Goal: Task Accomplishment & Management: Complete application form

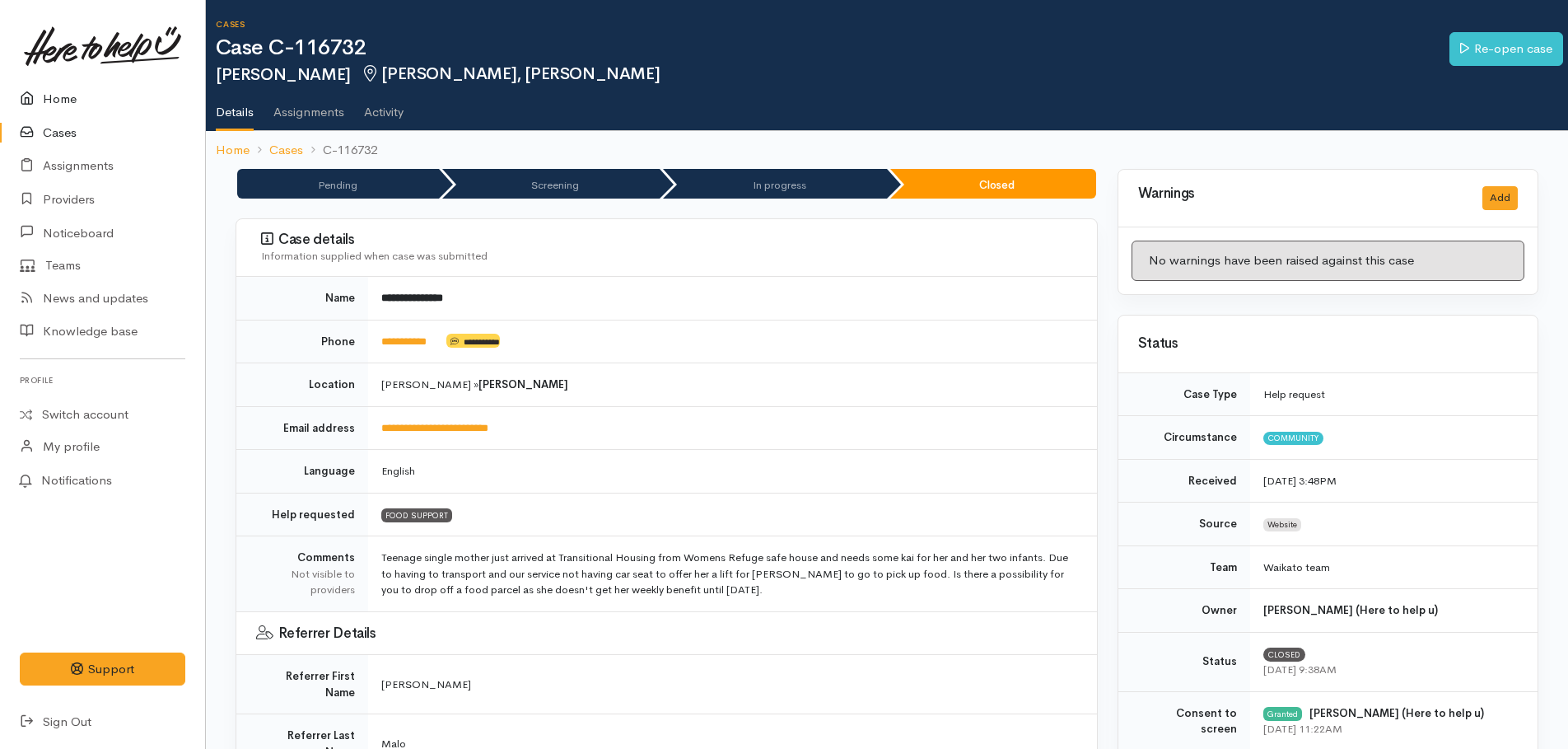
scroll to position [1604, 0]
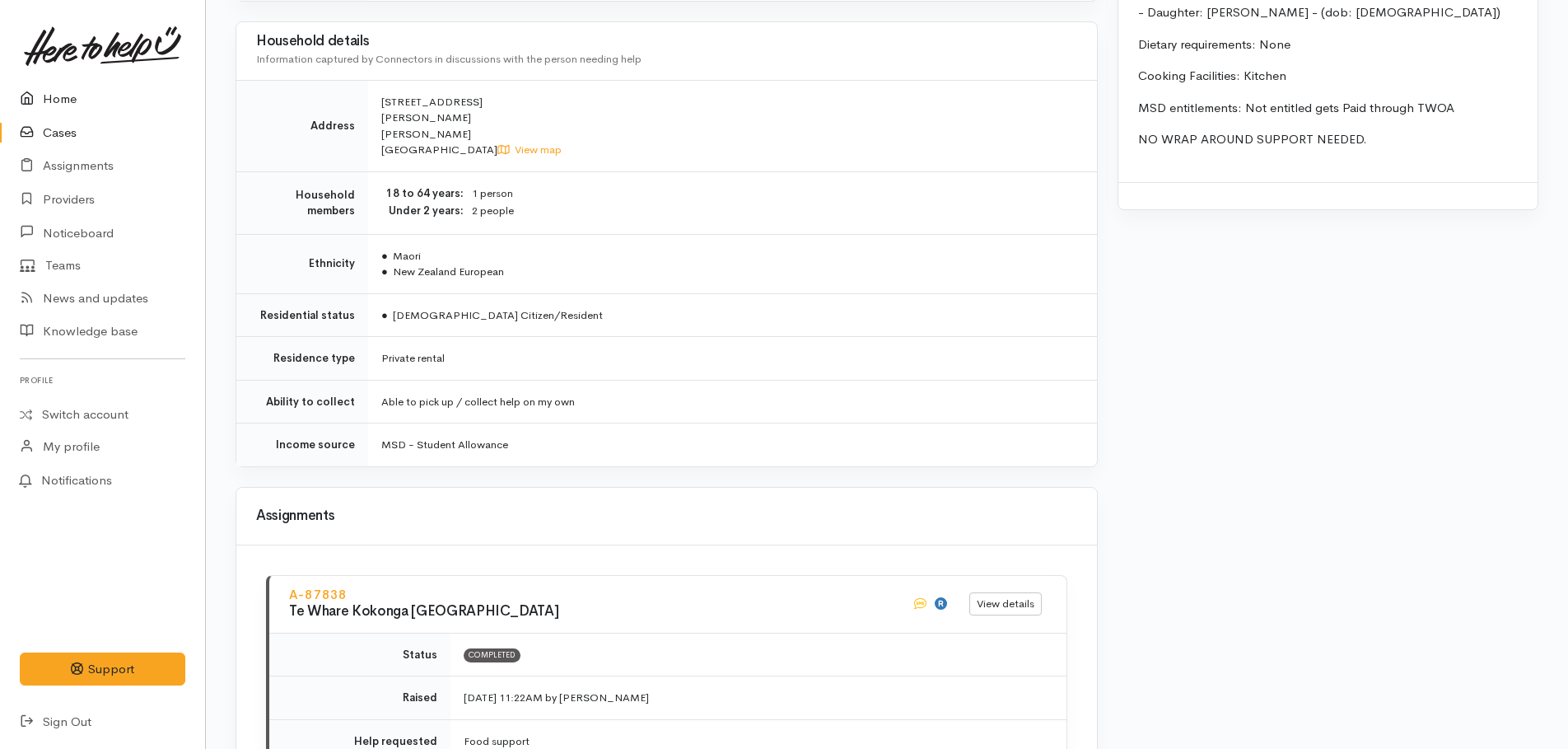
click at [65, 94] on link "Home" at bounding box center [103, 99] width 205 height 34
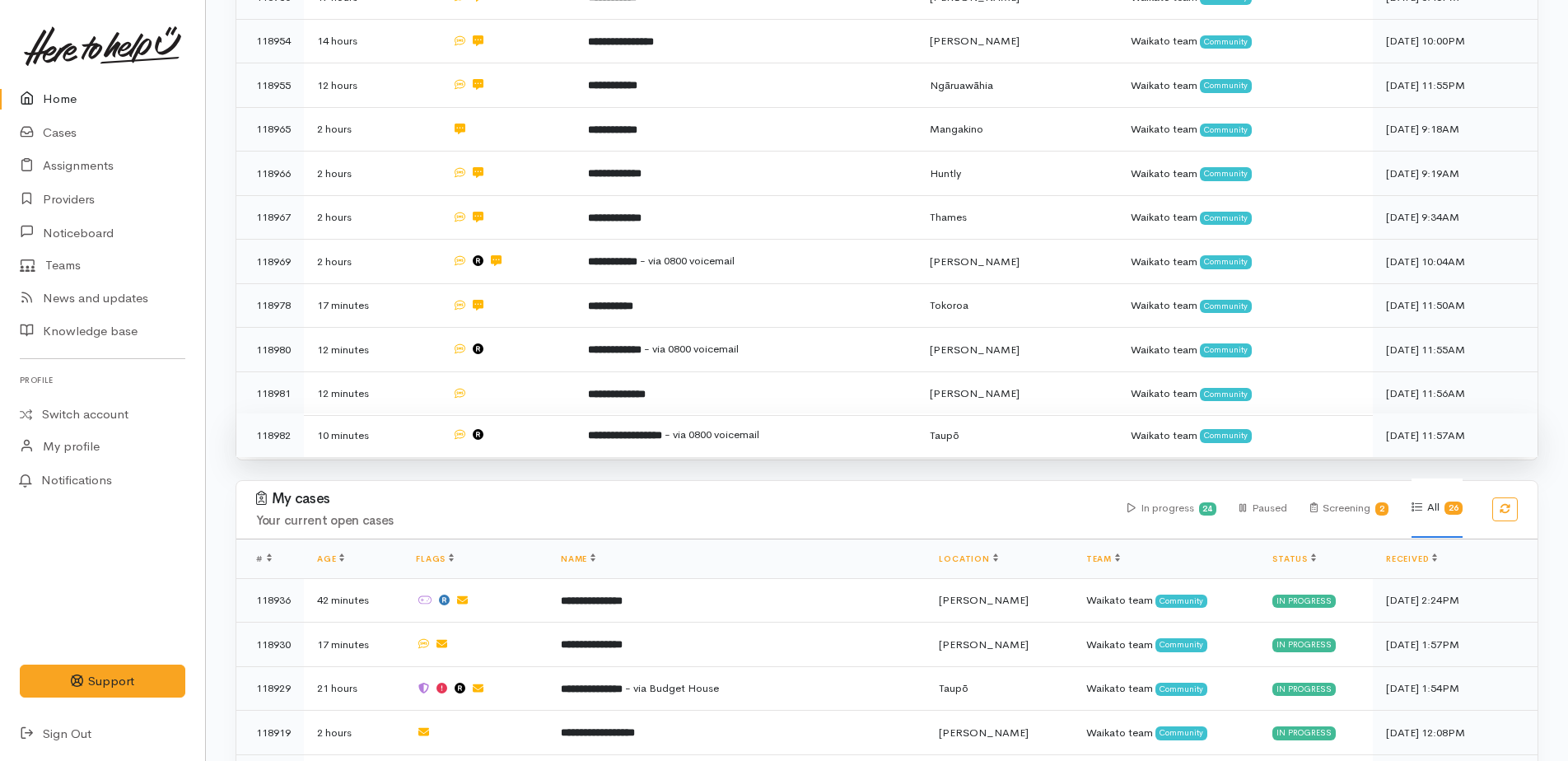
scroll to position [247, 0]
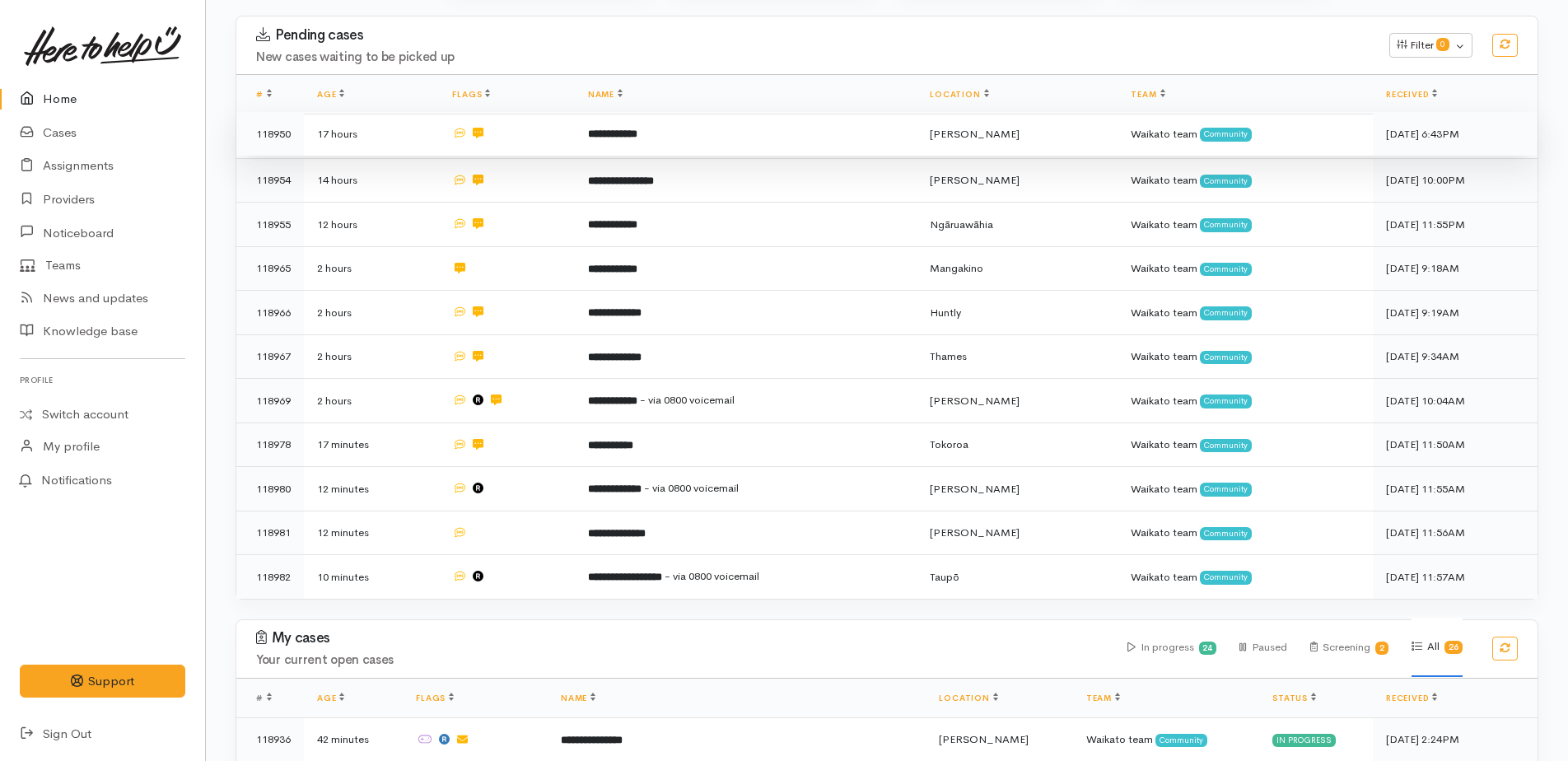
click at [617, 134] on b "**********" at bounding box center [613, 134] width 49 height 10
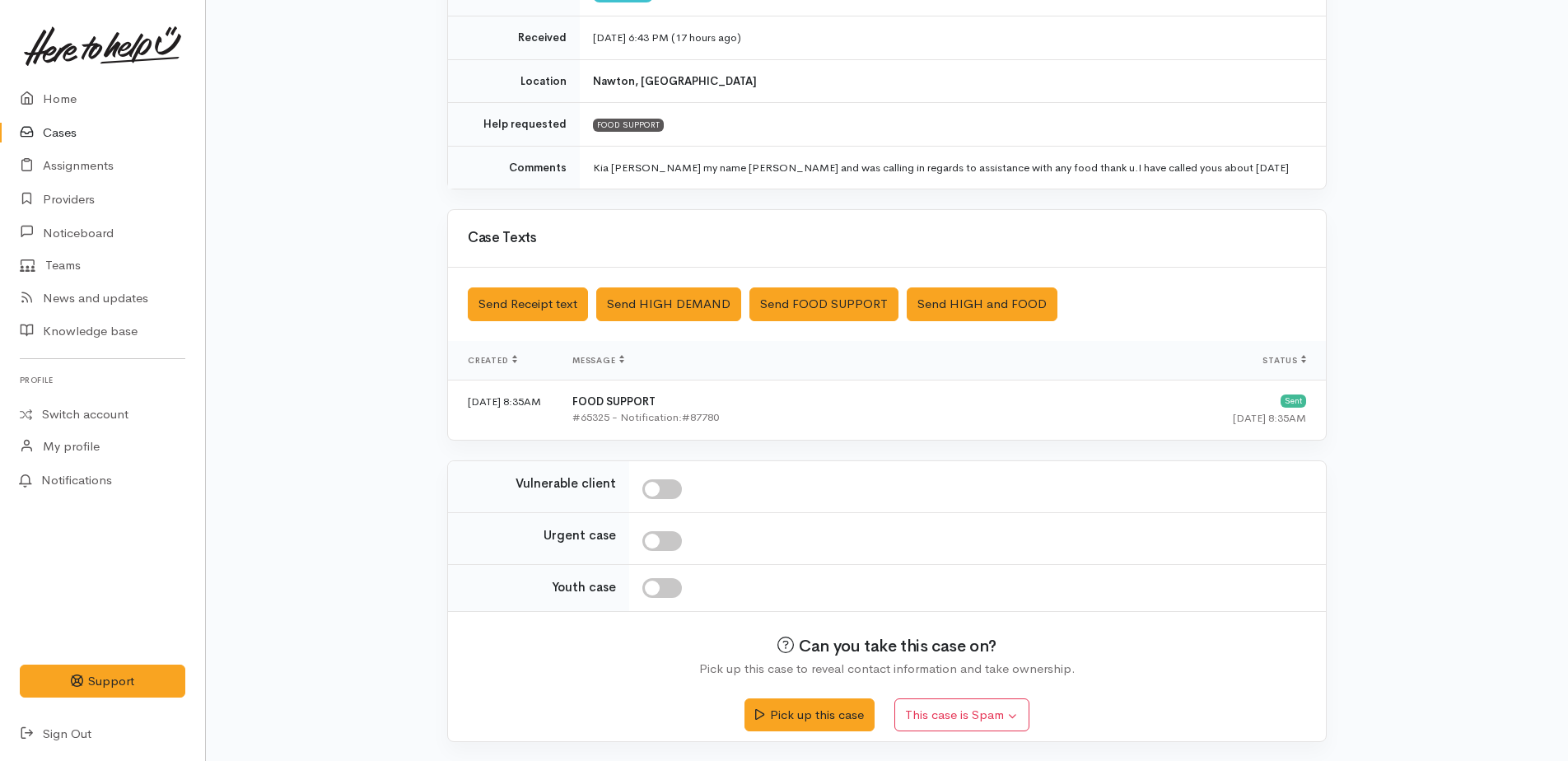
scroll to position [274, 0]
click at [838, 702] on button "Pick up this case" at bounding box center [809, 712] width 129 height 34
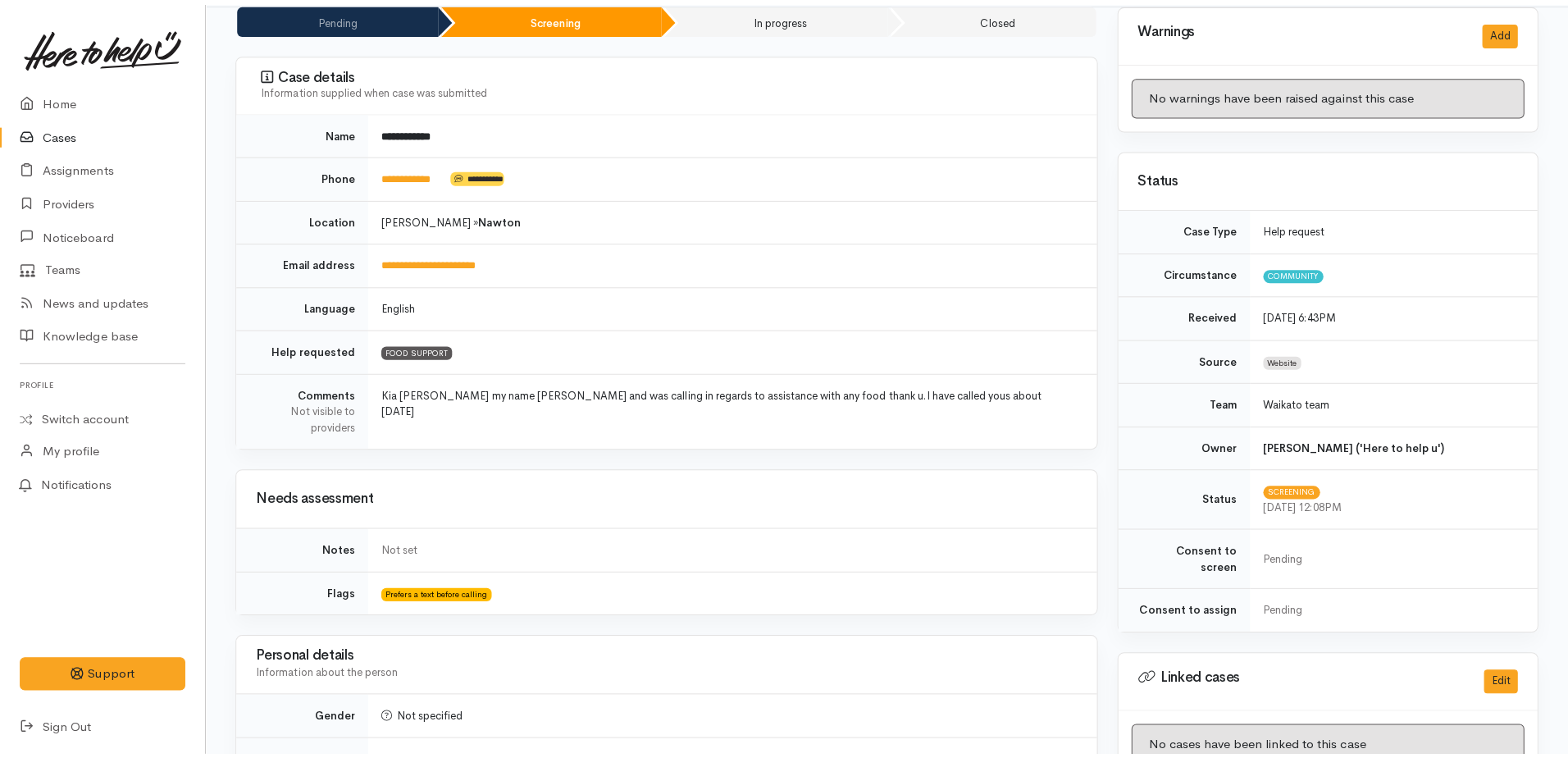
scroll to position [410, 0]
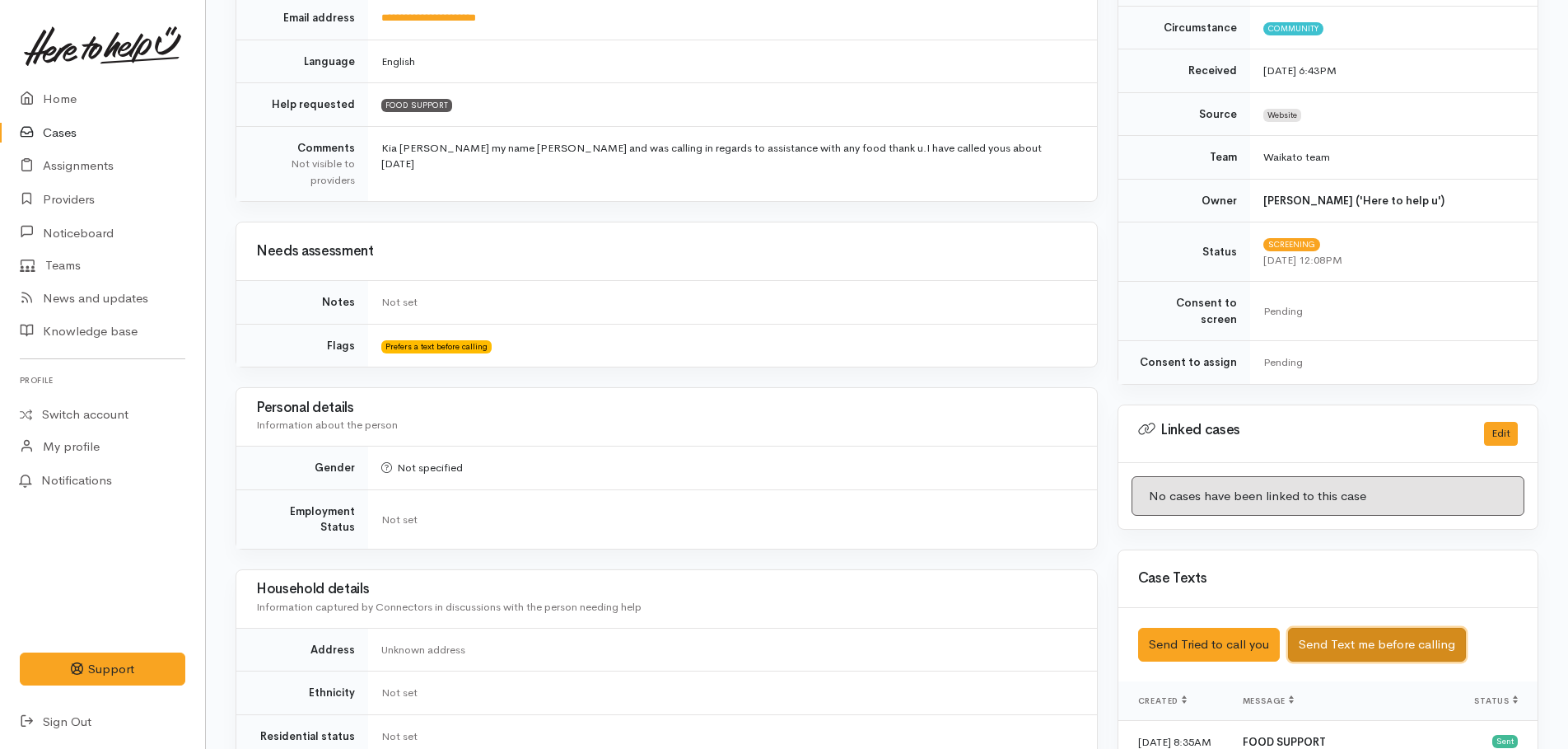
click at [1337, 633] on button "Send Text me before calling" at bounding box center [1377, 644] width 178 height 34
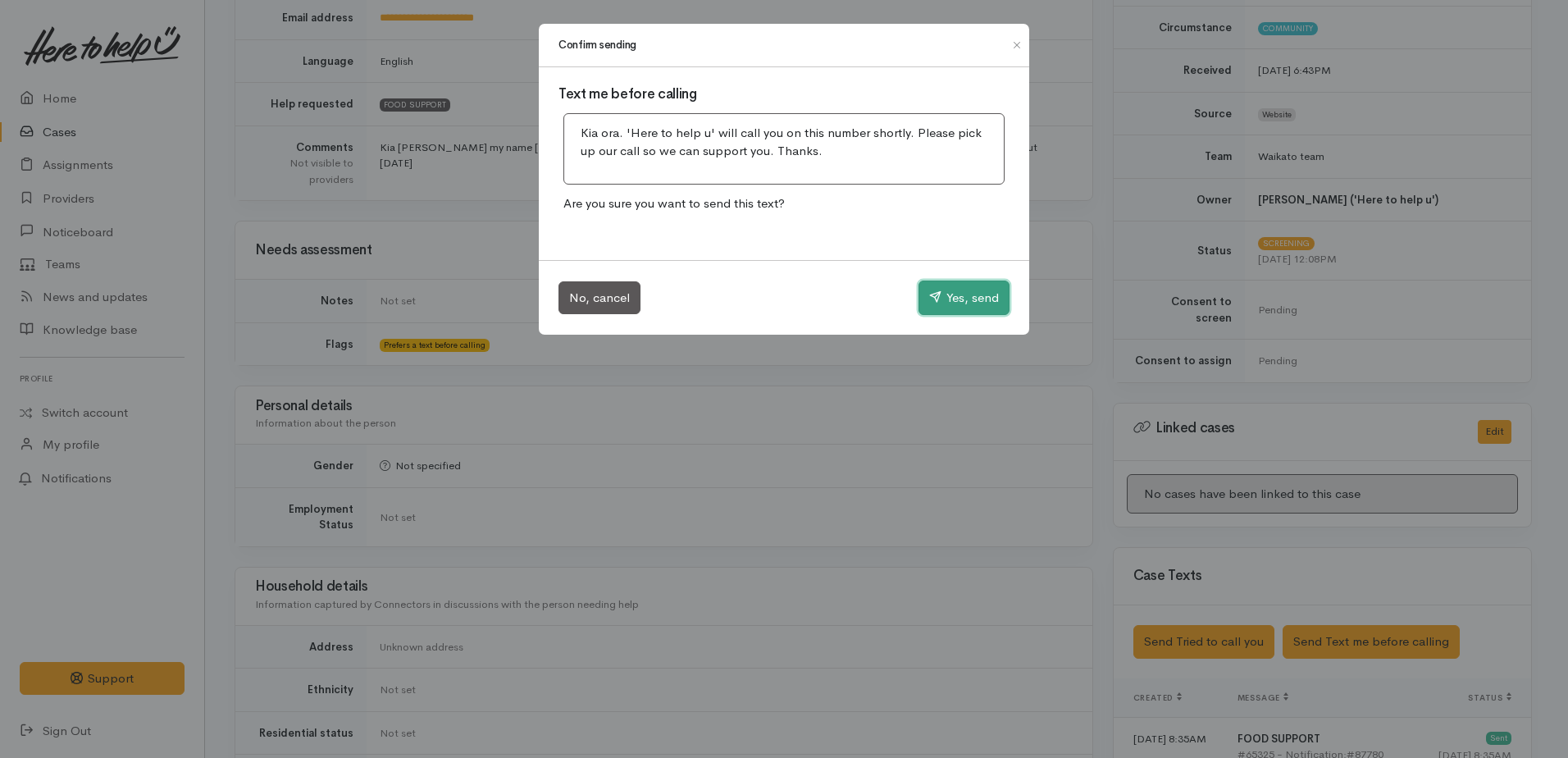
click at [967, 303] on button "Yes, send" at bounding box center [964, 298] width 91 height 34
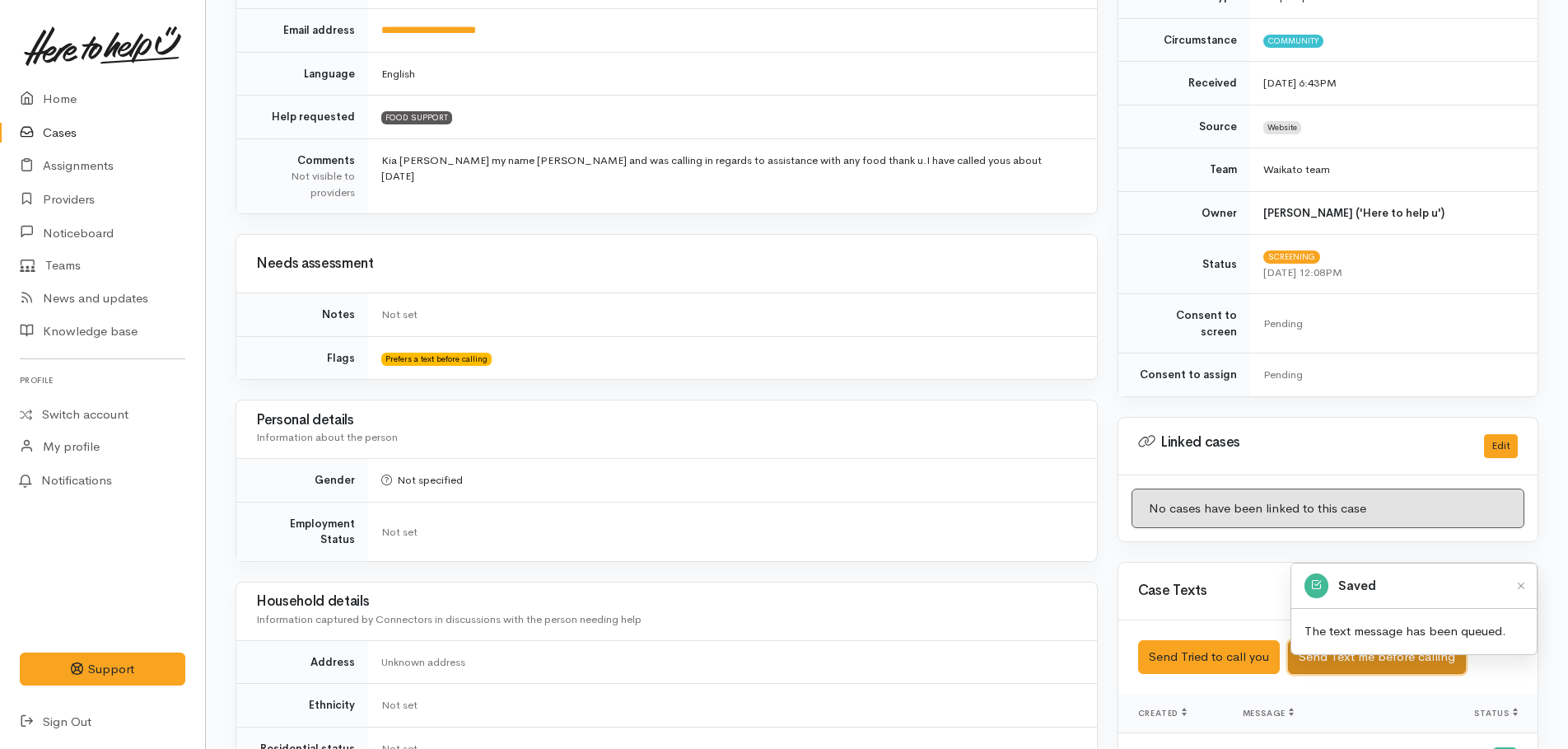
scroll to position [0, 0]
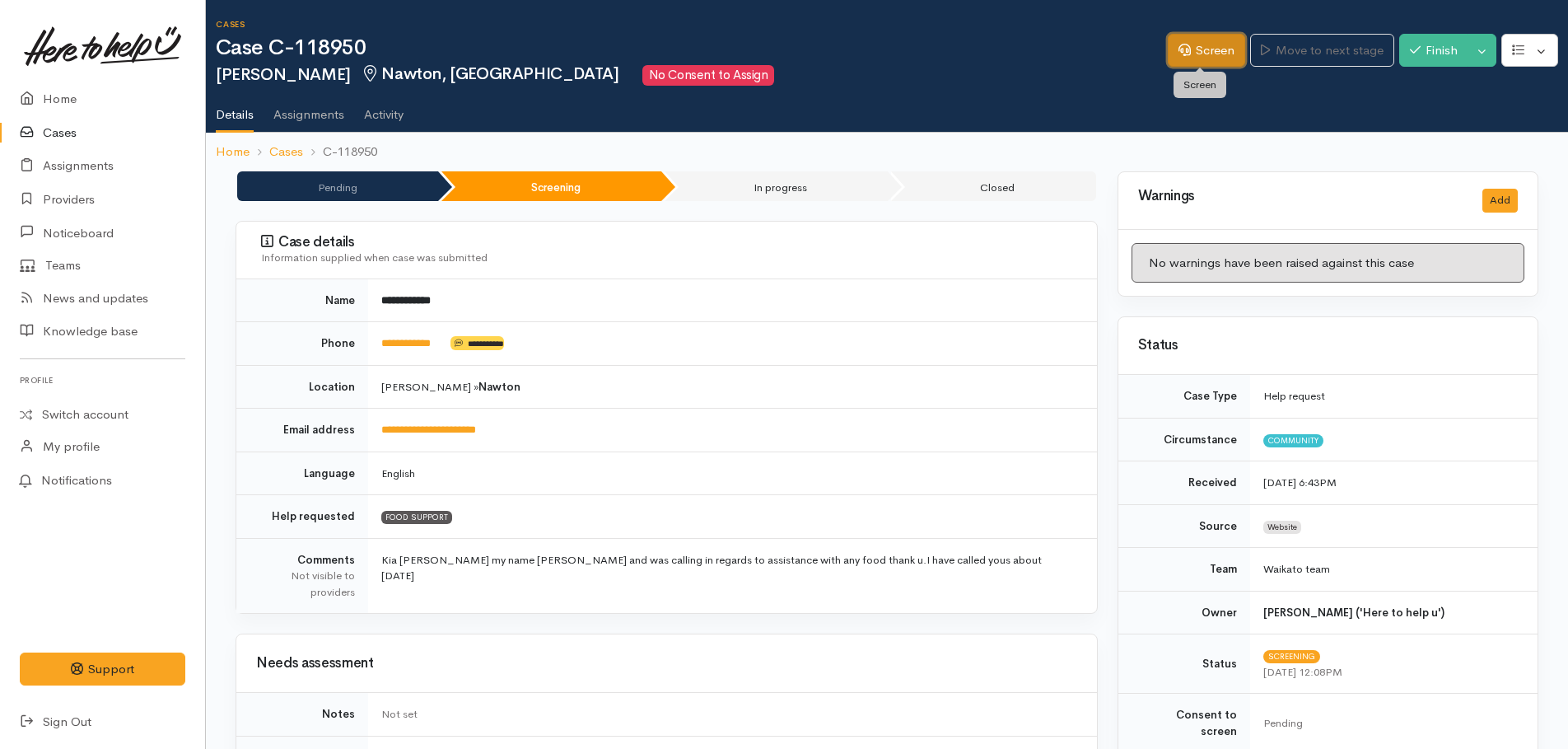
click at [1190, 55] on link "Screen" at bounding box center [1207, 50] width 78 height 34
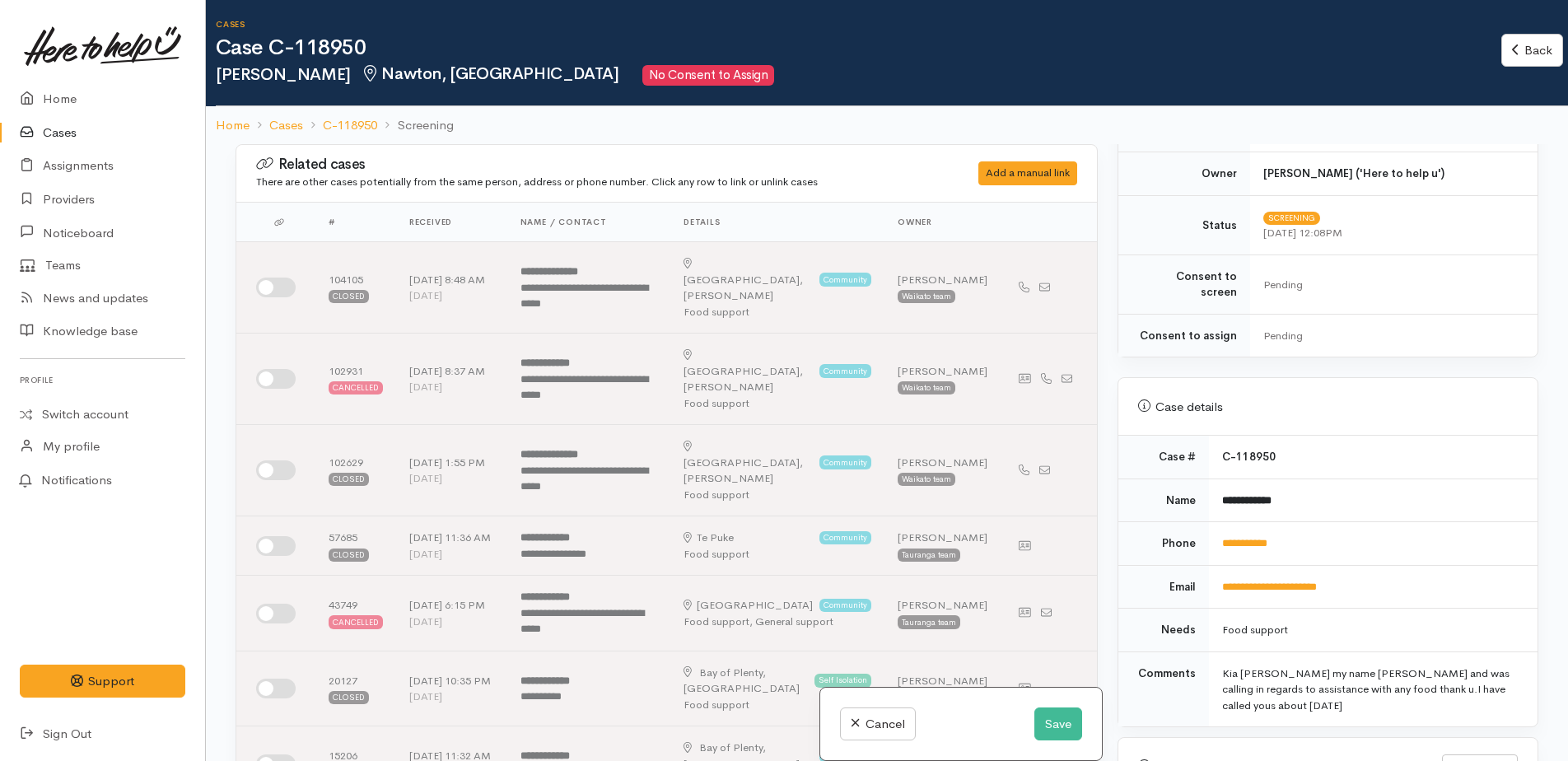
scroll to position [824, 0]
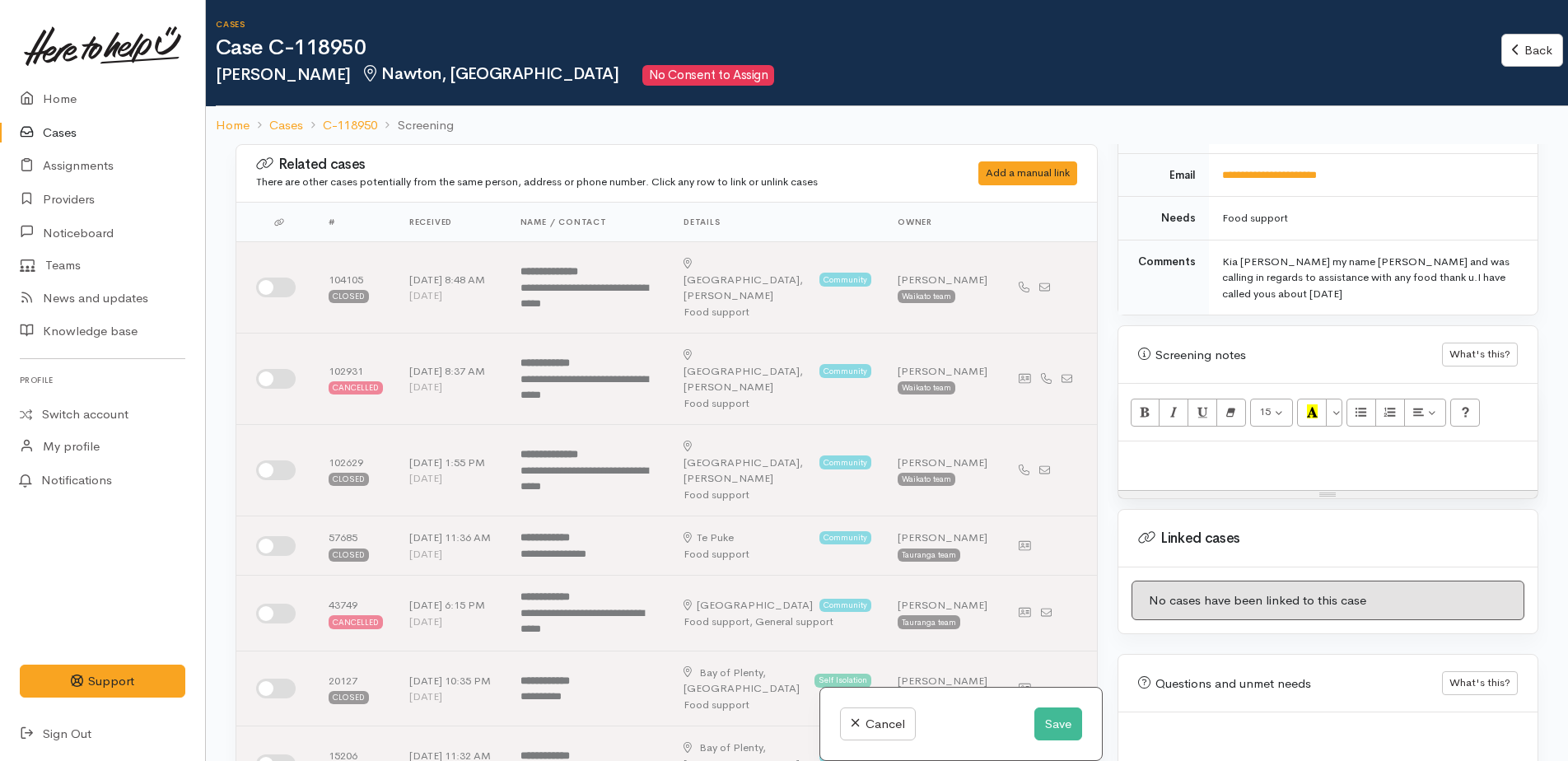
click at [1184, 450] on p at bounding box center [1328, 459] width 403 height 19
paste div
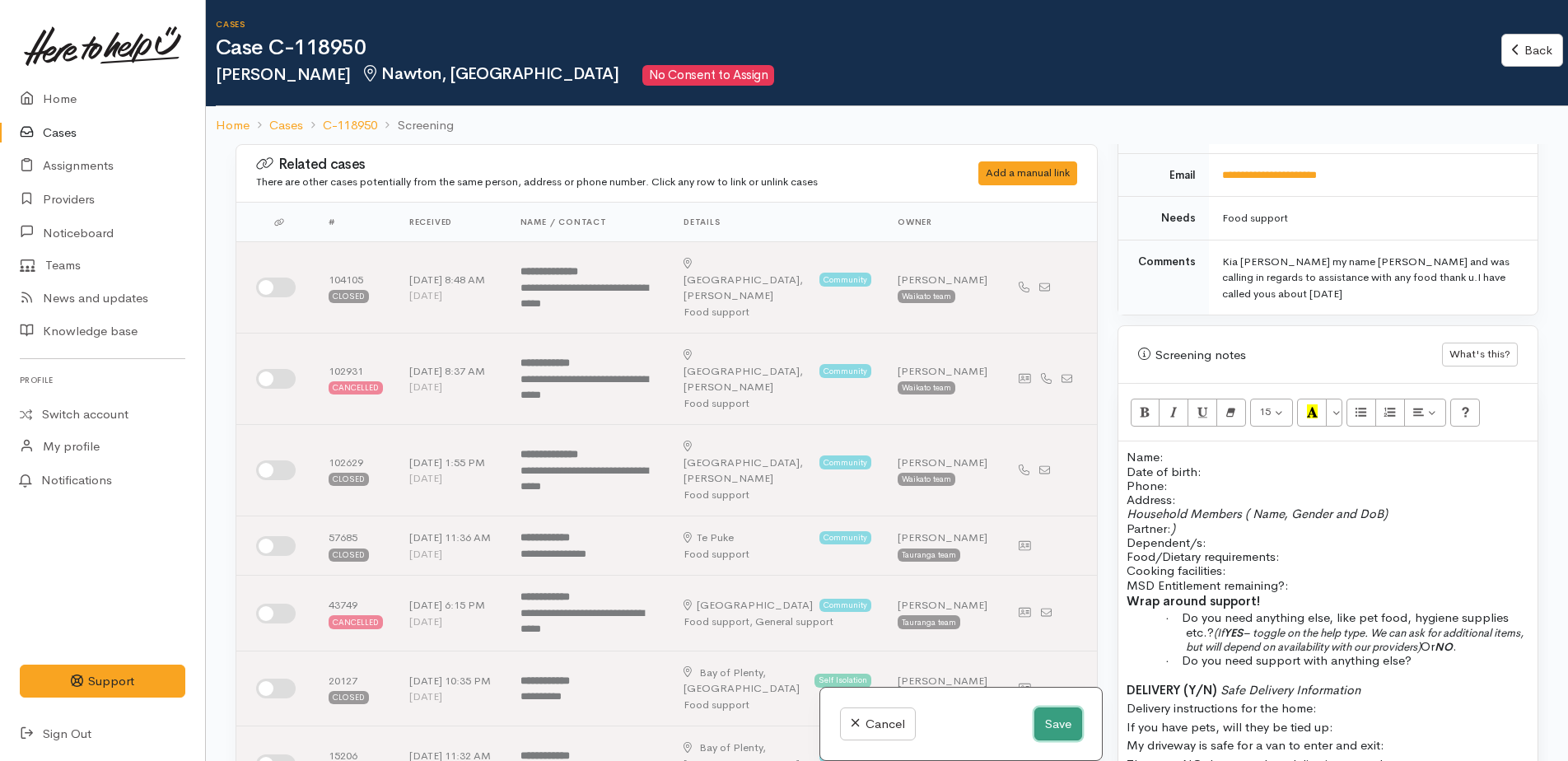
click at [1044, 726] on button "Save" at bounding box center [1058, 725] width 48 height 34
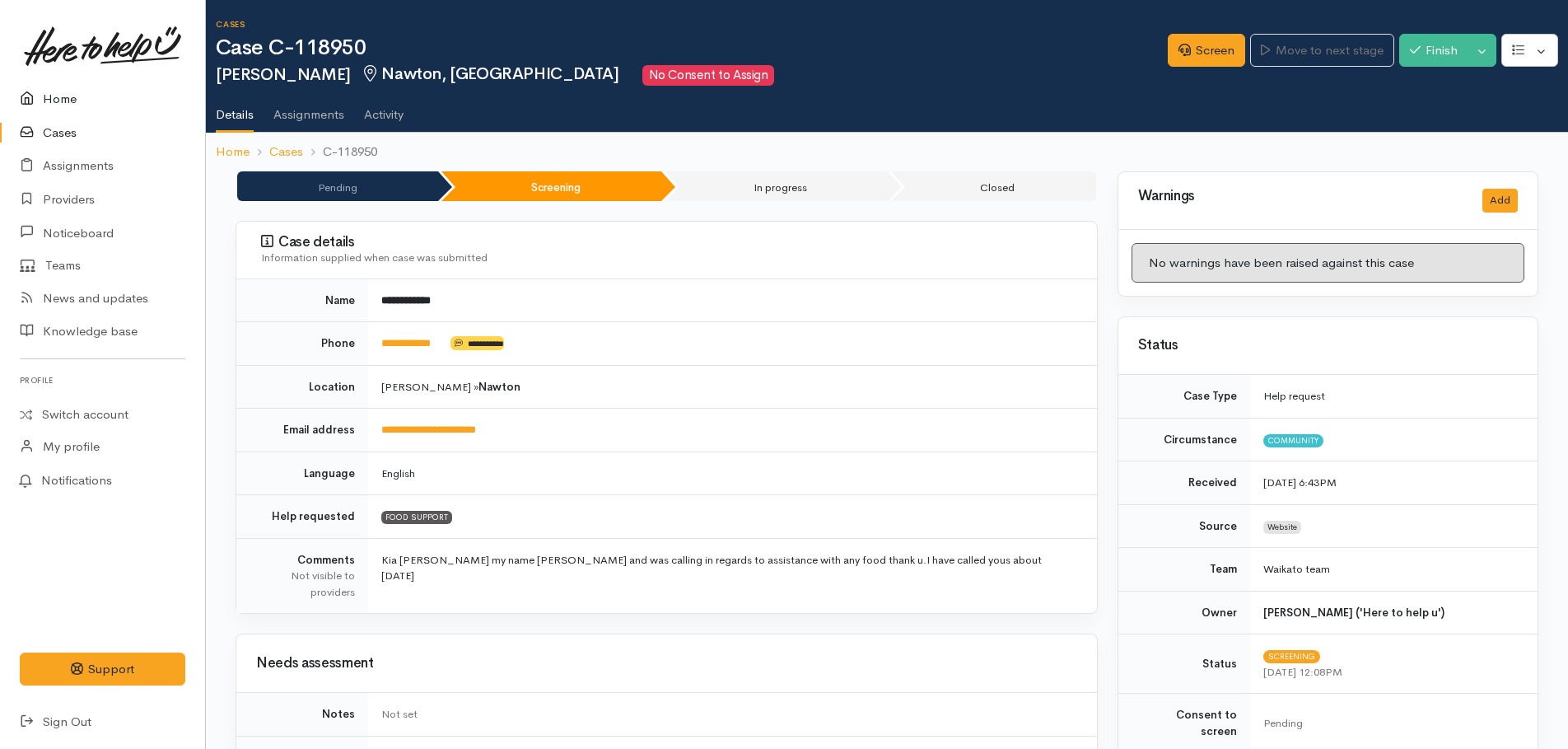
click at [60, 98] on link "Home" at bounding box center [103, 99] width 205 height 34
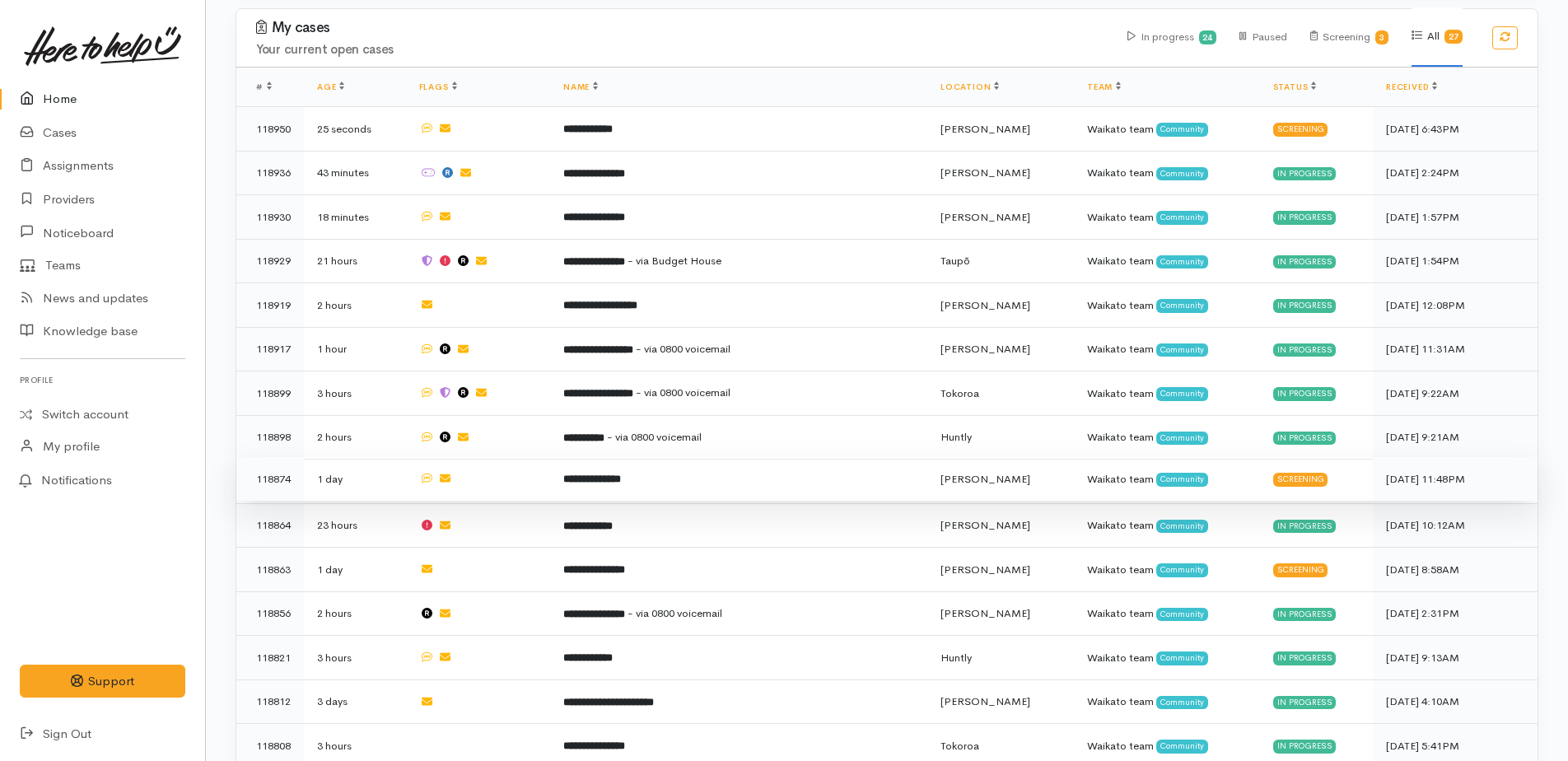
scroll to position [824, 0]
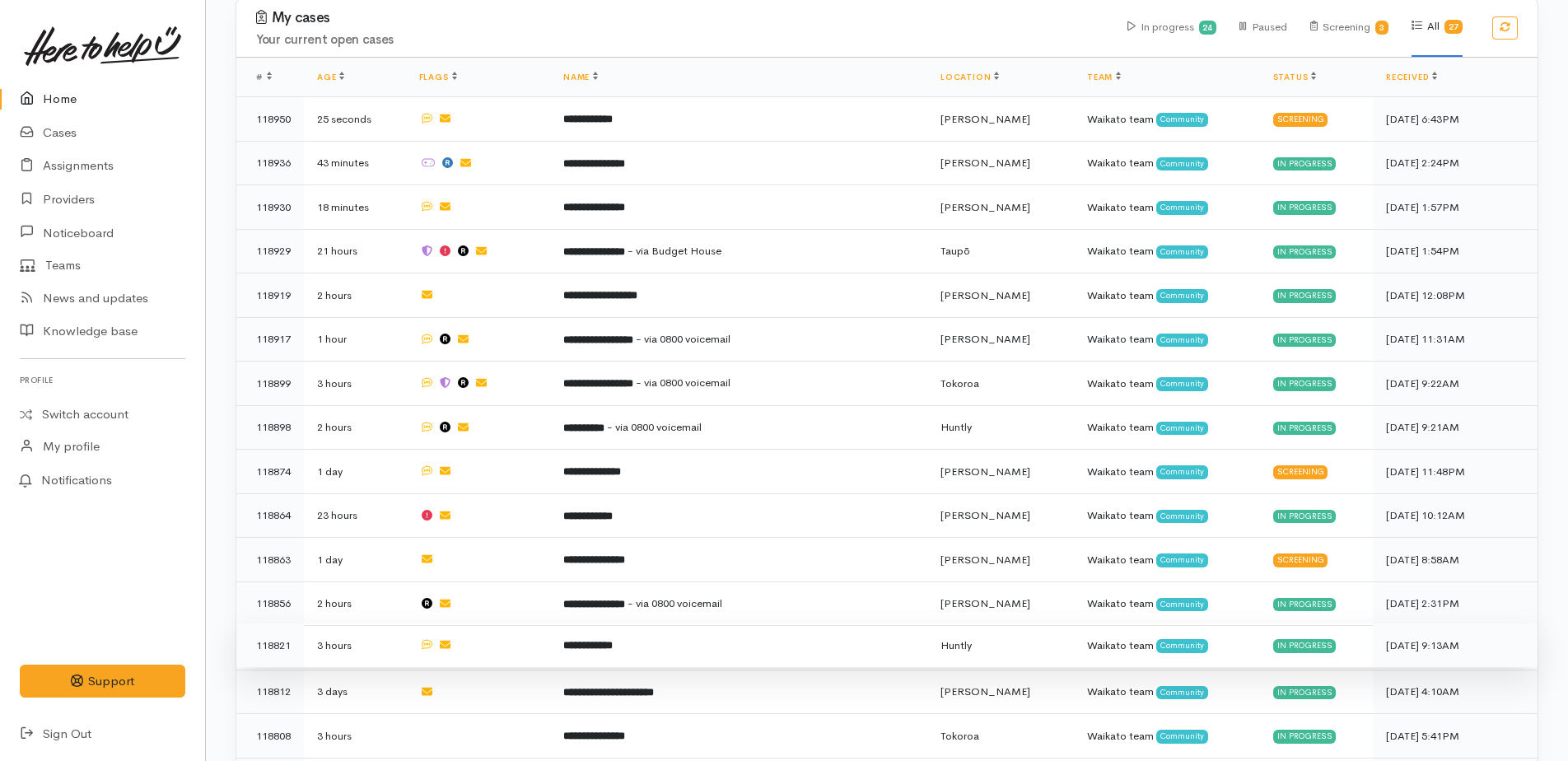
click at [613, 640] on b "**********" at bounding box center [587, 644] width 49 height 10
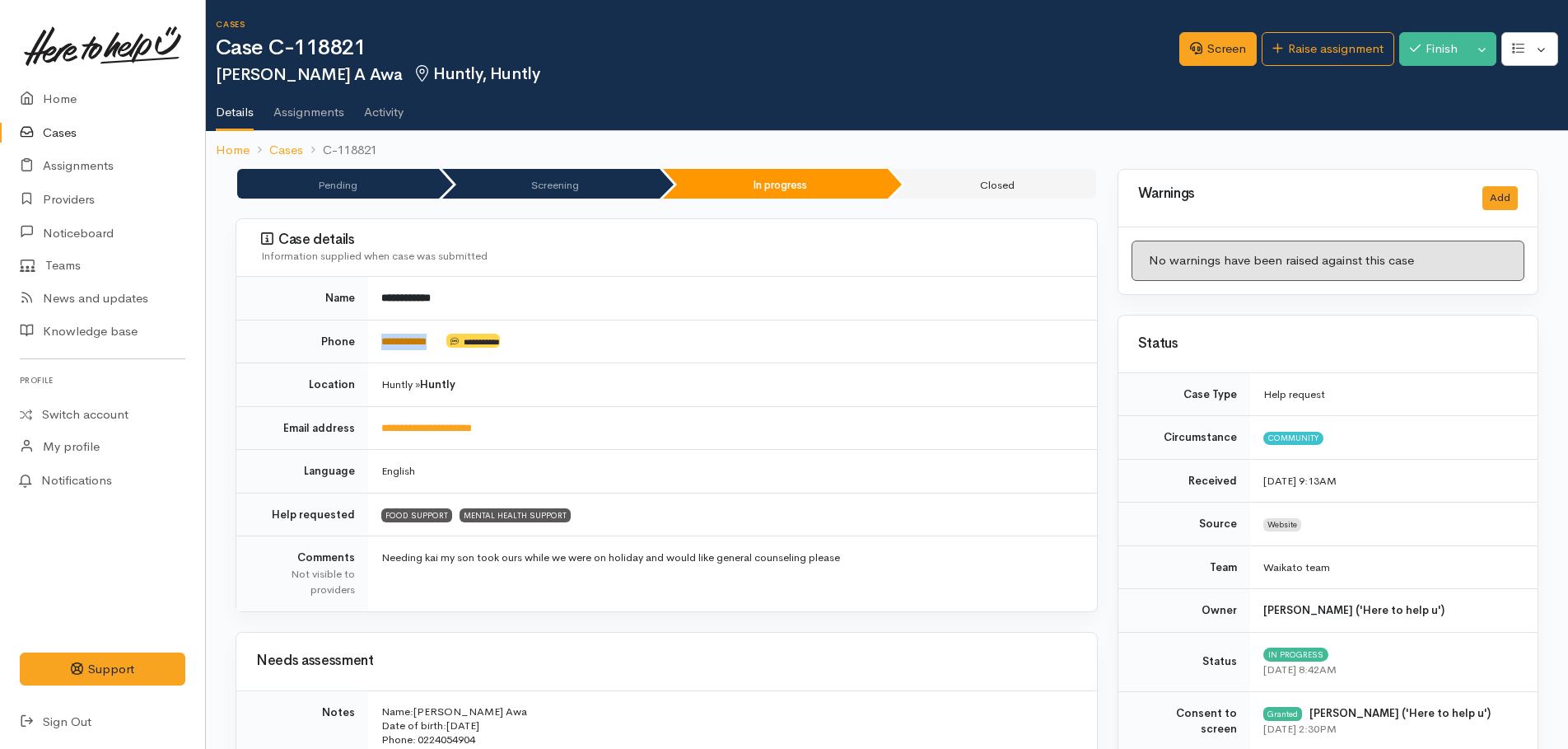
drag, startPoint x: 442, startPoint y: 339, endPoint x: 383, endPoint y: 333, distance: 59.3
click at [383, 333] on td "**********" at bounding box center [732, 341] width 729 height 44
drag, startPoint x: 383, startPoint y: 333, endPoint x: 392, endPoint y: 340, distance: 11.4
copy link "**********"
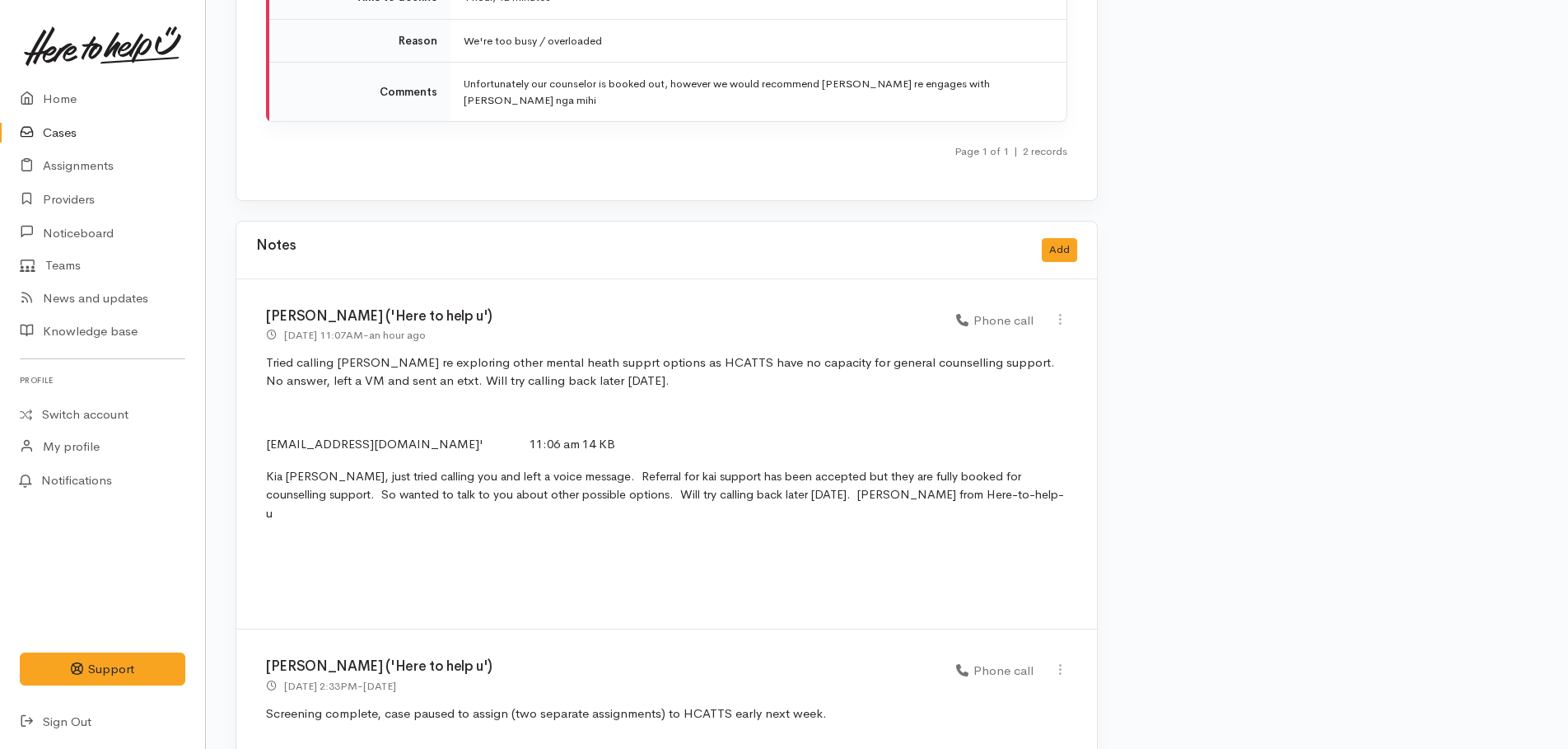
scroll to position [2989, 0]
click at [1051, 239] on button "Add" at bounding box center [1060, 247] width 35 height 24
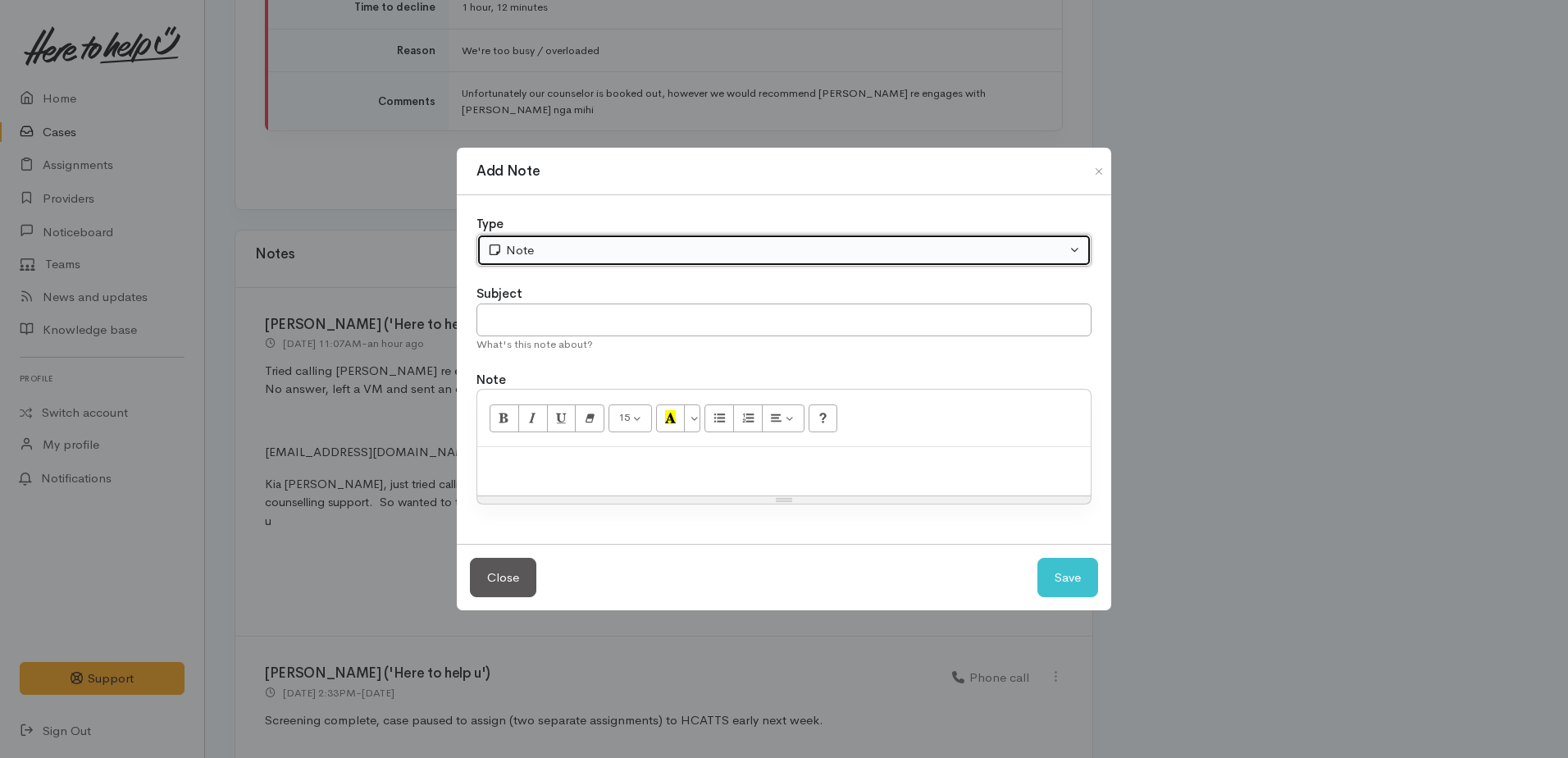
click at [697, 247] on div "Note" at bounding box center [776, 250] width 579 height 19
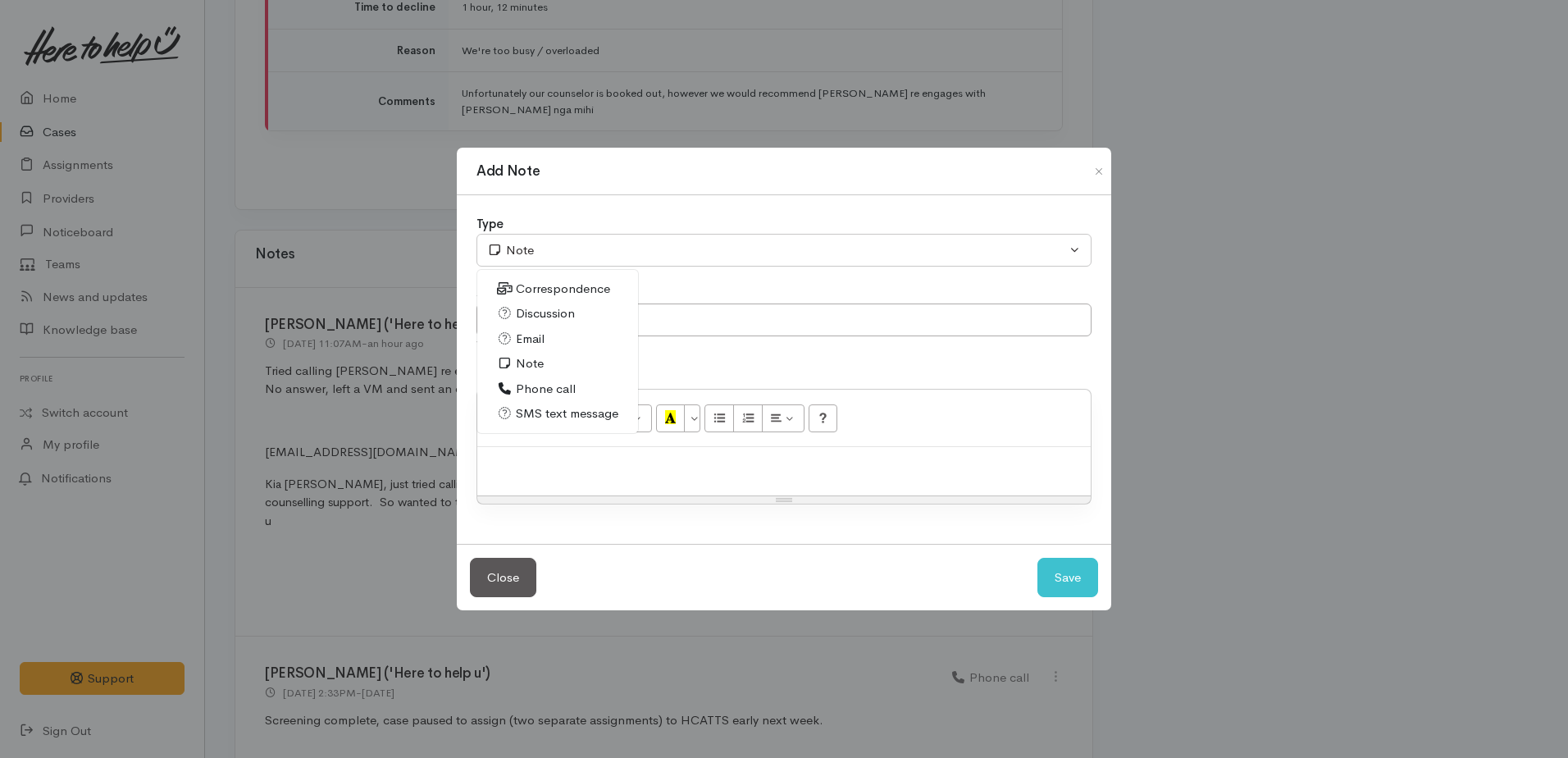
click at [534, 283] on span "Correspondence" at bounding box center [562, 289] width 94 height 19
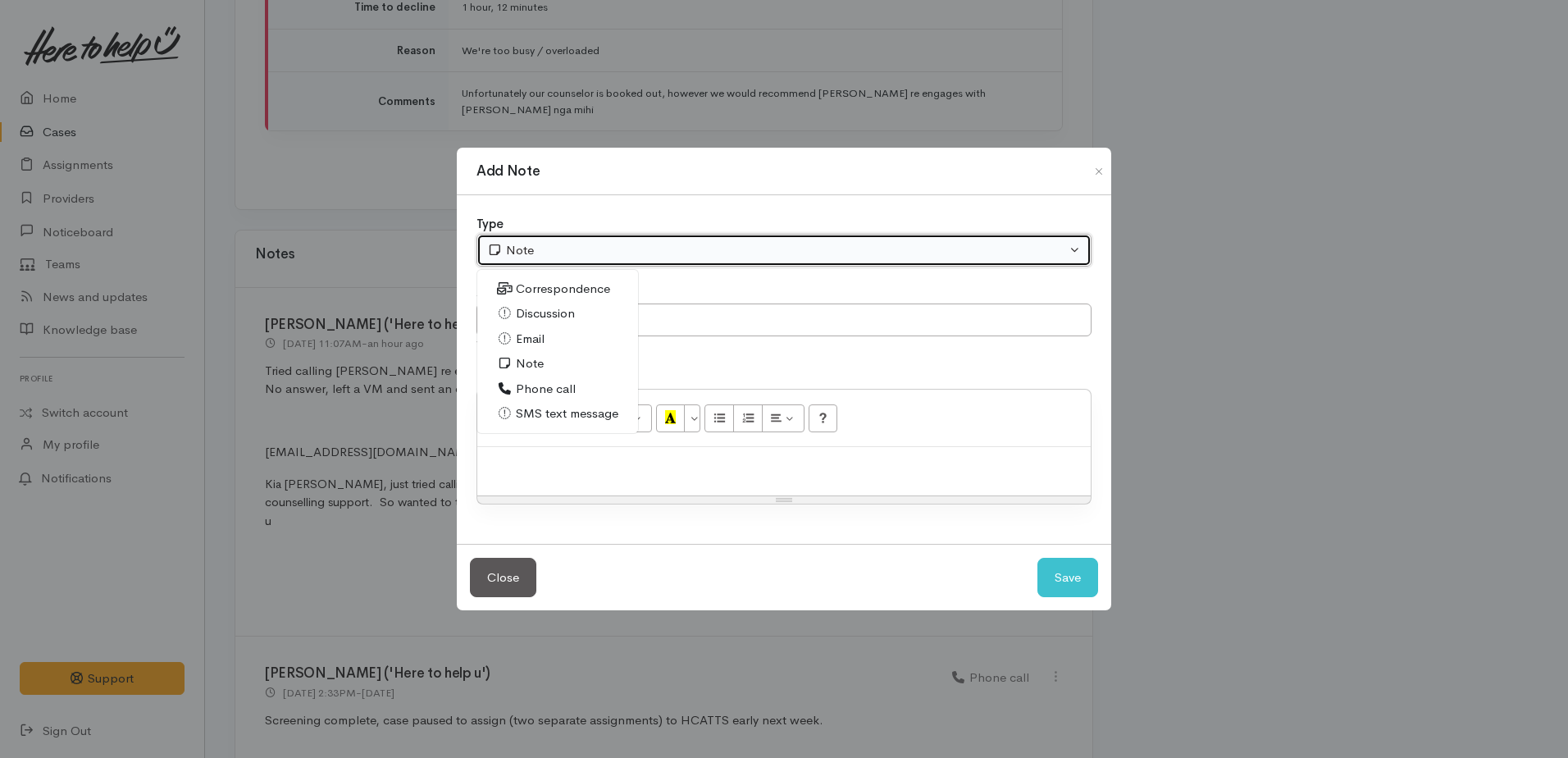
select select "6"
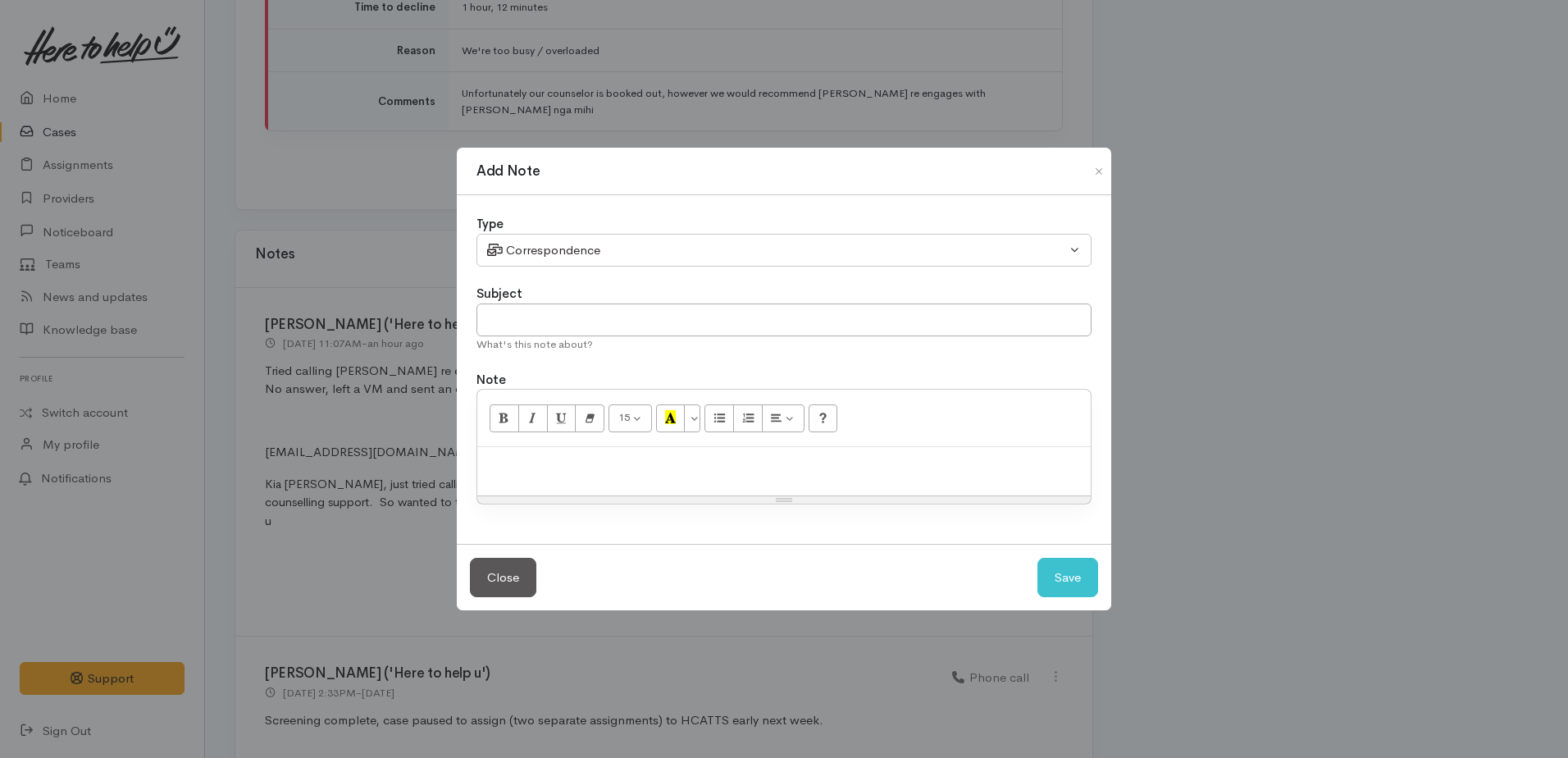
click at [558, 452] on div at bounding box center [784, 472] width 613 height 48
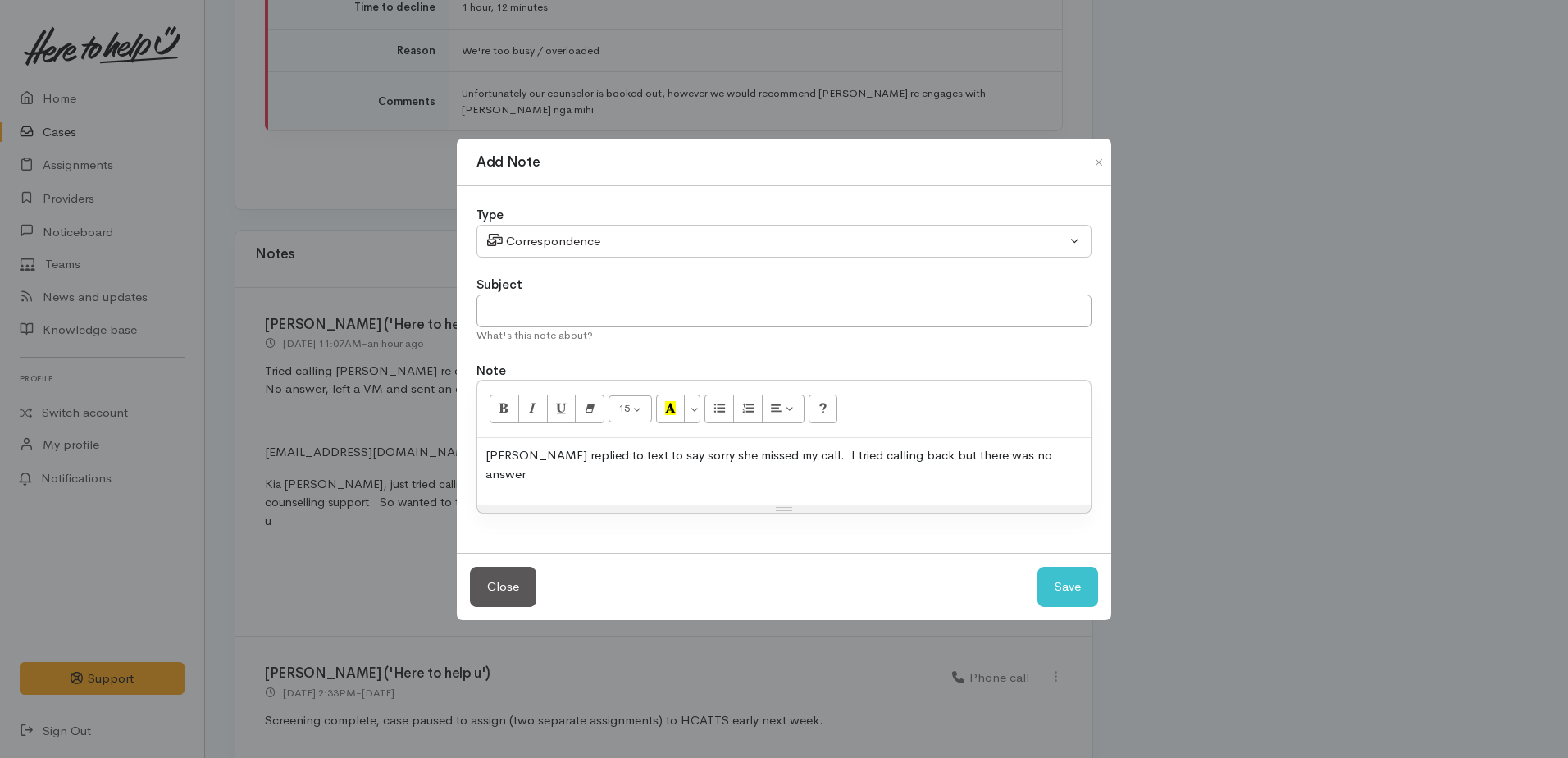
click at [1030, 463] on p "Corina replied to text to say sorry she missed my call. I tried calling back bu…" at bounding box center [784, 465] width 597 height 37
click at [1048, 595] on button "Save" at bounding box center [1067, 587] width 60 height 40
select select "1"
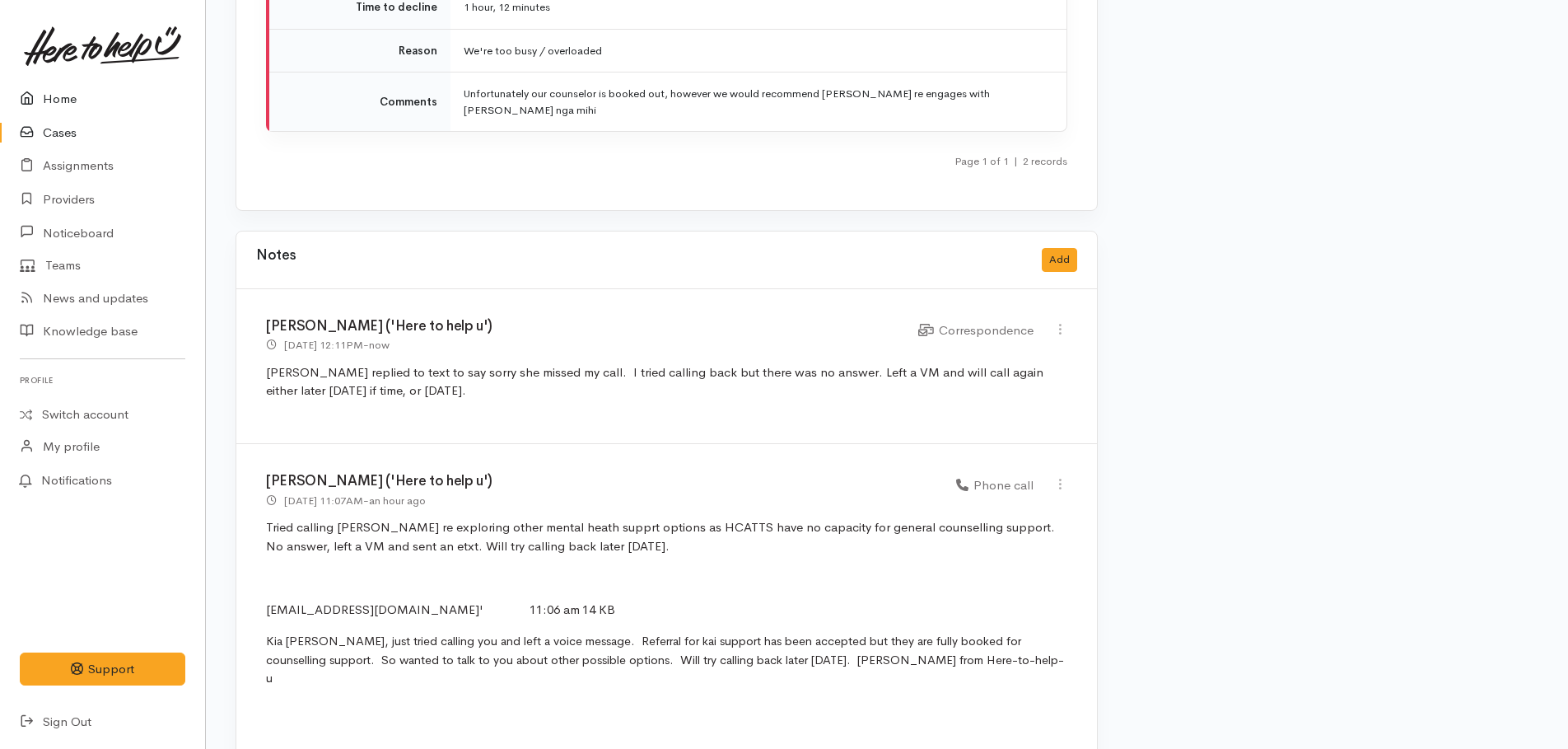
drag, startPoint x: 64, startPoint y: 92, endPoint x: 52, endPoint y: 94, distance: 12.2
click at [64, 92] on link "Home" at bounding box center [103, 99] width 205 height 34
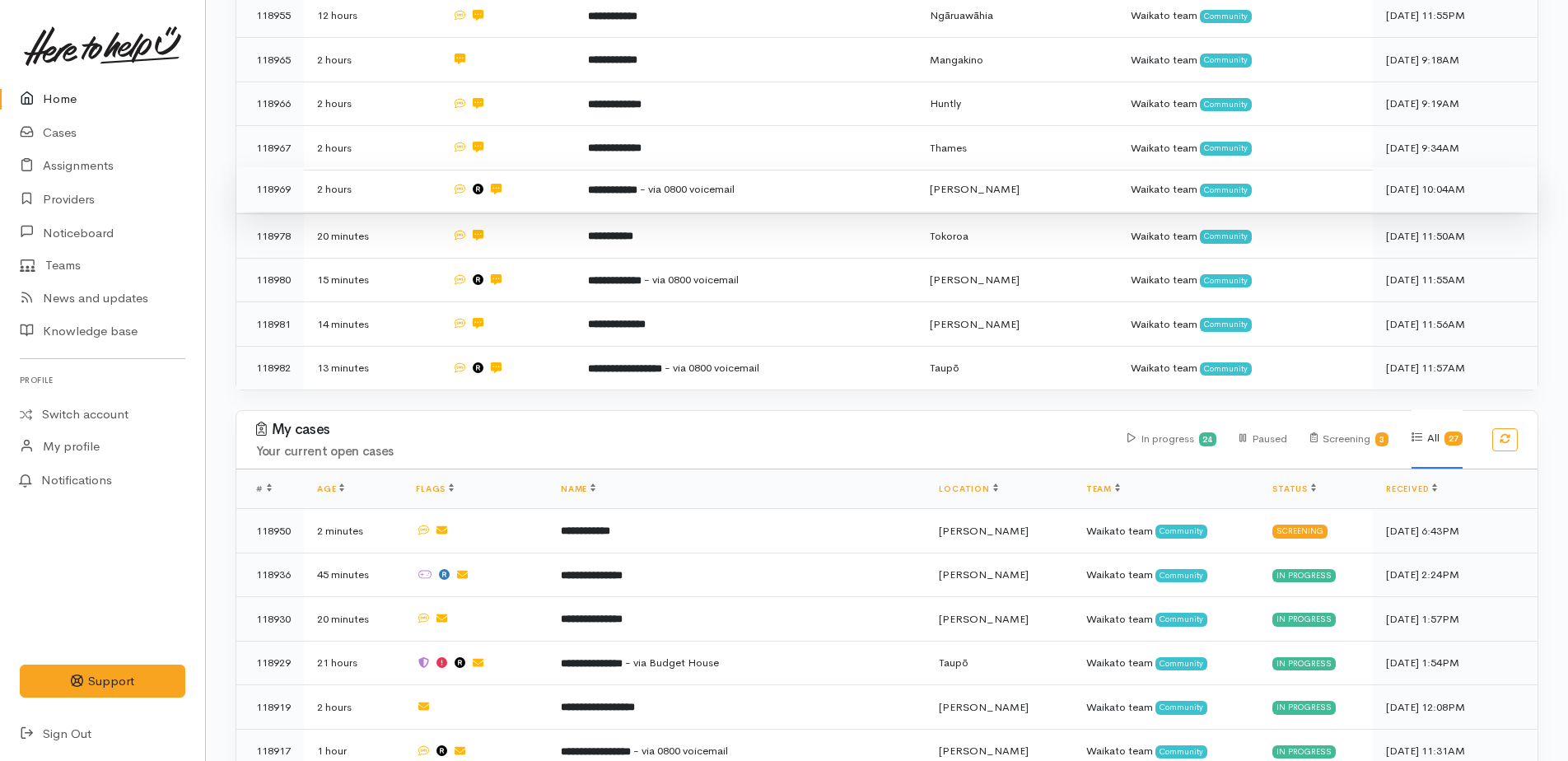
scroll to position [741, 0]
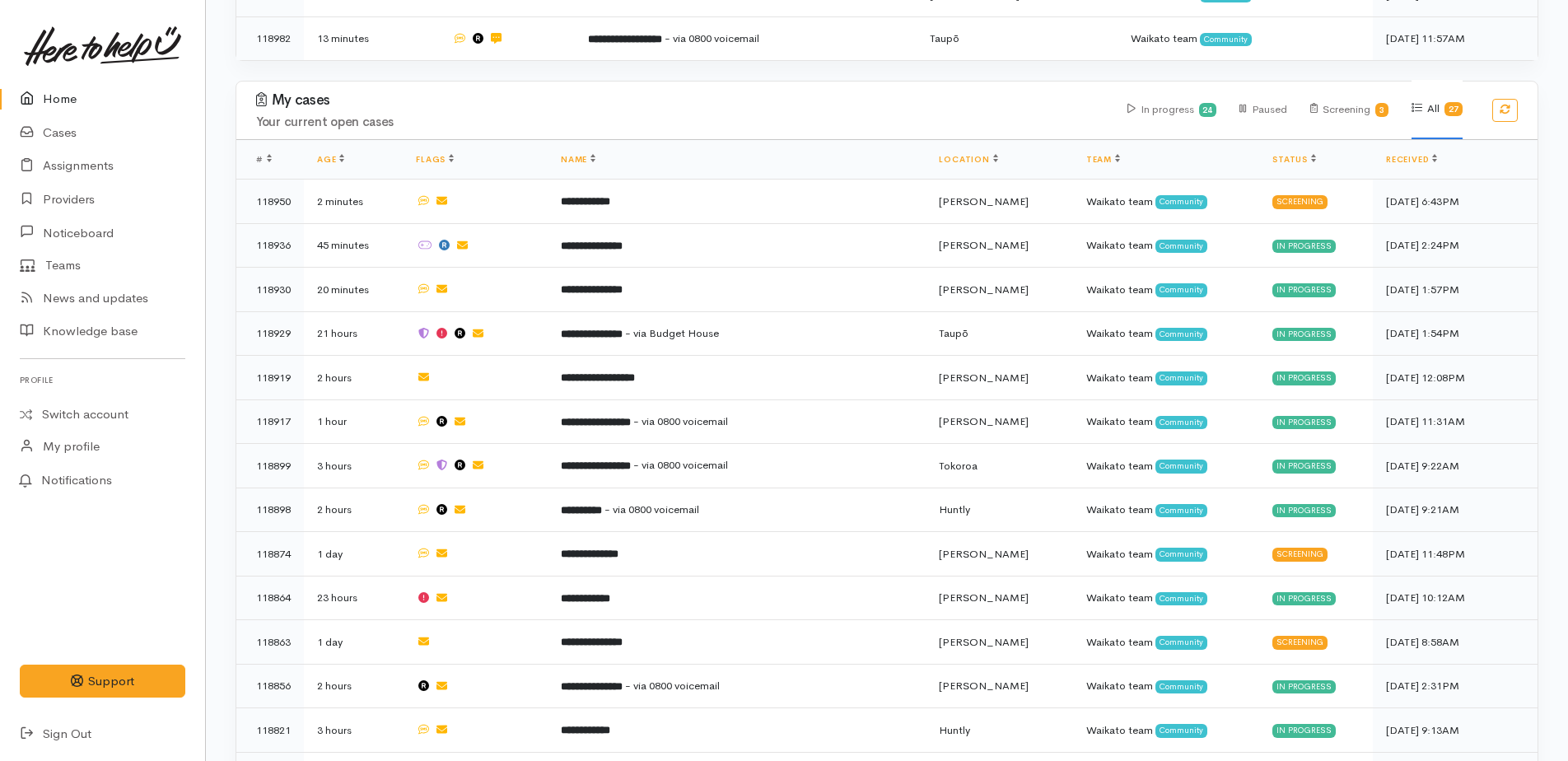
click at [718, 96] on h3 "My cases" at bounding box center [682, 101] width 852 height 17
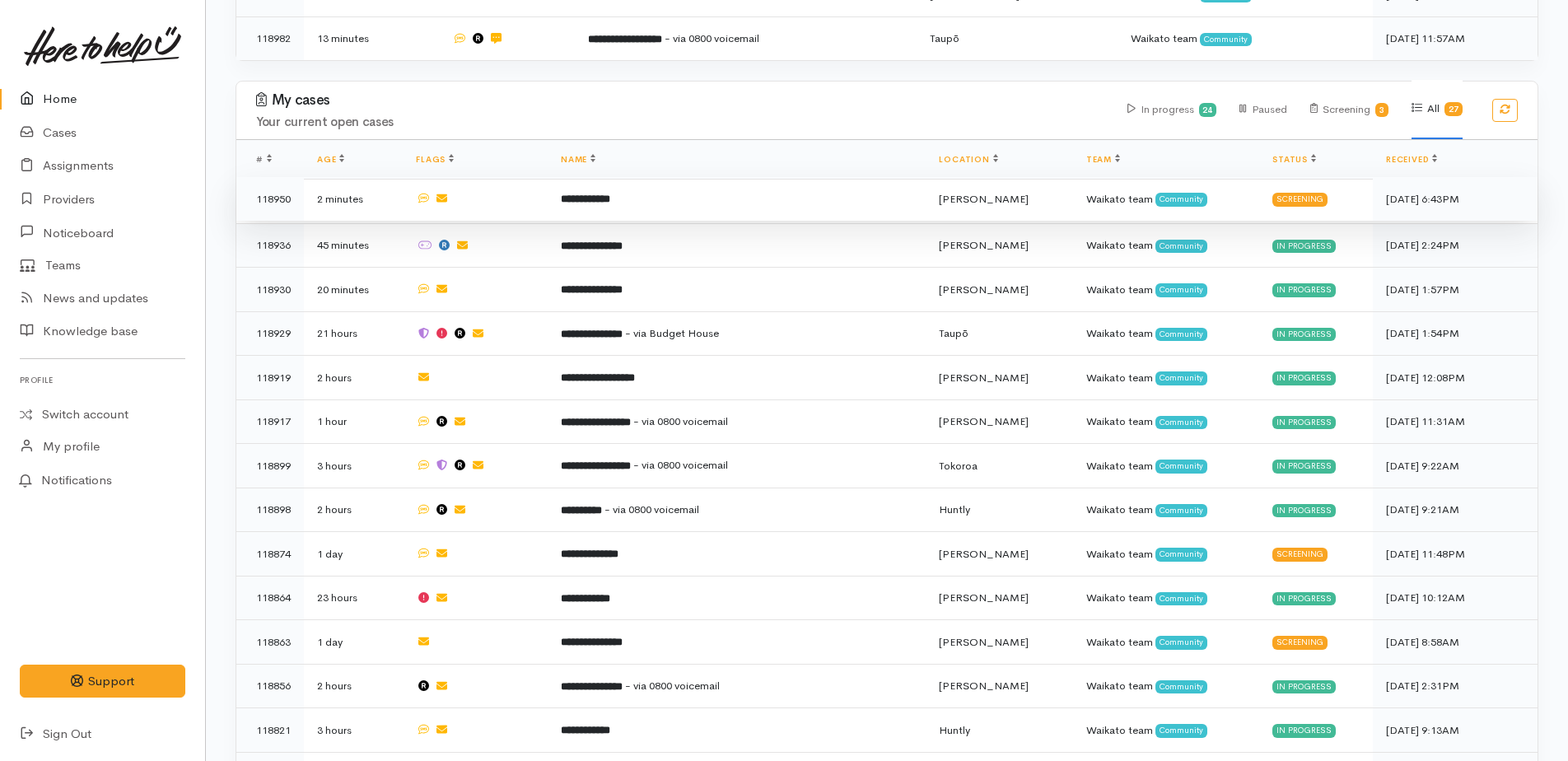
click at [599, 193] on b "**********" at bounding box center [586, 198] width 49 height 10
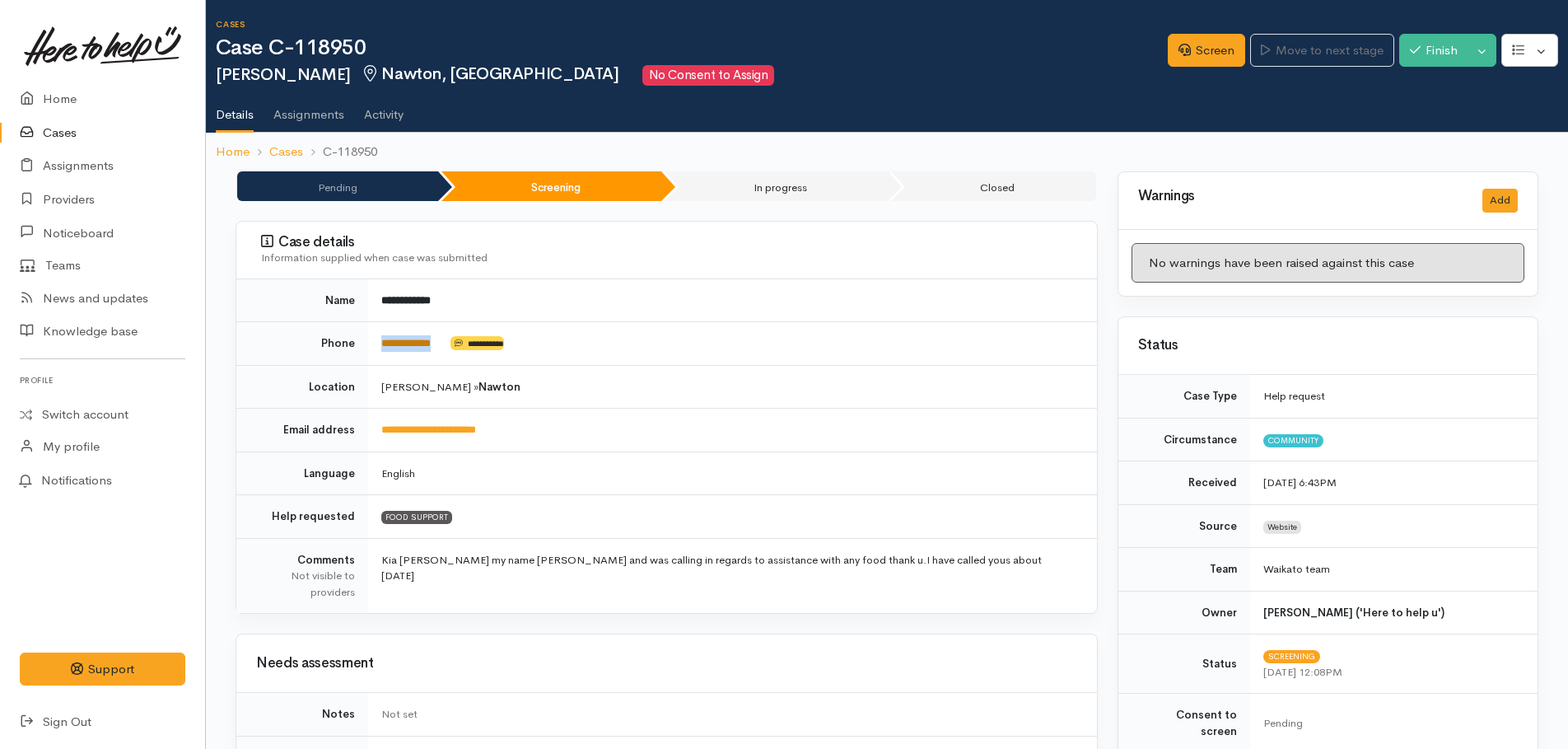
drag, startPoint x: 449, startPoint y: 344, endPoint x: 382, endPoint y: 346, distance: 67.0
click at [382, 346] on td "**********" at bounding box center [732, 344] width 729 height 44
drag, startPoint x: 382, startPoint y: 346, endPoint x: 395, endPoint y: 346, distance: 13.0
copy link "**********"
drag, startPoint x: 1191, startPoint y: 51, endPoint x: 1165, endPoint y: 60, distance: 27.5
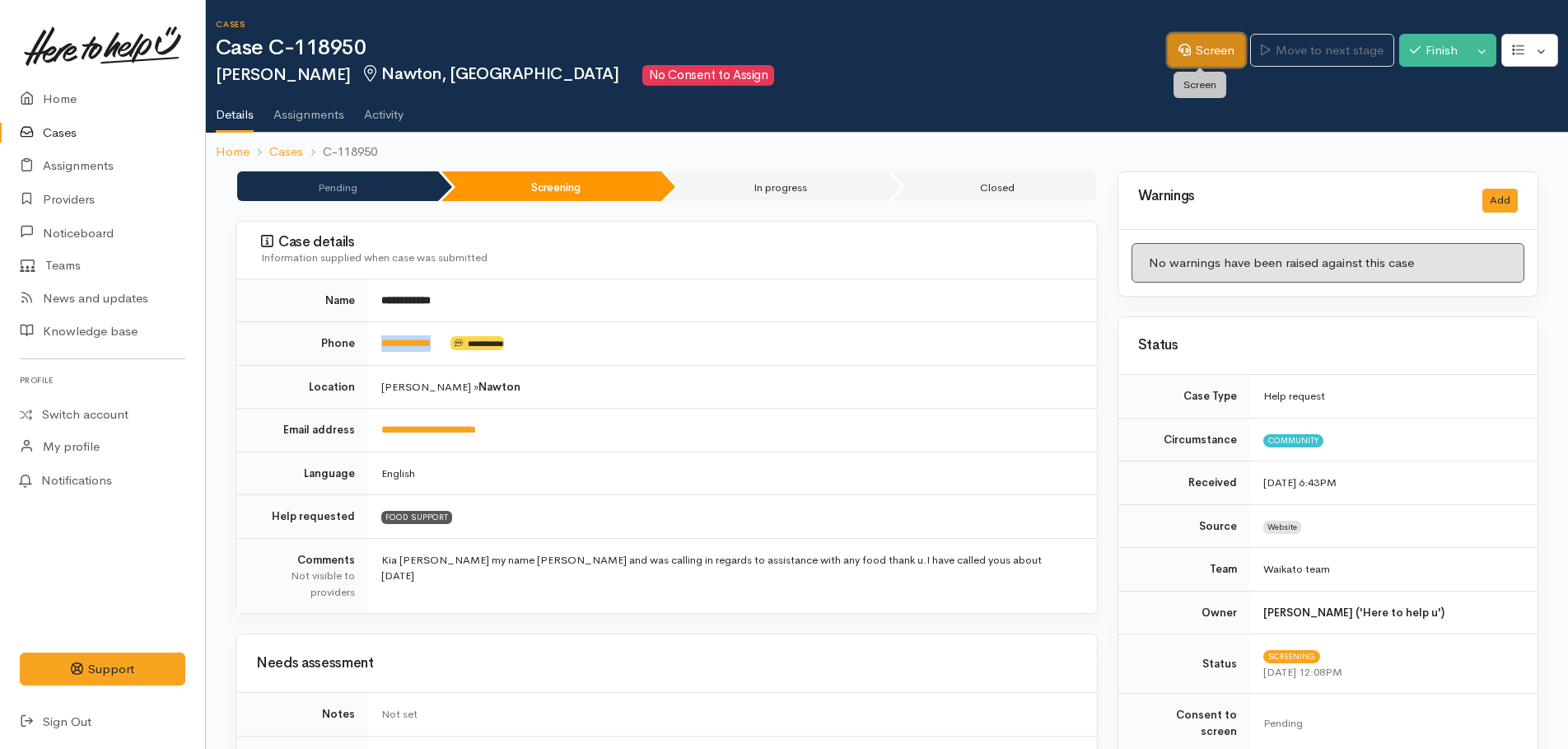
click at [1191, 51] on link "Screen" at bounding box center [1207, 50] width 78 height 34
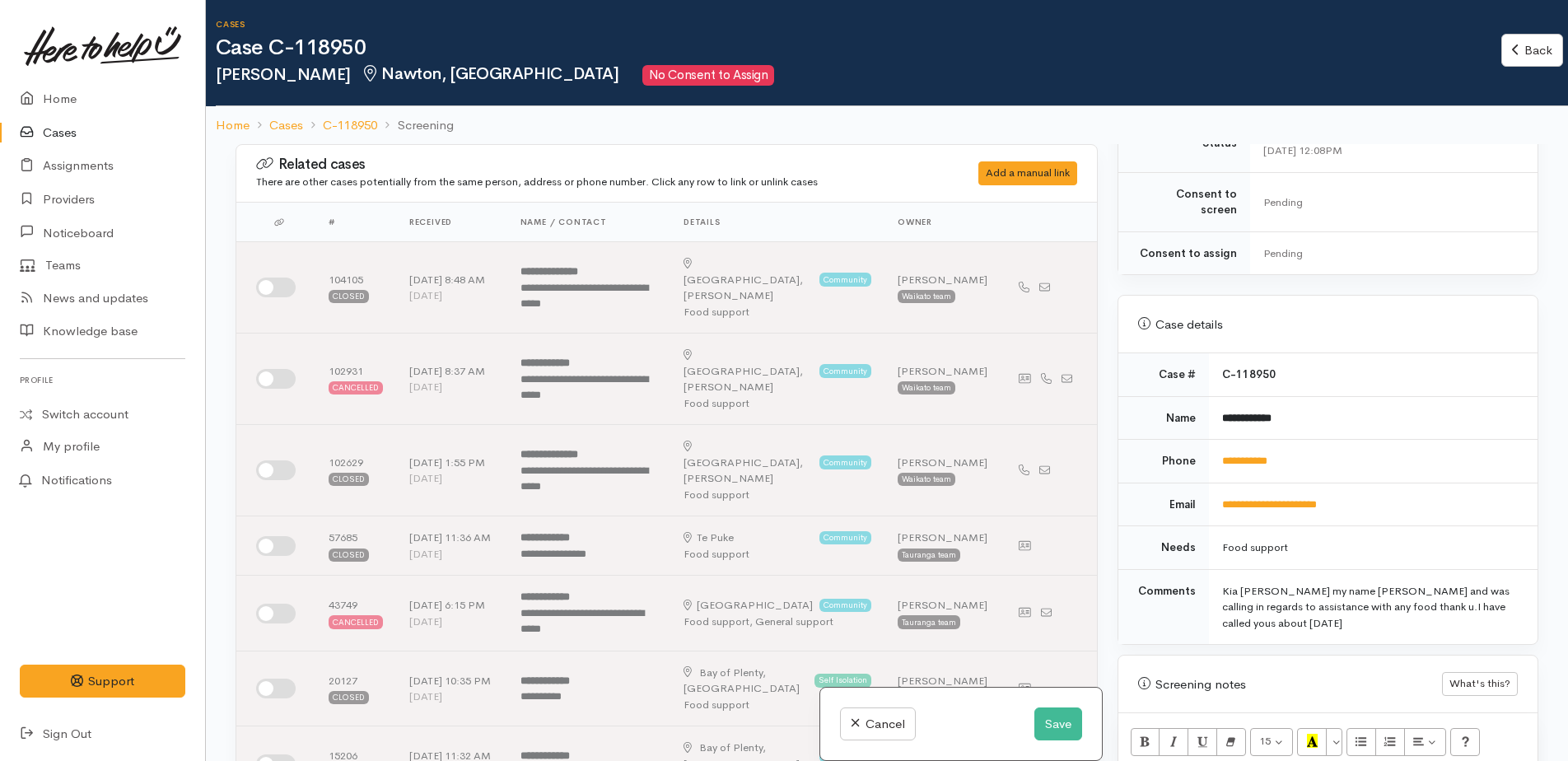
scroll to position [824, 0]
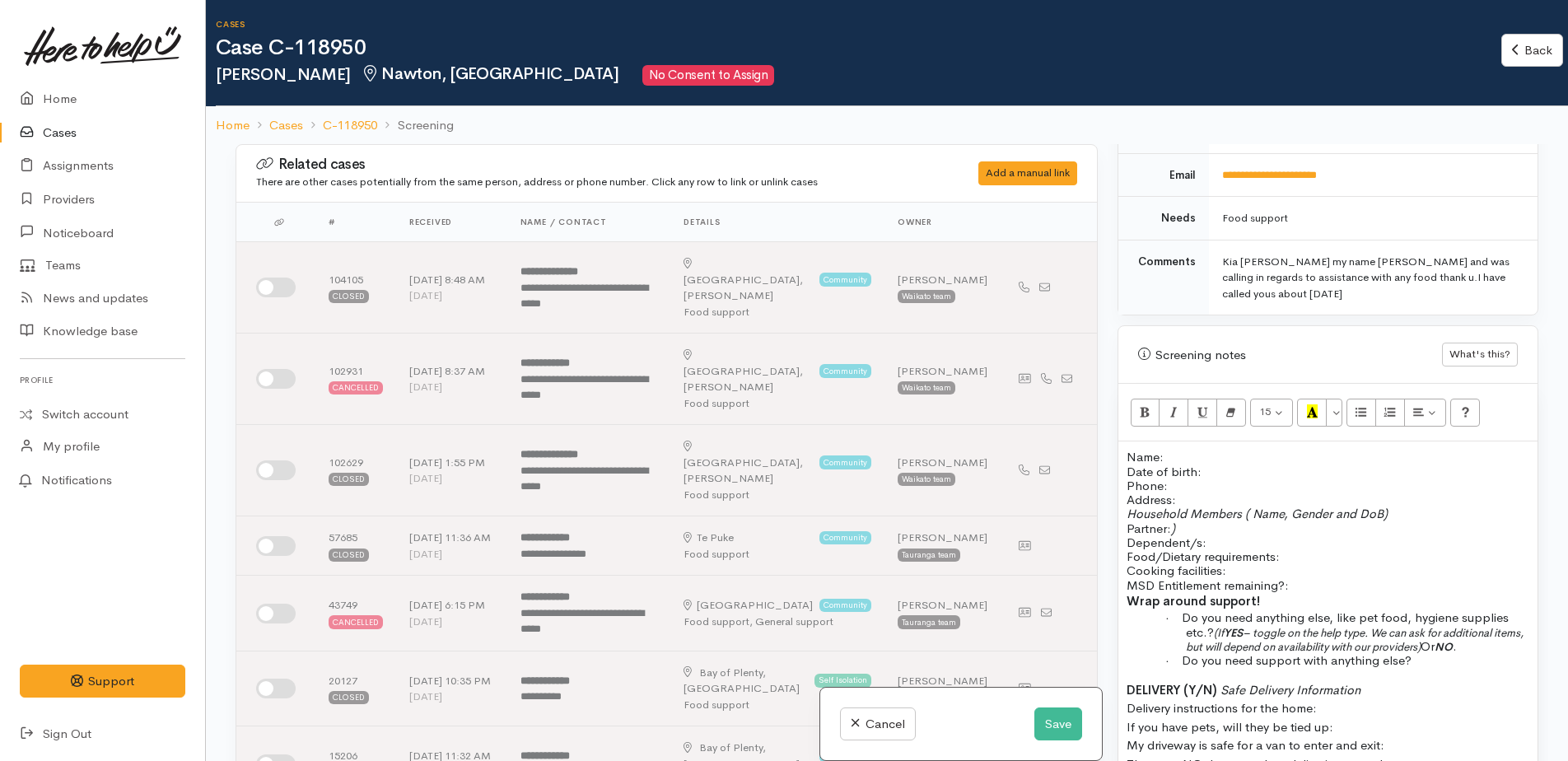
click at [1181, 450] on p "Name: Date of birth: Phone:" at bounding box center [1328, 472] width 403 height 43
click at [1052, 728] on button "Save" at bounding box center [1058, 725] width 48 height 34
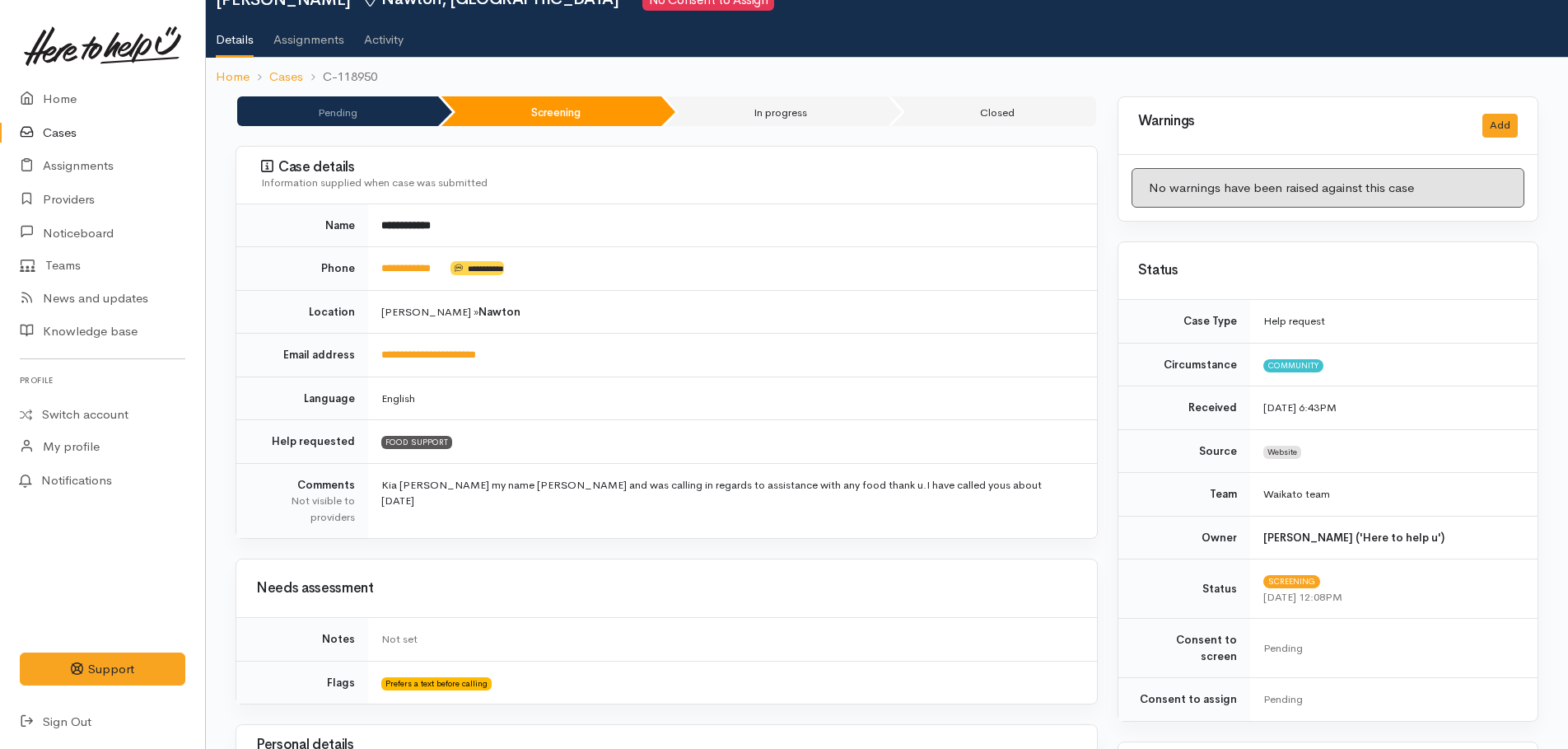
scroll to position [164, 0]
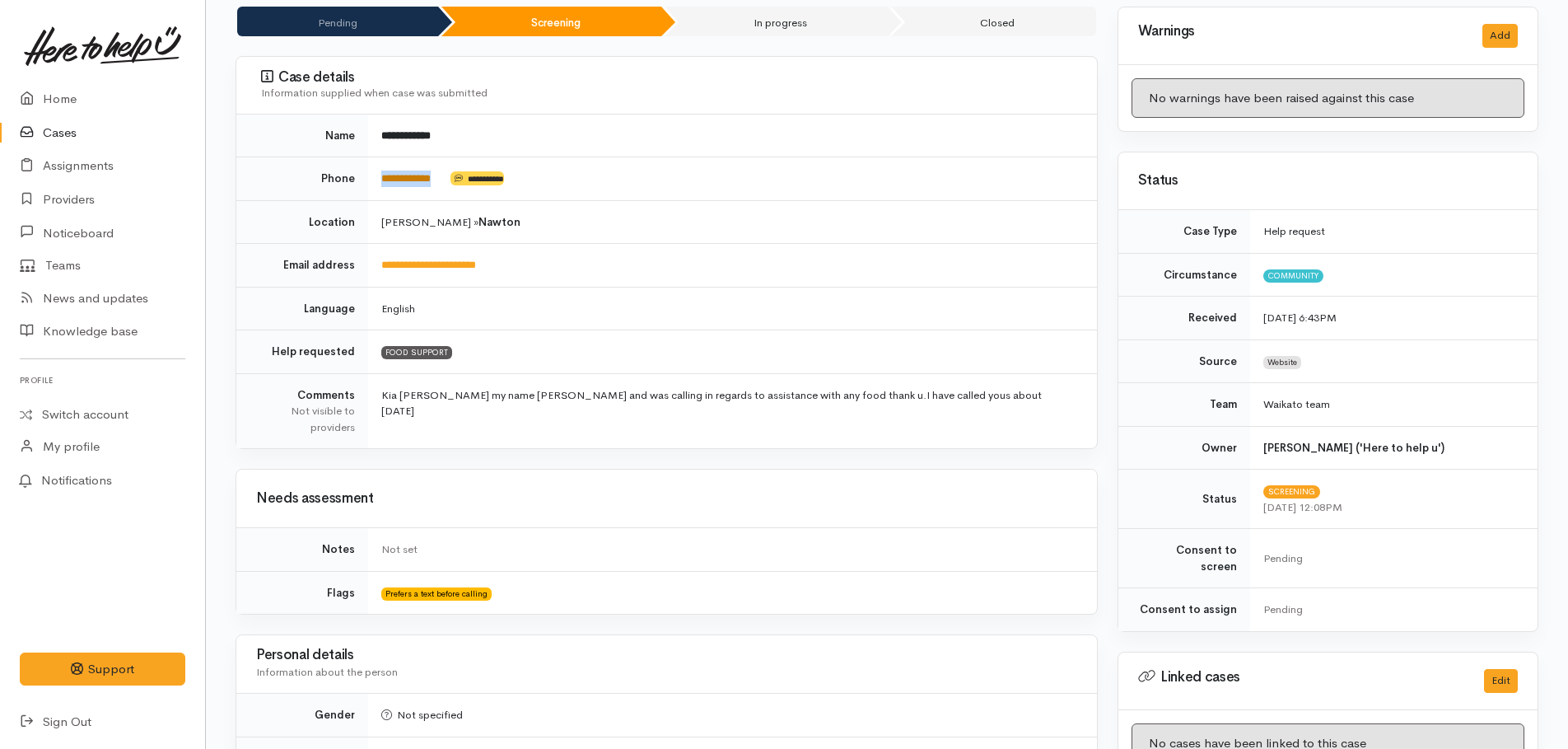
drag, startPoint x: 450, startPoint y: 177, endPoint x: 381, endPoint y: 177, distance: 69.0
click at [381, 177] on td "**********" at bounding box center [732, 178] width 729 height 44
copy td "**********"
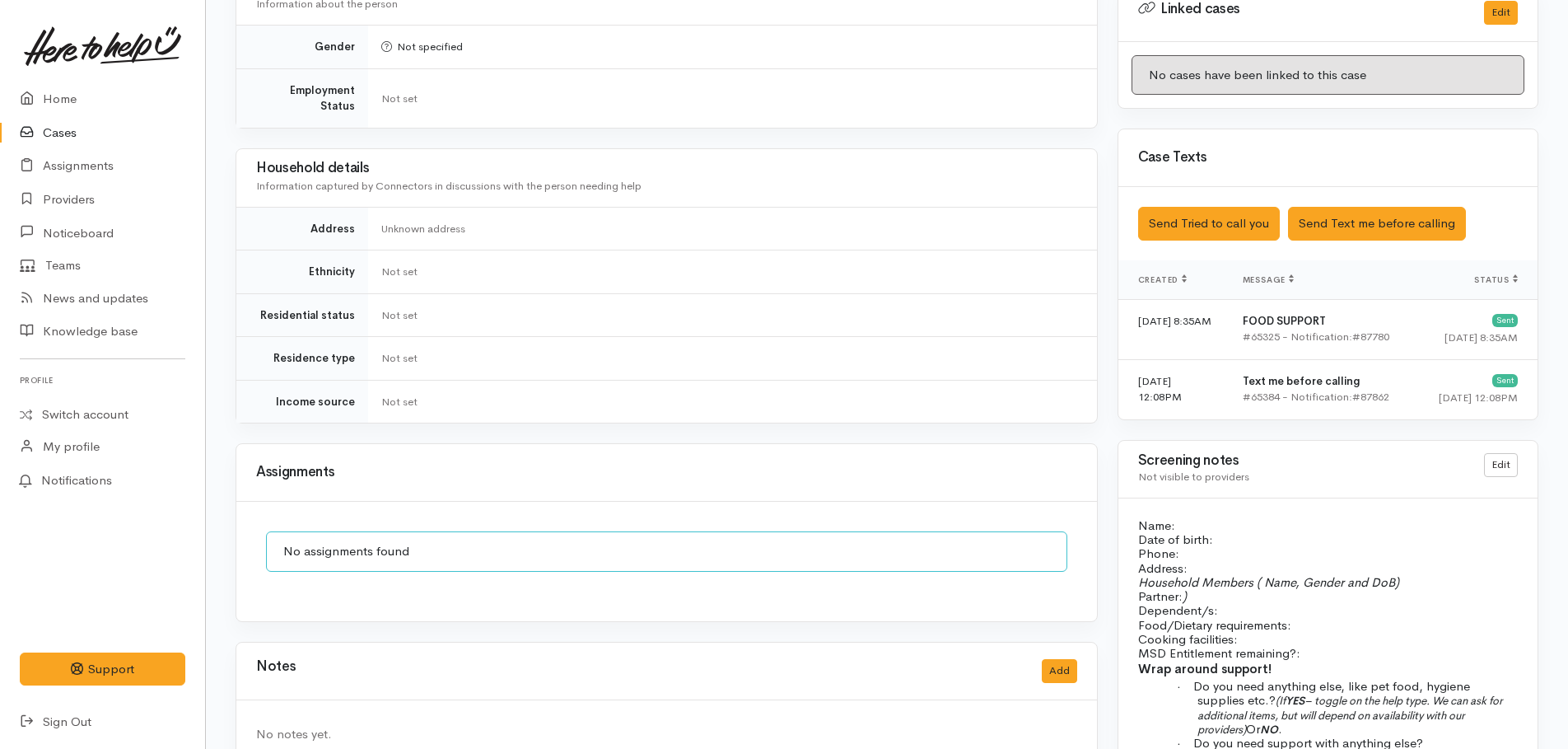
scroll to position [1005, 0]
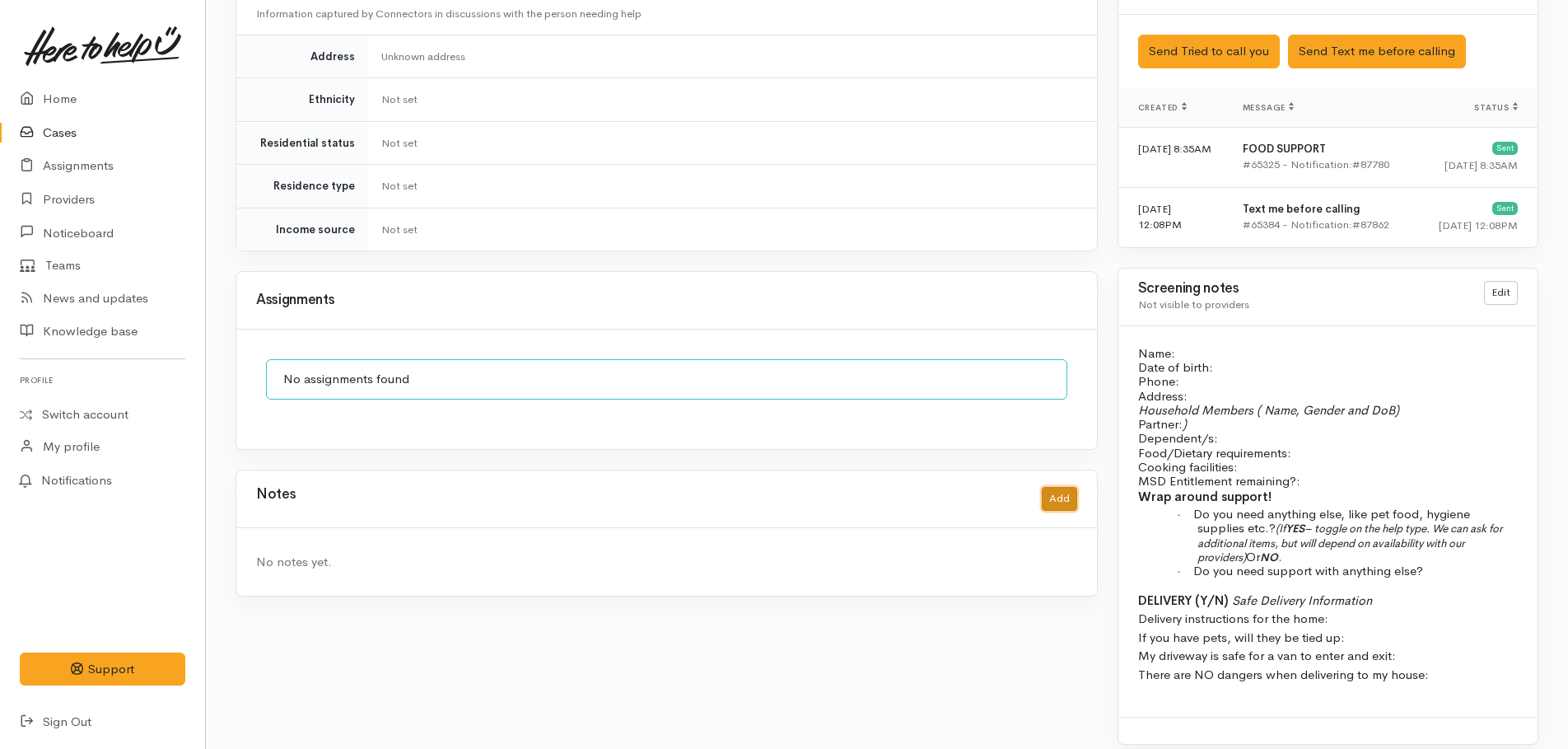
click at [1057, 487] on button "Add" at bounding box center [1060, 499] width 35 height 24
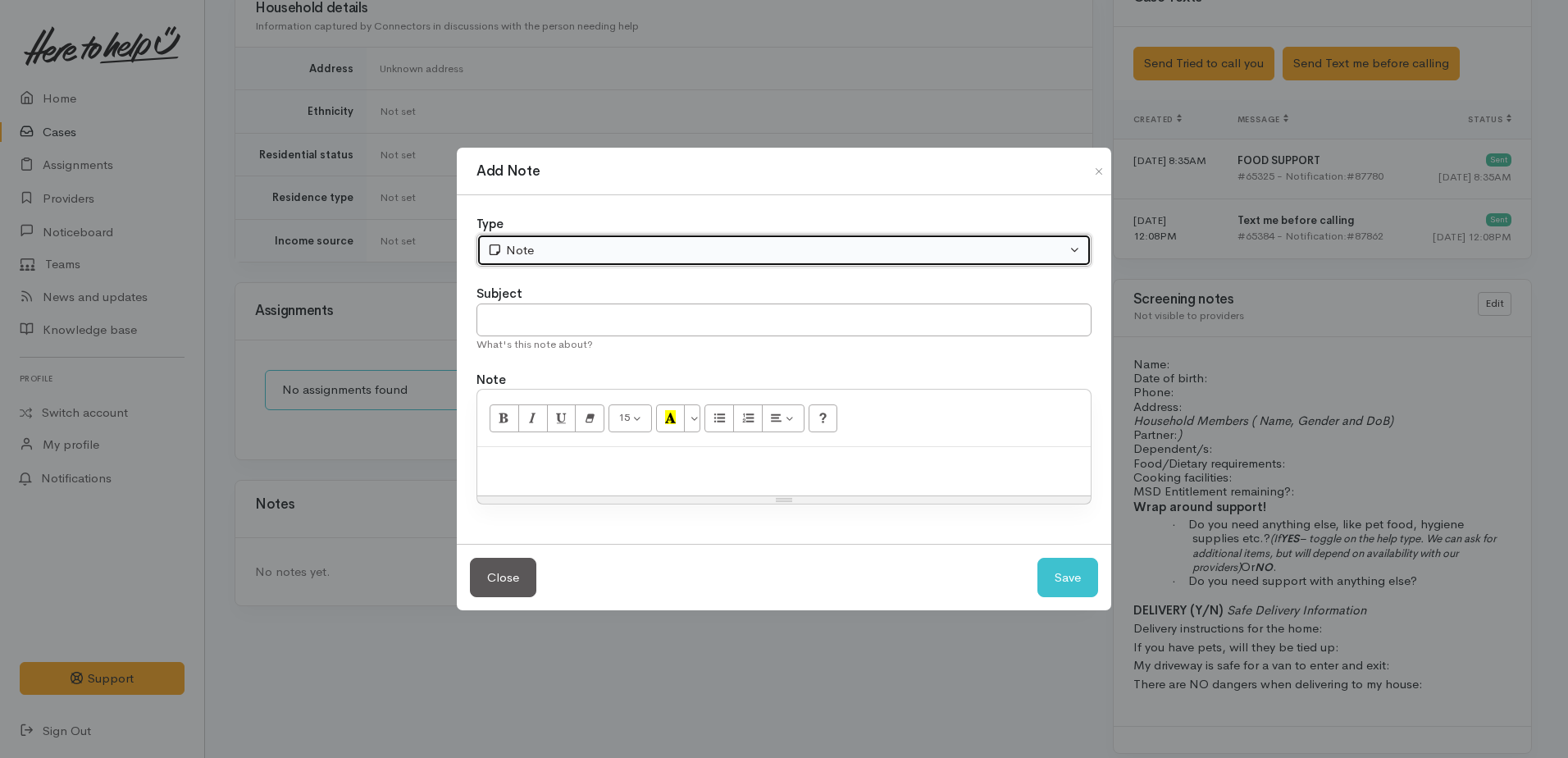
drag, startPoint x: 658, startPoint y: 248, endPoint x: 636, endPoint y: 268, distance: 29.7
click at [657, 248] on div "Note" at bounding box center [776, 250] width 579 height 19
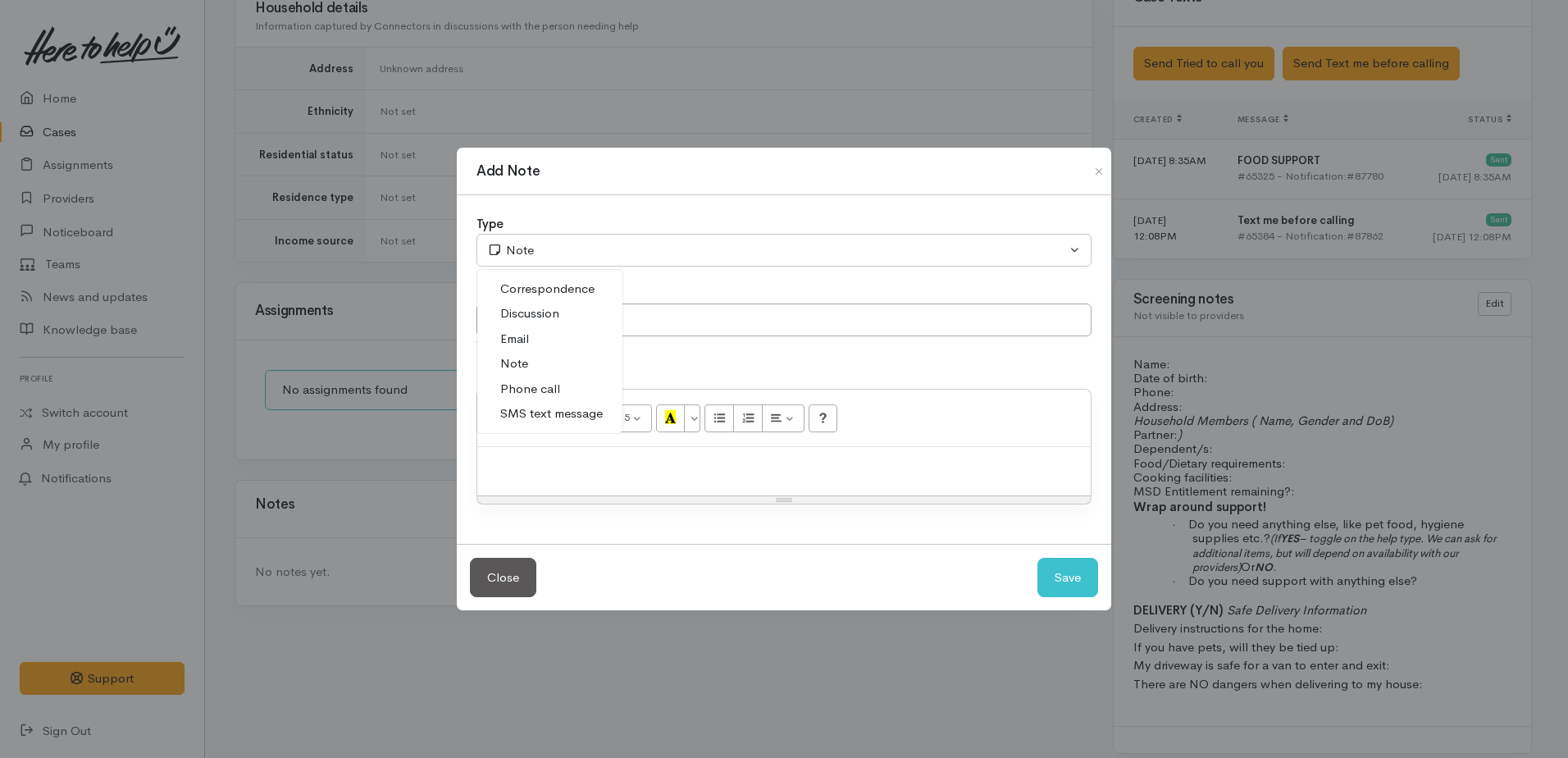
click at [570, 390] on link "Phone call" at bounding box center [549, 389] width 145 height 25
select select "3"
click at [573, 447] on div at bounding box center [784, 472] width 613 height 48
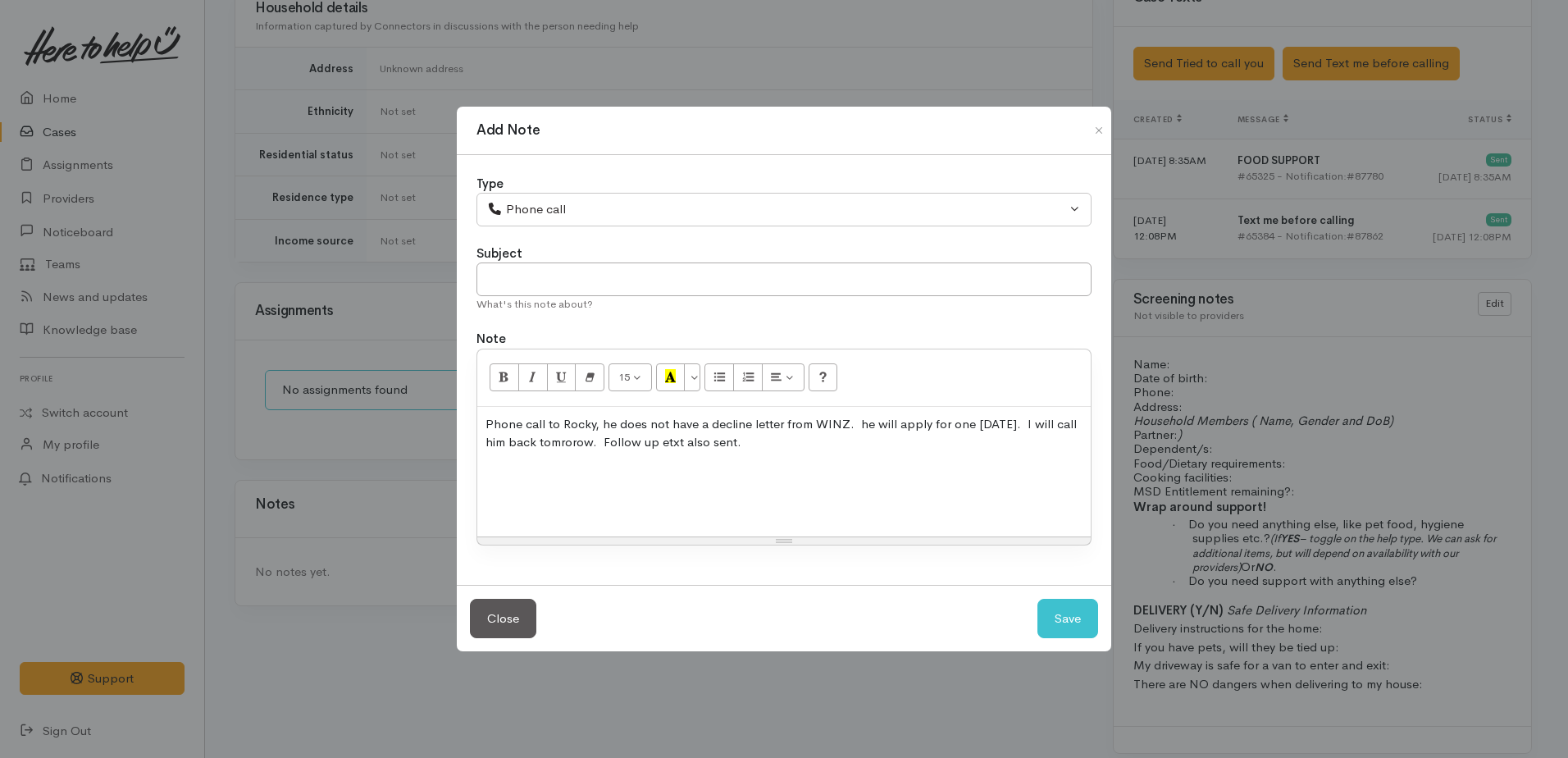
click at [858, 422] on p "Phone call to Rocky, he does not have a decline letter from WINZ. he will apply…" at bounding box center [784, 433] width 597 height 37
click at [526, 493] on div "Phone call to Rocky, he does not have a decline letter from WINZ. He said he wi…" at bounding box center [784, 472] width 613 height 129
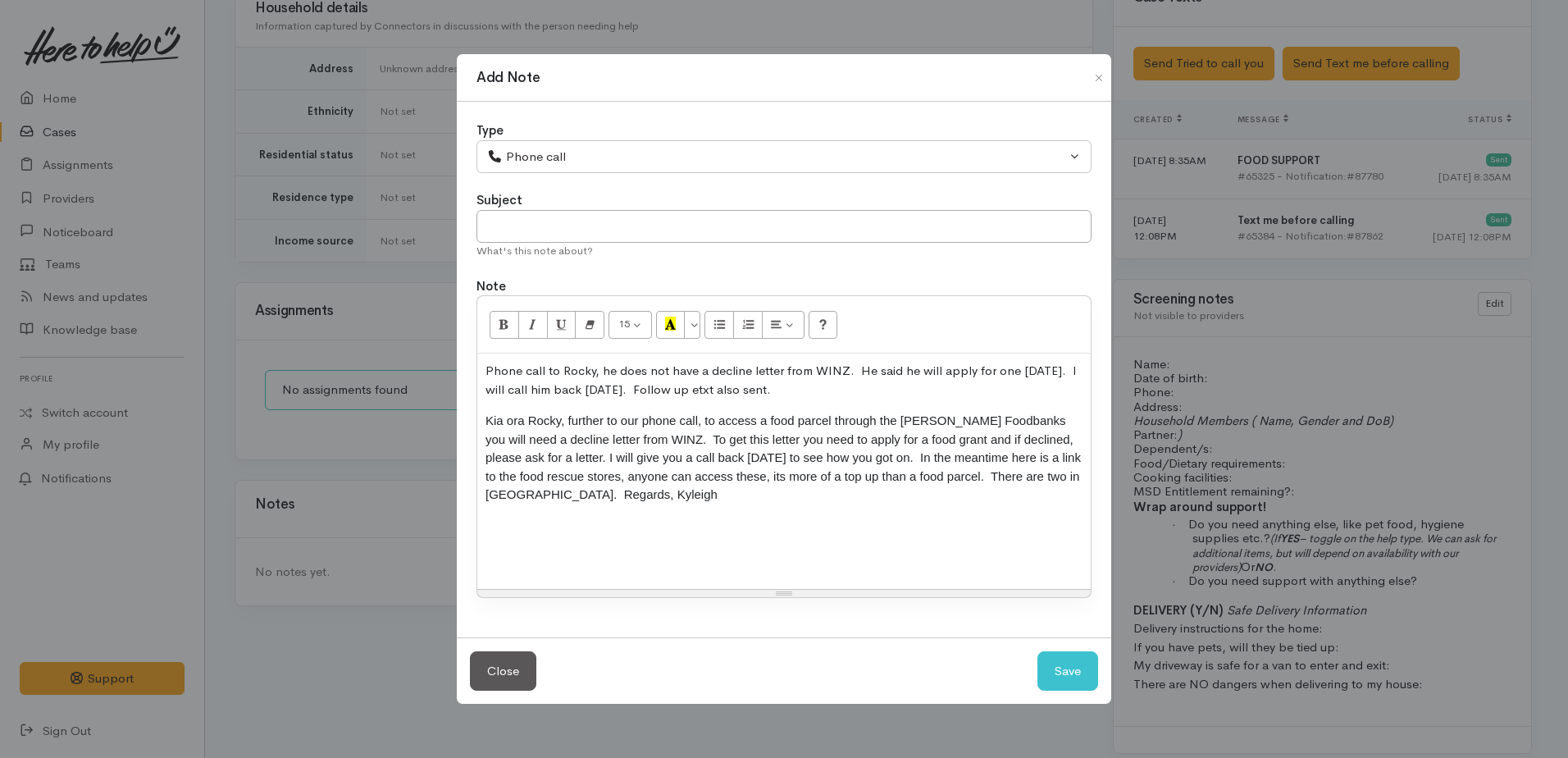
click at [486, 413] on p "Kia ora Rocky, further to our phone call, to access a food parcel through the H…" at bounding box center [784, 459] width 597 height 93
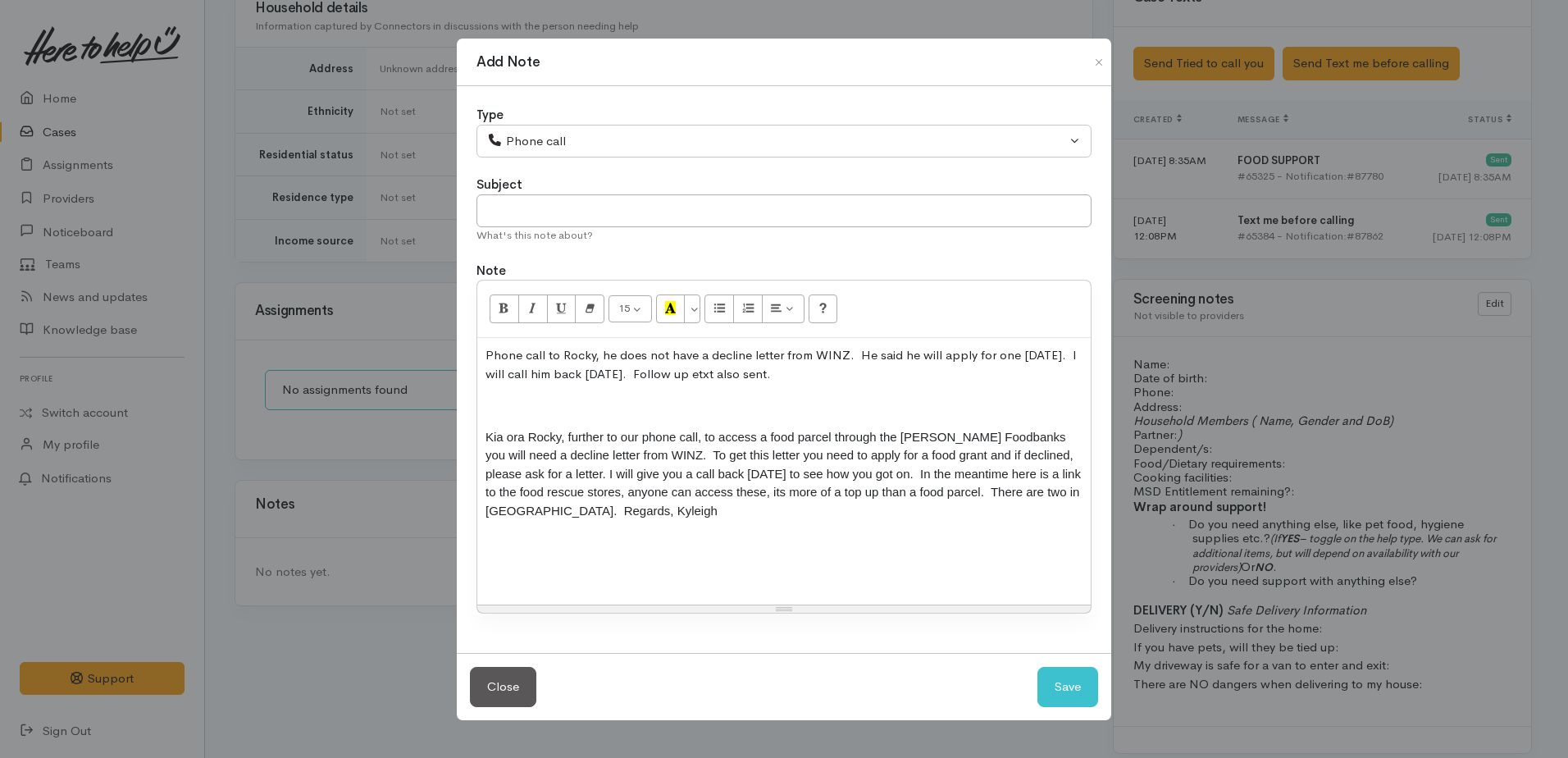
click at [486, 413] on p at bounding box center [784, 406] width 597 height 19
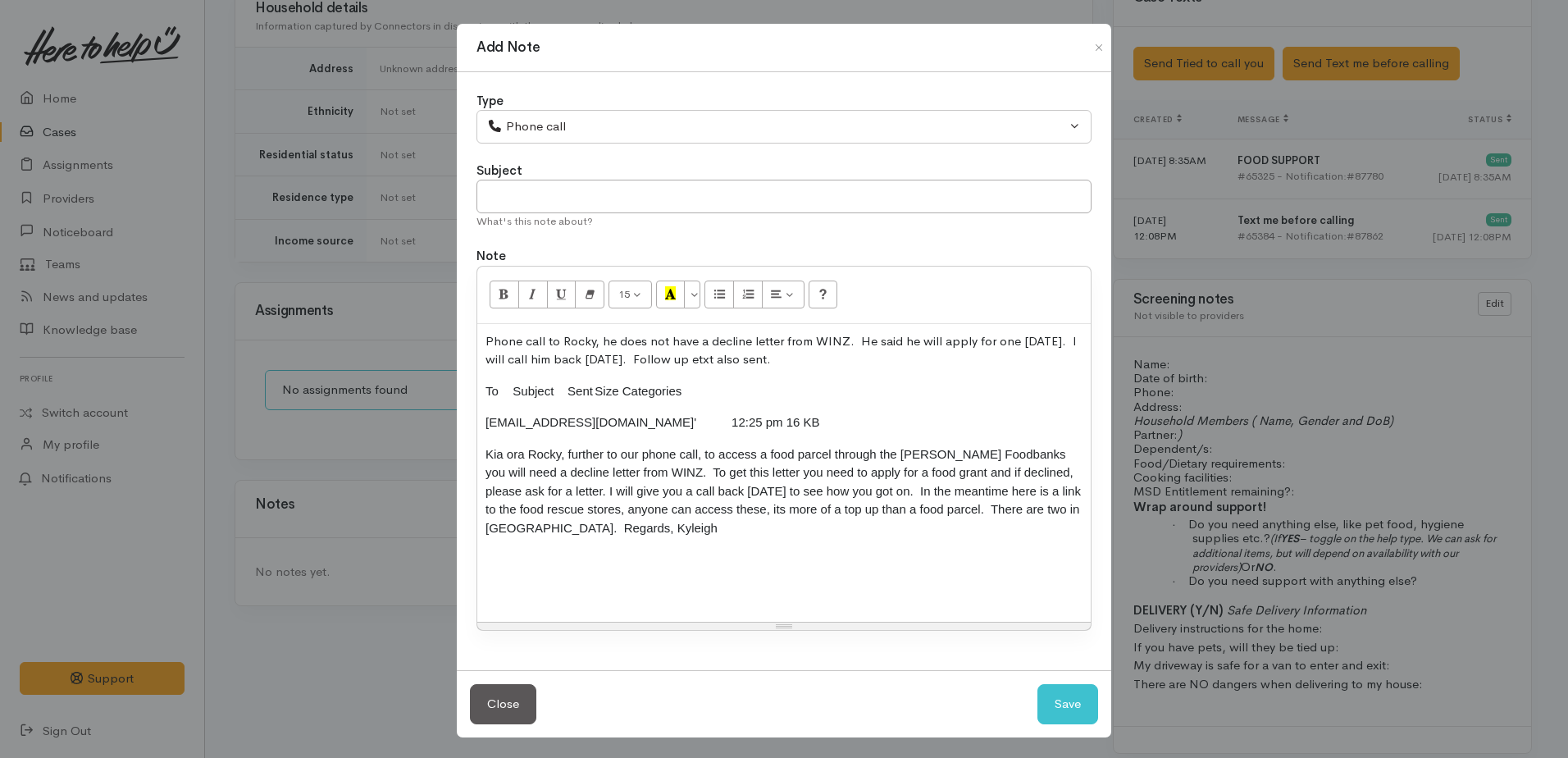
click at [491, 553] on p at bounding box center [784, 560] width 597 height 19
click at [1061, 704] on button "Save" at bounding box center [1067, 704] width 60 height 40
select select "1"
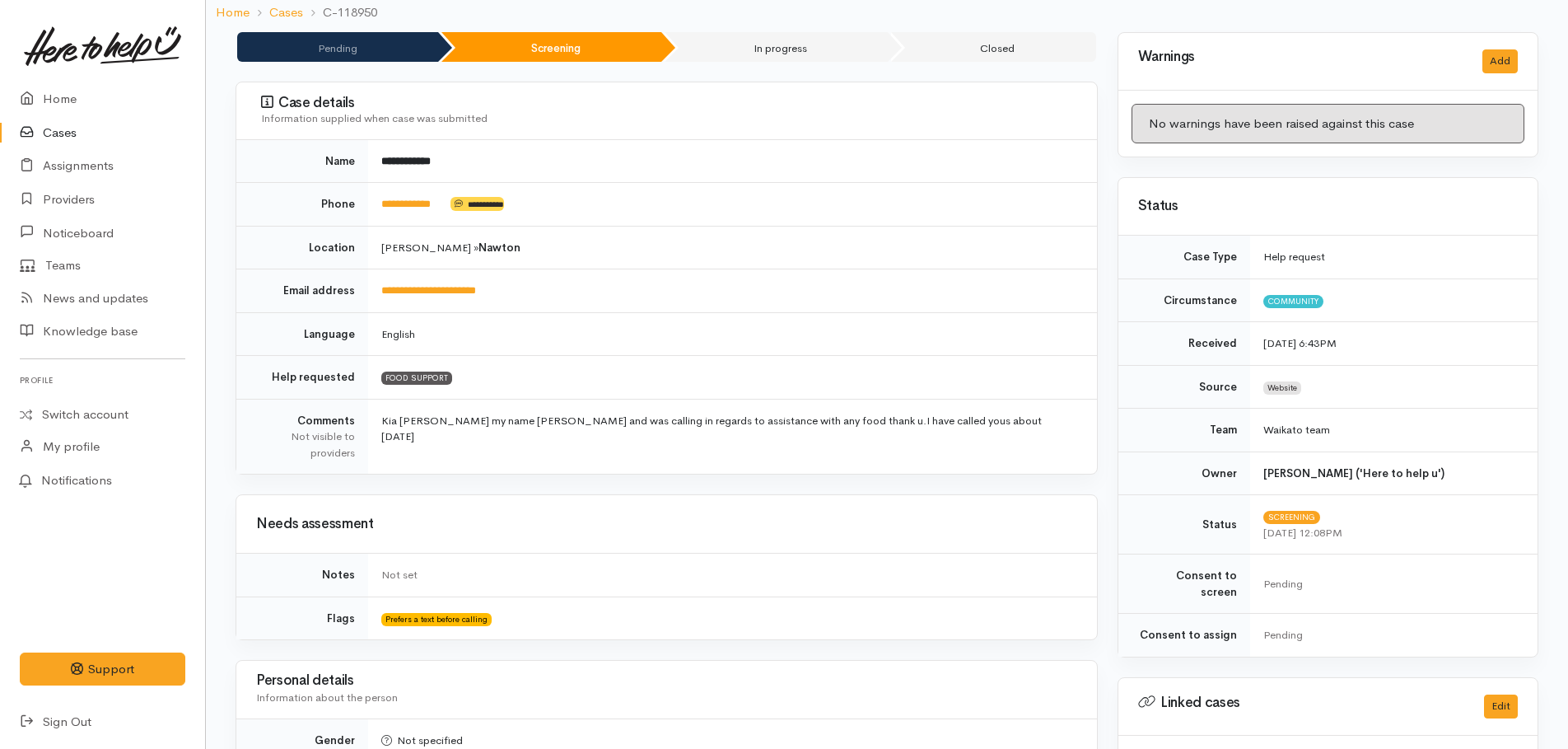
scroll to position [0, 0]
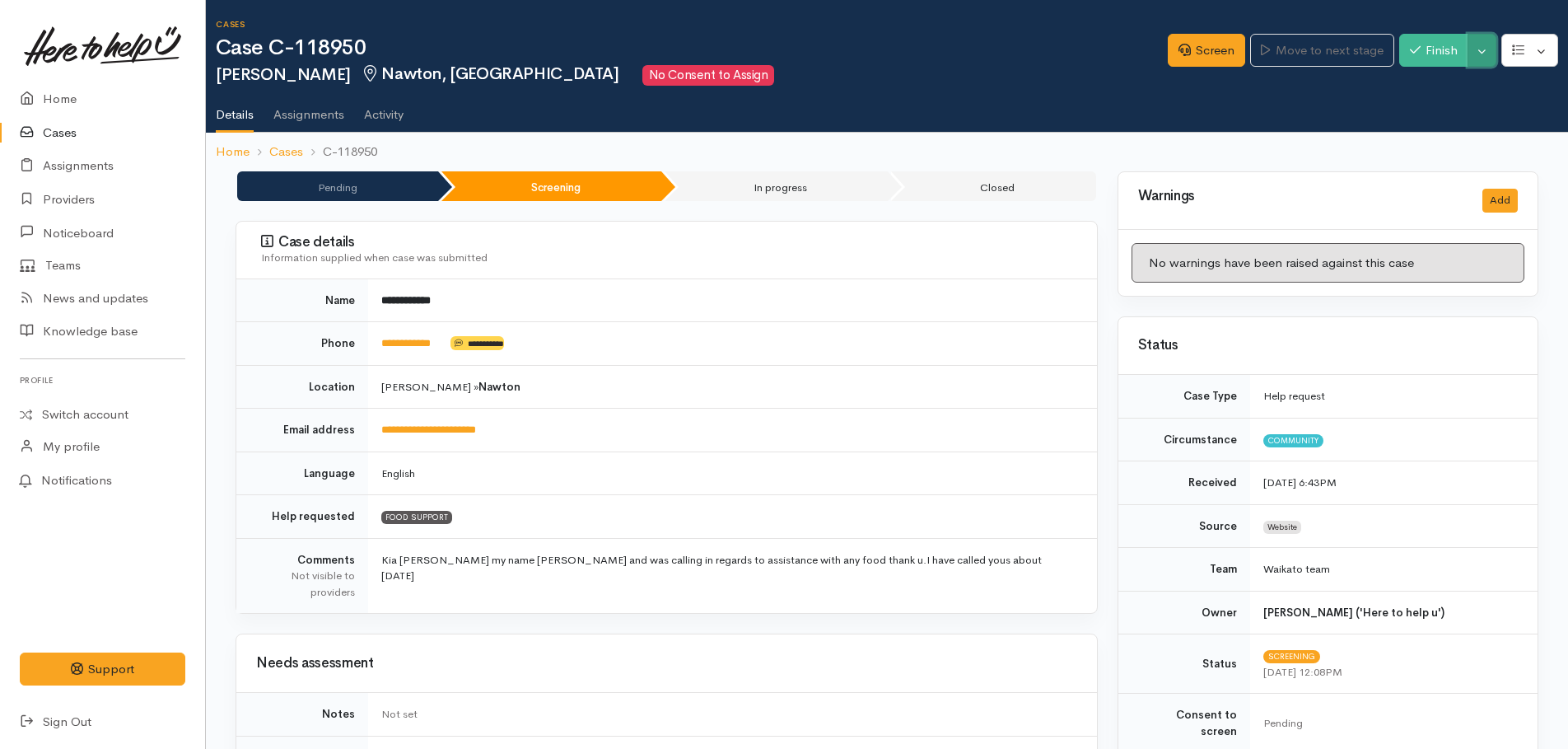
click at [1478, 56] on button "Toggle Dropdown" at bounding box center [1482, 50] width 29 height 34
drag, startPoint x: 1426, startPoint y: 87, endPoint x: 1141, endPoint y: 109, distance: 285.8
click at [1424, 87] on link "Pause" at bounding box center [1430, 89] width 130 height 25
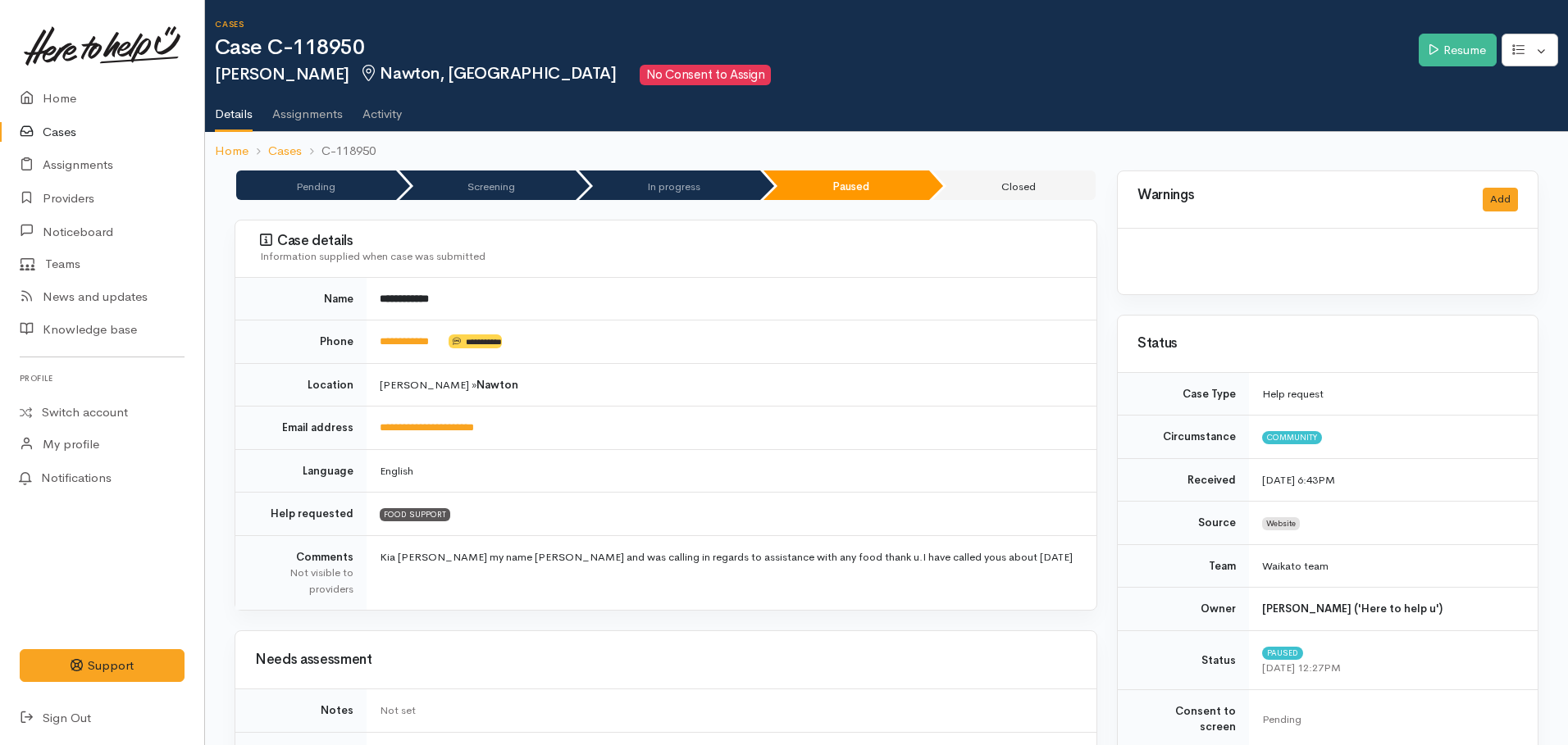
click at [60, 98] on link "Home" at bounding box center [102, 98] width 204 height 33
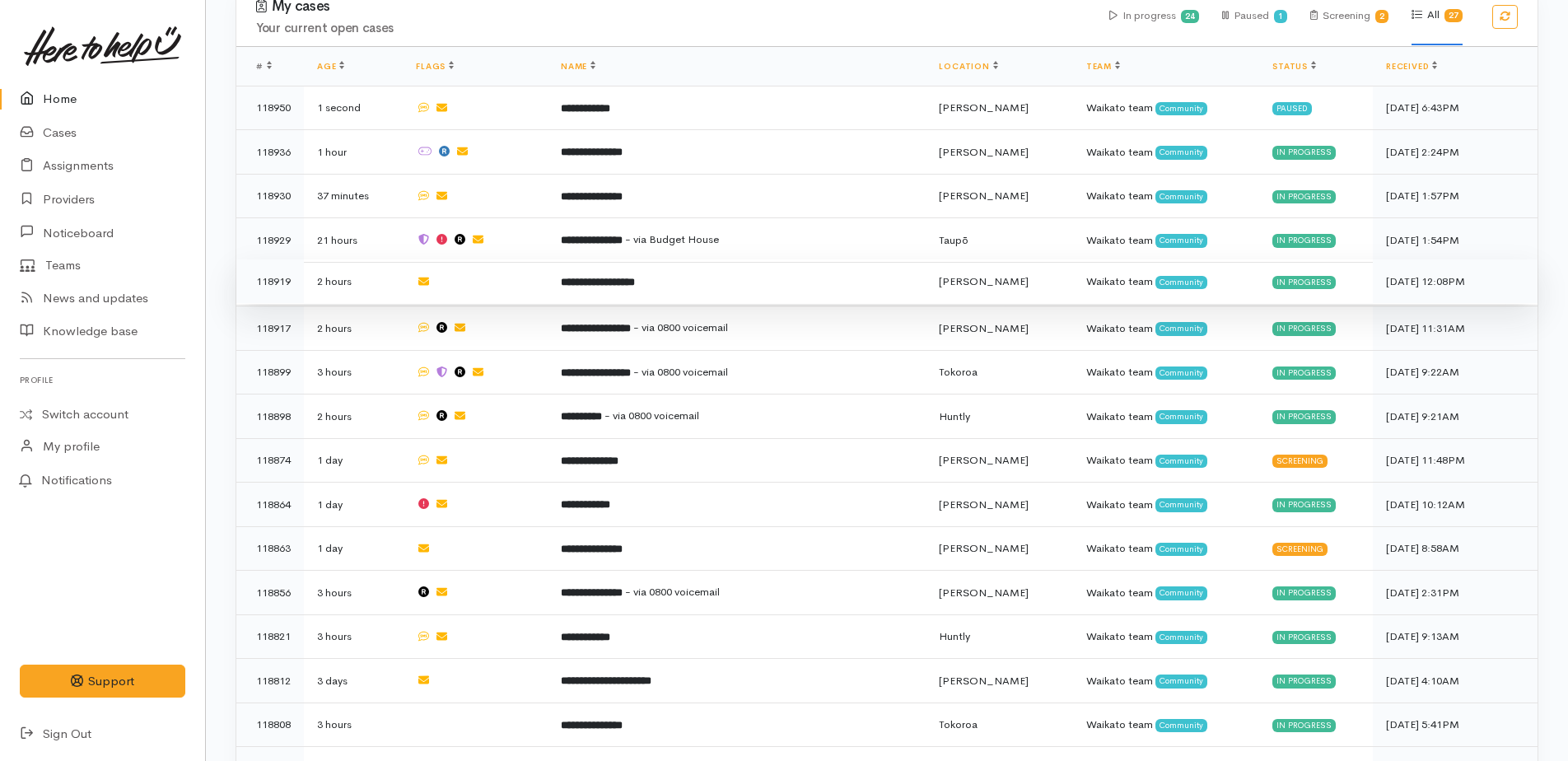
scroll to position [824, 0]
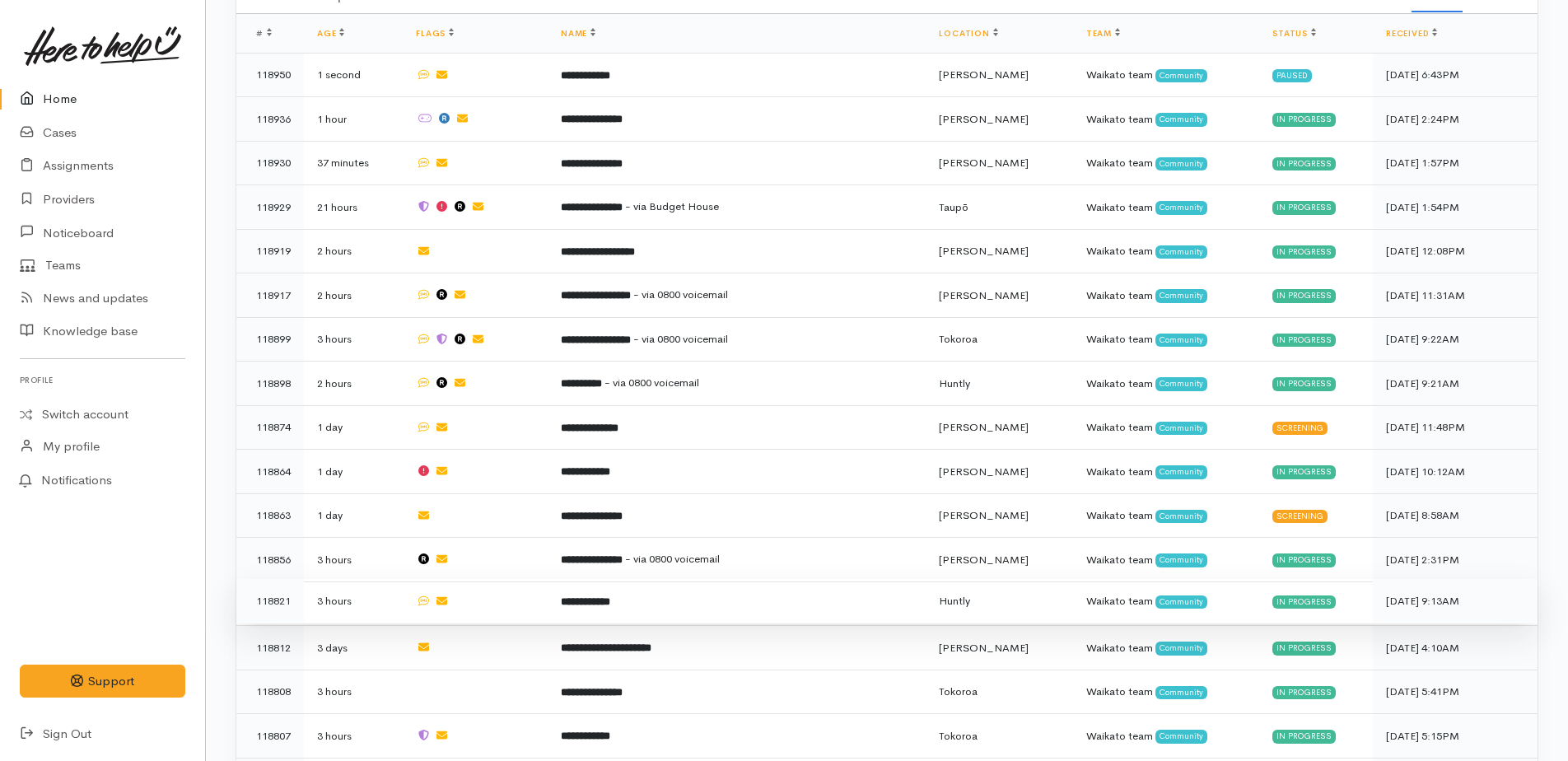
click at [611, 597] on b "**********" at bounding box center [586, 601] width 49 height 10
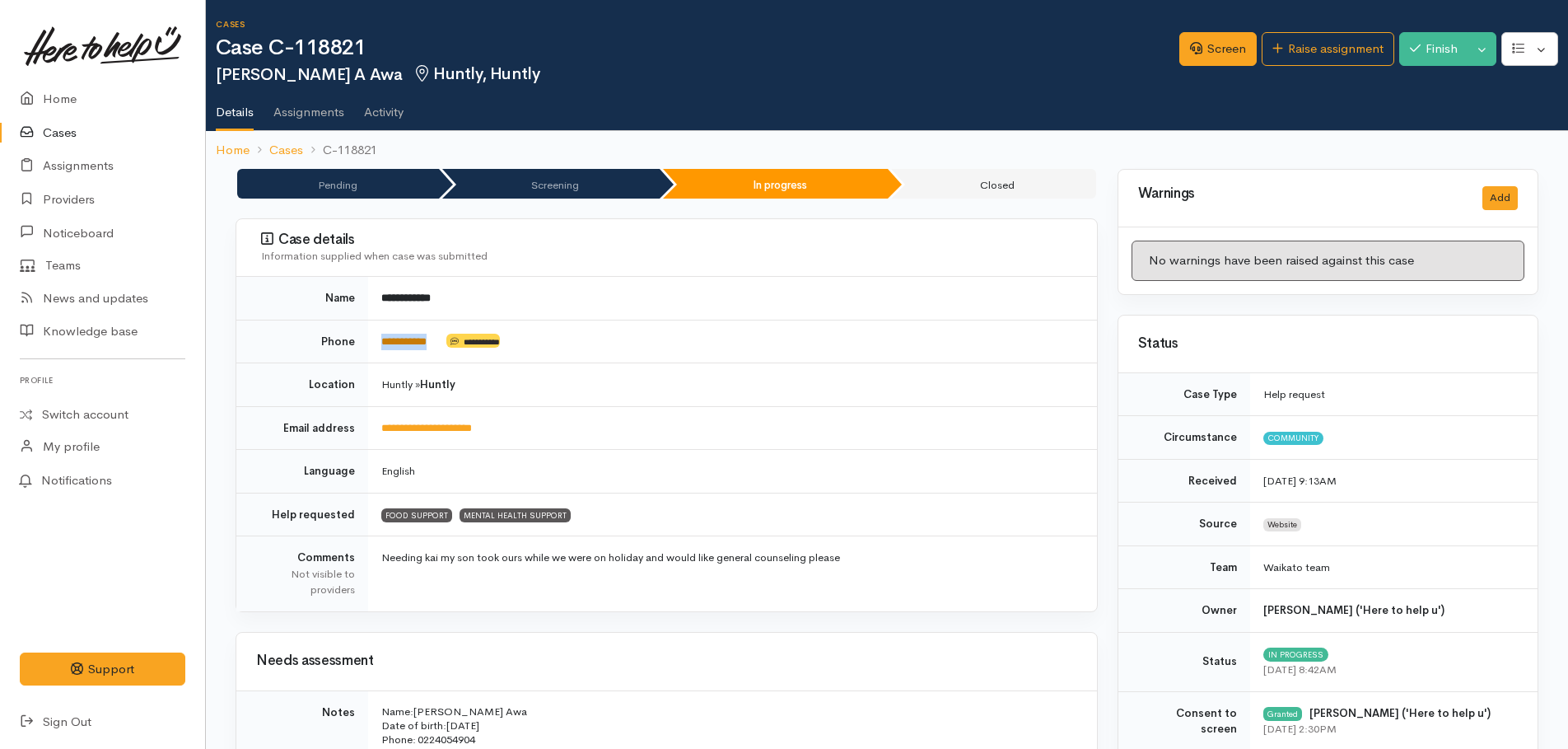
drag, startPoint x: 445, startPoint y: 339, endPoint x: 382, endPoint y: 339, distance: 63.0
click at [382, 339] on td "**********" at bounding box center [732, 341] width 729 height 44
copy td "**********"
drag, startPoint x: 1198, startPoint y: 52, endPoint x: 1167, endPoint y: 66, distance: 34.0
click at [1198, 52] on link "Screen" at bounding box center [1218, 49] width 78 height 34
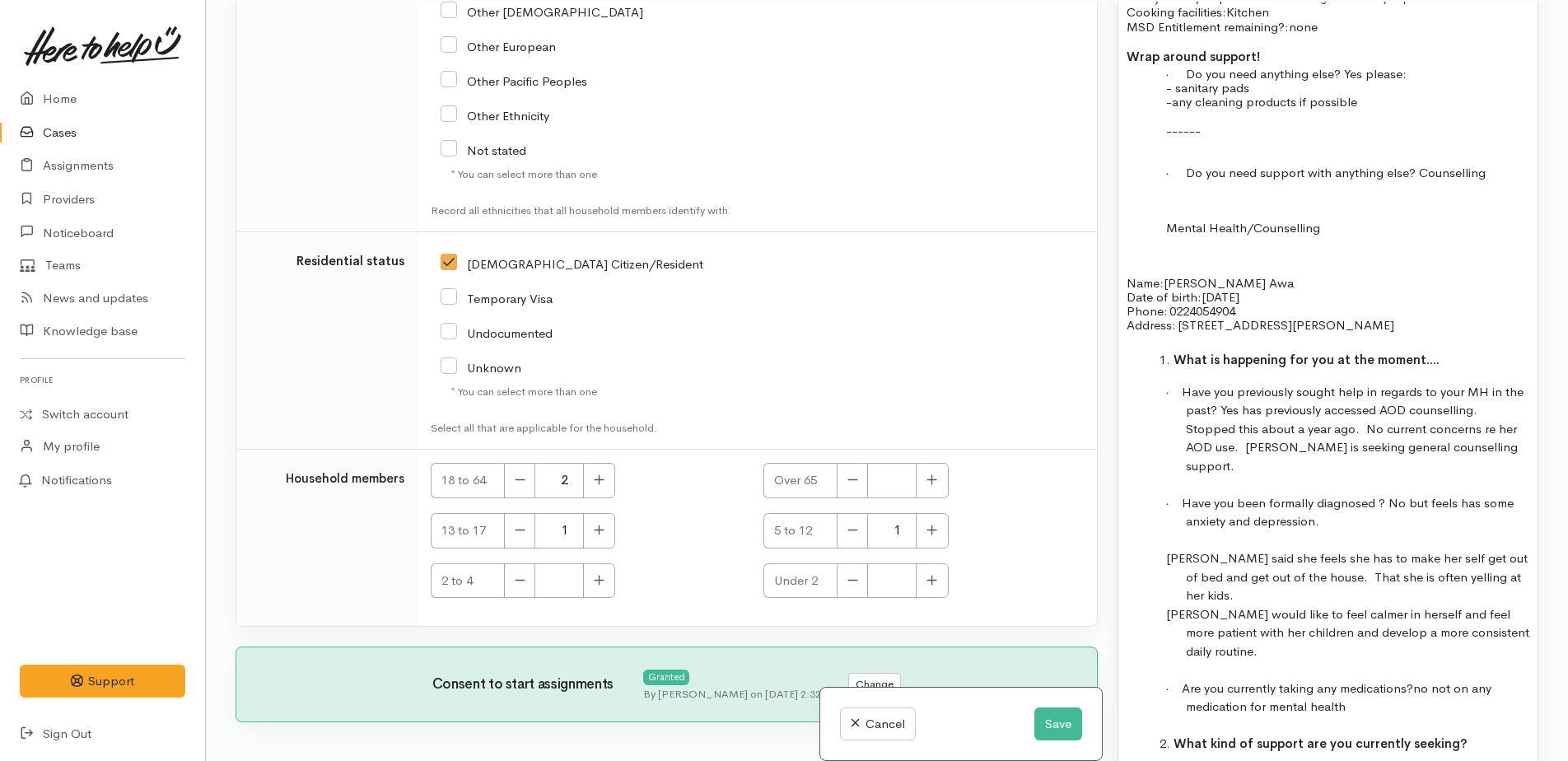
scroll to position [143, 0]
click at [1043, 716] on button "Save" at bounding box center [1058, 725] width 48 height 34
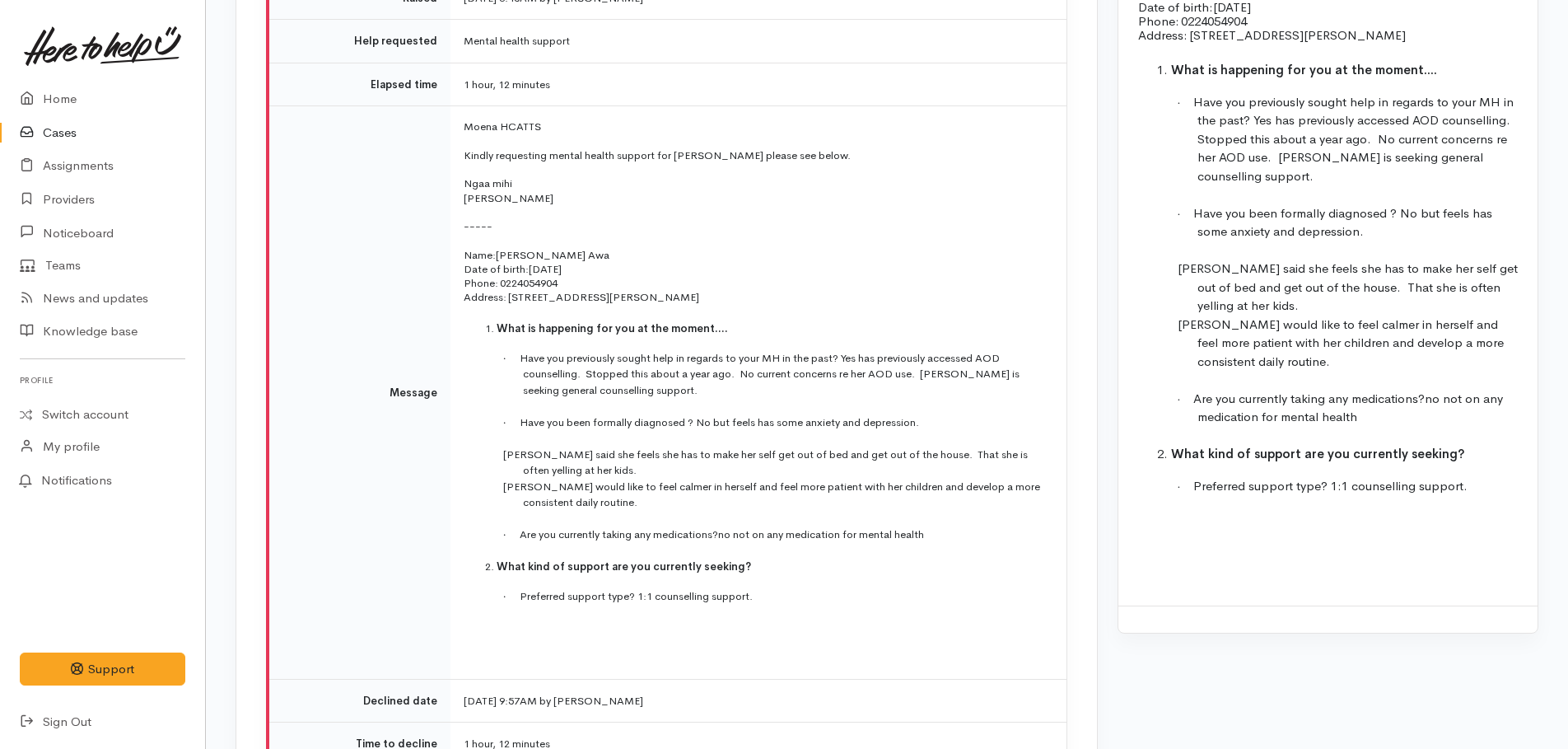
scroll to position [2307, 0]
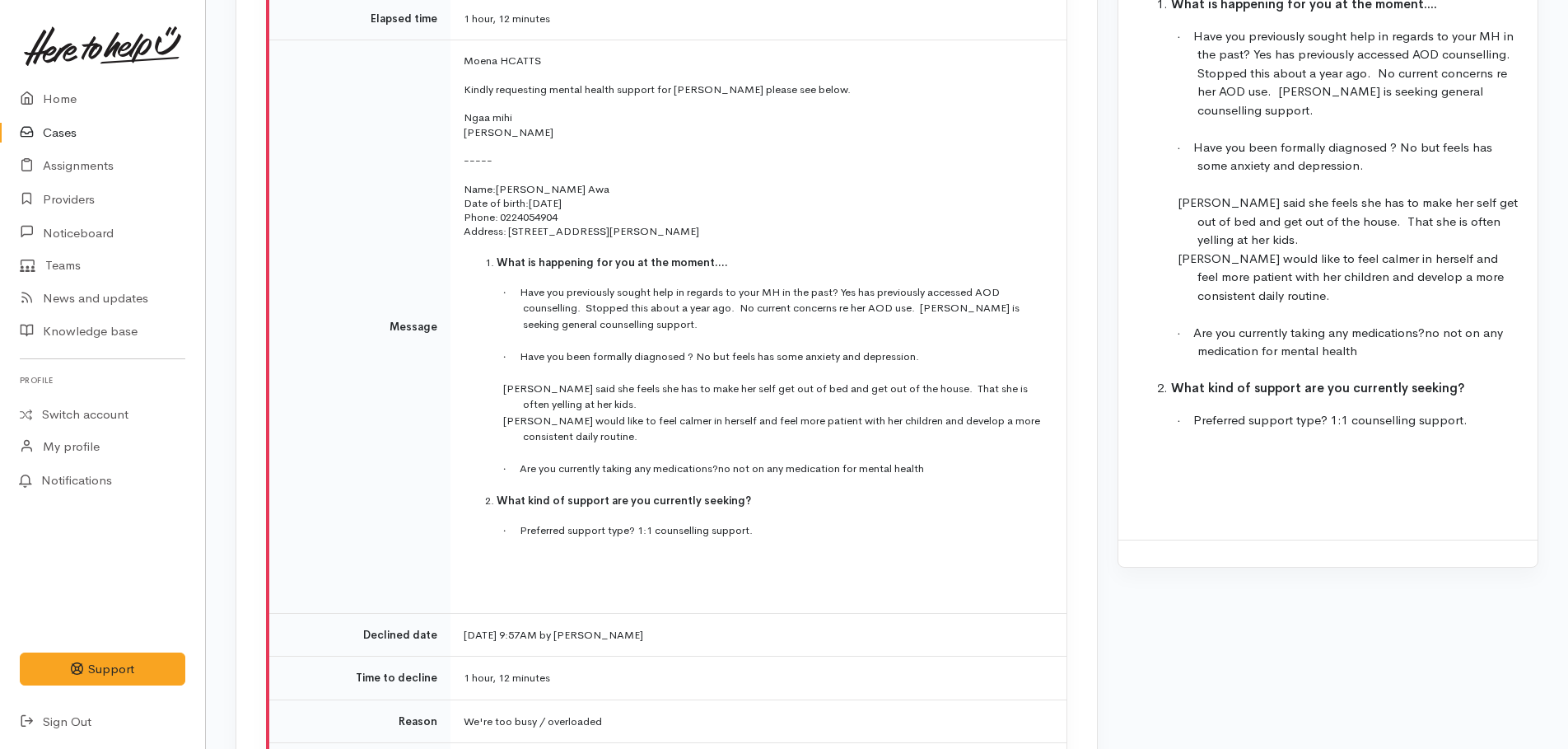
click at [1217, 478] on p at bounding box center [1328, 471] width 380 height 19
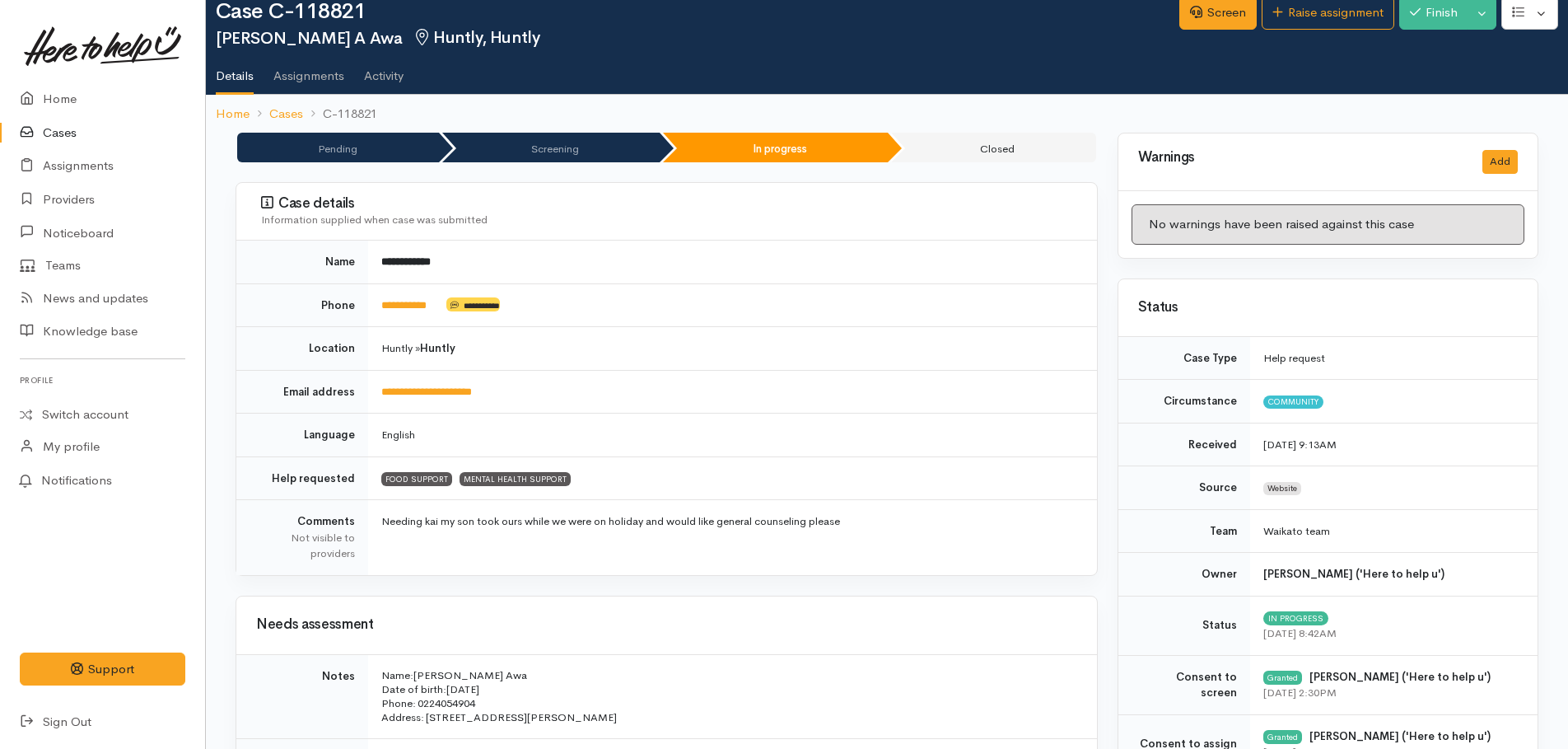
scroll to position [0, 0]
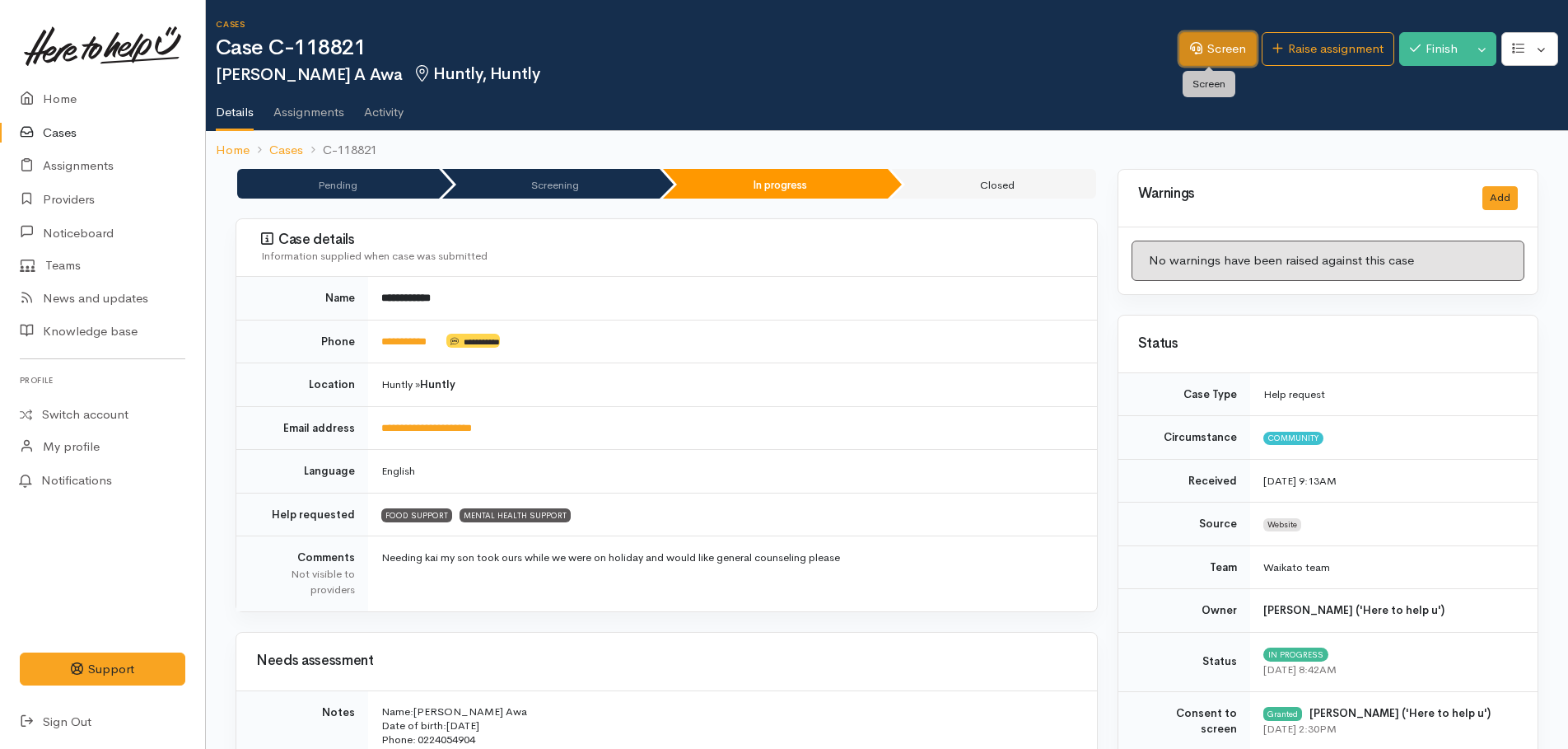
click at [1210, 52] on link "Screen" at bounding box center [1218, 49] width 78 height 34
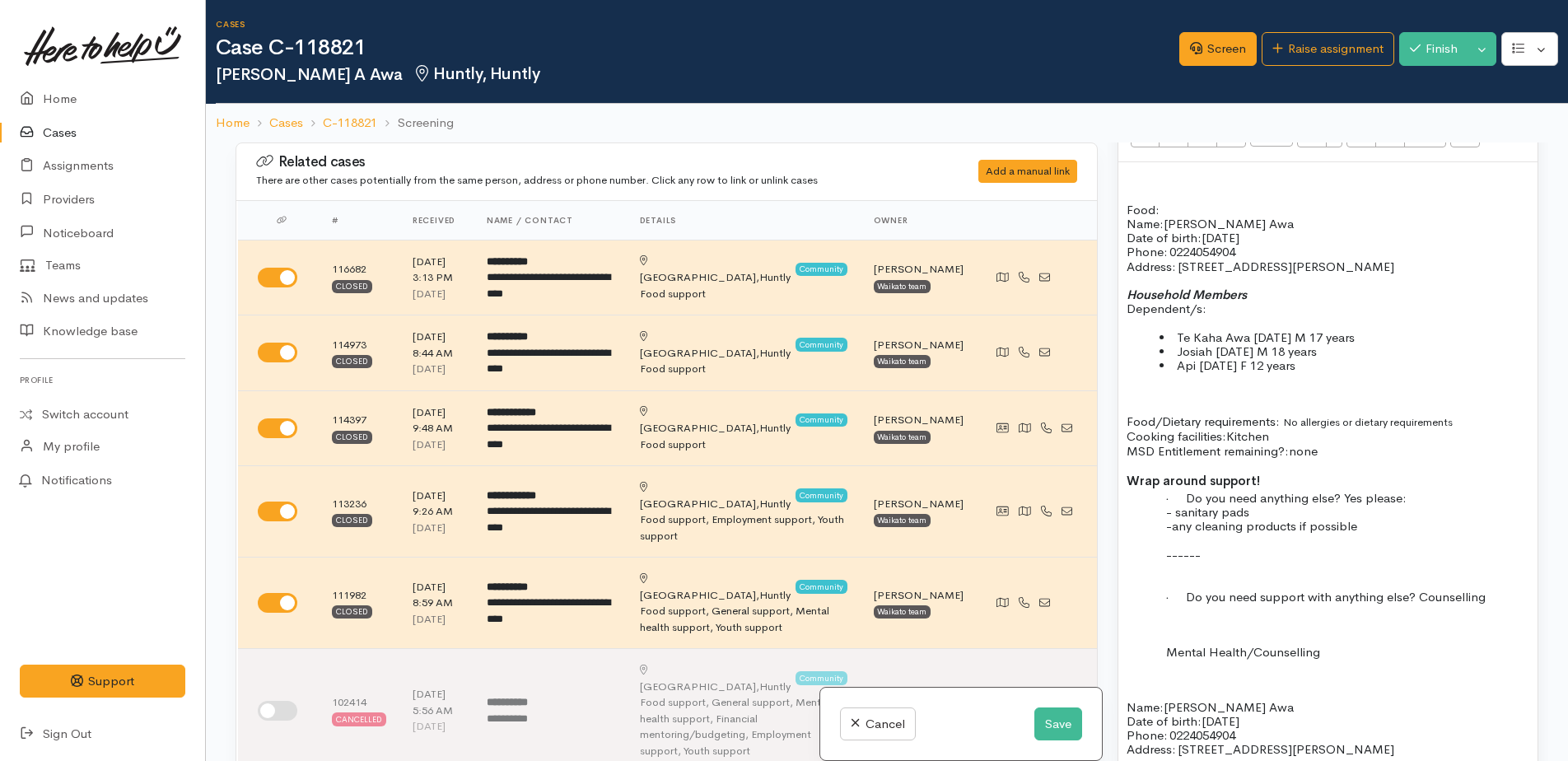
scroll to position [1401, 0]
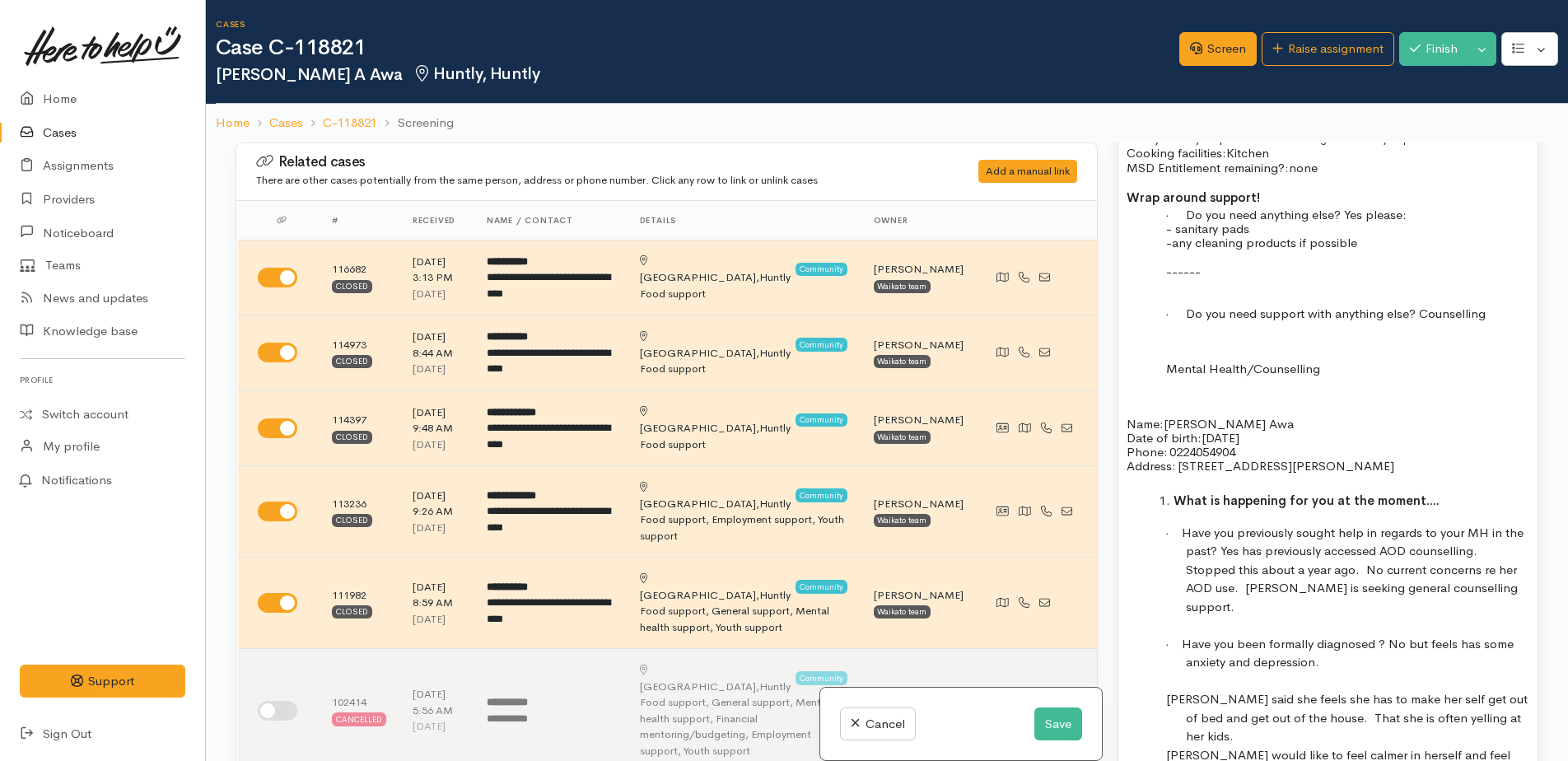
click at [1333, 373] on p "Mental Health/Counselling" at bounding box center [1358, 368] width 344 height 14
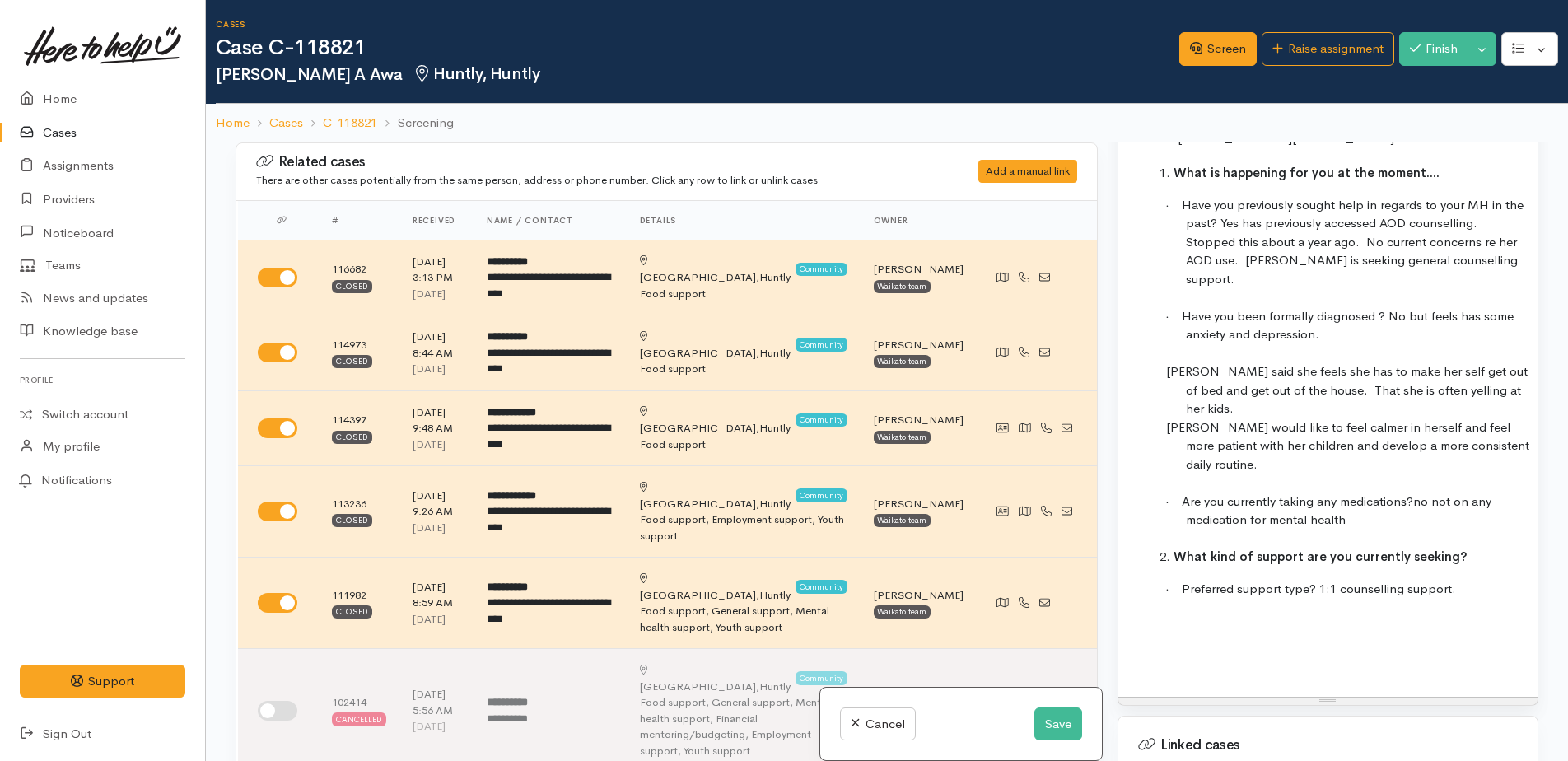
scroll to position [1729, 0]
click at [1457, 578] on p "· Preferred support type? 1:1 counselling support." at bounding box center [1358, 587] width 344 height 19
click at [1453, 261] on span "Have you previously sought help in regards to your MH in the past? Yes has prev…" at bounding box center [1353, 240] width 342 height 90
click at [1459, 578] on p "· Preferred support type? 1:1 in person support" at bounding box center [1358, 587] width 344 height 19
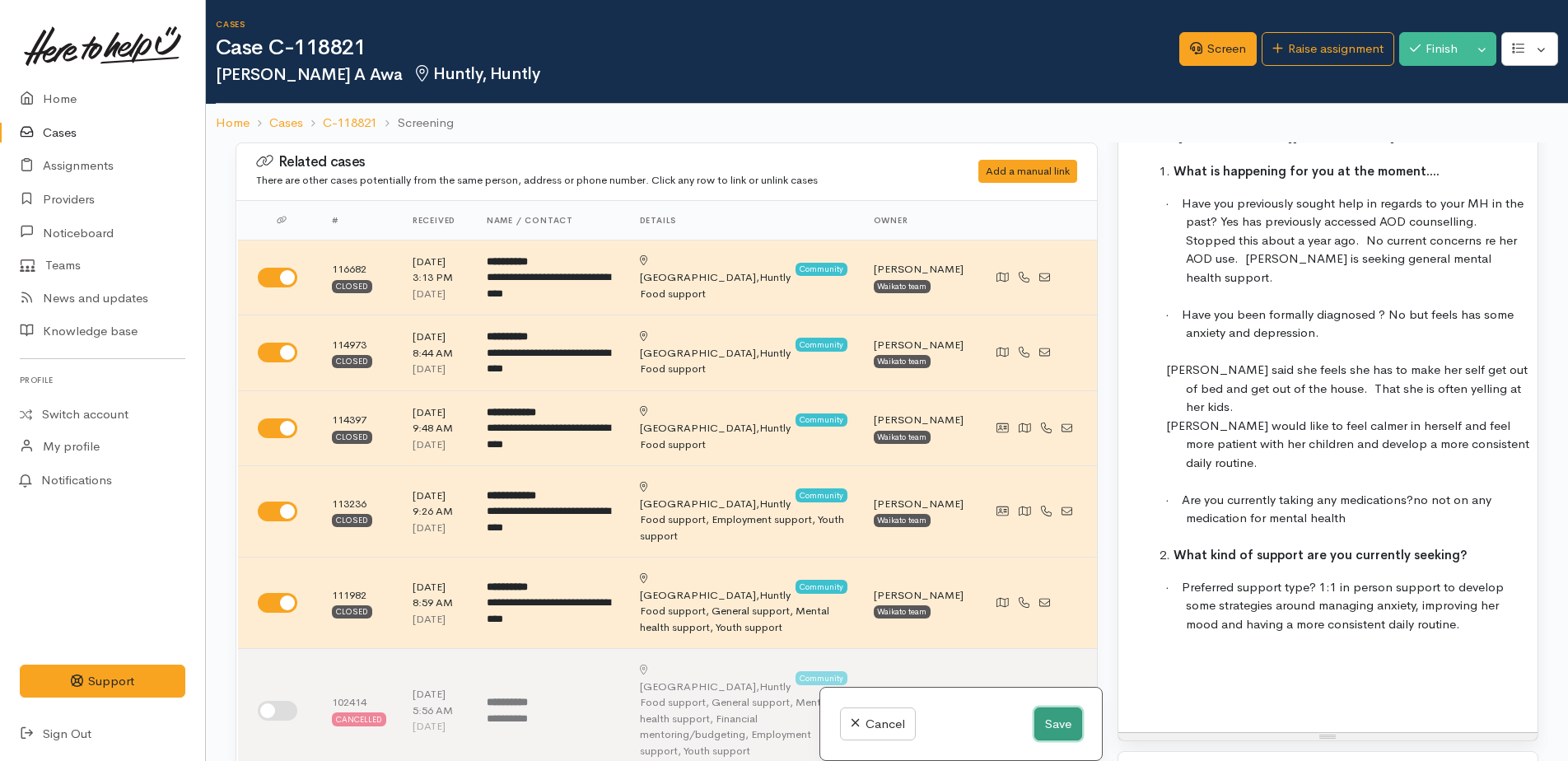
click at [1048, 728] on button "Save" at bounding box center [1058, 725] width 48 height 34
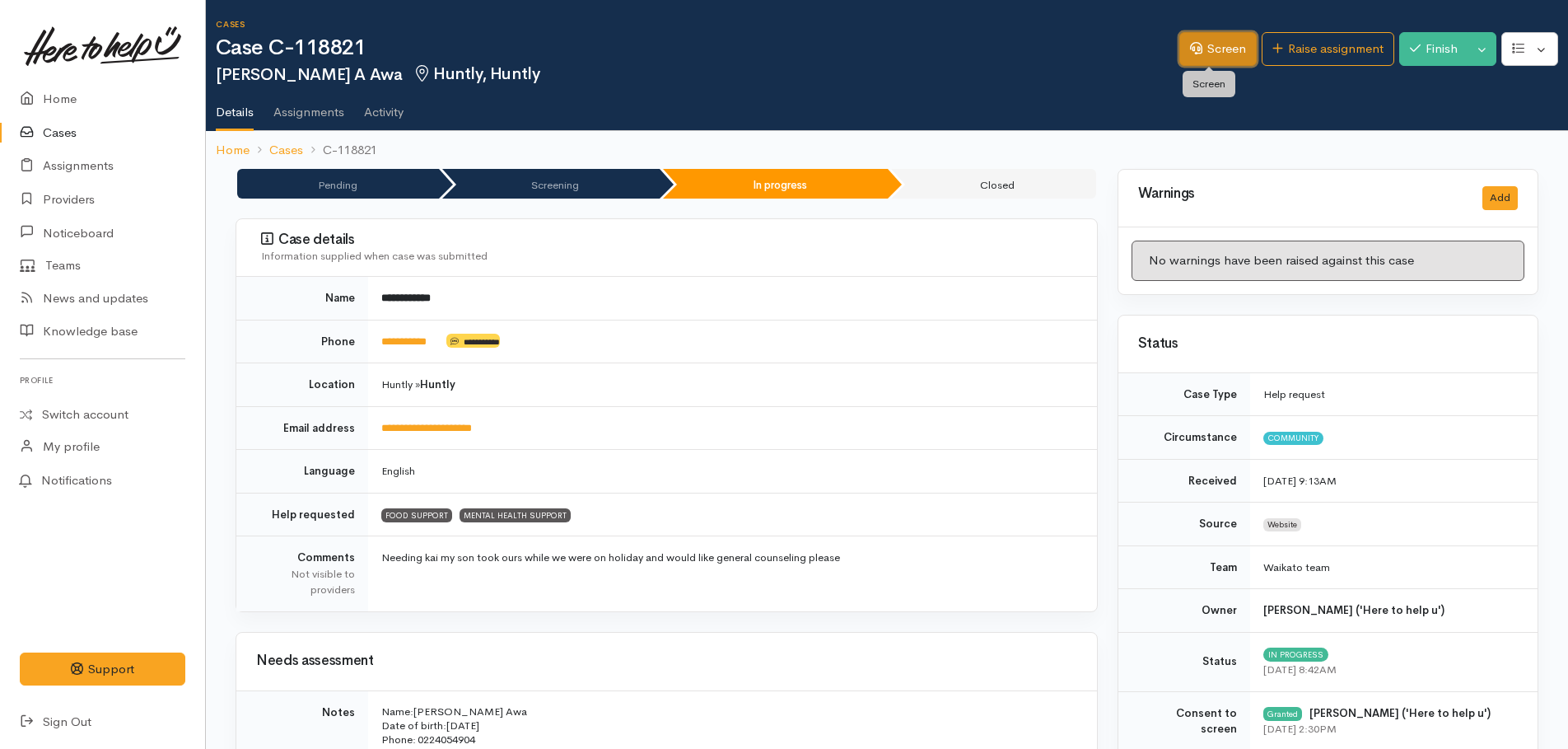
click at [1219, 50] on link "Screen" at bounding box center [1218, 49] width 78 height 34
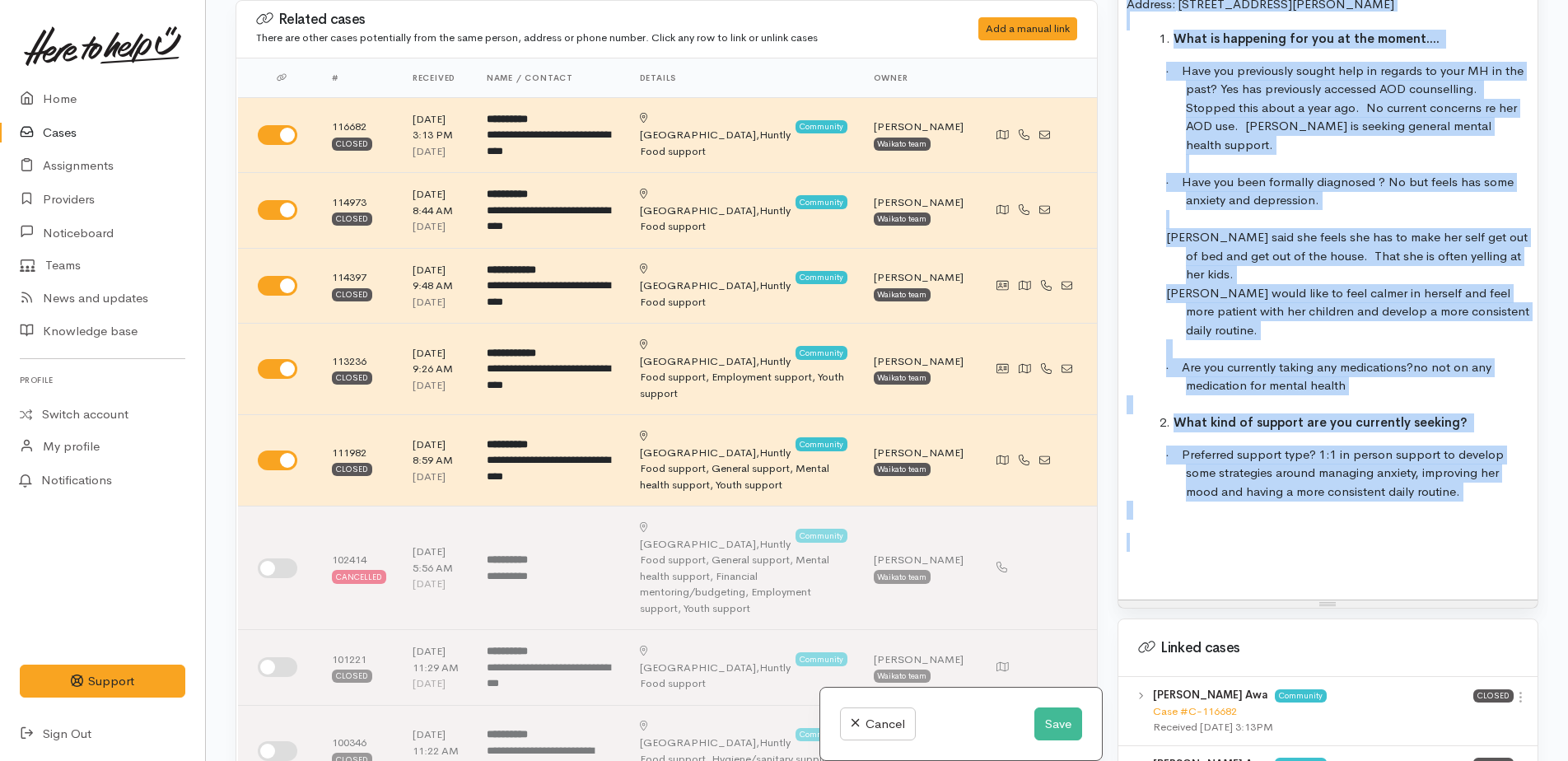
scroll to position [1843, 0]
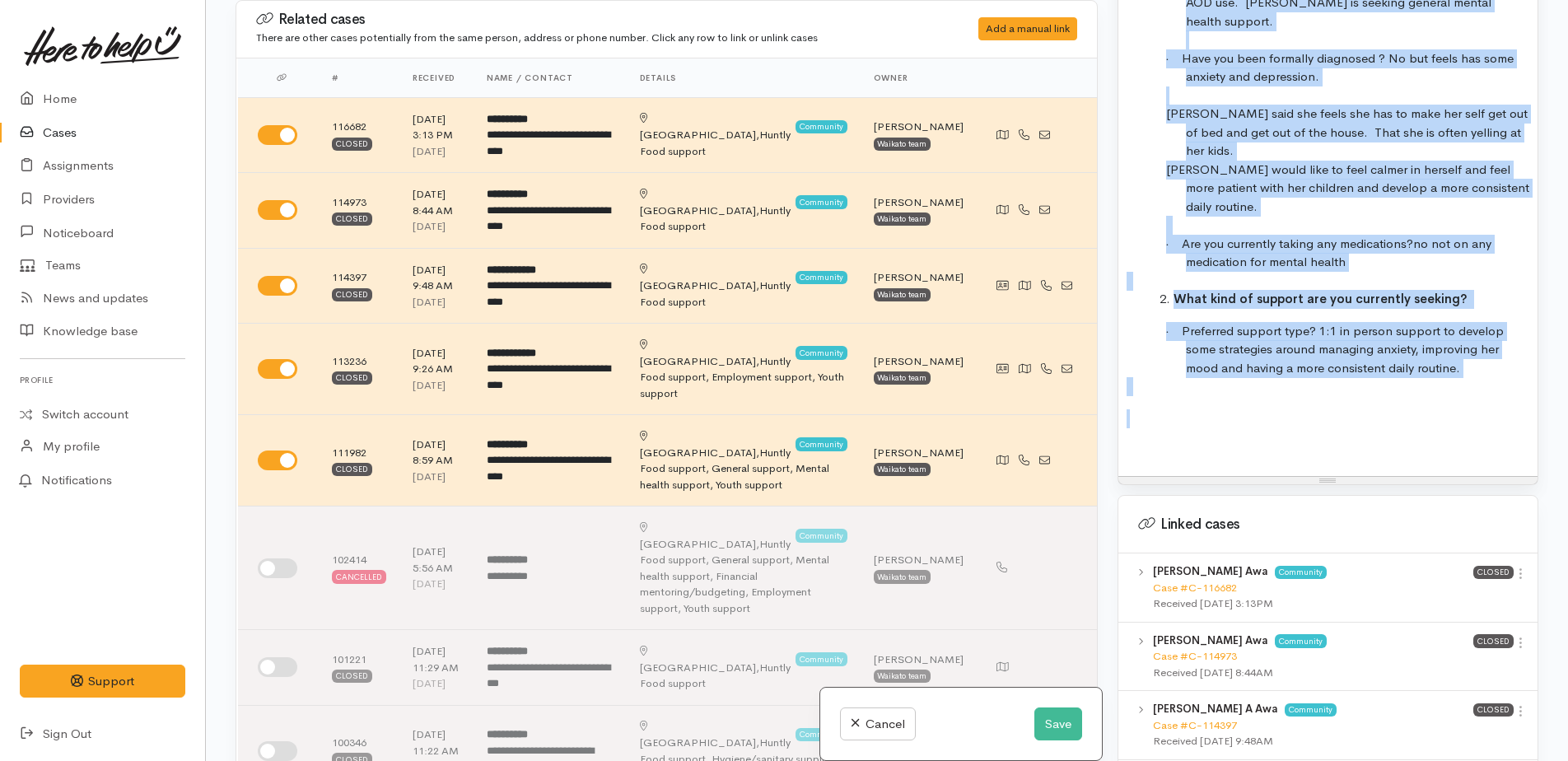
drag, startPoint x: 1123, startPoint y: 420, endPoint x: 1328, endPoint y: 382, distance: 208.5
copy div "Lore: Ipsumd Sit Amet co adipi: 89/14/8400 Elits:   2904092386 Doeiusm:   98 Te…"
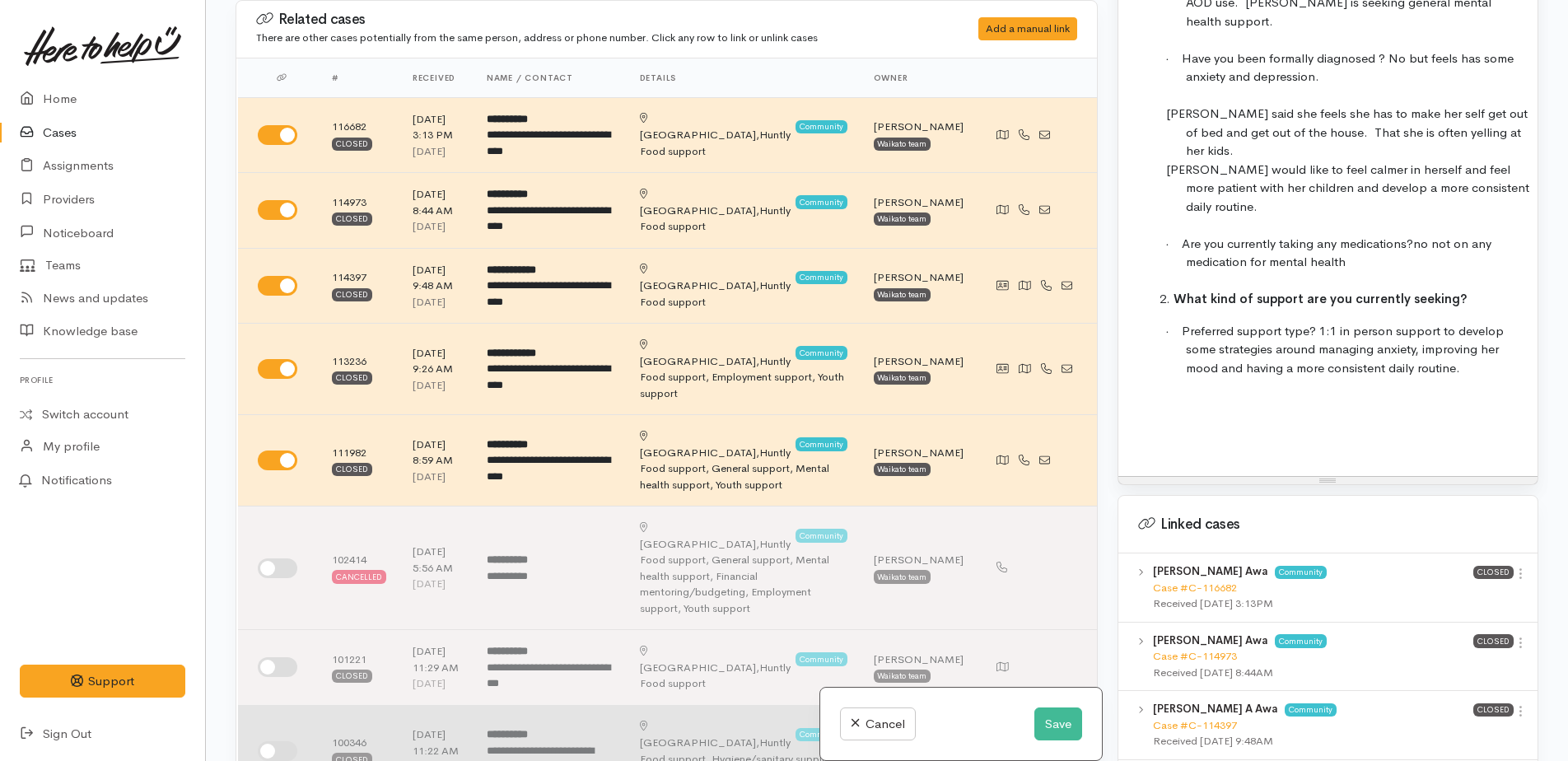
drag, startPoint x: 1064, startPoint y: 659, endPoint x: 1055, endPoint y: 680, distance: 22.8
click at [1064, 705] on td at bounding box center [1038, 751] width 118 height 92
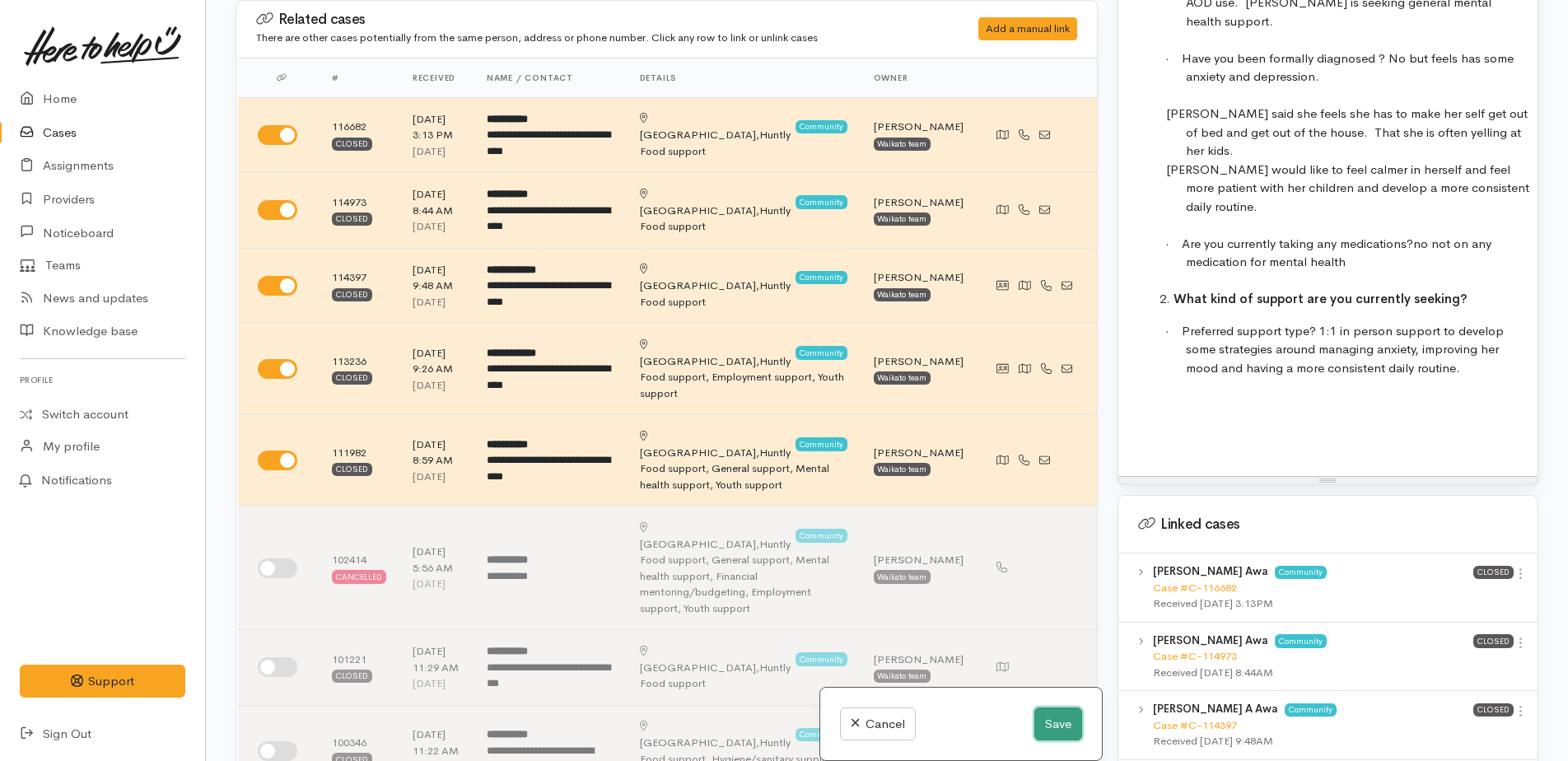
click at [1044, 721] on button "Save" at bounding box center [1058, 725] width 48 height 34
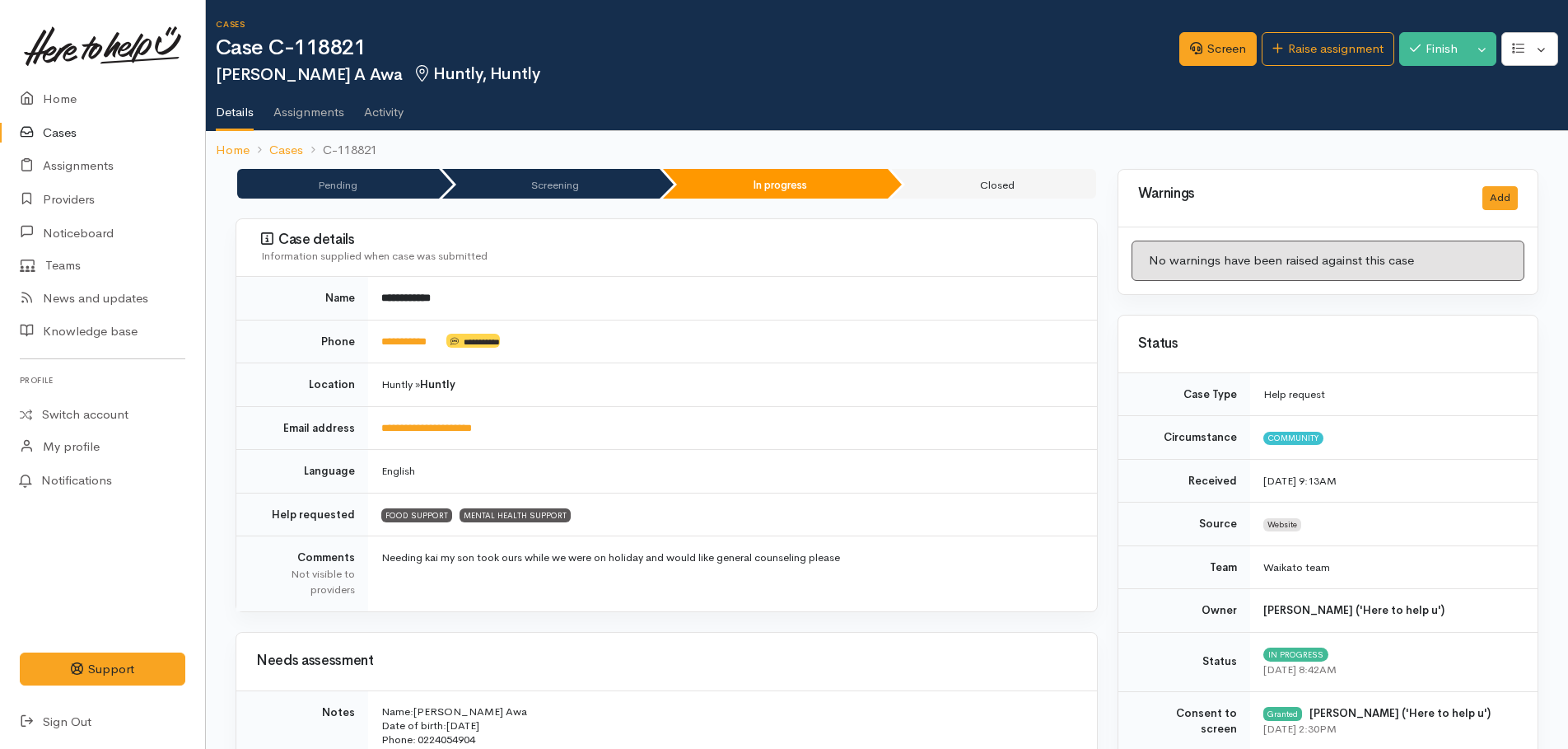
click at [1042, 308] on td "**********" at bounding box center [732, 298] width 729 height 43
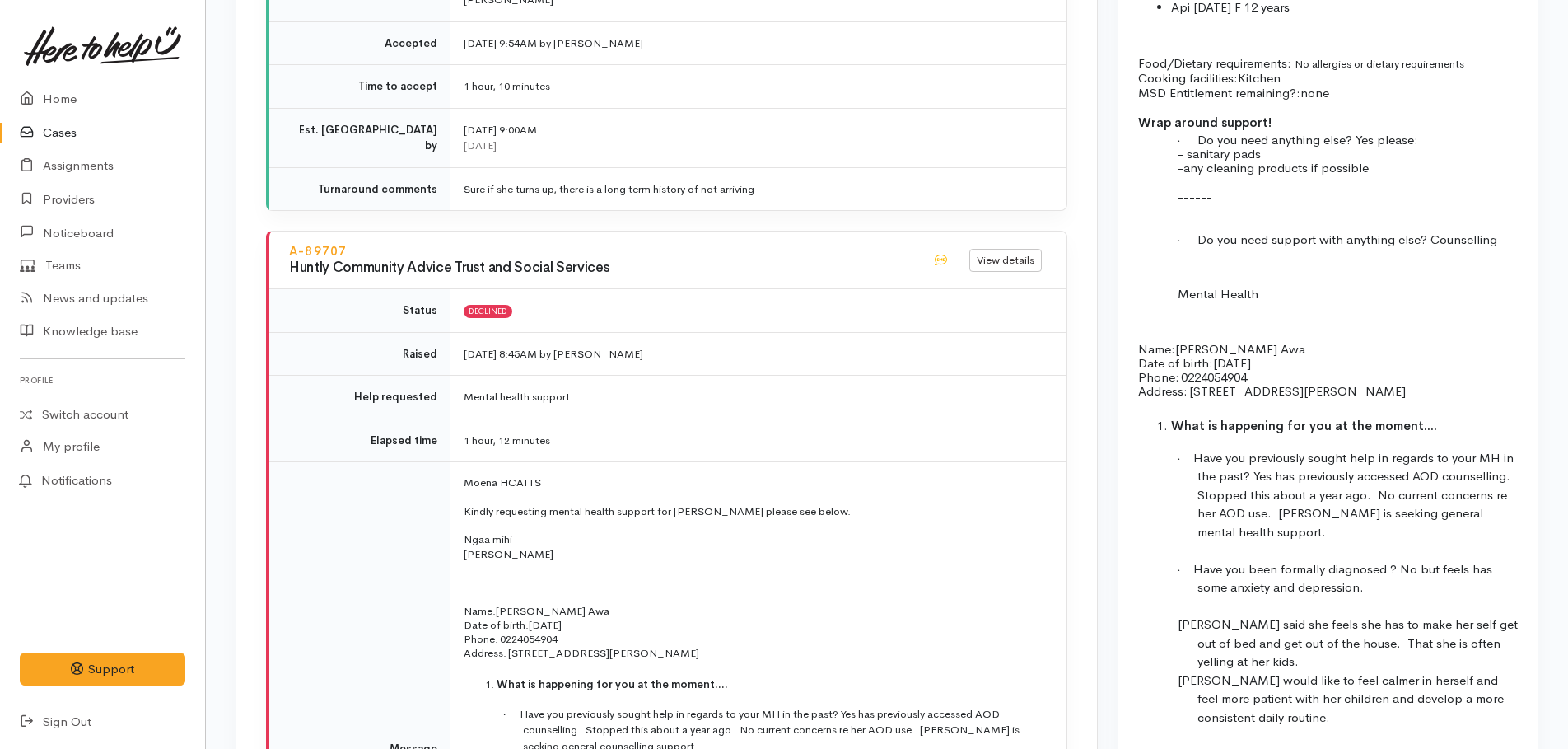
scroll to position [2141, 0]
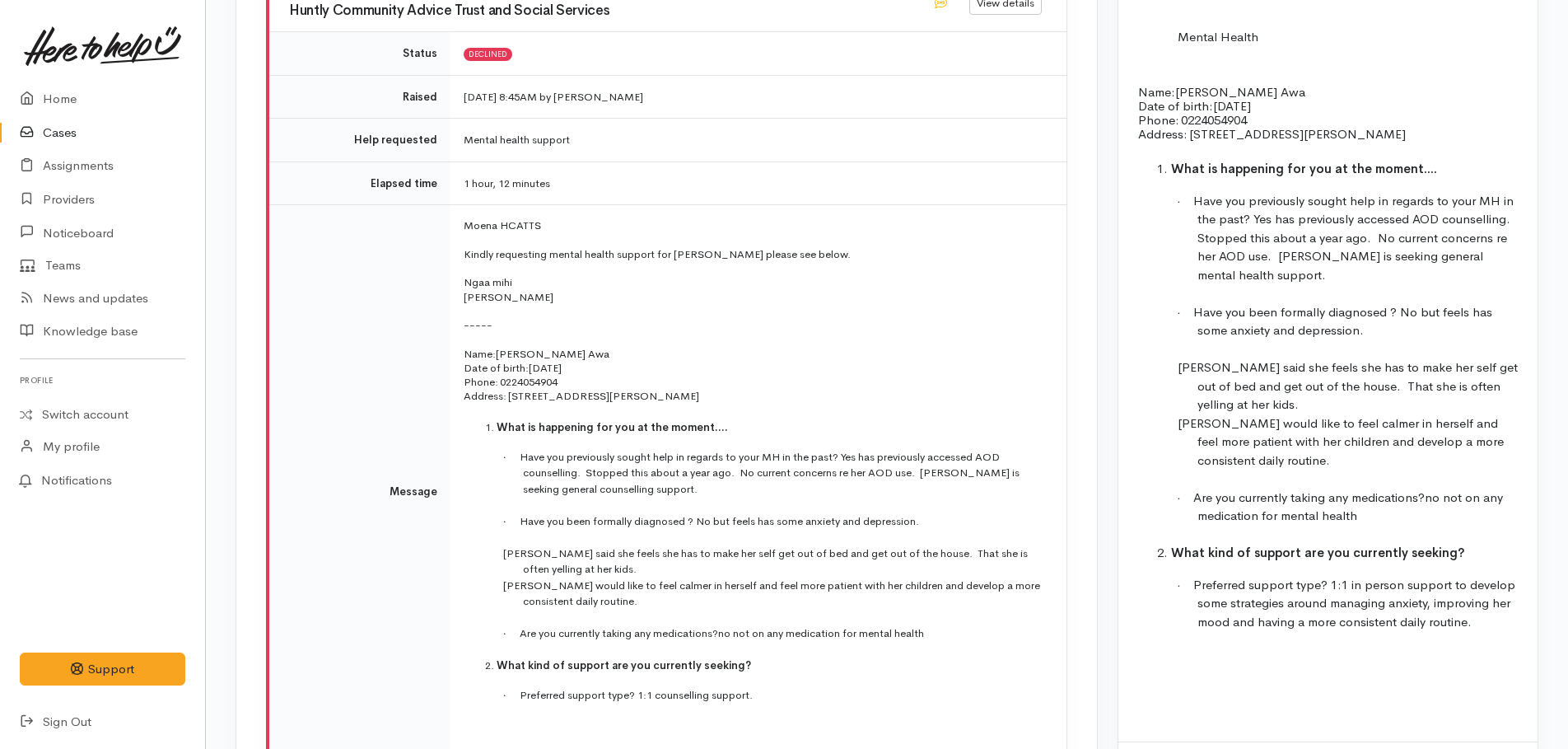
drag, startPoint x: 1138, startPoint y: 80, endPoint x: 1483, endPoint y: 625, distance: 645.0
click at [1483, 625] on div "Food: Name: [PERSON_NAME] Awa Date of birth: [DEMOGRAPHIC_DATA] Phone:   022405…" at bounding box center [1328, 138] width 419 height 1206
drag, startPoint x: 1483, startPoint y: 625, endPoint x: 1365, endPoint y: 575, distance: 128.2
copy div "Lore: Ipsumd Sit Amet co adipi: 89/14/8400 Elits:   2904092386 Doeiusm:   98 Te…"
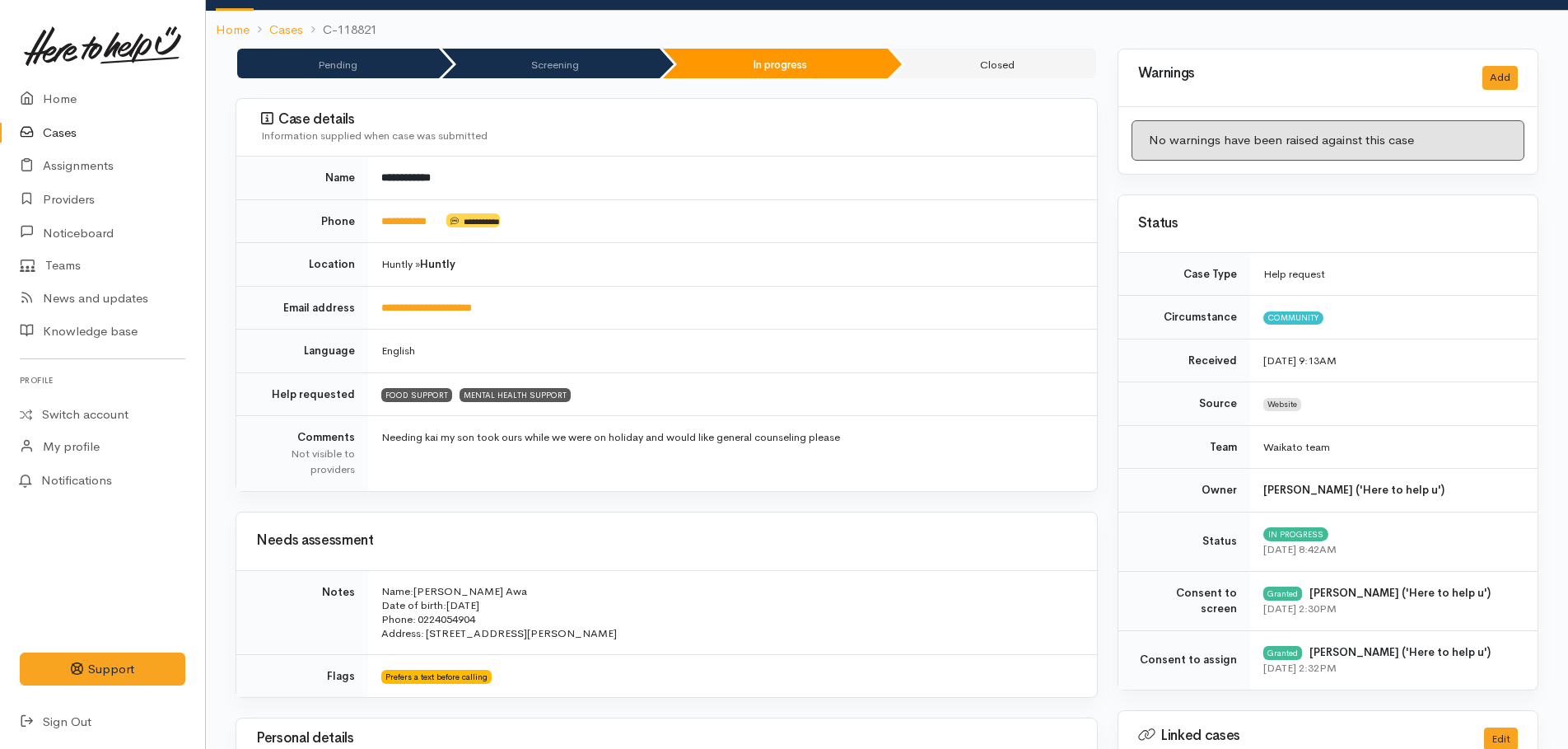
scroll to position [0, 0]
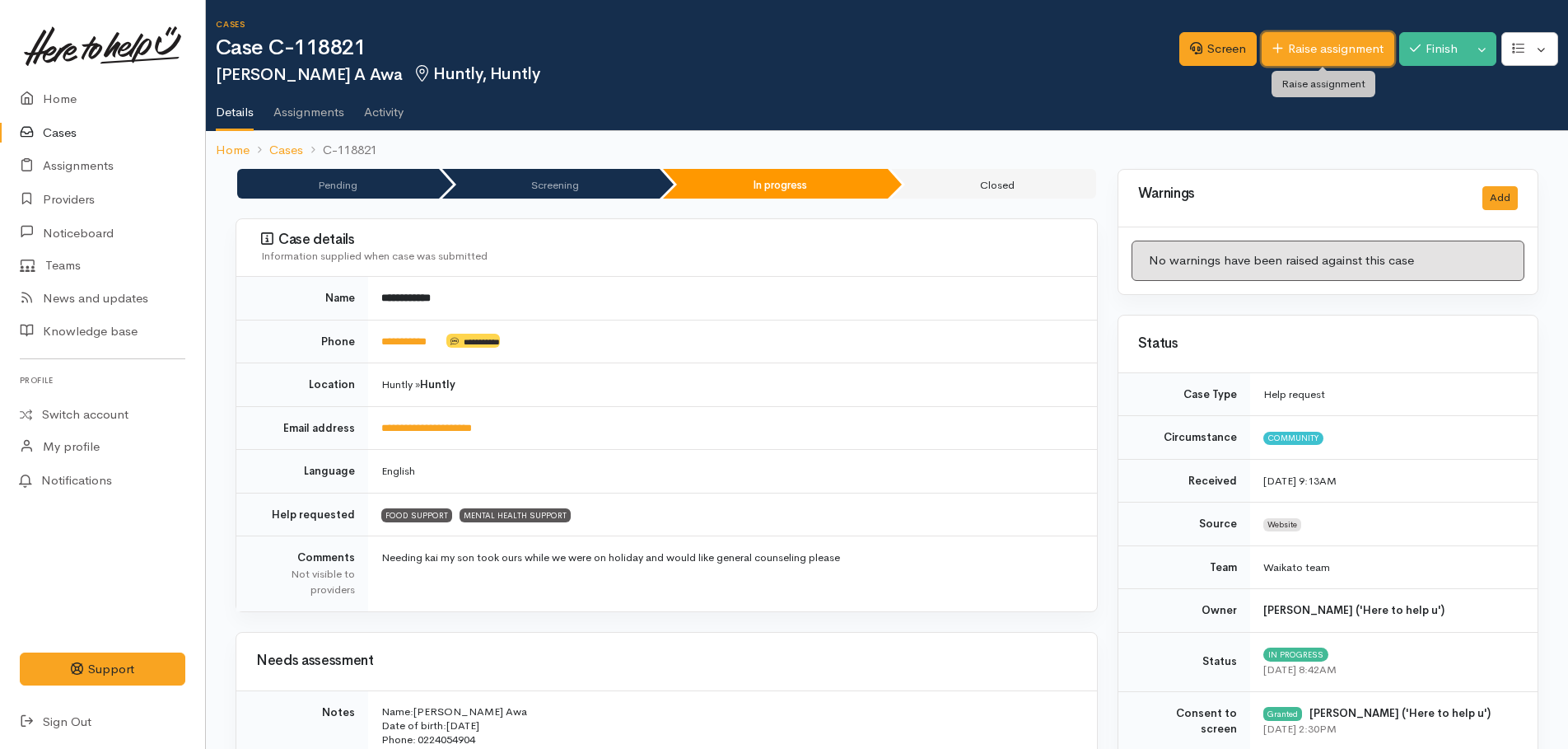
click at [1335, 53] on link "Raise assignment" at bounding box center [1328, 49] width 133 height 34
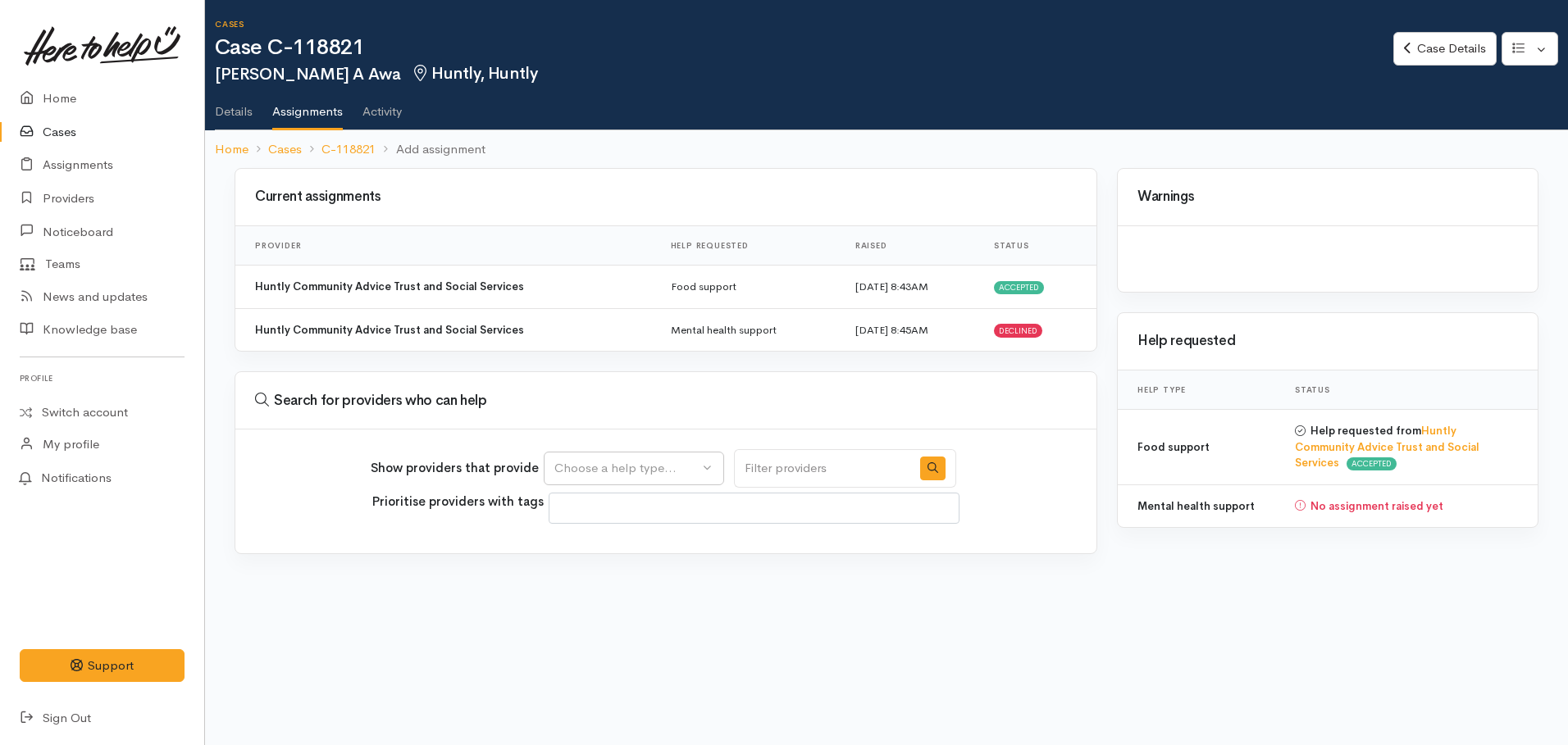
select select
drag, startPoint x: 622, startPoint y: 465, endPoint x: 615, endPoint y: 502, distance: 37.7
click at [622, 466] on div "Choose a help type..." at bounding box center [626, 468] width 144 height 19
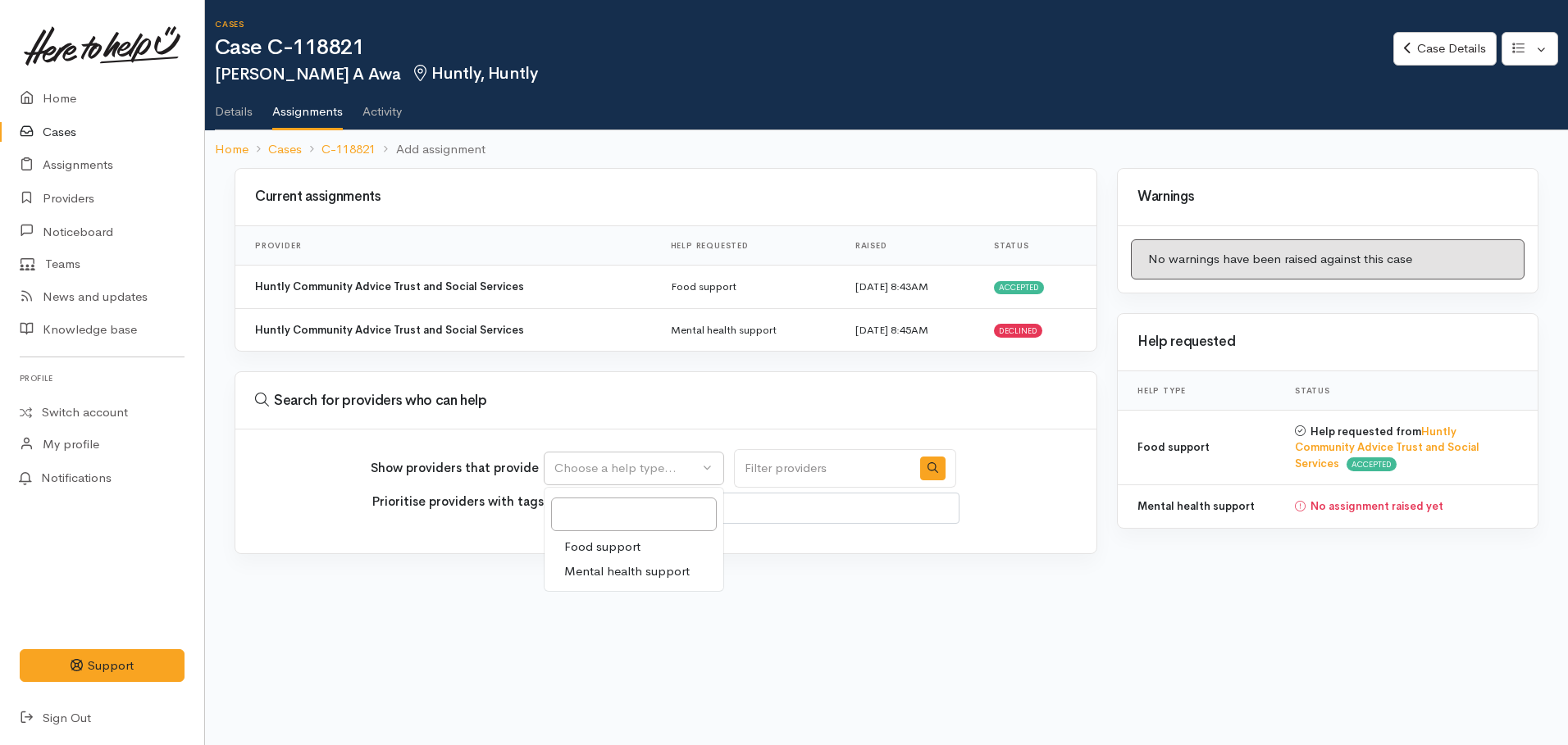
click at [596, 568] on span "Mental health support" at bounding box center [626, 571] width 125 height 19
select select "5"
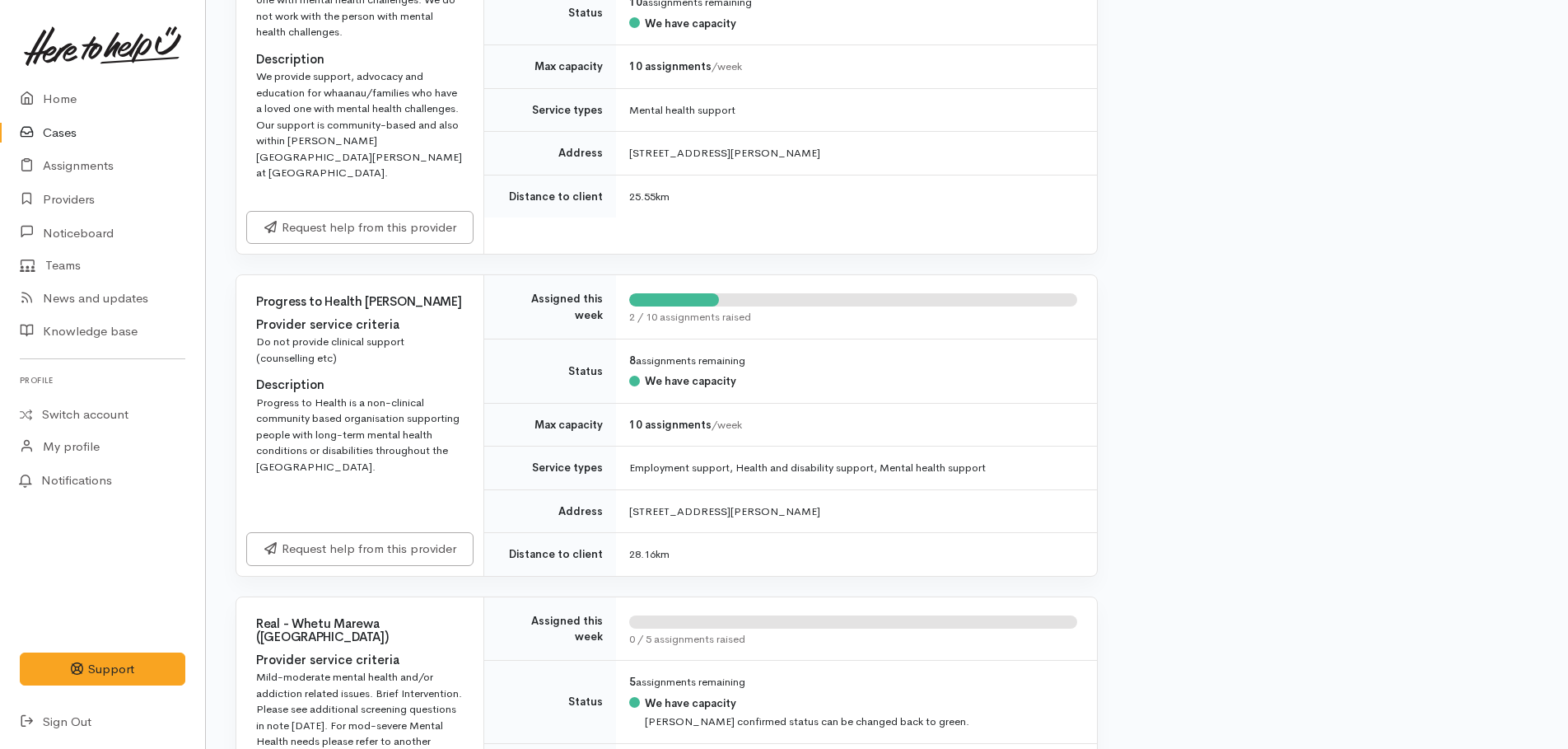
scroll to position [1895, 0]
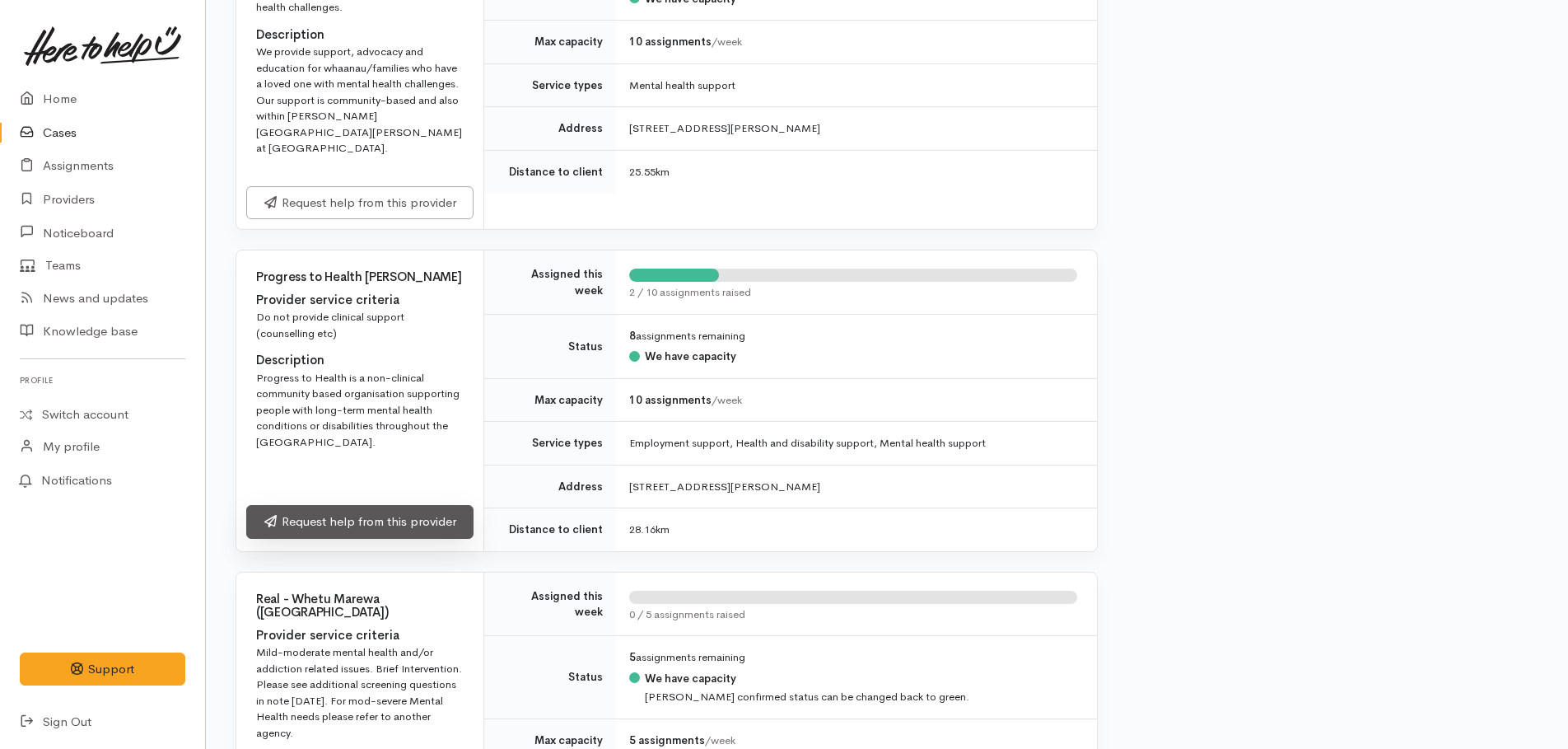
click at [351, 505] on link "Request help from this provider" at bounding box center [360, 522] width 227 height 34
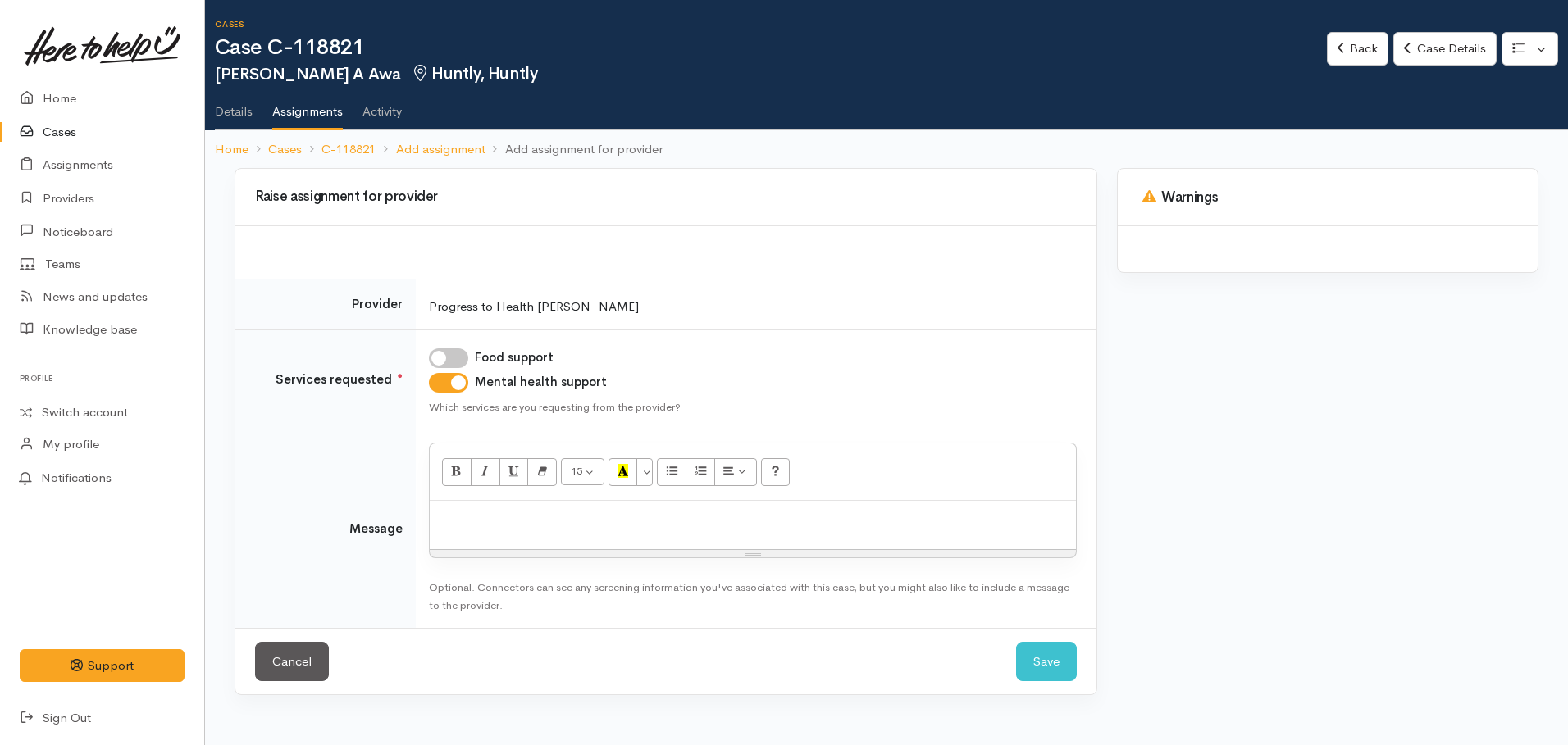
click at [534, 516] on p at bounding box center [752, 518] width 629 height 19
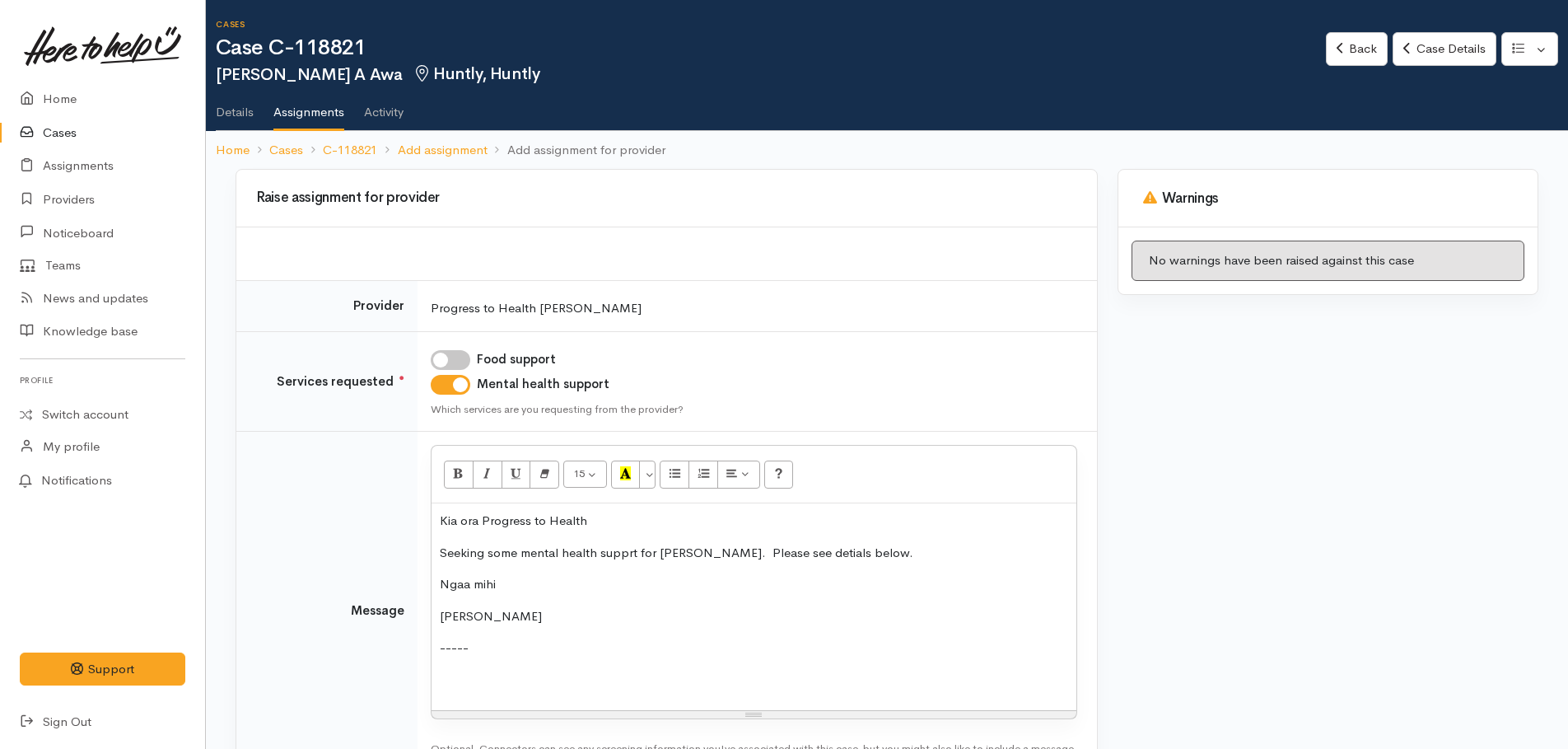
scroll to position [337, 0]
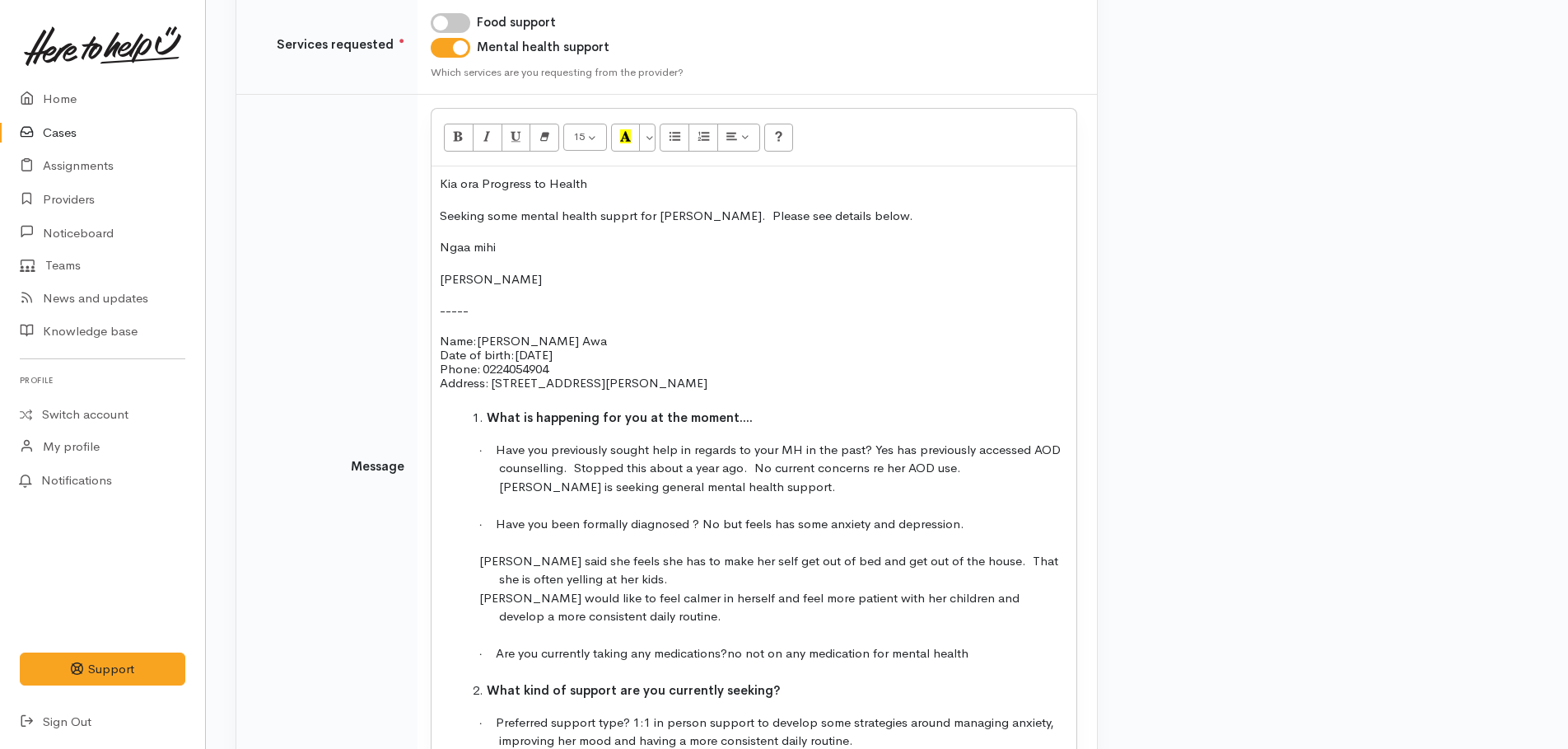
click at [627, 217] on p "Seeking some mental health supprt for [PERSON_NAME]. Please see details below." at bounding box center [754, 216] width 629 height 19
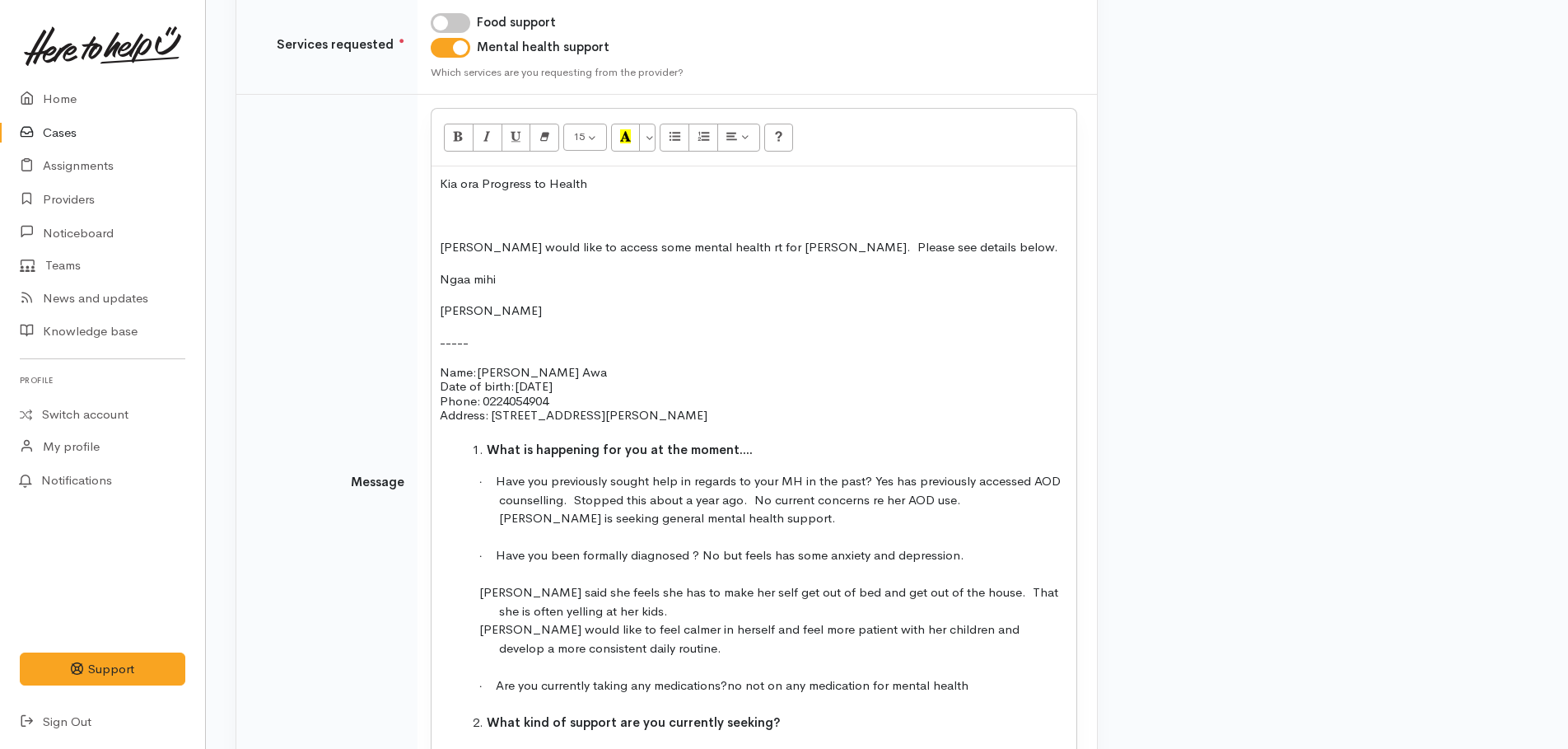
click at [770, 253] on p "Corina would like to access some mental health rt for Corina. Please see detail…" at bounding box center [754, 247] width 629 height 19
click at [774, 248] on p "Corina would like to access some mental health rt for Corina. Please see detail…" at bounding box center [754, 247] width 629 height 19
click at [735, 247] on p "Corina would like to access some mental health supprt. Please see details below." at bounding box center [754, 247] width 629 height 19
click at [920, 259] on div "Kia ora Progress to Health Corina would like to access some mental health suppo…" at bounding box center [754, 478] width 645 height 624
click at [494, 223] on p at bounding box center [754, 216] width 629 height 19
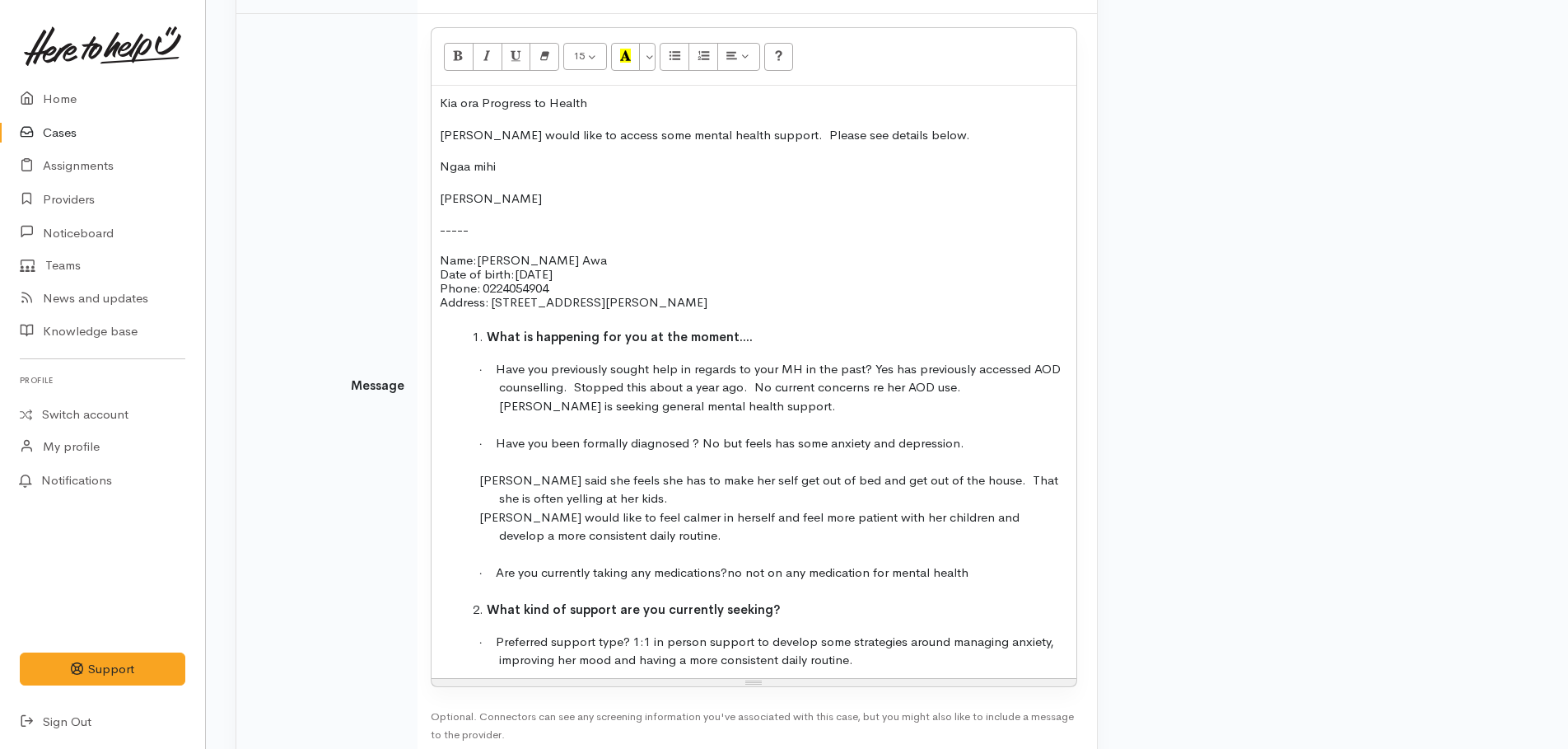
scroll to position [514, 0]
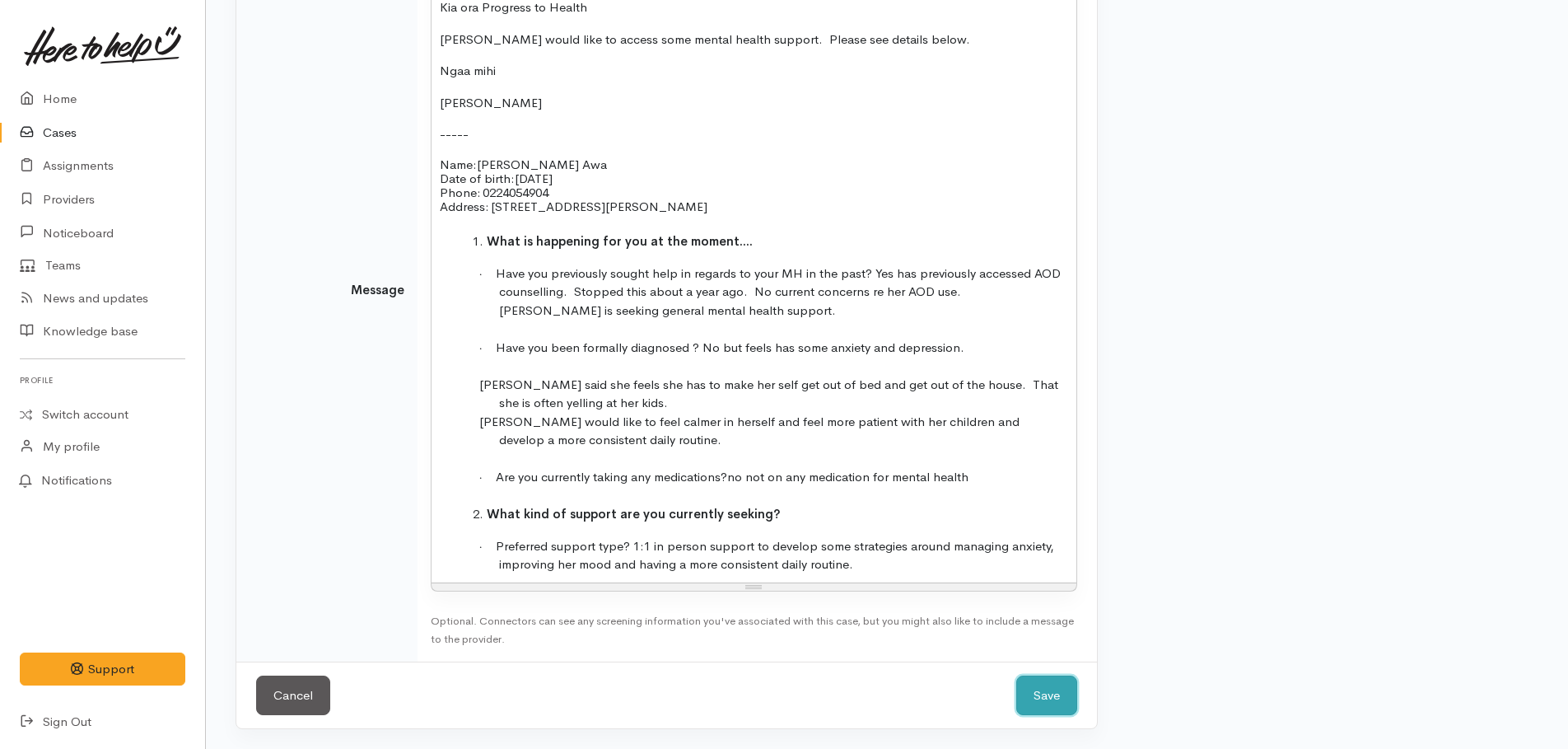
click at [1047, 694] on button "Save" at bounding box center [1046, 695] width 61 height 40
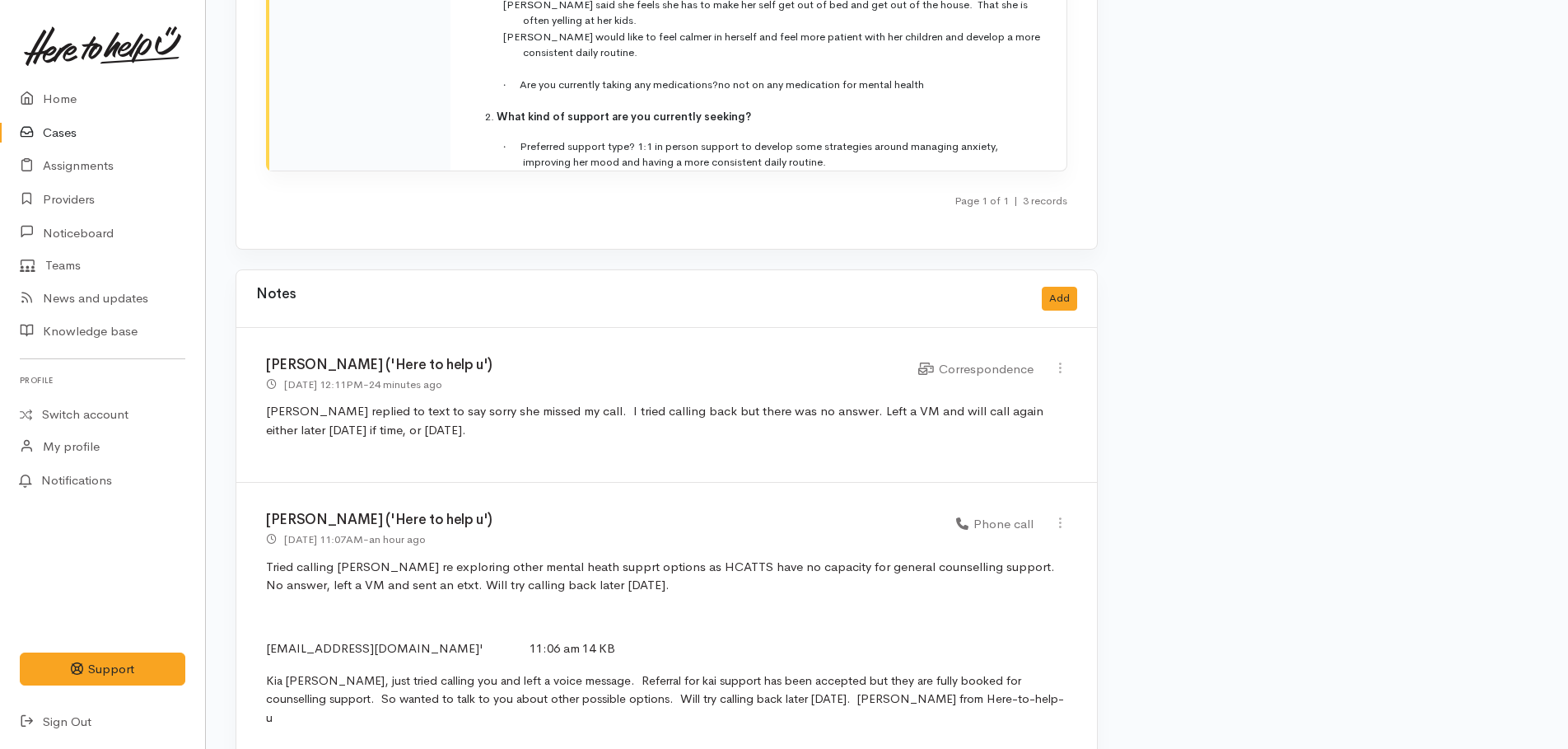
scroll to position [3929, 0]
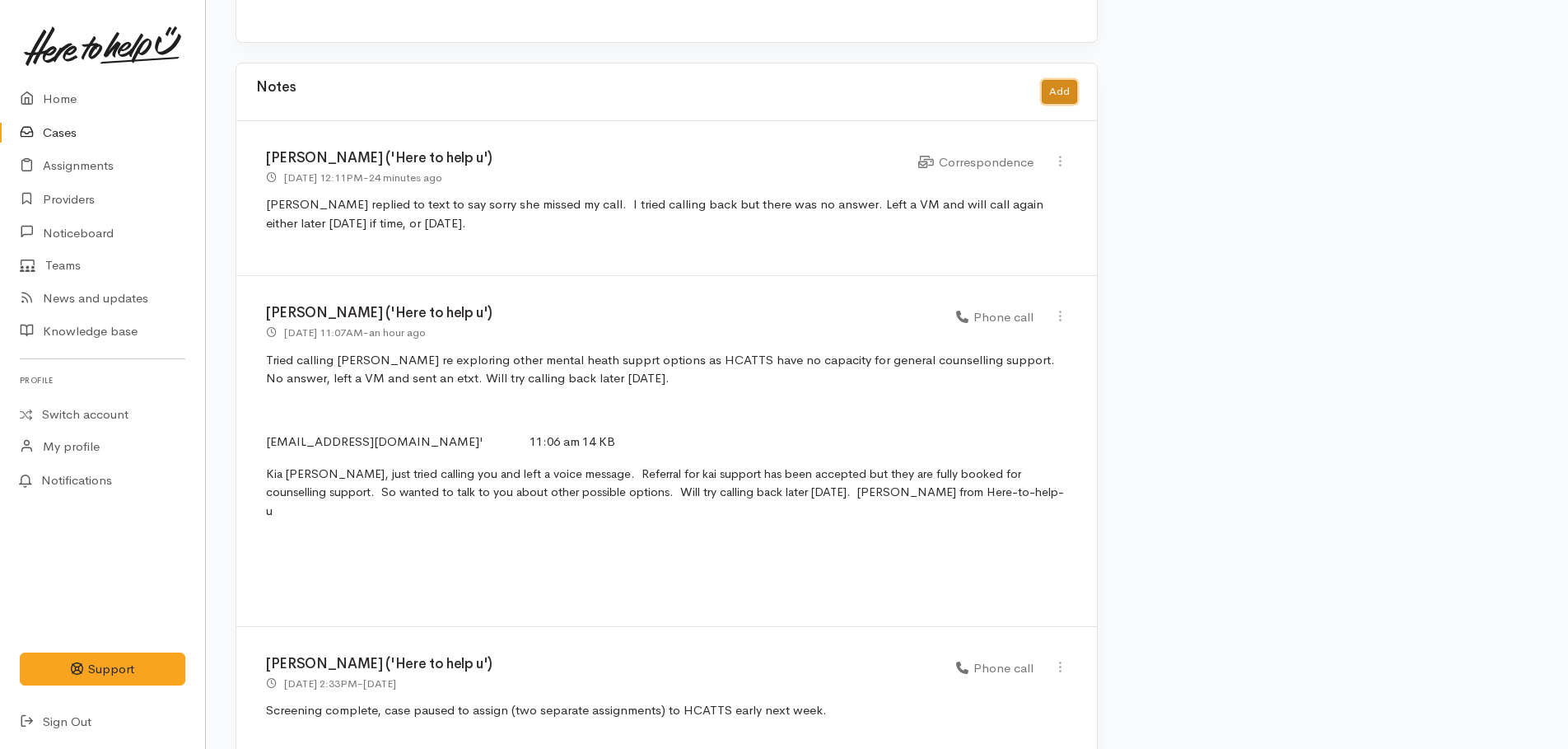
click at [1052, 85] on button "Add" at bounding box center [1060, 92] width 35 height 24
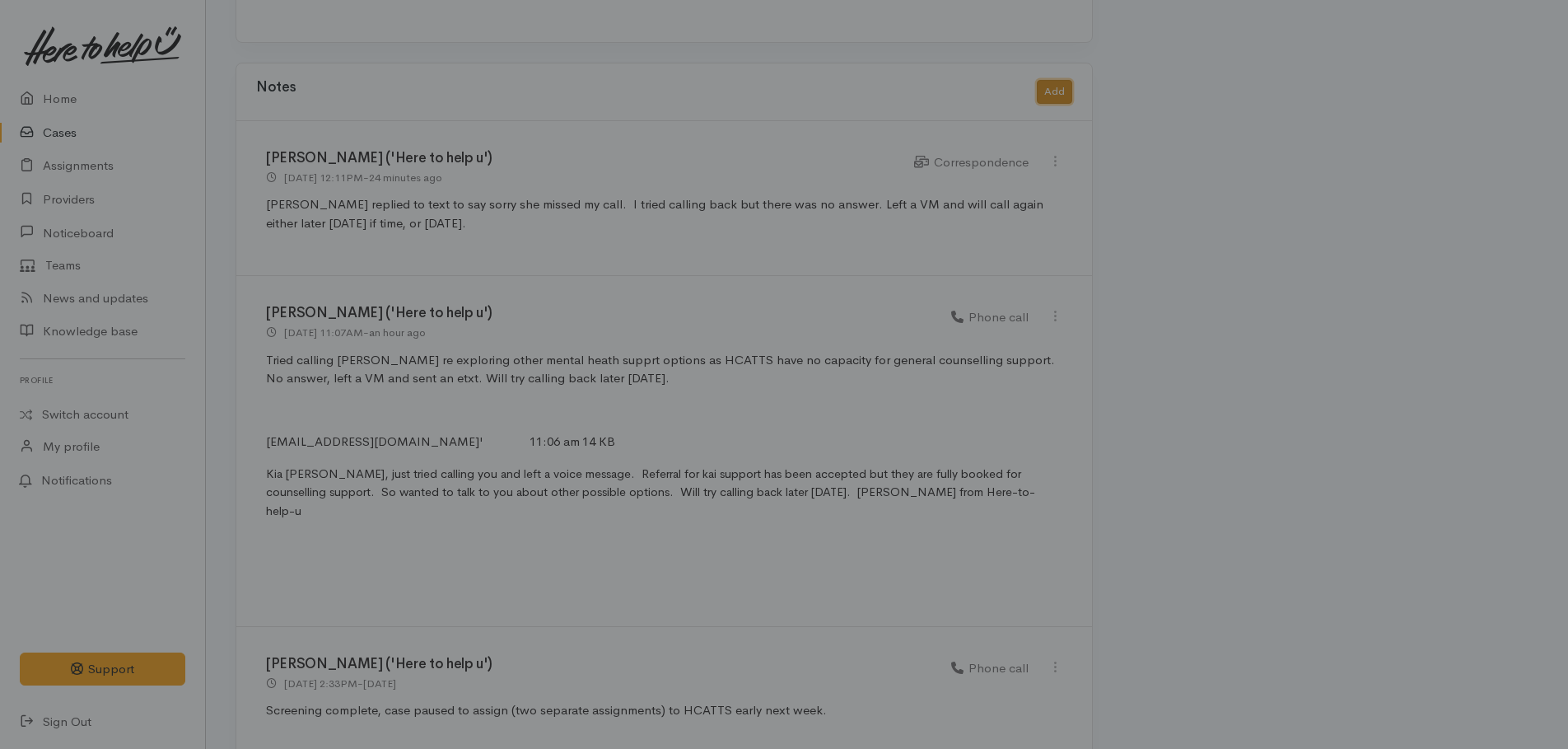
scroll to position [3916, 0]
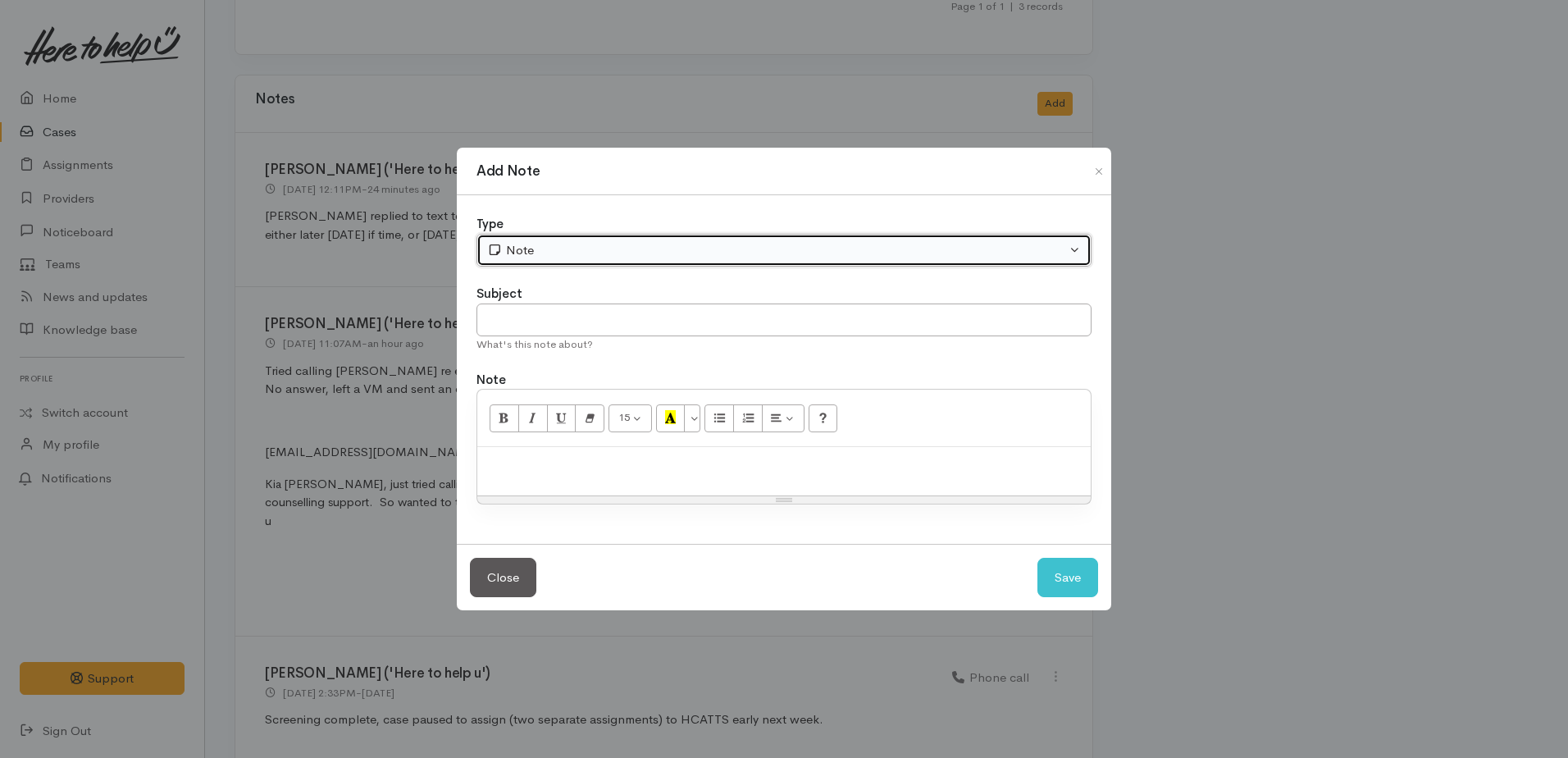
drag, startPoint x: 613, startPoint y: 246, endPoint x: 582, endPoint y: 269, distance: 38.6
click at [611, 247] on div "Note" at bounding box center [776, 250] width 579 height 19
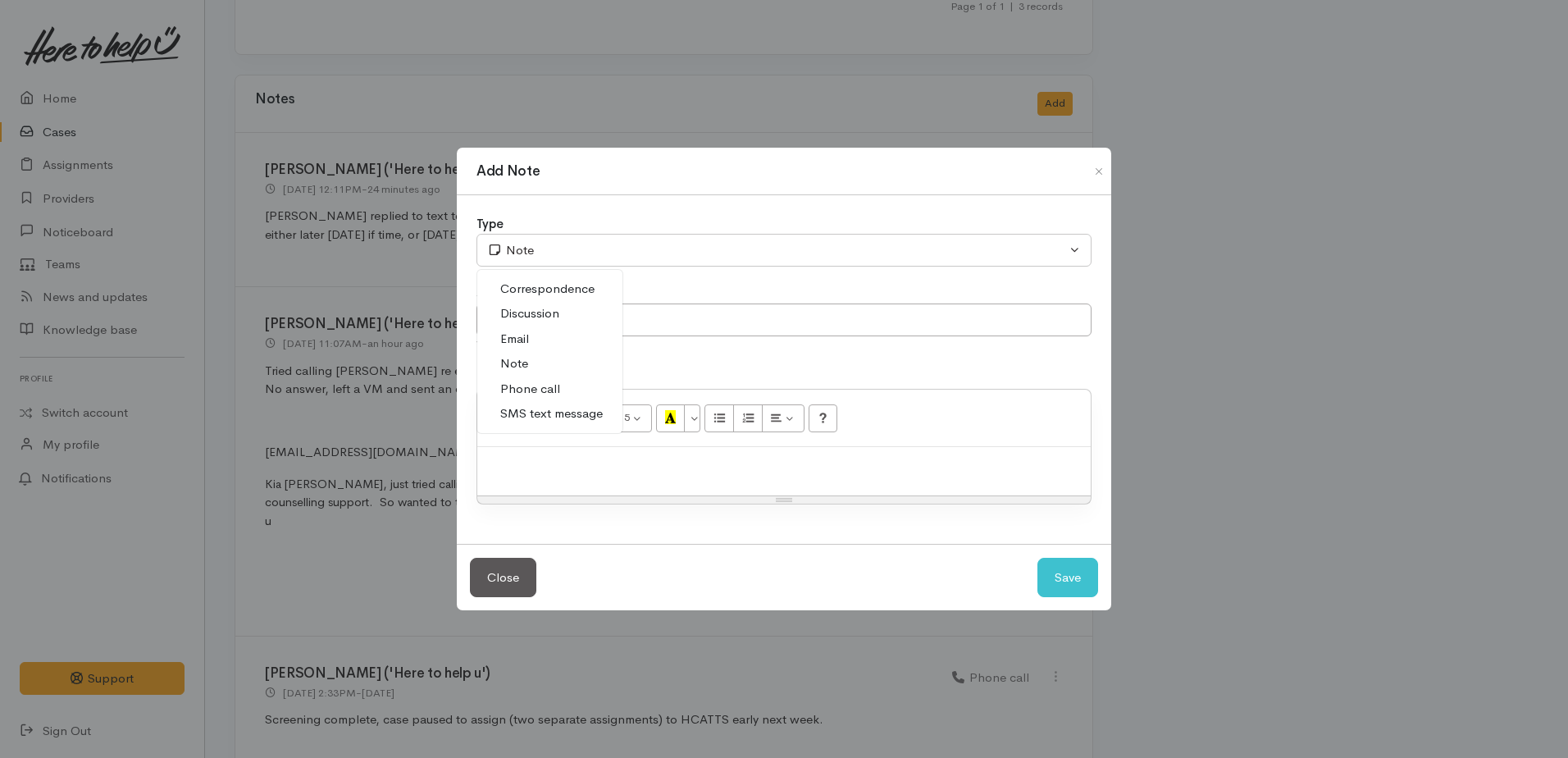
click at [546, 385] on span "Phone call" at bounding box center [530, 389] width 59 height 19
select select "3"
click at [560, 459] on p at bounding box center [784, 465] width 597 height 19
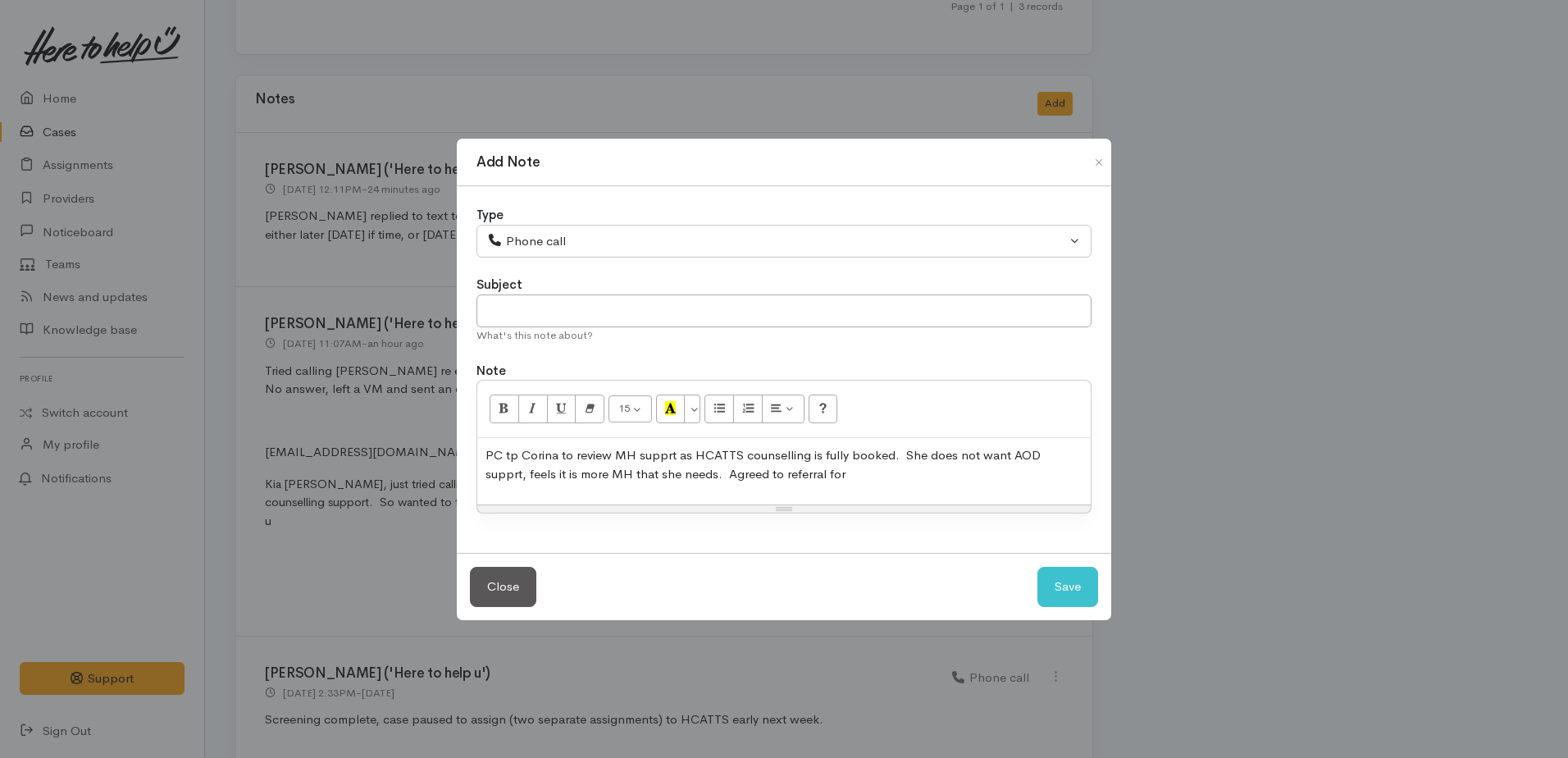
click at [815, 473] on p "PC tp Corina to review MH supprt as HCATTS counselling is fully booked. She doe…" at bounding box center [784, 465] width 597 height 37
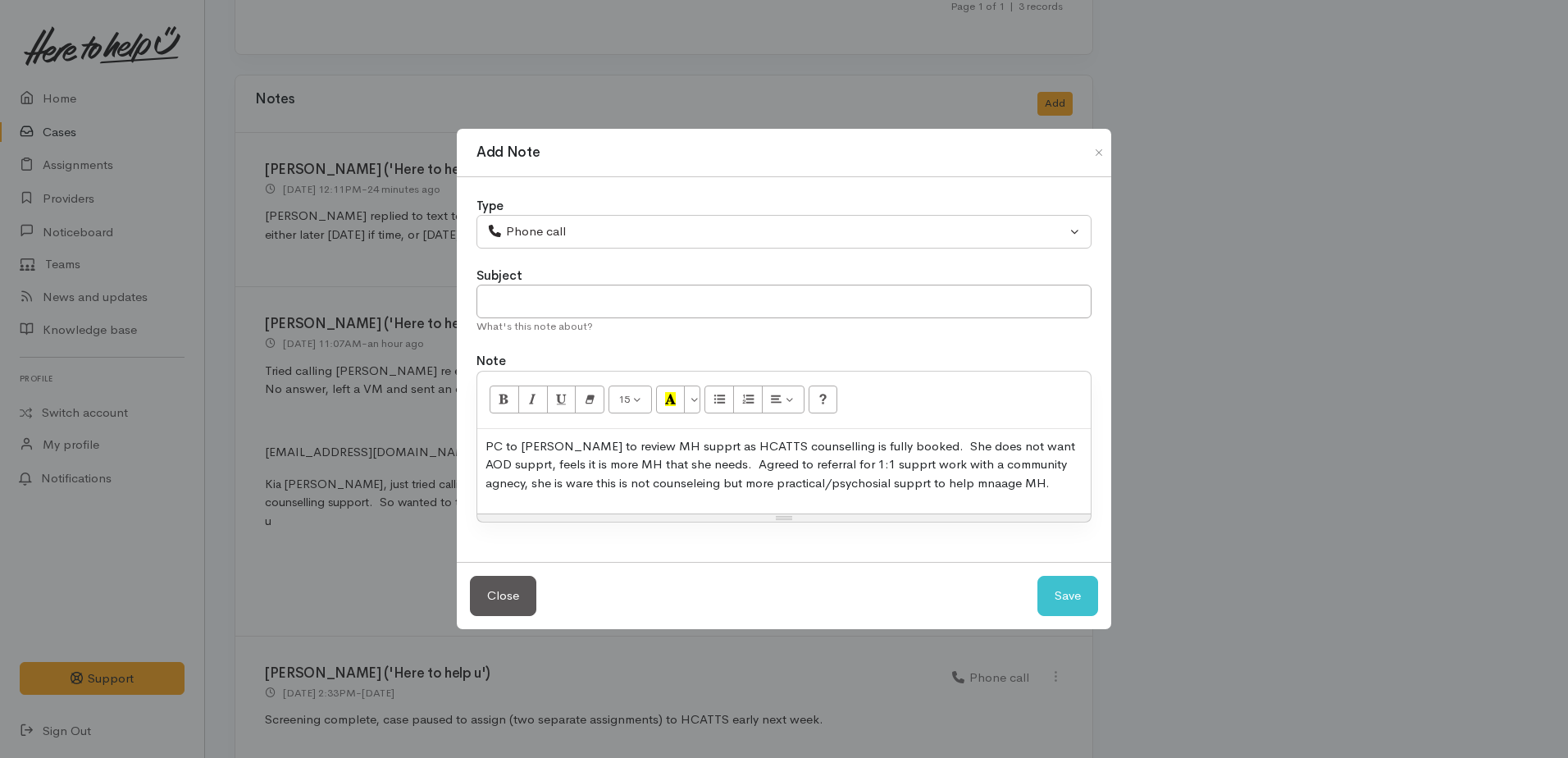
click at [663, 448] on p "PC to Corina to review MH supprt as HCATTS counselling is fully booked. She doe…" at bounding box center [784, 465] width 597 height 56
click at [1066, 447] on p "PC to Corina to review MH support as HCATTS counselling is fully booked. She do…" at bounding box center [784, 465] width 597 height 56
click at [898, 462] on p "PC to Corina to review MH support as HCATTS counselling is fully booked. She do…" at bounding box center [784, 465] width 597 height 56
click at [587, 484] on p "PC to Corina to review MH support as HCATTS counselling is fully booked. She do…" at bounding box center [784, 465] width 597 height 56
drag, startPoint x: 850, startPoint y: 490, endPoint x: 907, endPoint y: 479, distance: 58.1
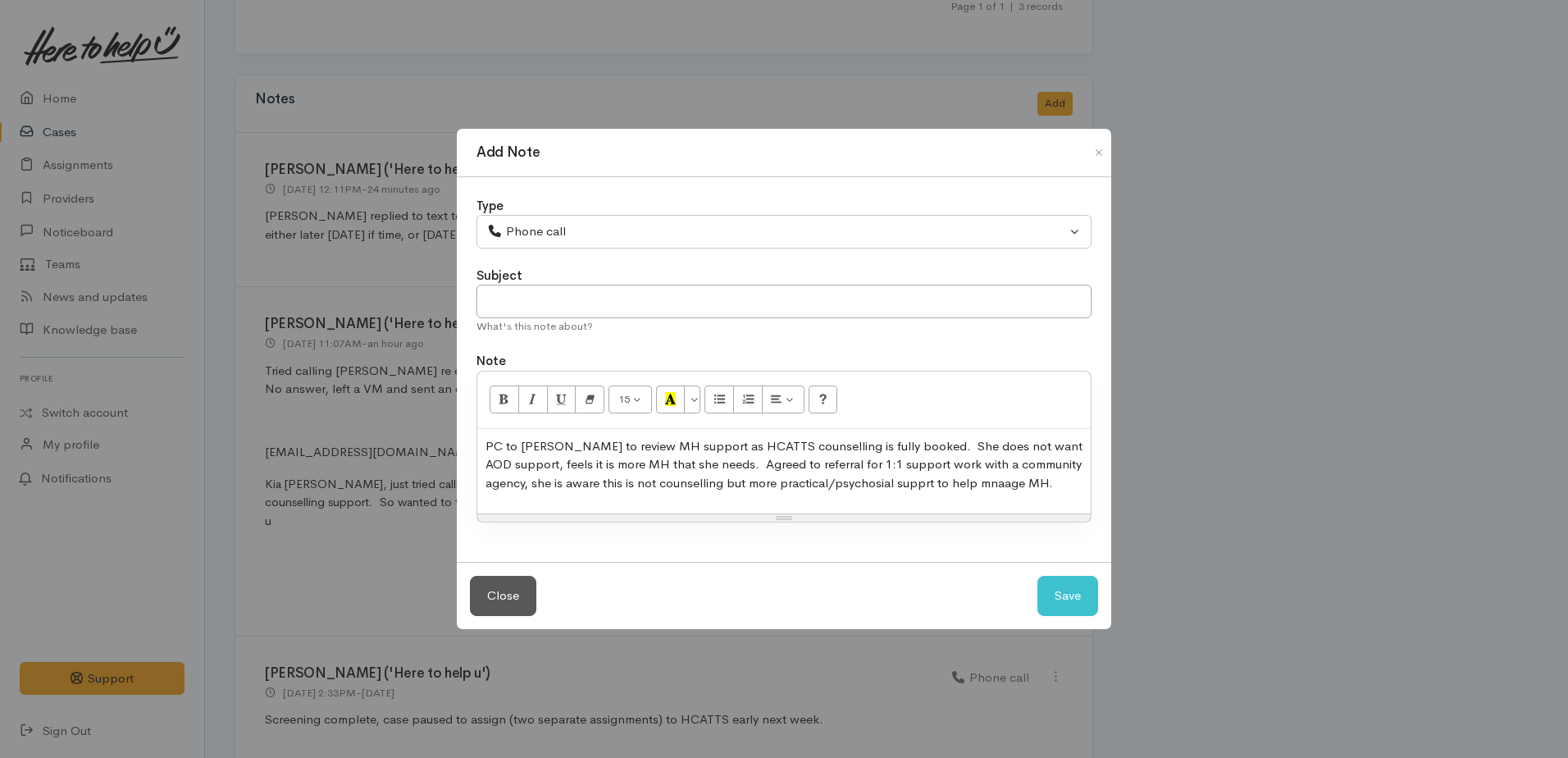
click at [907, 479] on p "PC to Corina to review MH support as HCATTS counselling is fully booked. She do…" at bounding box center [784, 465] width 597 height 56
click at [942, 481] on p "PC to Corina to review MH support as HCATTS counselling is fully booked. She do…" at bounding box center [784, 465] width 597 height 56
click at [1077, 484] on p "PC to Corina to review MH support as HCATTS counselling is fully booked. She do…" at bounding box center [784, 465] width 597 height 56
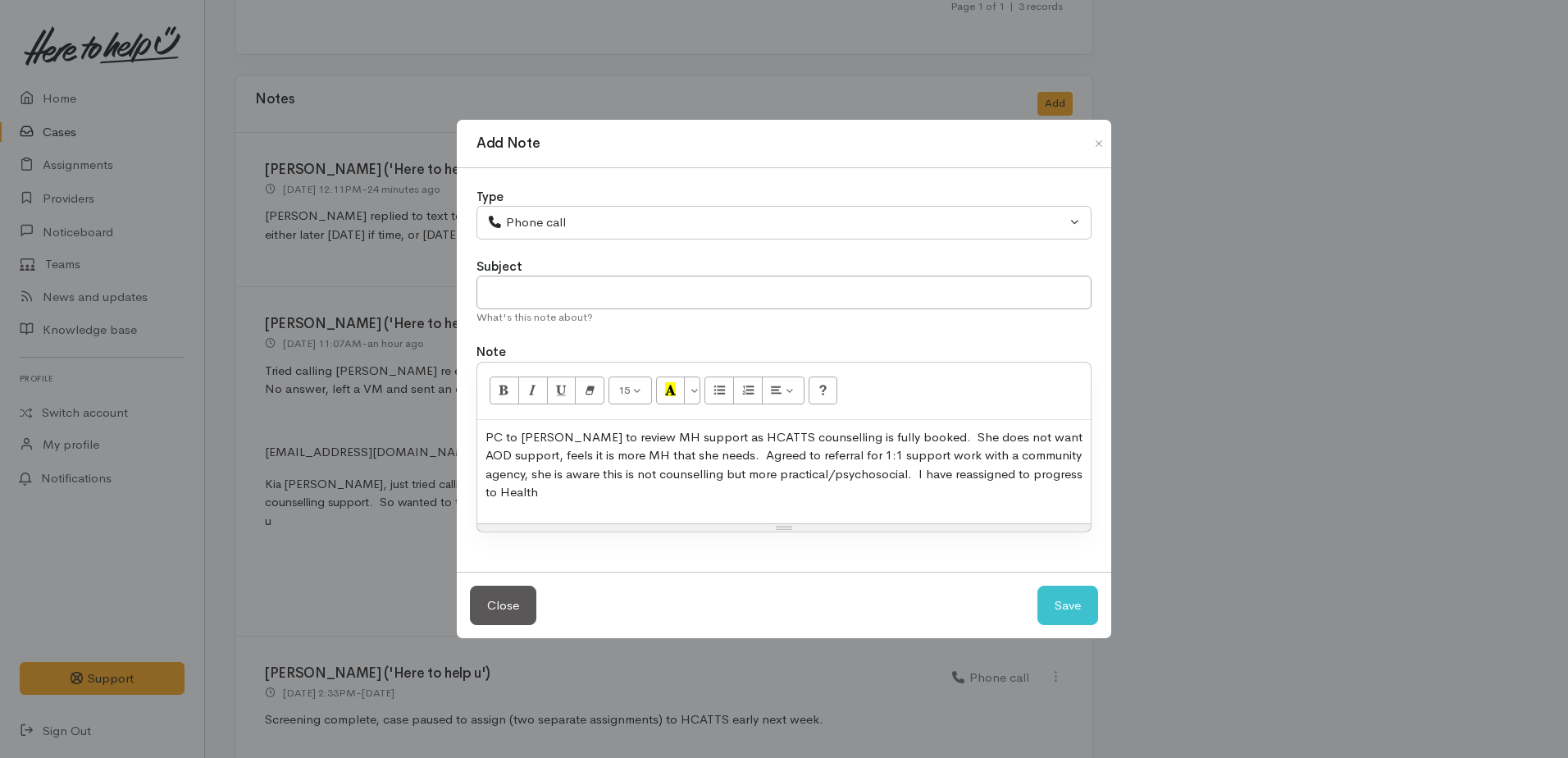
click at [949, 472] on p "PC to Corina to review MH support as HCATTS counselling is fully booked. She do…" at bounding box center [784, 464] width 597 height 73
click at [568, 493] on p "PC to Corina to review MH support as HCATTS counselling is fully booked. She do…" at bounding box center [784, 464] width 597 height 73
click at [707, 496] on p "PC to Corina to review MH support as HCATTS counselling is fully booked. She do…" at bounding box center [784, 464] width 597 height 73
click at [1085, 602] on button "Save" at bounding box center [1067, 605] width 60 height 40
select select "1"
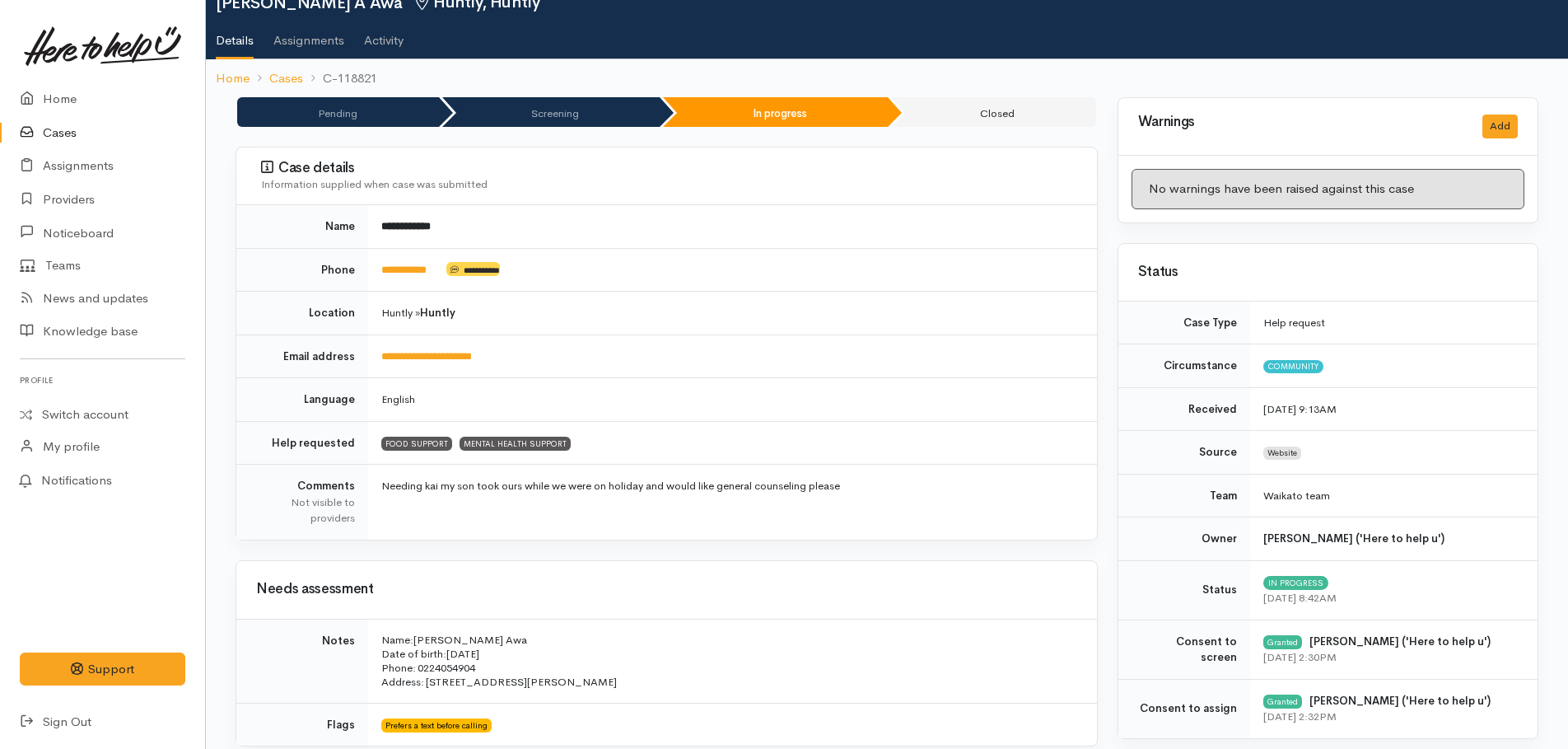
scroll to position [0, 0]
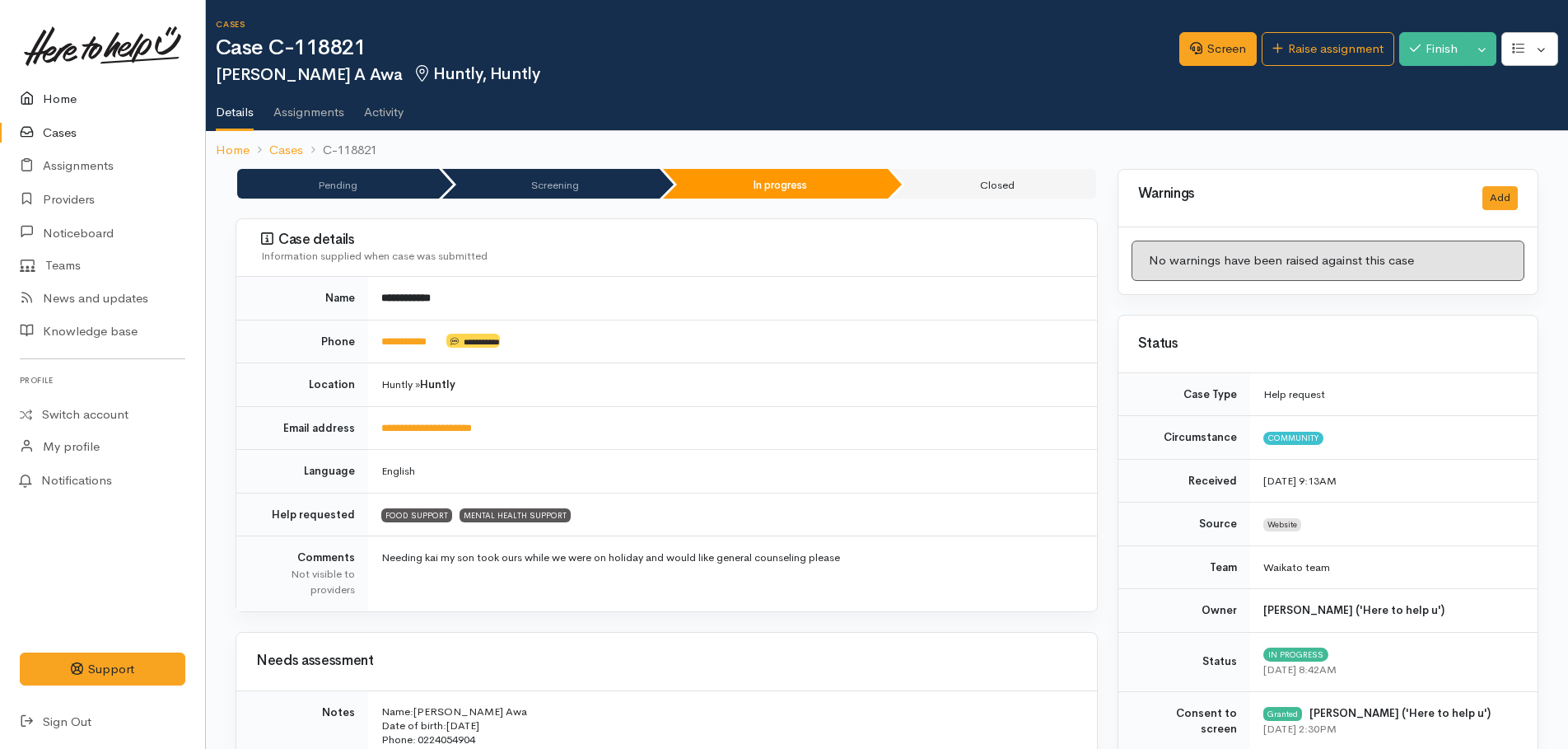
click at [57, 94] on link "Home" at bounding box center [103, 99] width 205 height 34
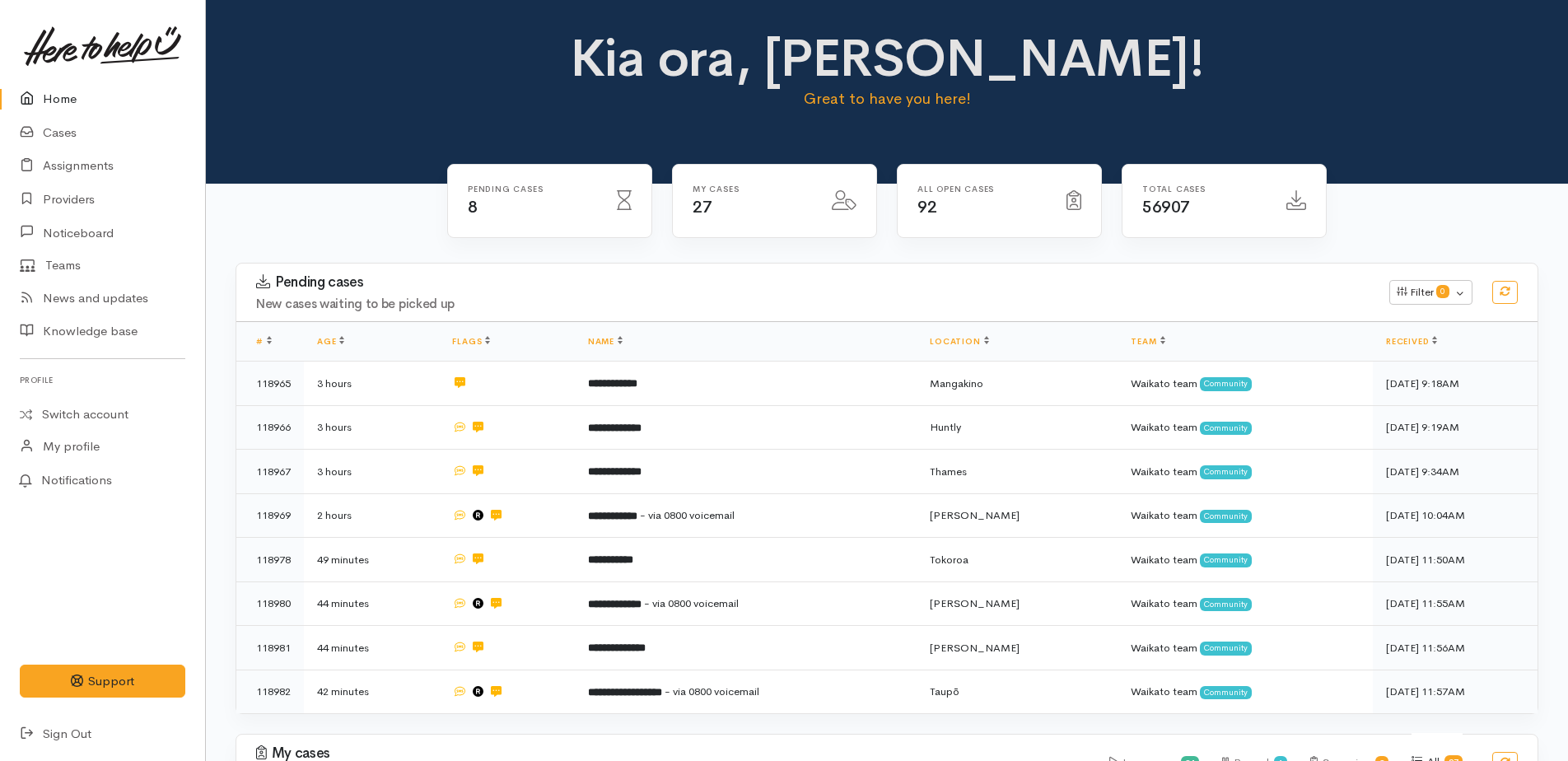
click at [52, 91] on link "Home" at bounding box center [103, 99] width 205 height 34
drag, startPoint x: 55, startPoint y: 98, endPoint x: 92, endPoint y: 99, distance: 37.0
click at [55, 98] on link "Home" at bounding box center [103, 99] width 205 height 34
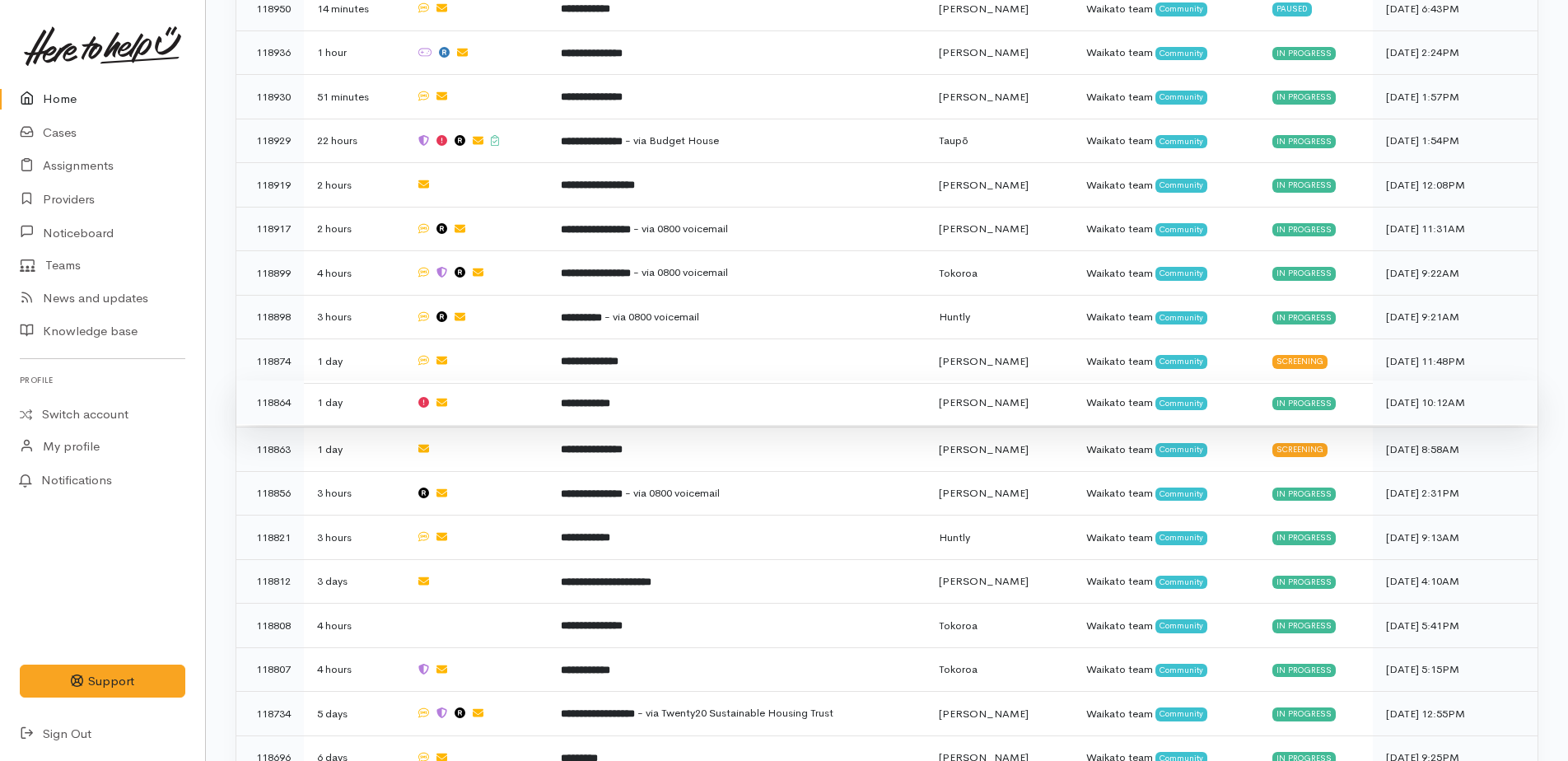
scroll to position [800, 0]
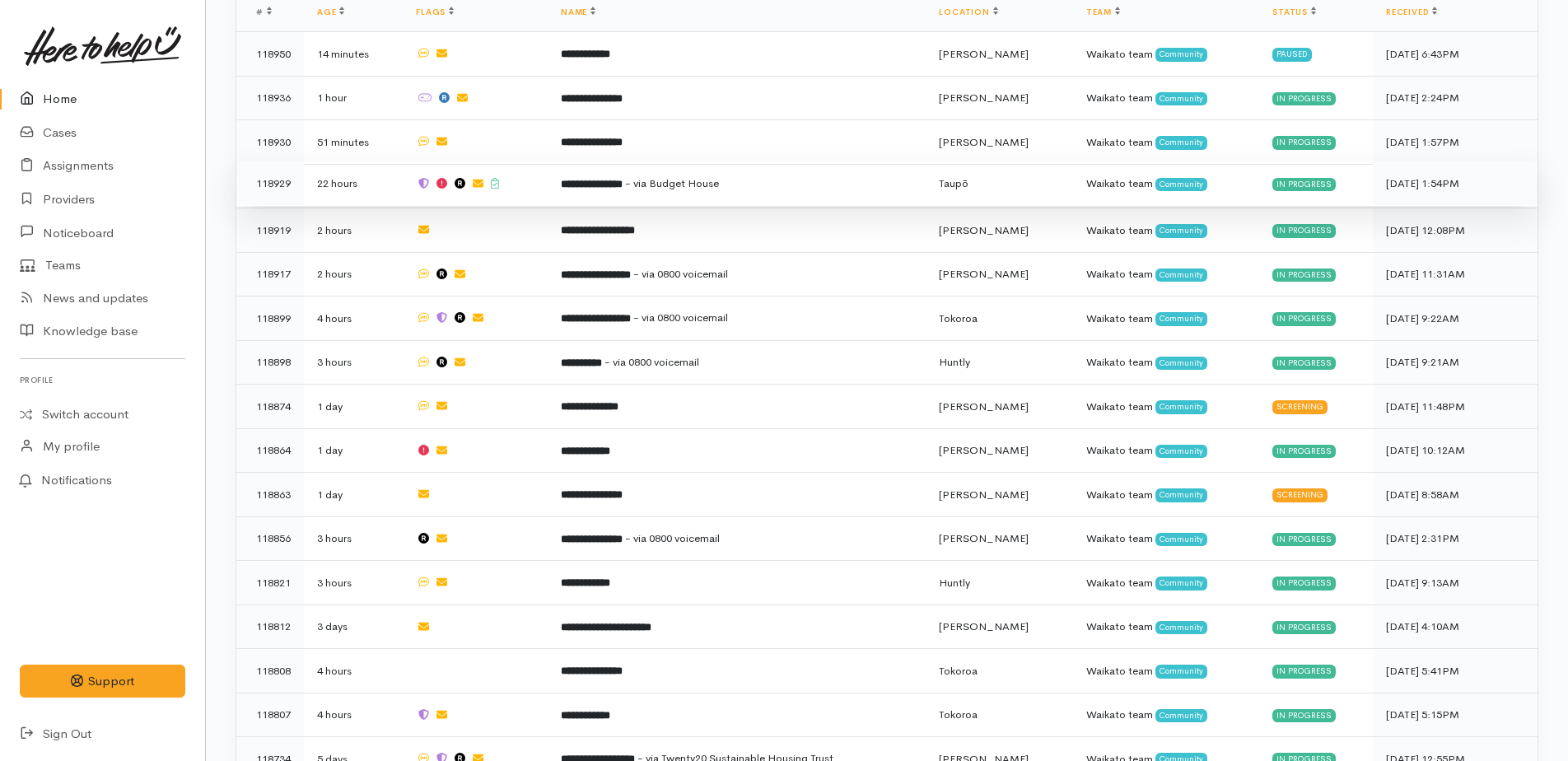
click at [597, 178] on b "**********" at bounding box center [592, 183] width 62 height 10
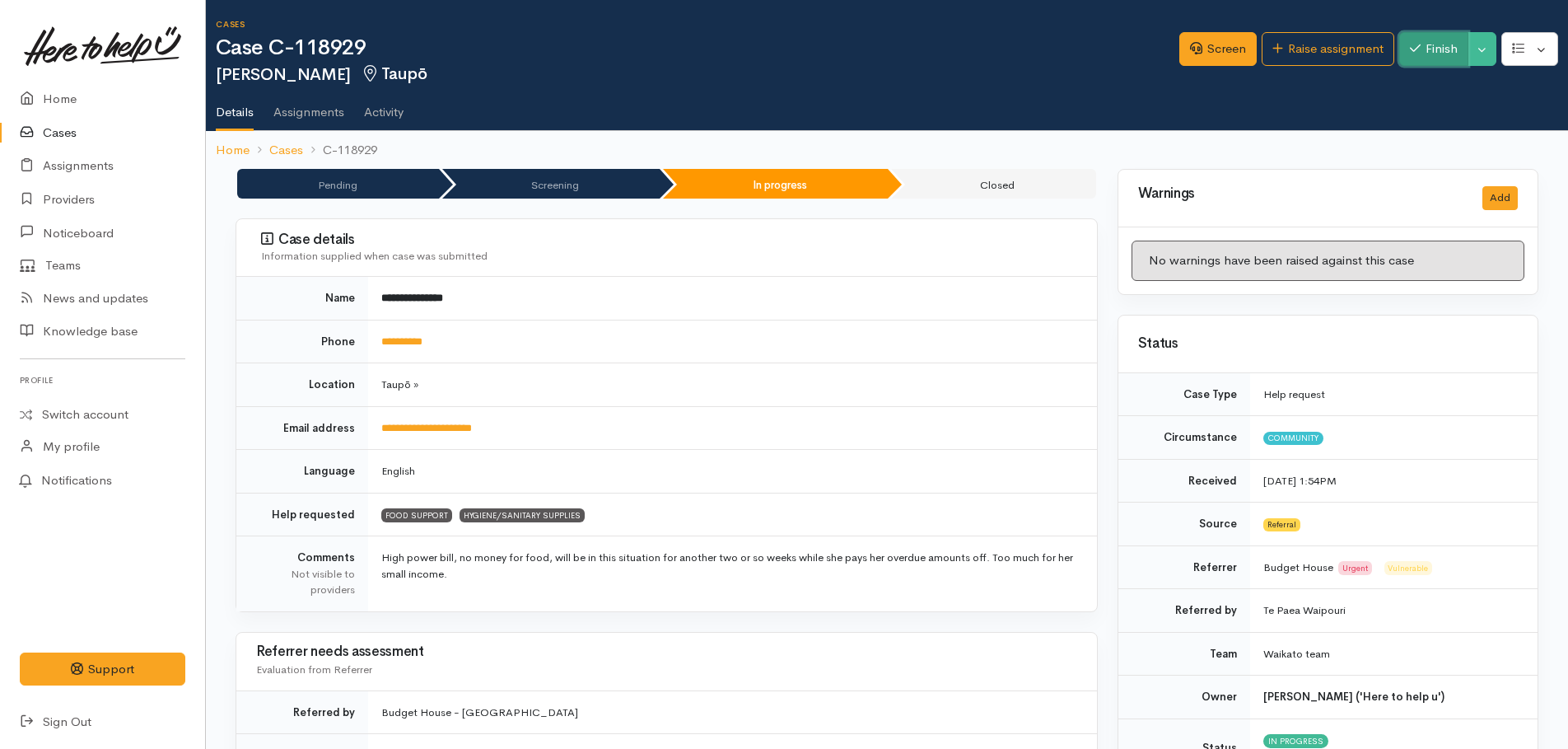
click at [1451, 48] on button "Finish" at bounding box center [1434, 49] width 69 height 34
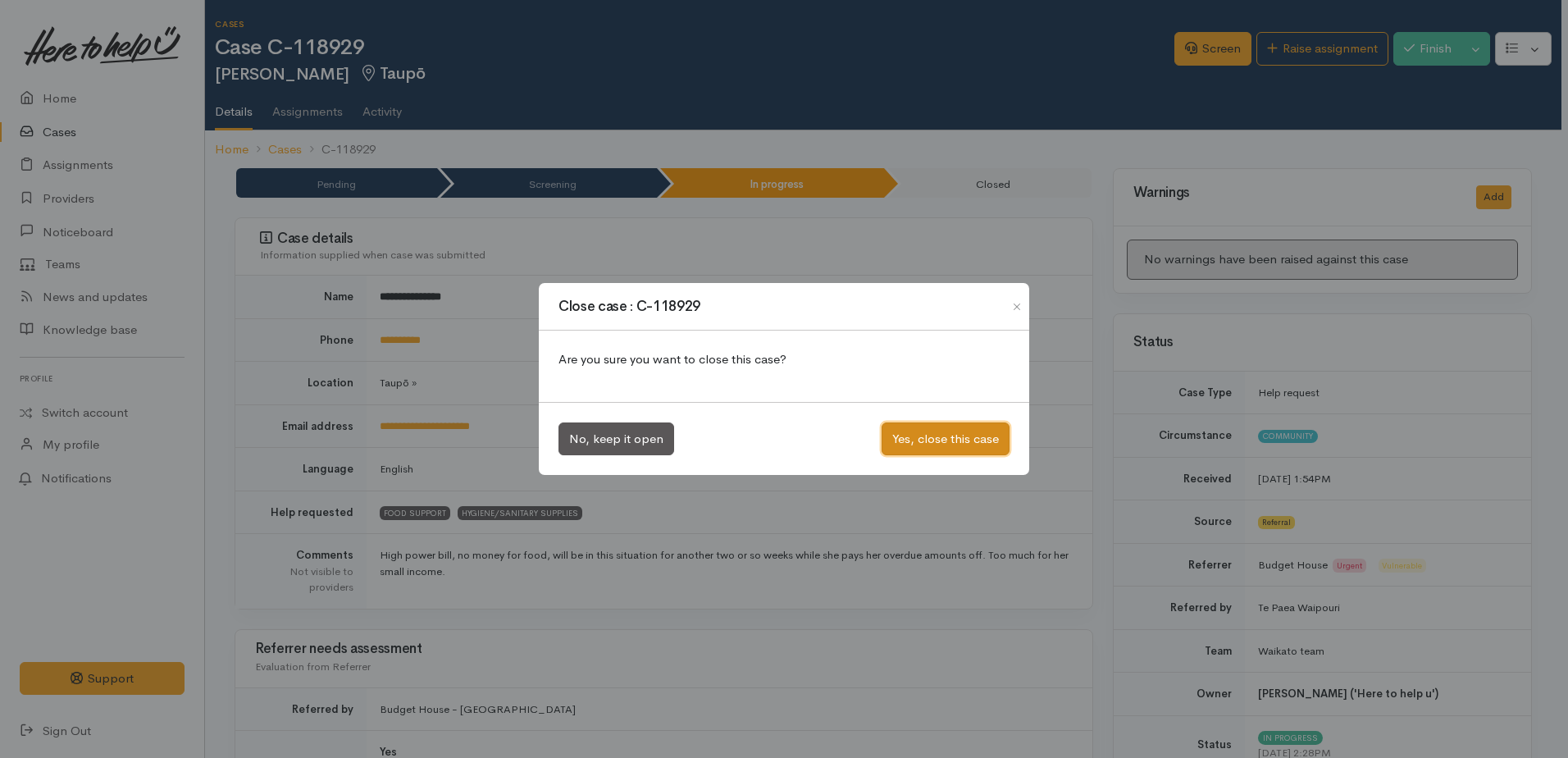
click at [941, 439] on button "Yes, close this case" at bounding box center [945, 439] width 128 height 33
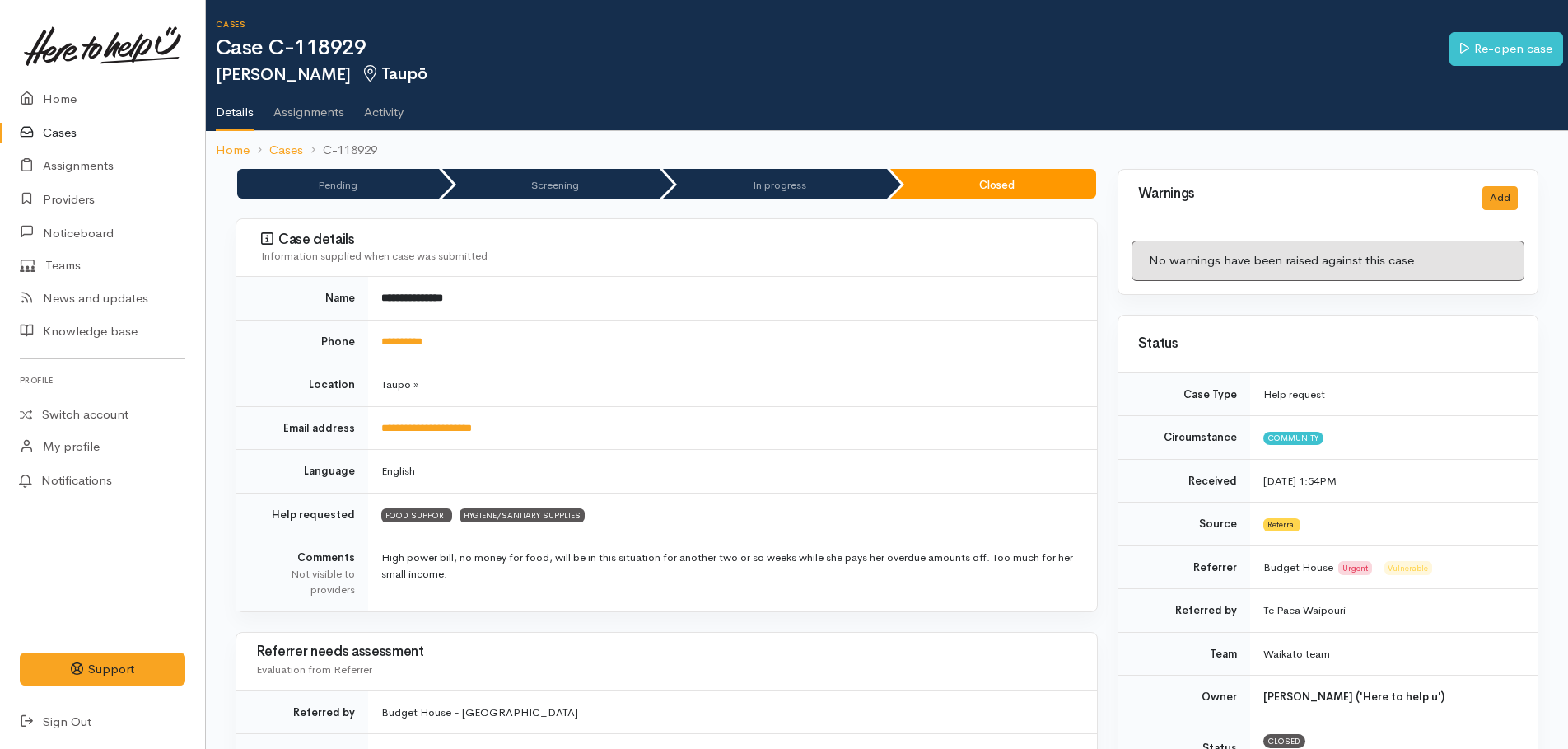
click at [54, 132] on link "Cases" at bounding box center [103, 133] width 205 height 34
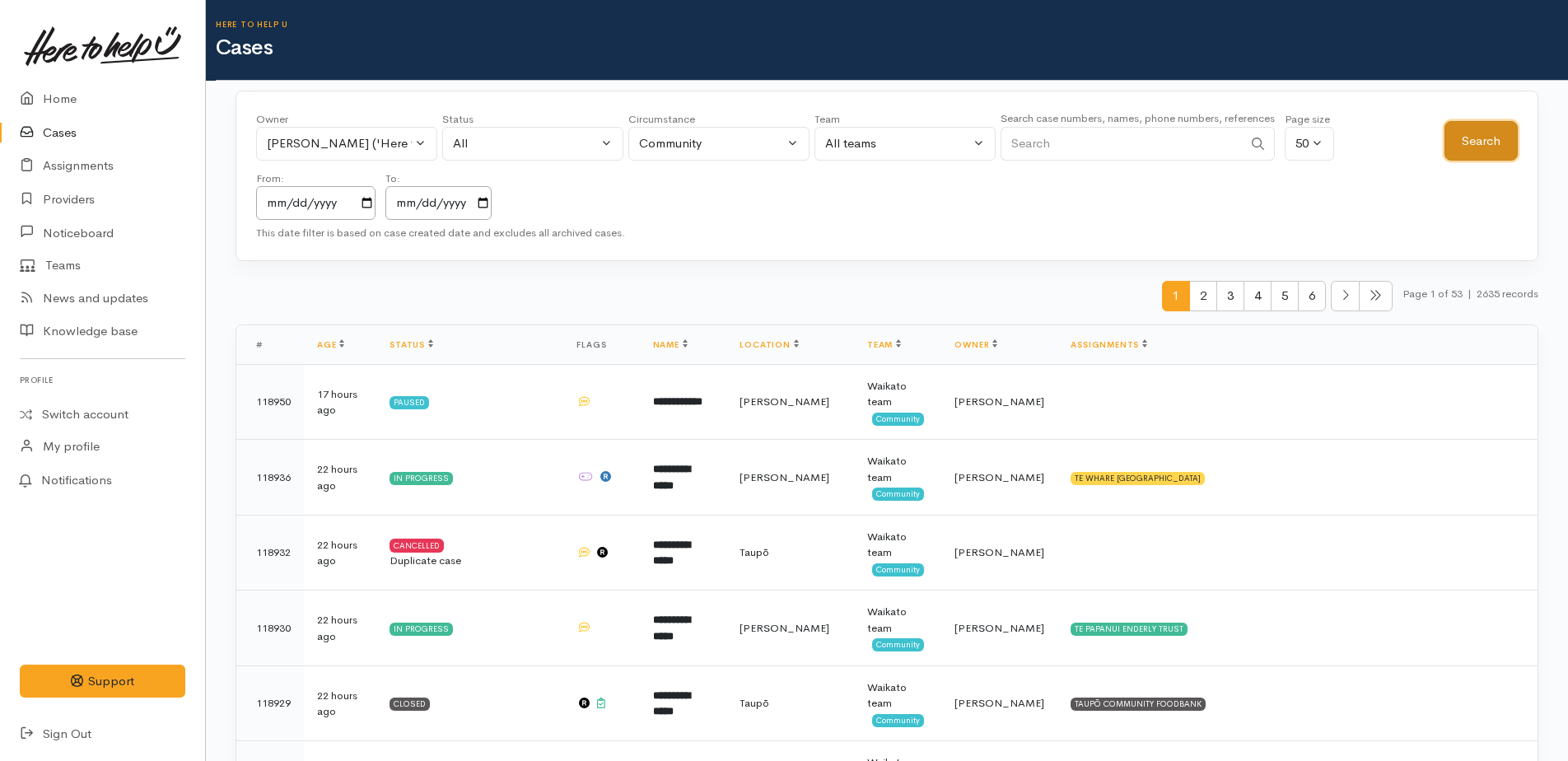
click at [1466, 143] on button "Search" at bounding box center [1481, 141] width 74 height 40
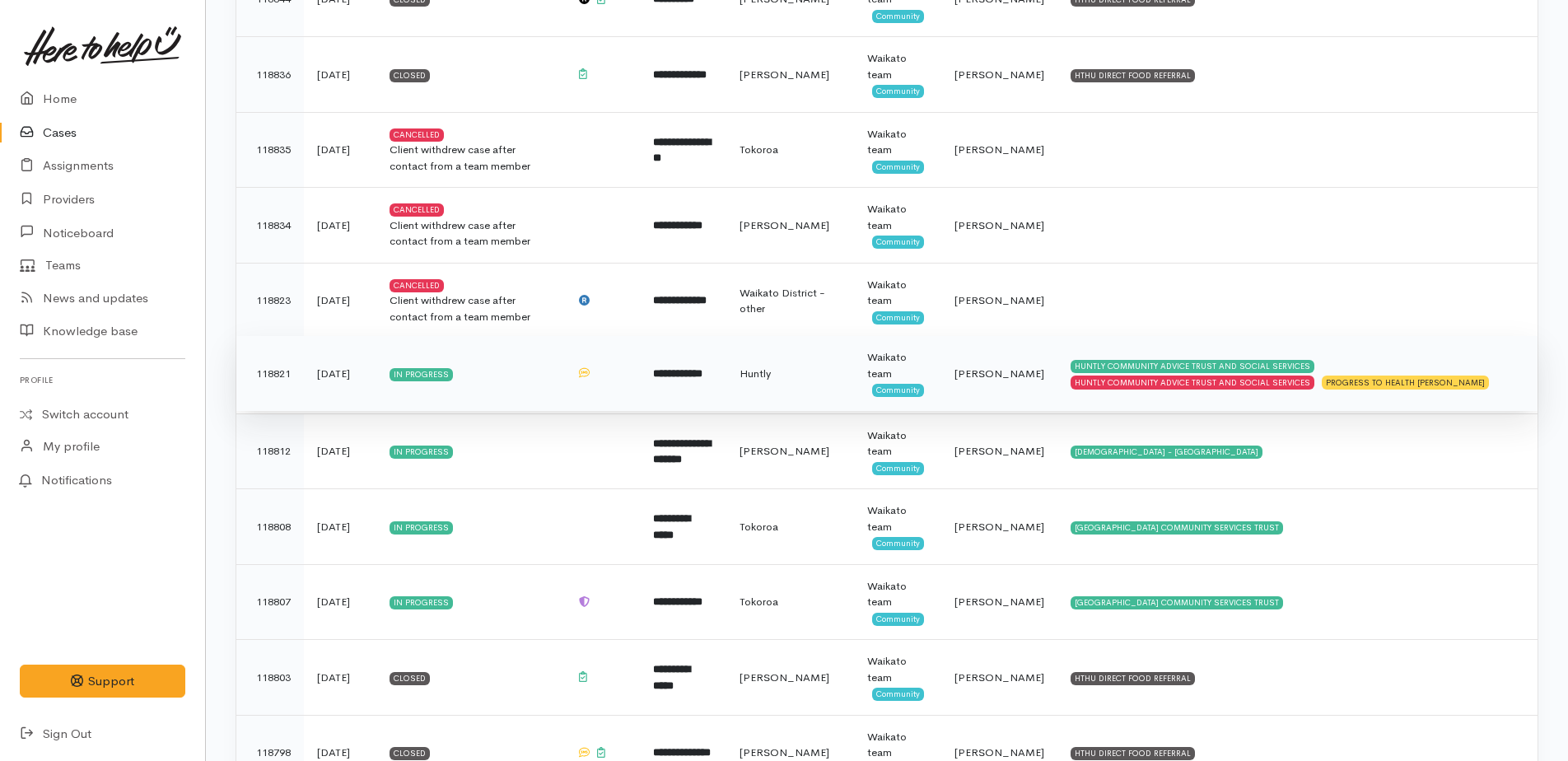
scroll to position [1647, 0]
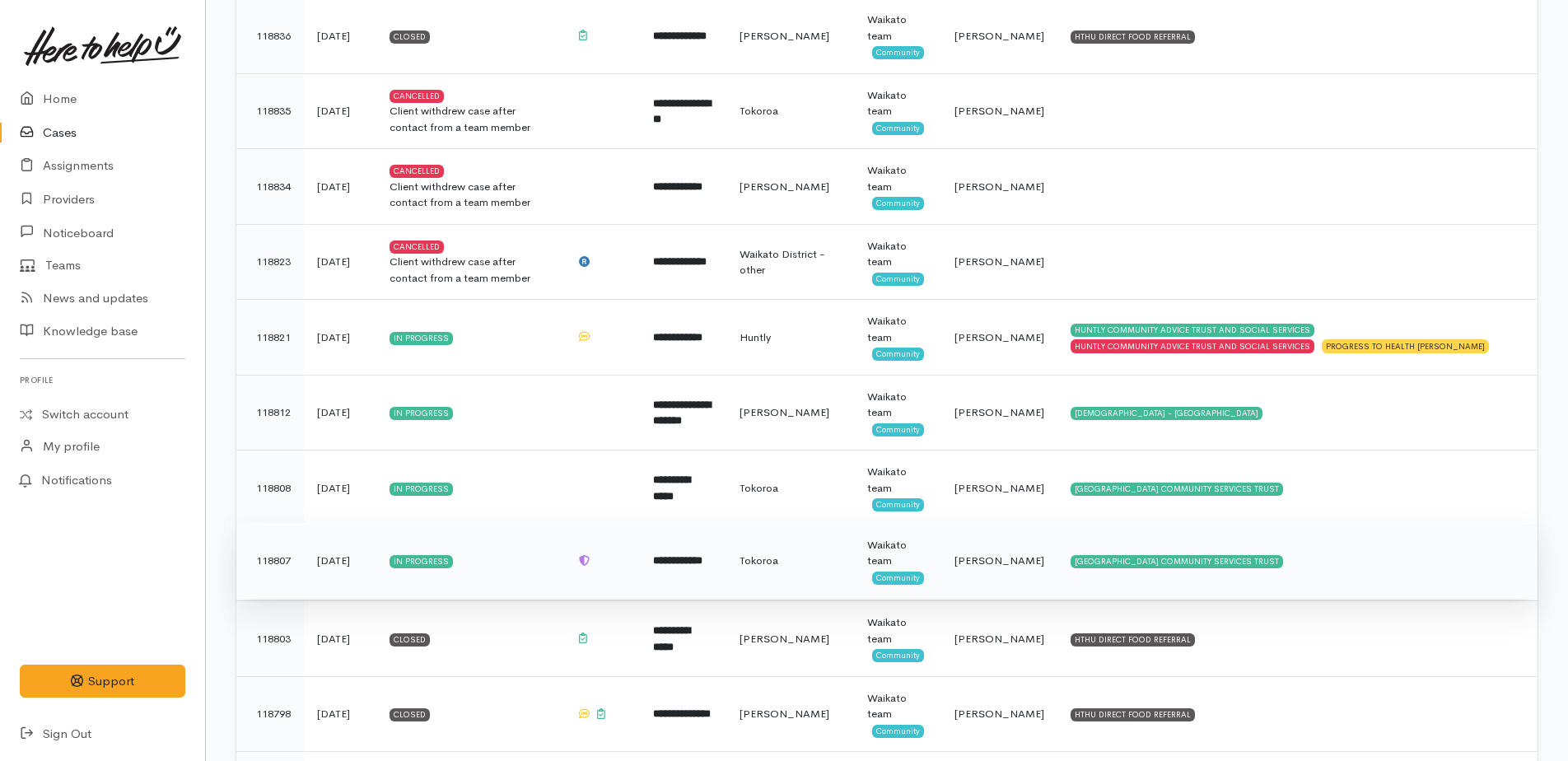
click at [702, 559] on b "**********" at bounding box center [677, 560] width 49 height 10
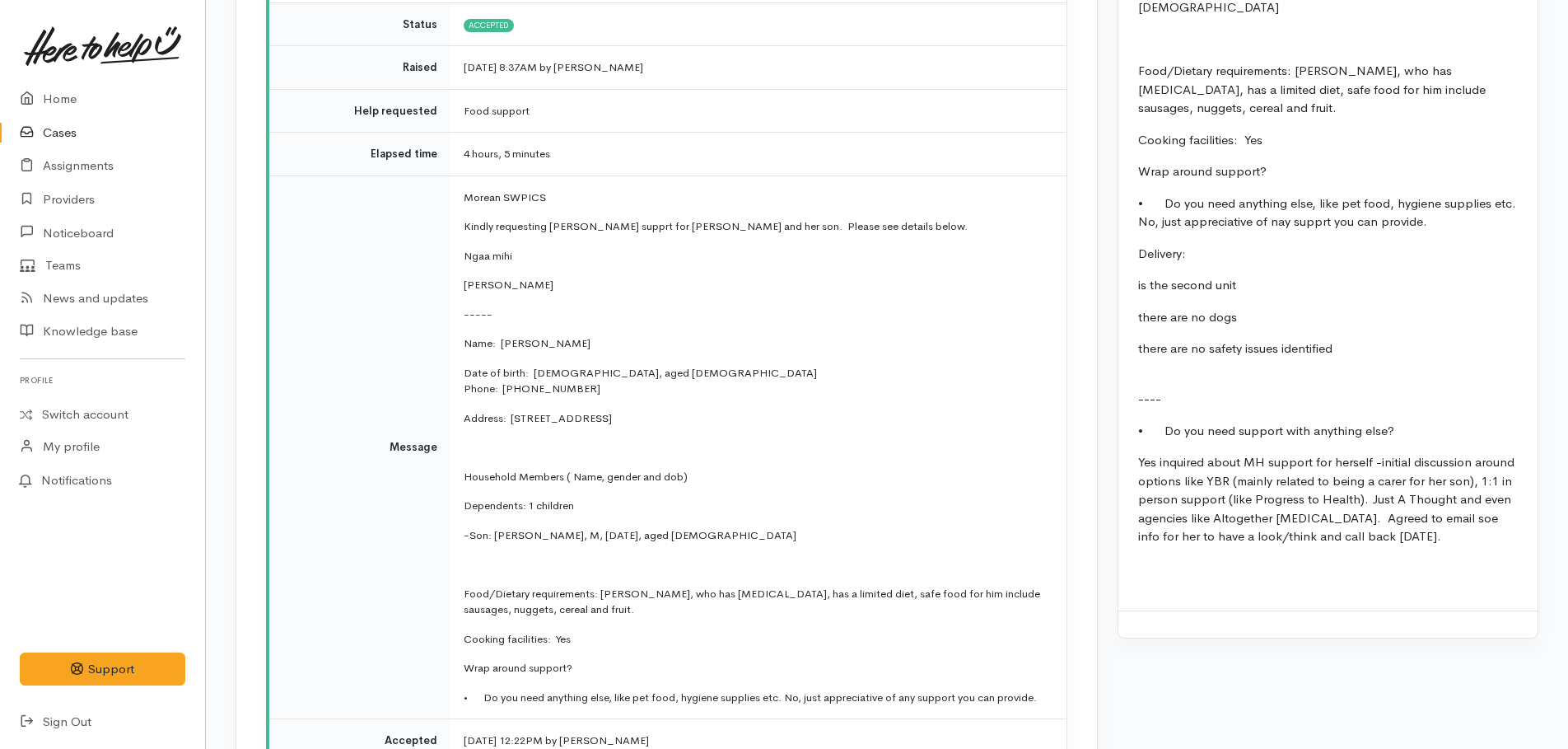
scroll to position [1813, 0]
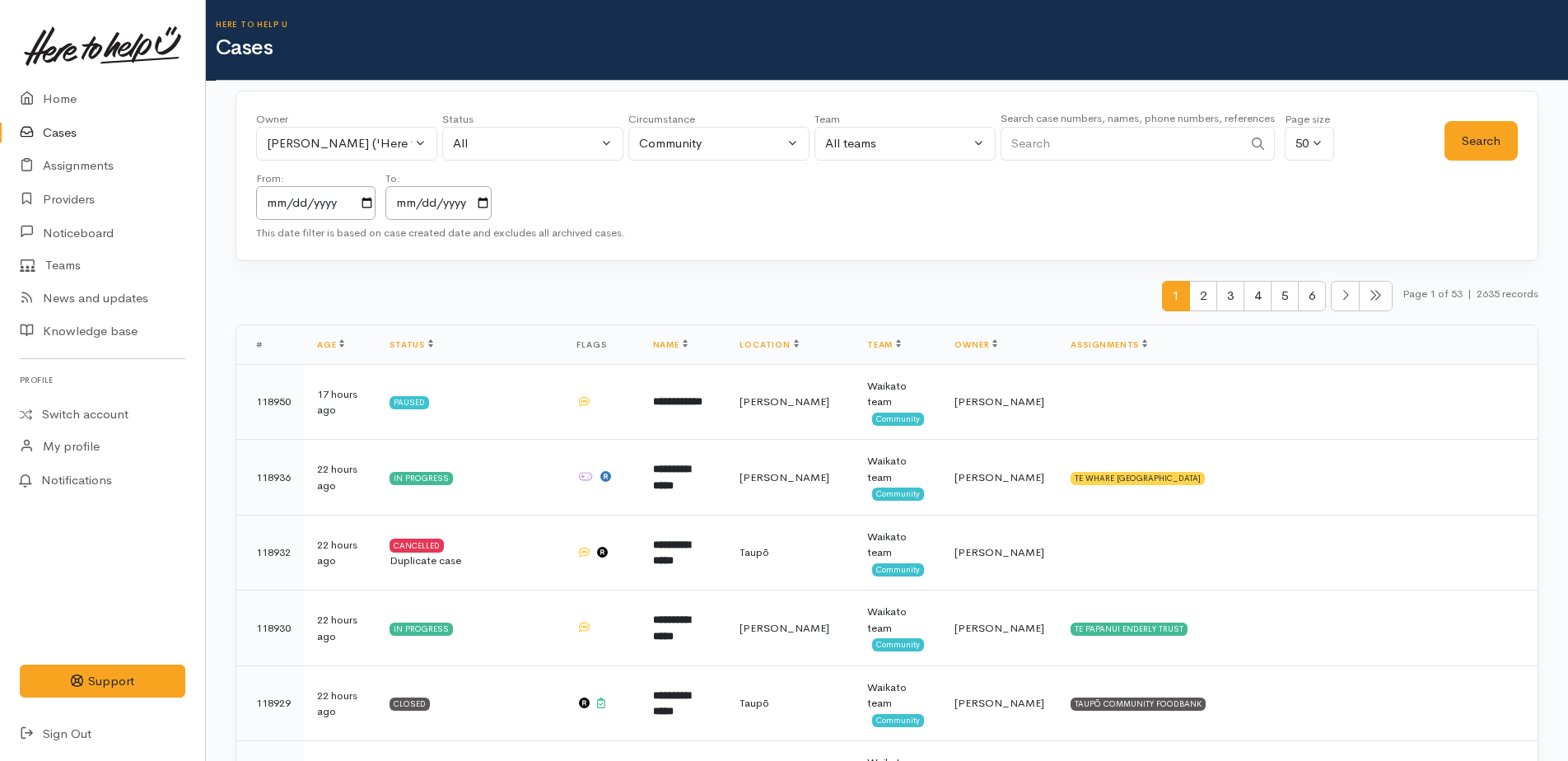
scroll to position [1617, 0]
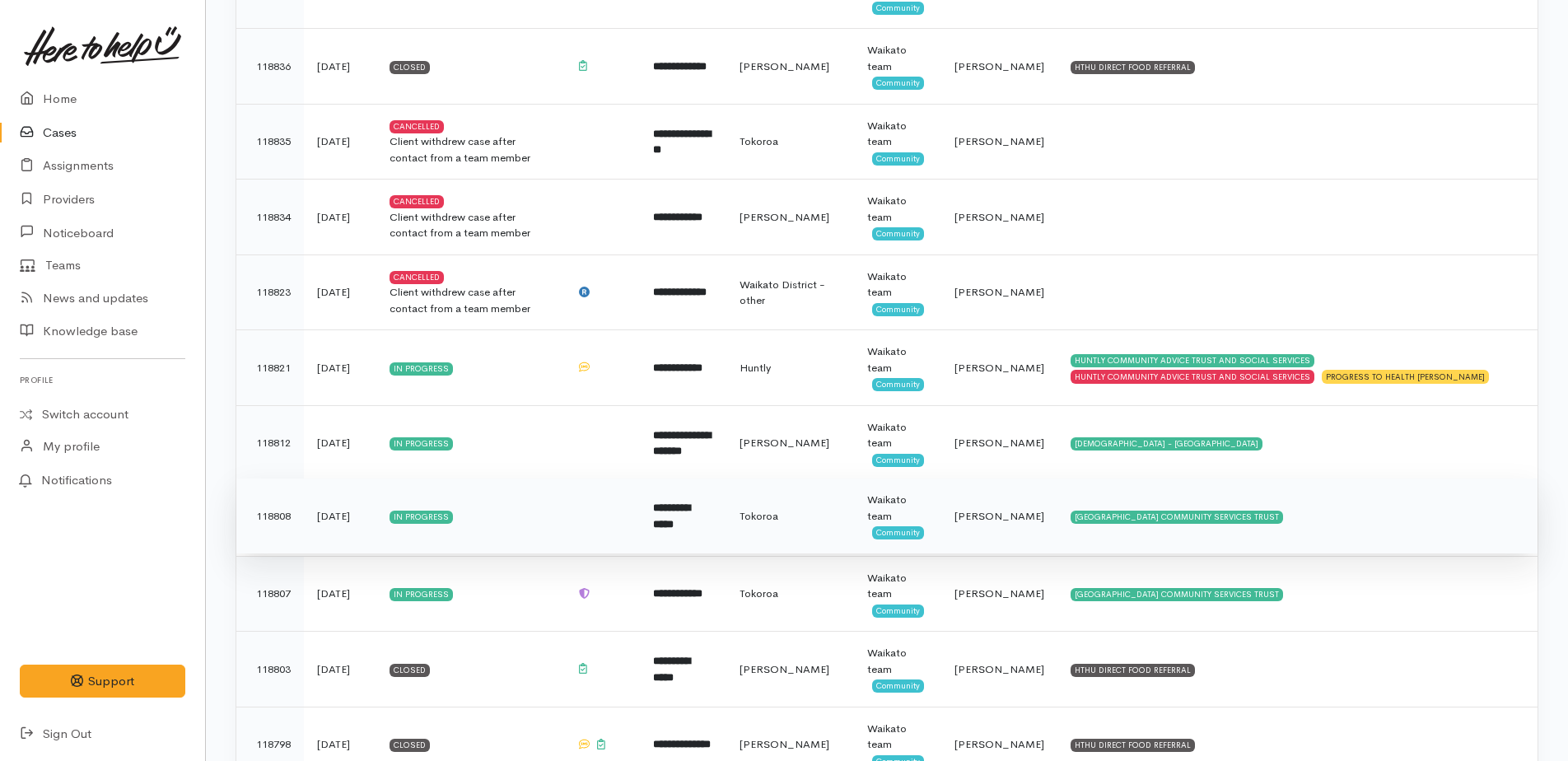
click at [690, 517] on b "**********" at bounding box center [671, 515] width 37 height 27
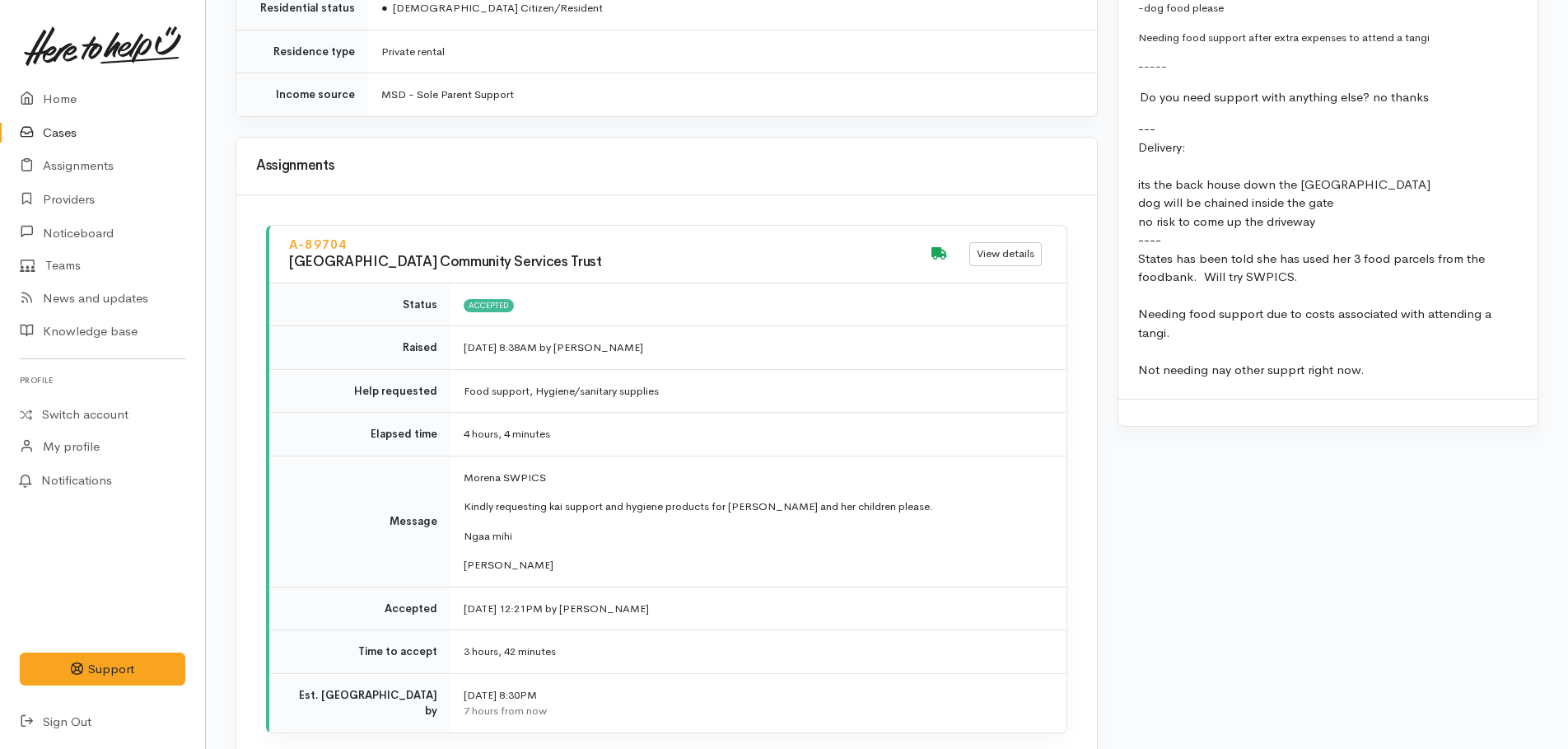
scroll to position [2064, 0]
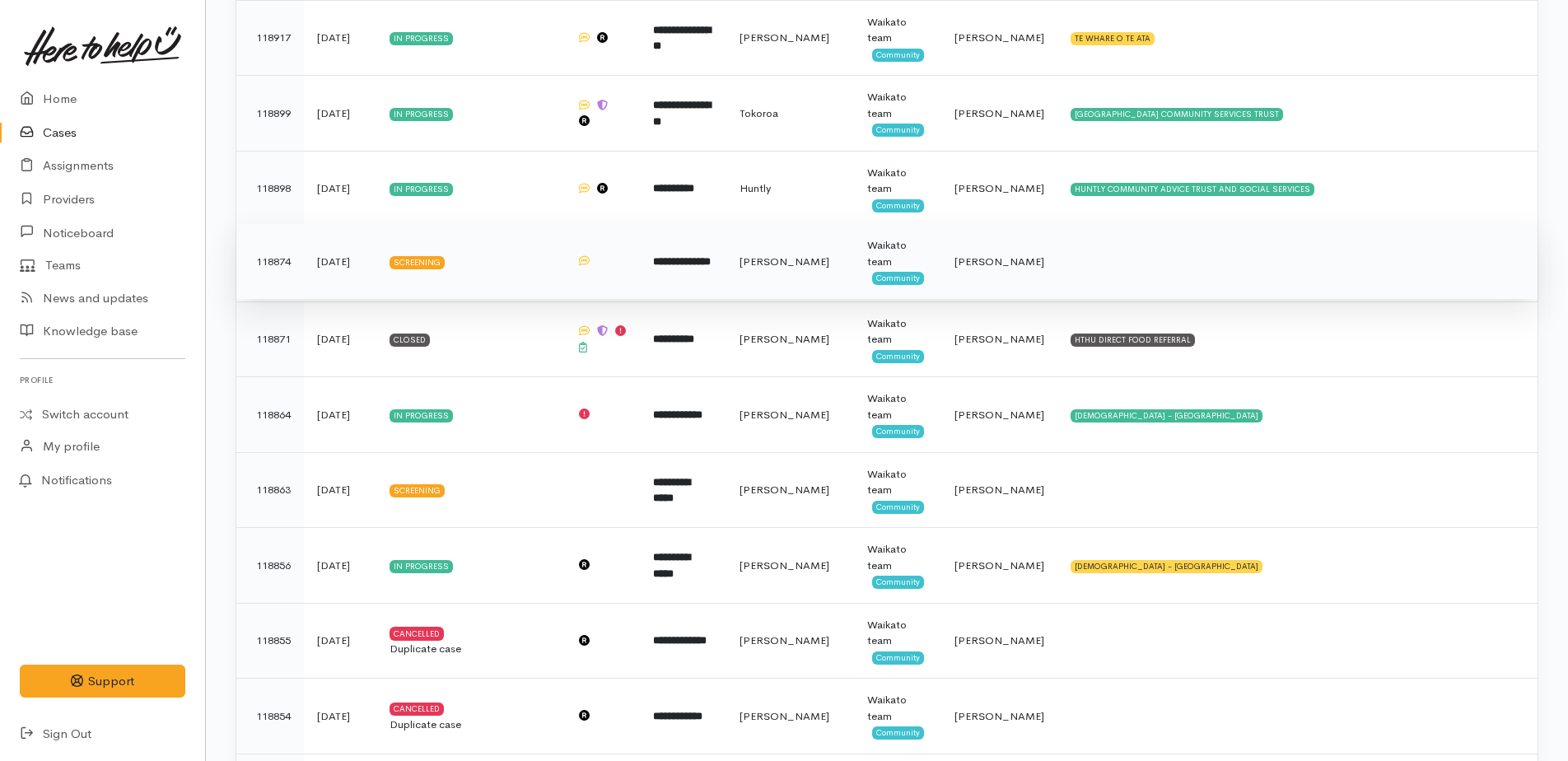
scroll to position [786, 0]
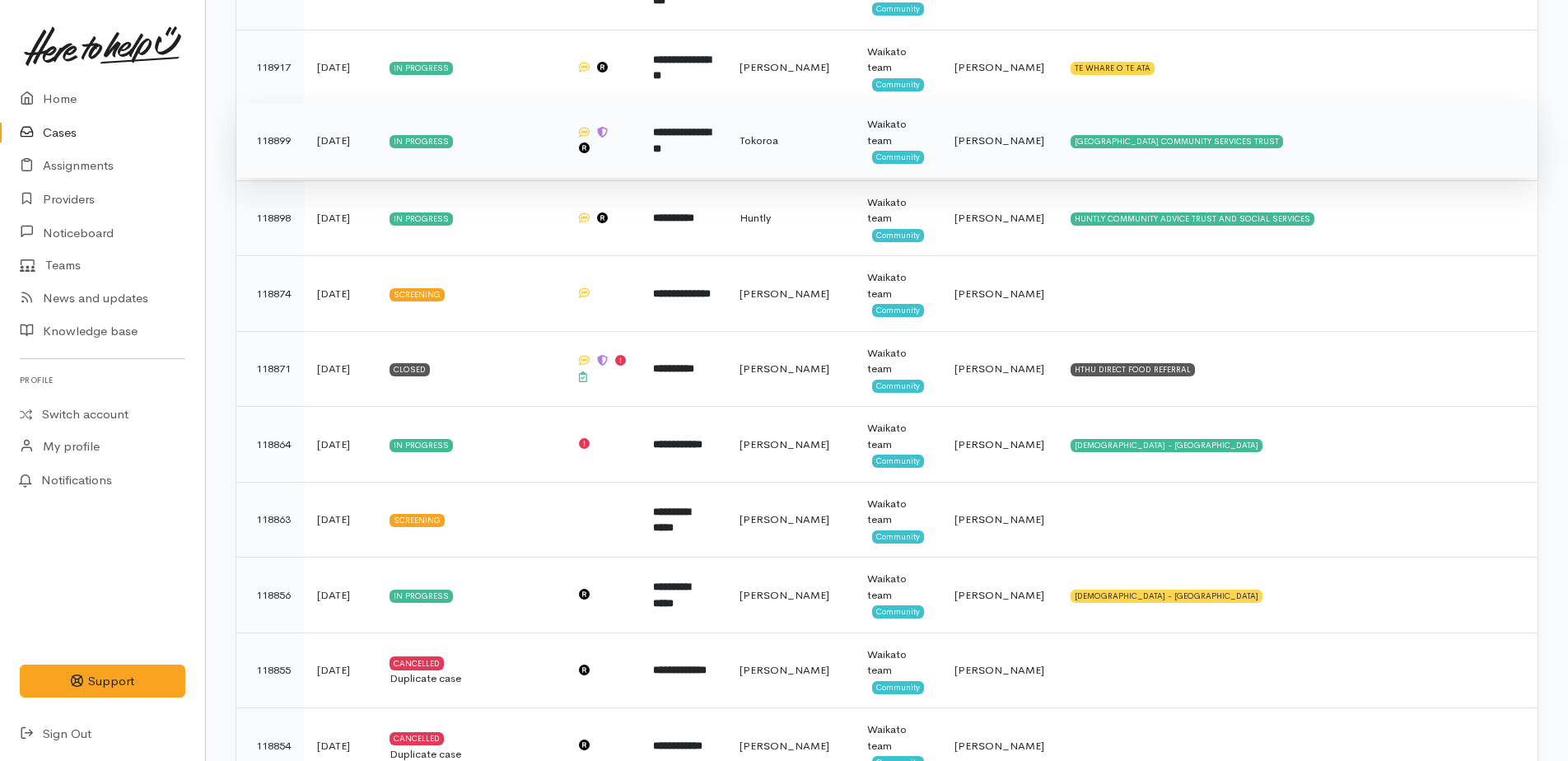
click at [701, 135] on b "**********" at bounding box center [682, 140] width 58 height 27
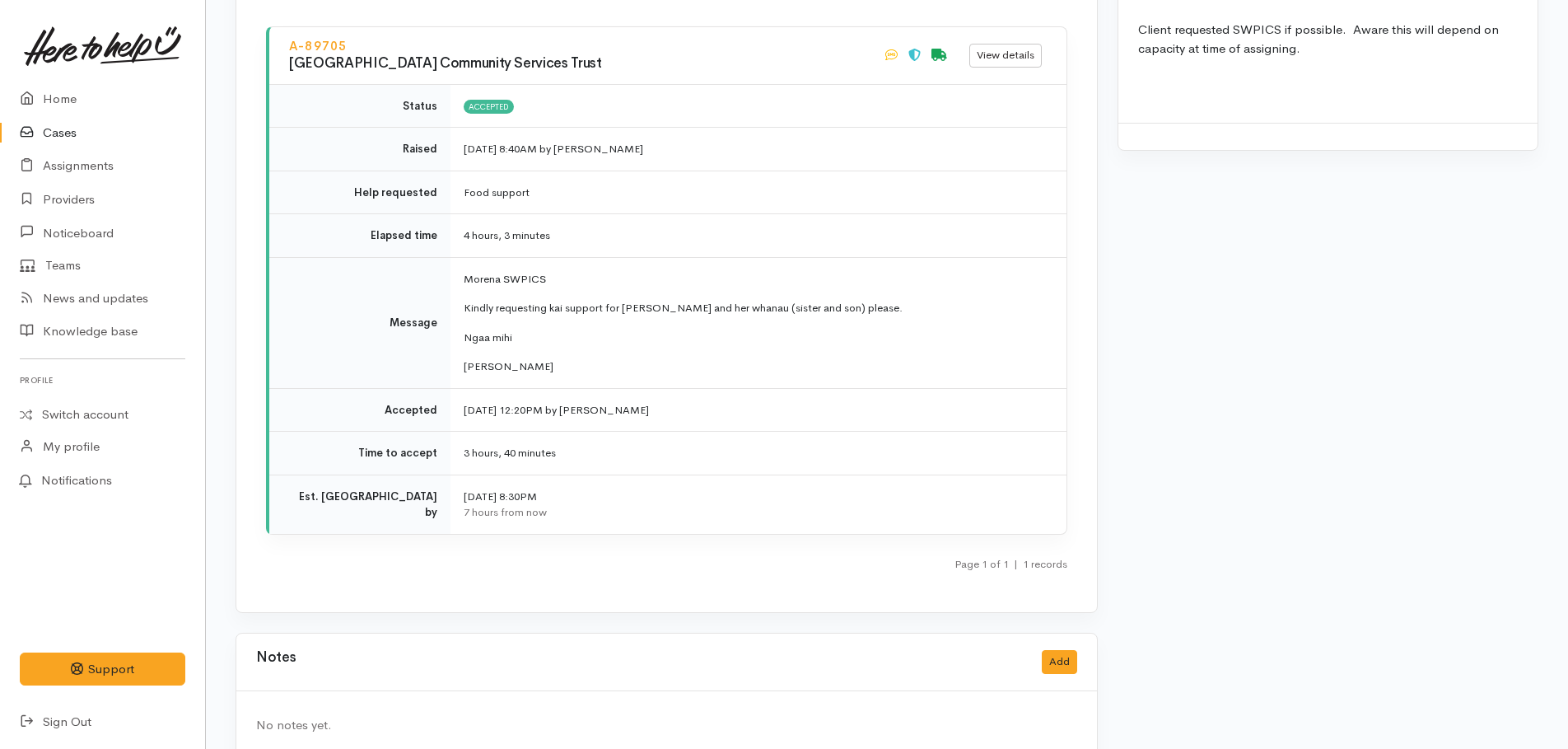
scroll to position [2121, 0]
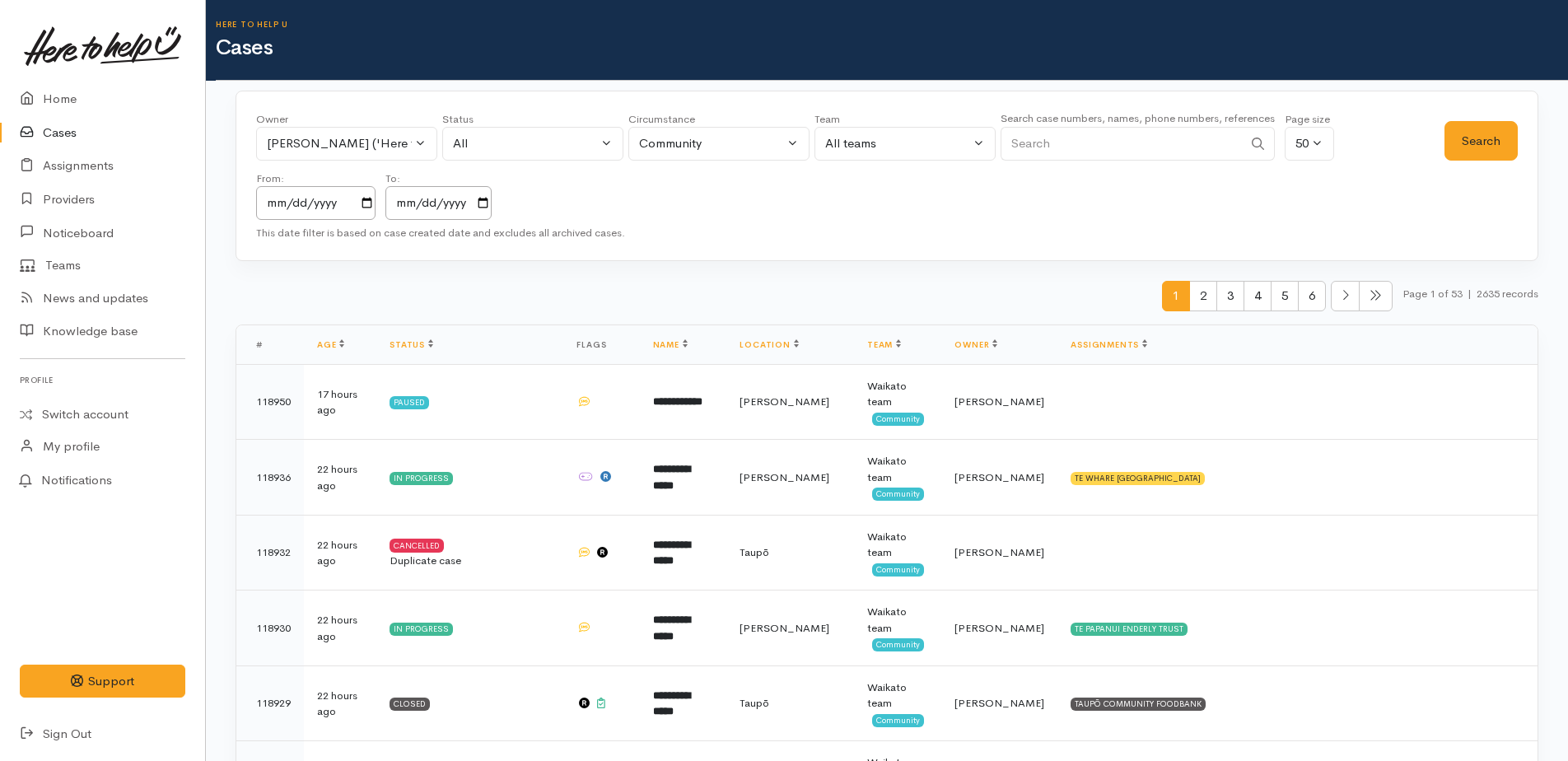
scroll to position [786, 0]
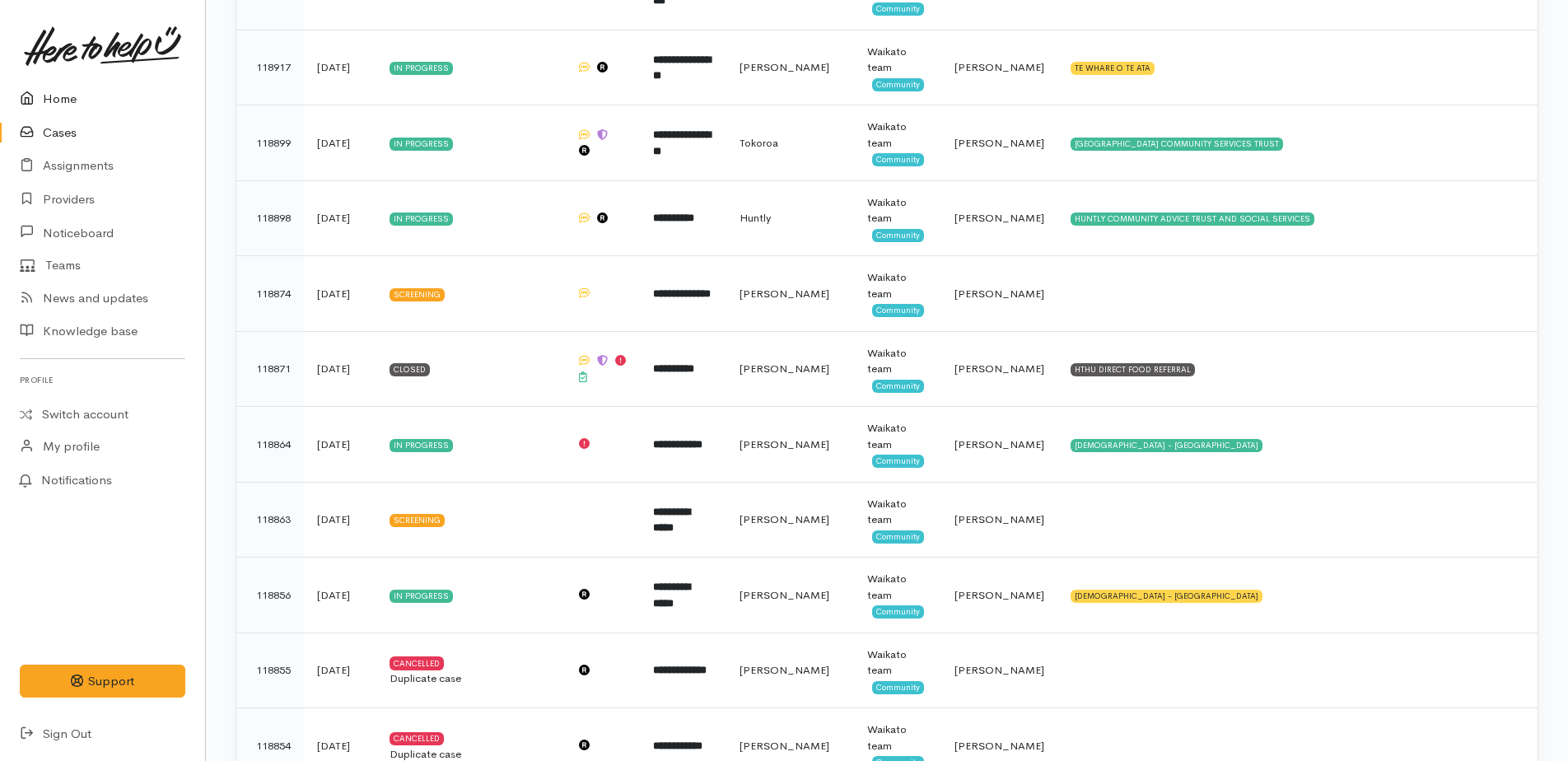
click at [65, 99] on link "Home" at bounding box center [103, 99] width 205 height 34
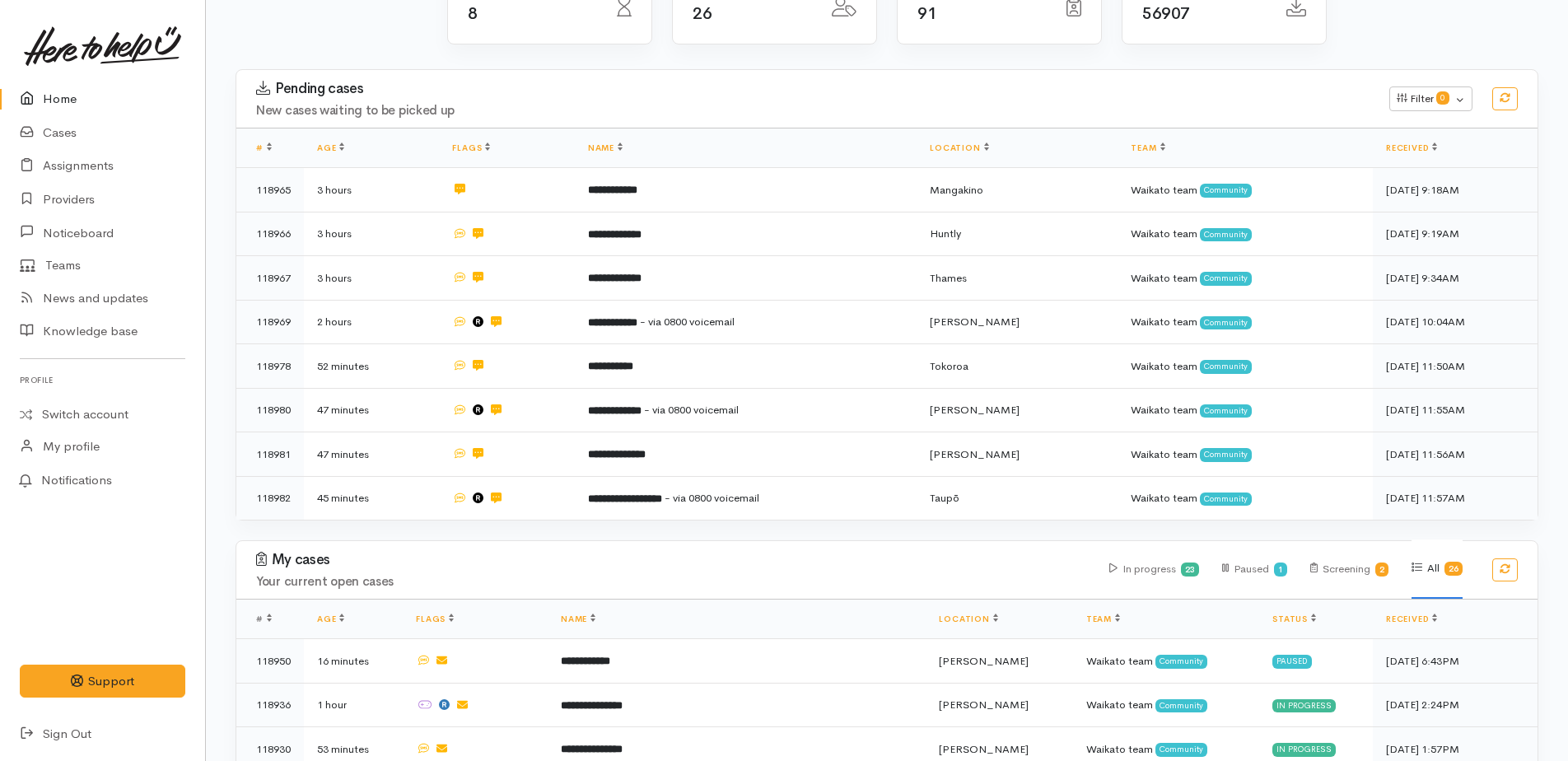
scroll to position [247, 0]
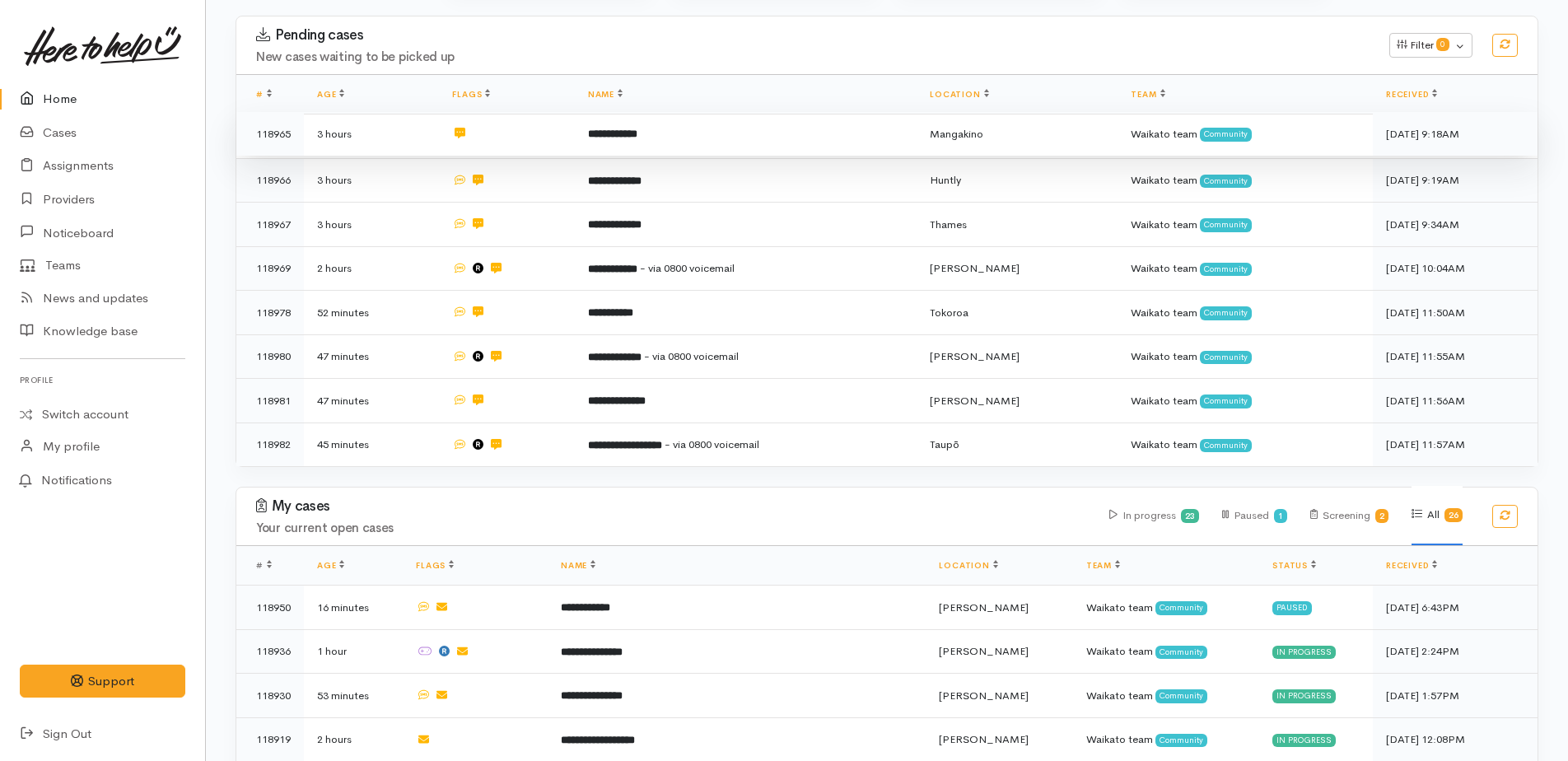
click at [618, 133] on b "**********" at bounding box center [613, 134] width 49 height 10
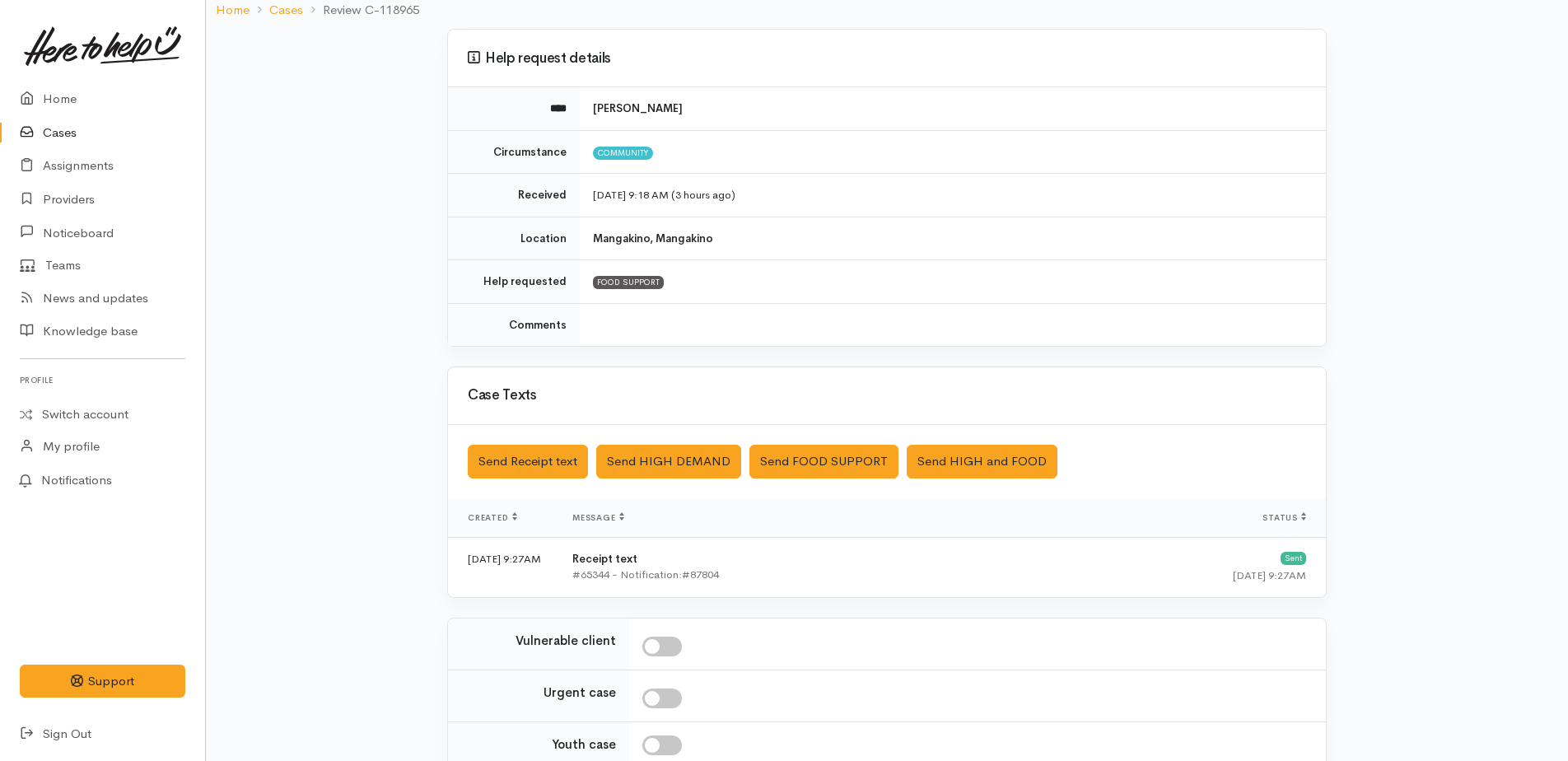
scroll to position [274, 0]
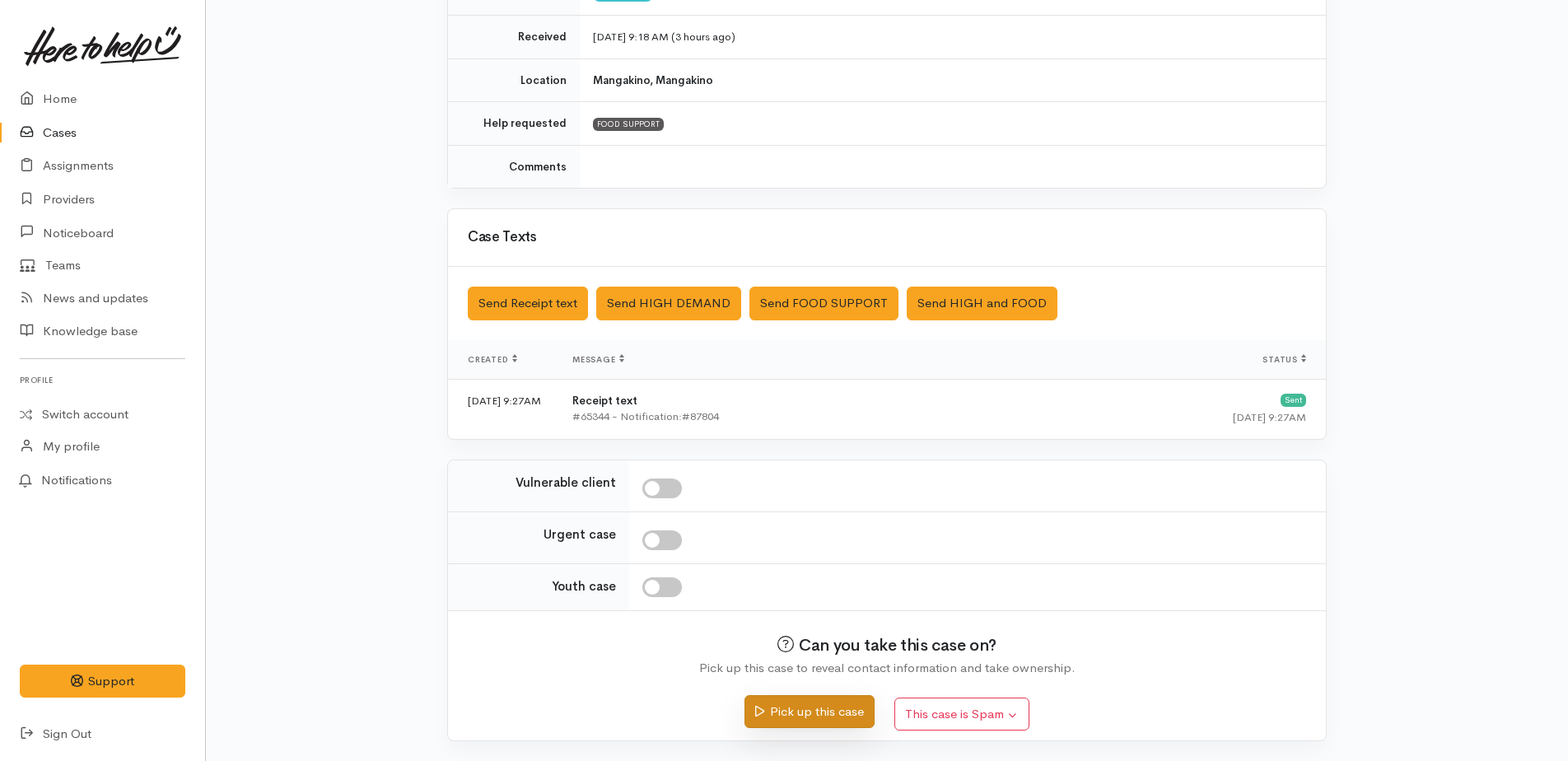
click at [822, 707] on button "Pick up this case" at bounding box center [809, 712] width 129 height 34
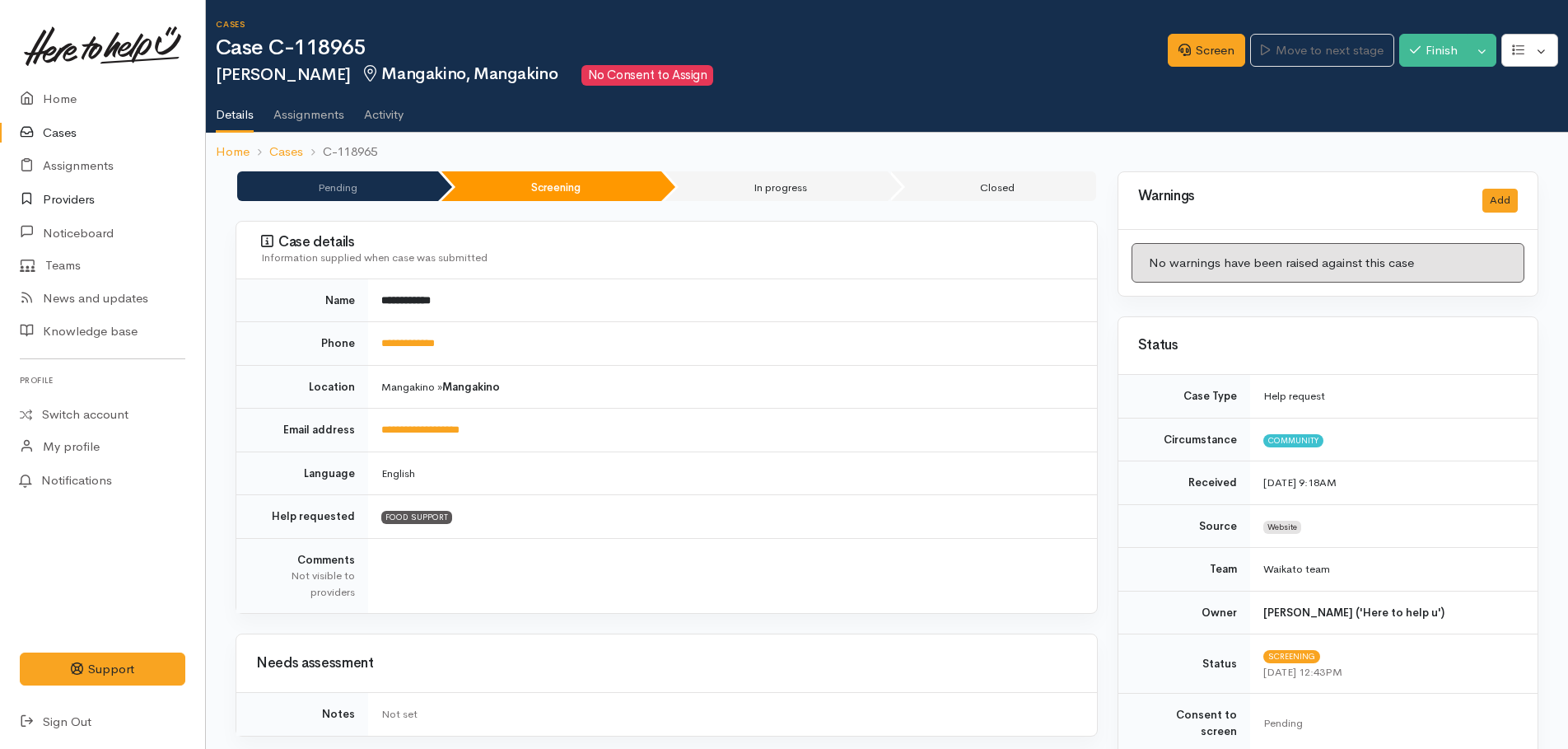
click at [71, 202] on link "Providers" at bounding box center [103, 200] width 205 height 34
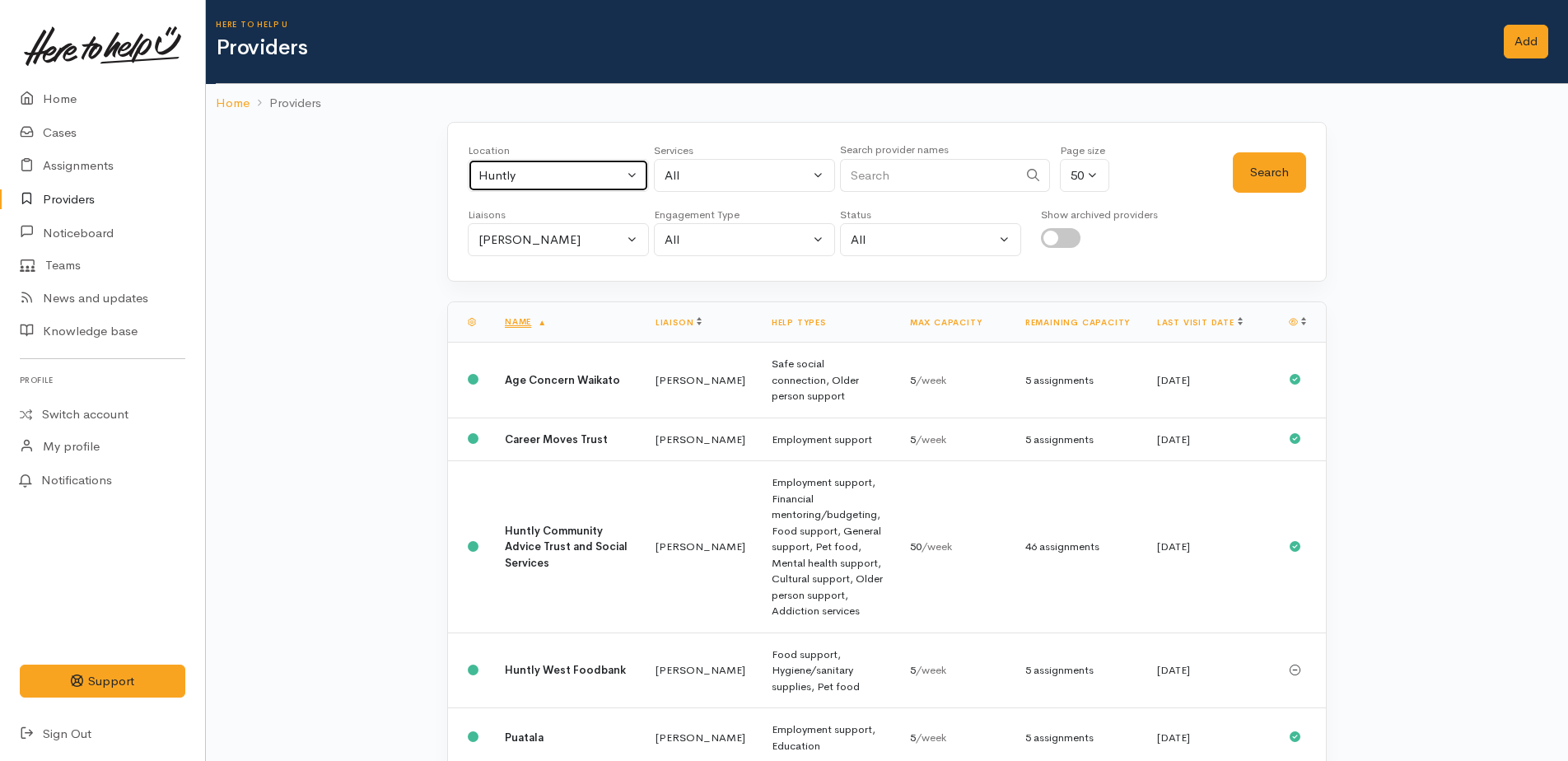
click at [524, 177] on div "Huntly" at bounding box center [550, 176] width 145 height 19
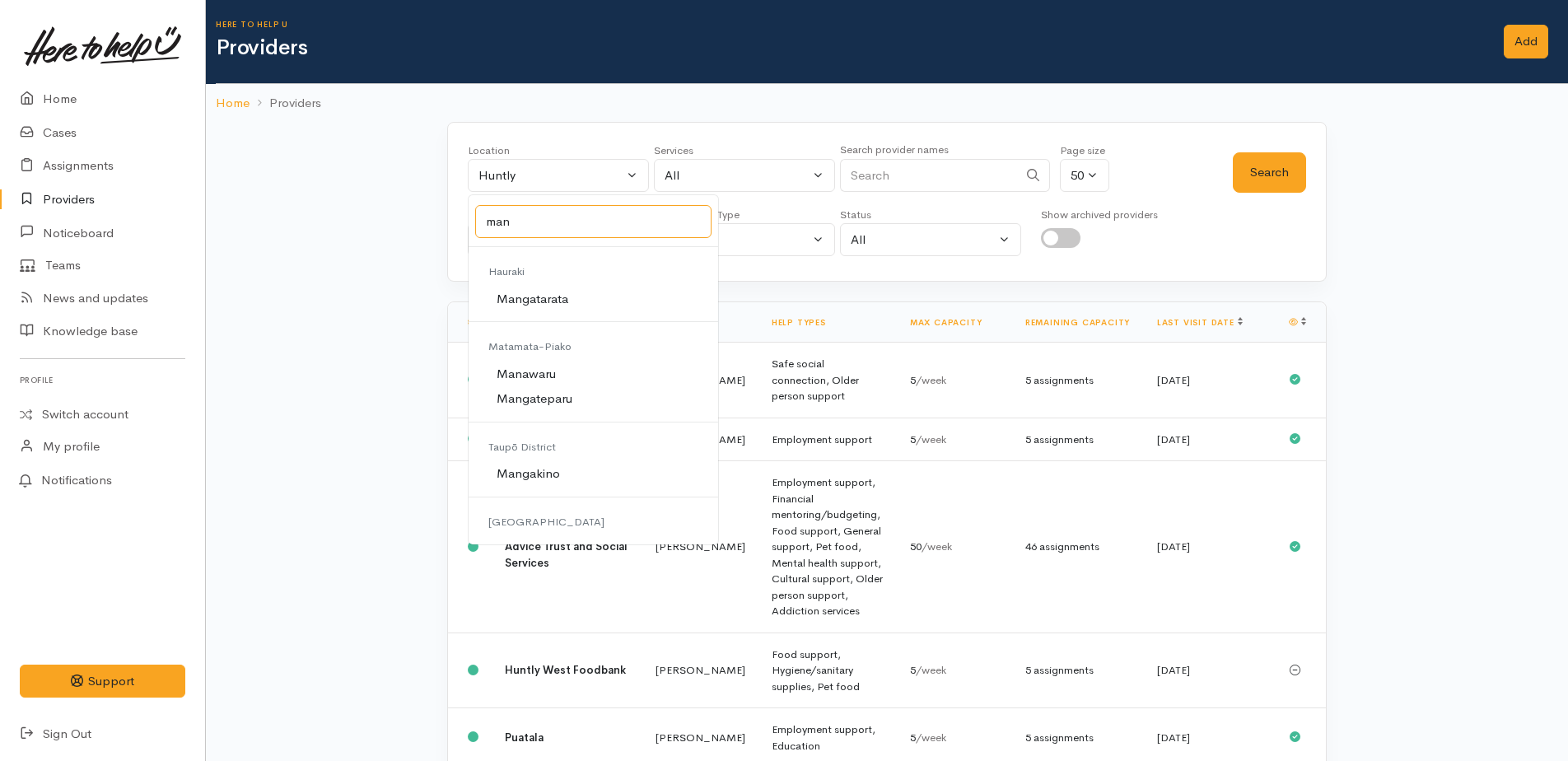
scroll to position [134, 0]
type input "man"
click at [524, 453] on span "Mangakino" at bounding box center [529, 450] width 64 height 19
select select "180"
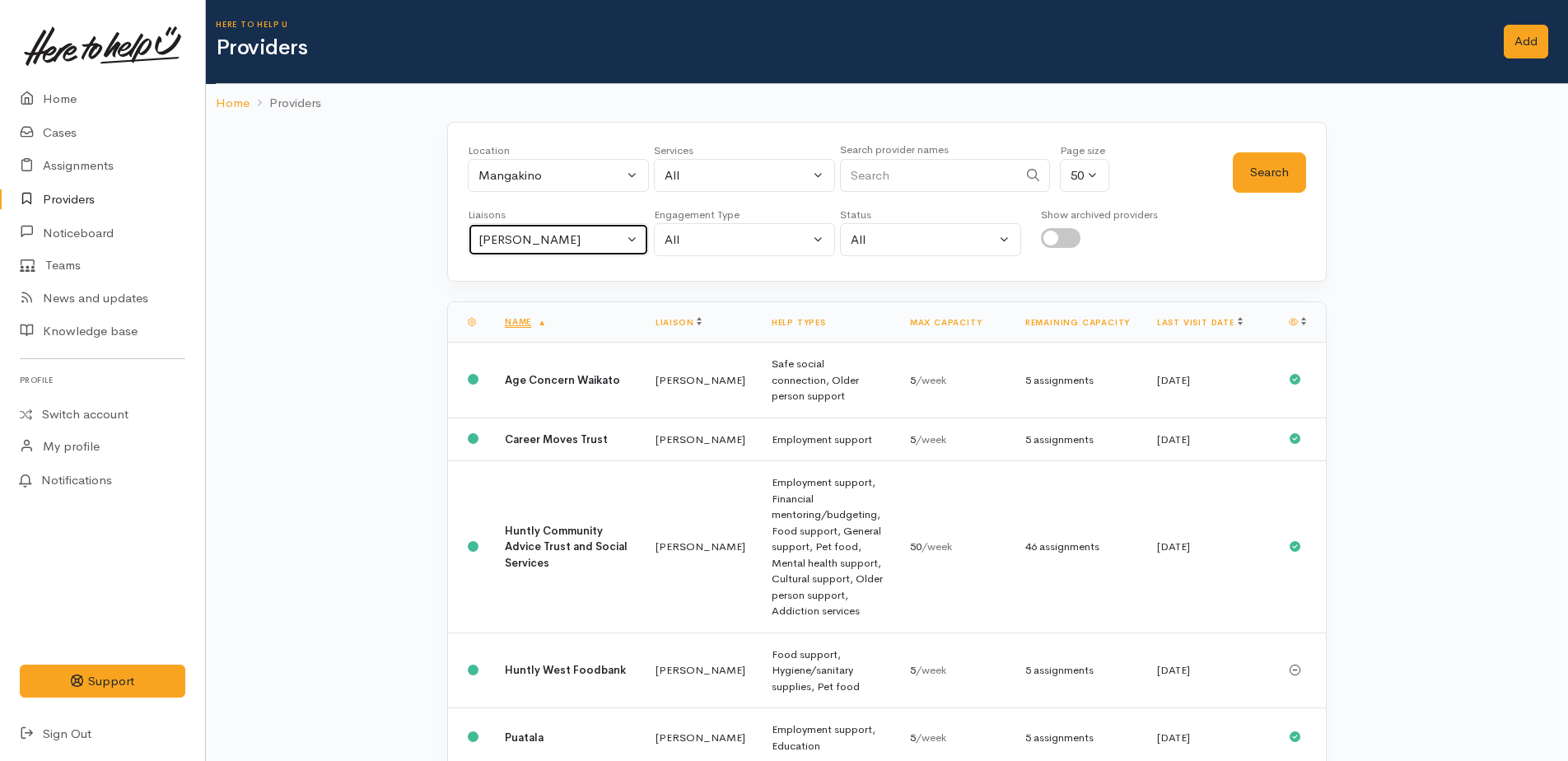
click at [507, 242] on div "[PERSON_NAME]" at bounding box center [550, 240] width 145 height 19
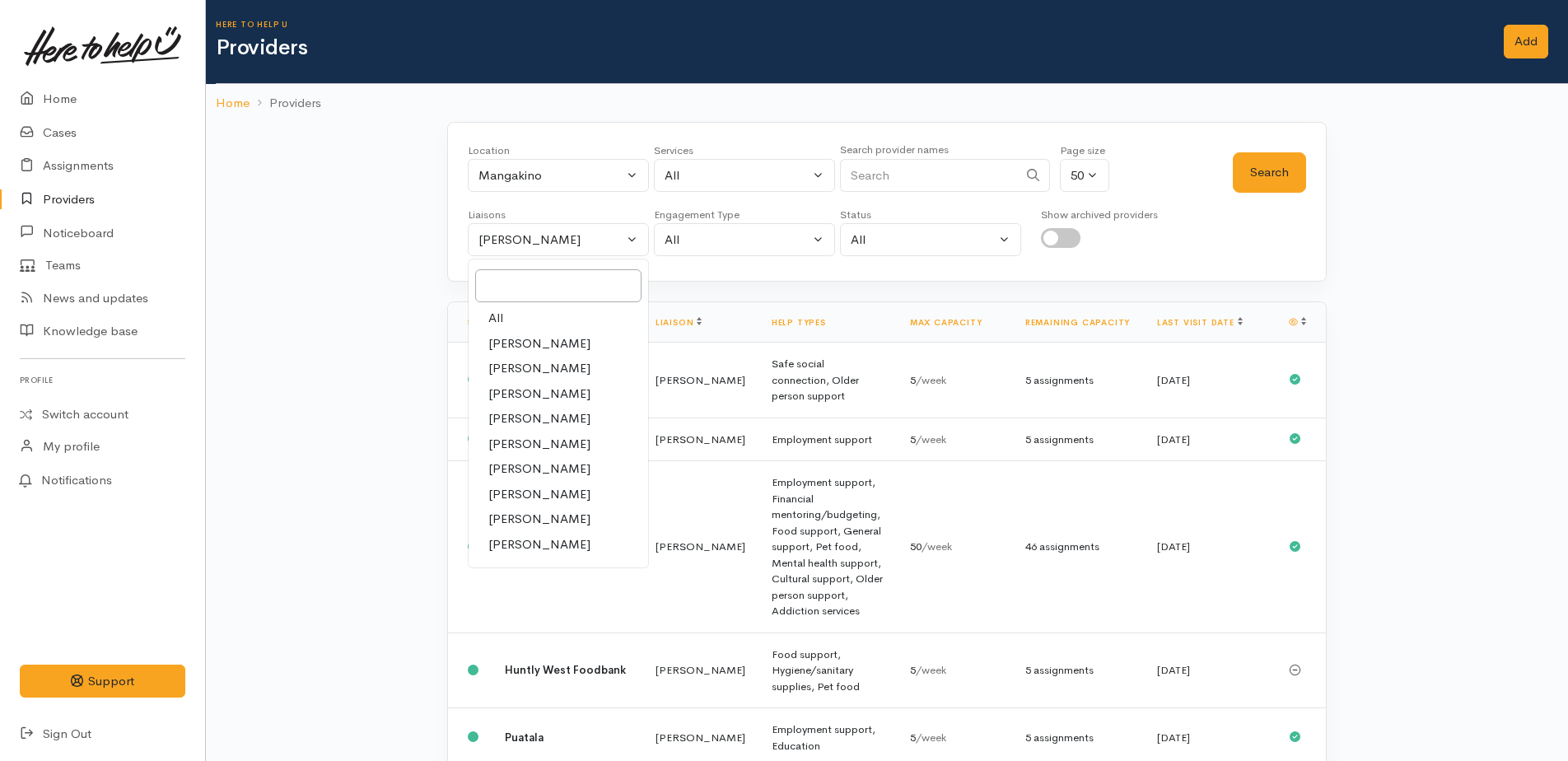
click at [506, 314] on link "All" at bounding box center [558, 317] width 179 height 25
select select "null"
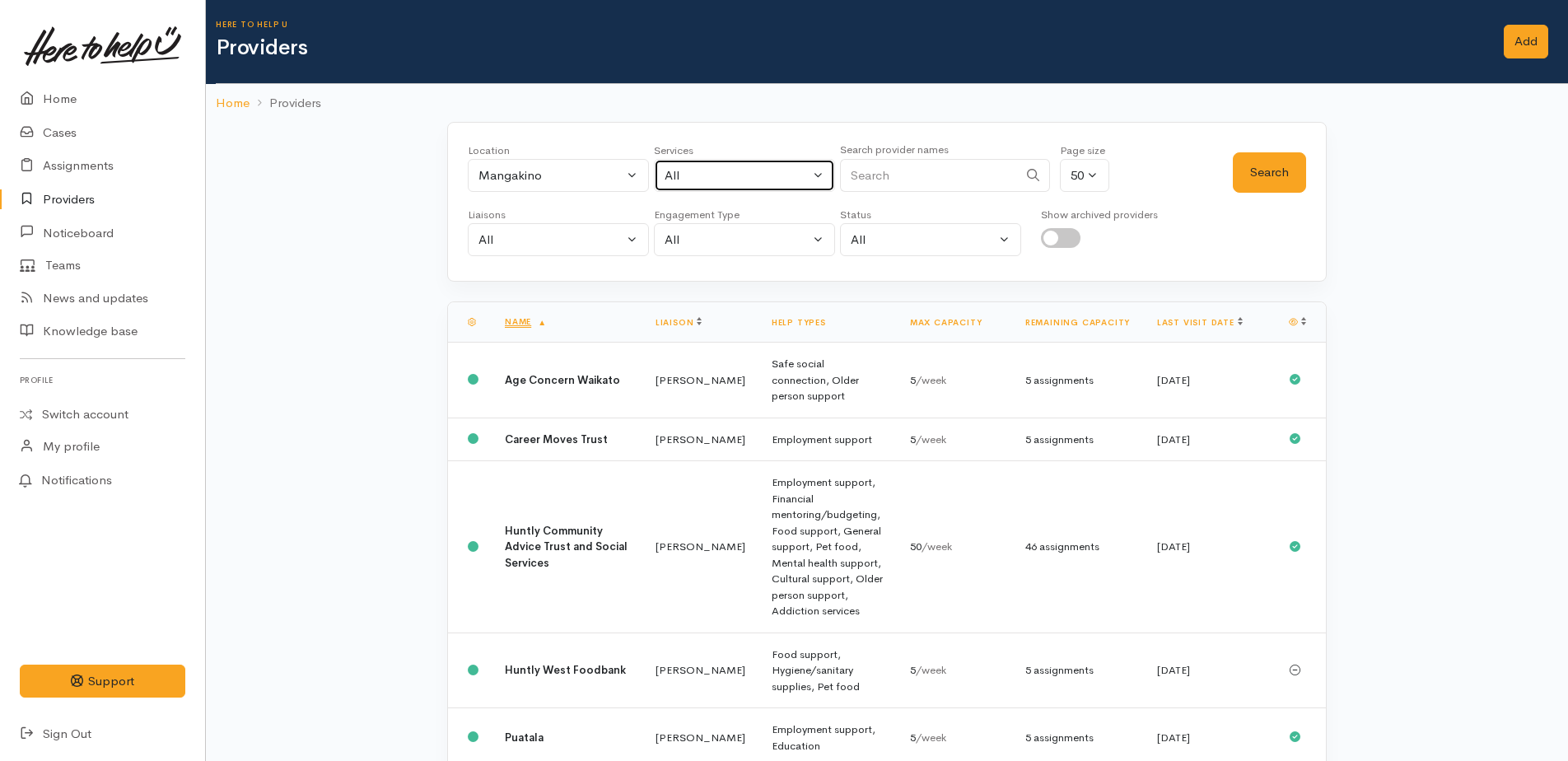
click at [705, 175] on div "All" at bounding box center [737, 176] width 145 height 19
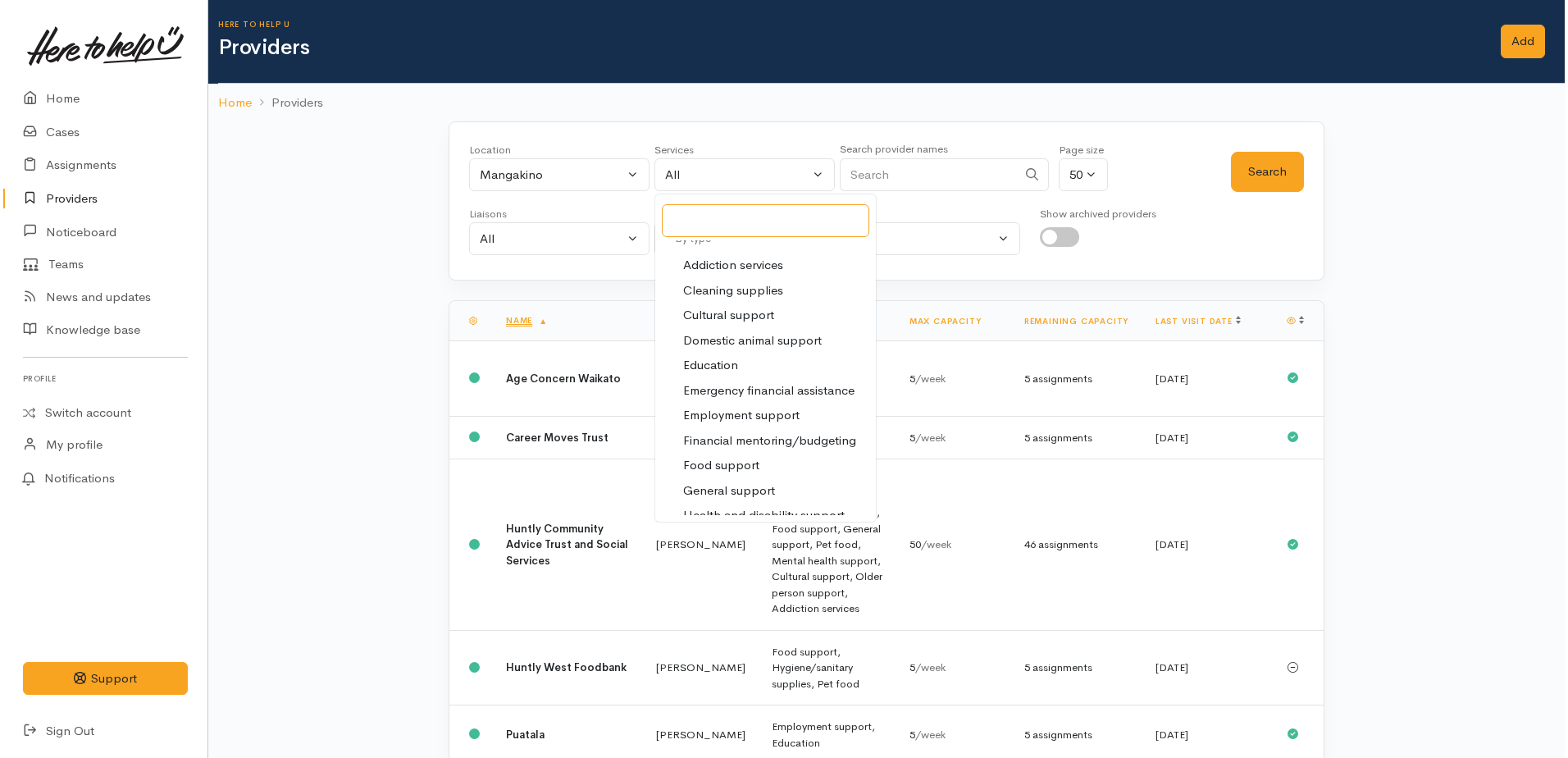
scroll to position [164, 0]
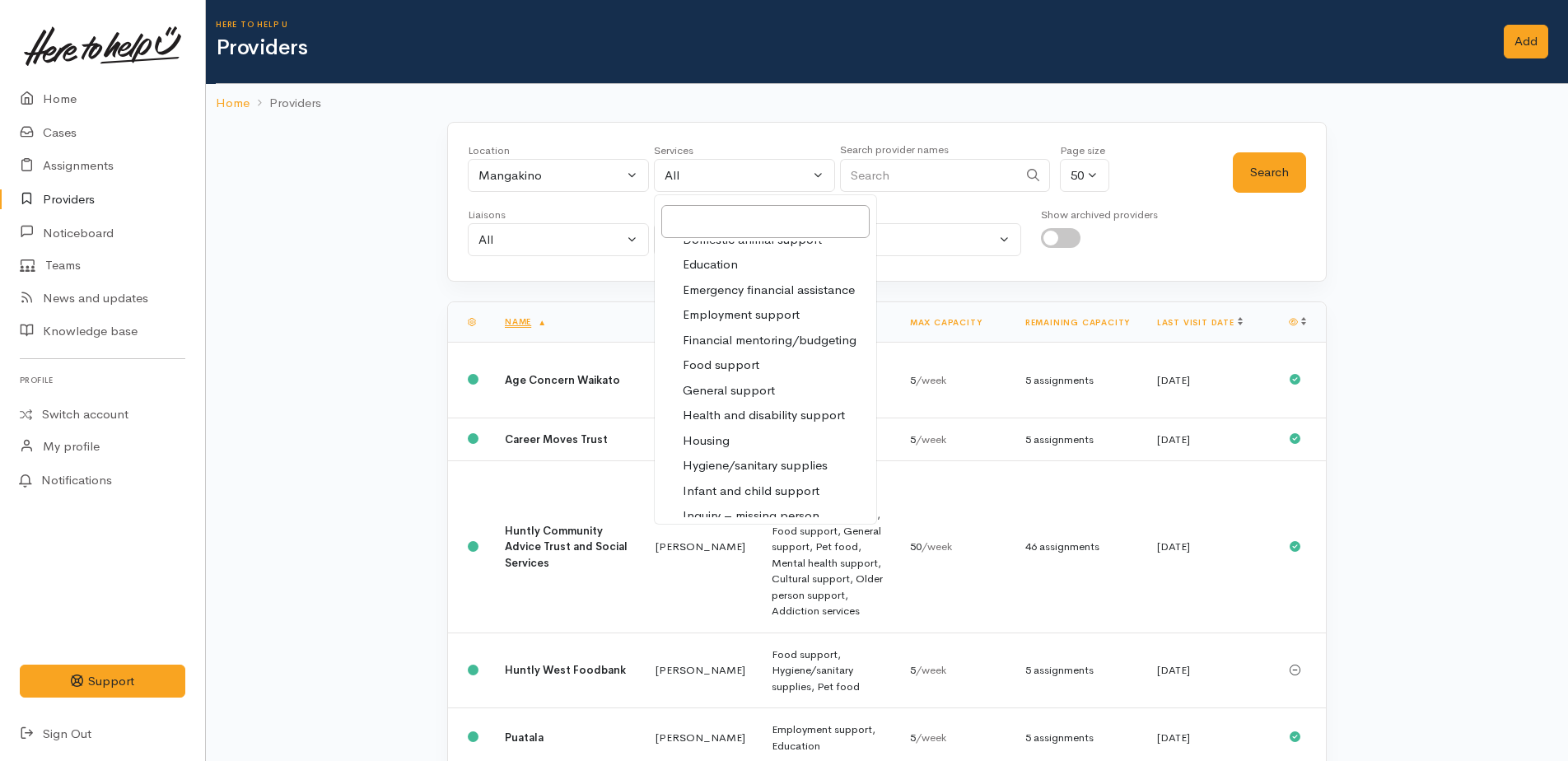
click at [723, 368] on span "Food support" at bounding box center [721, 365] width 77 height 19
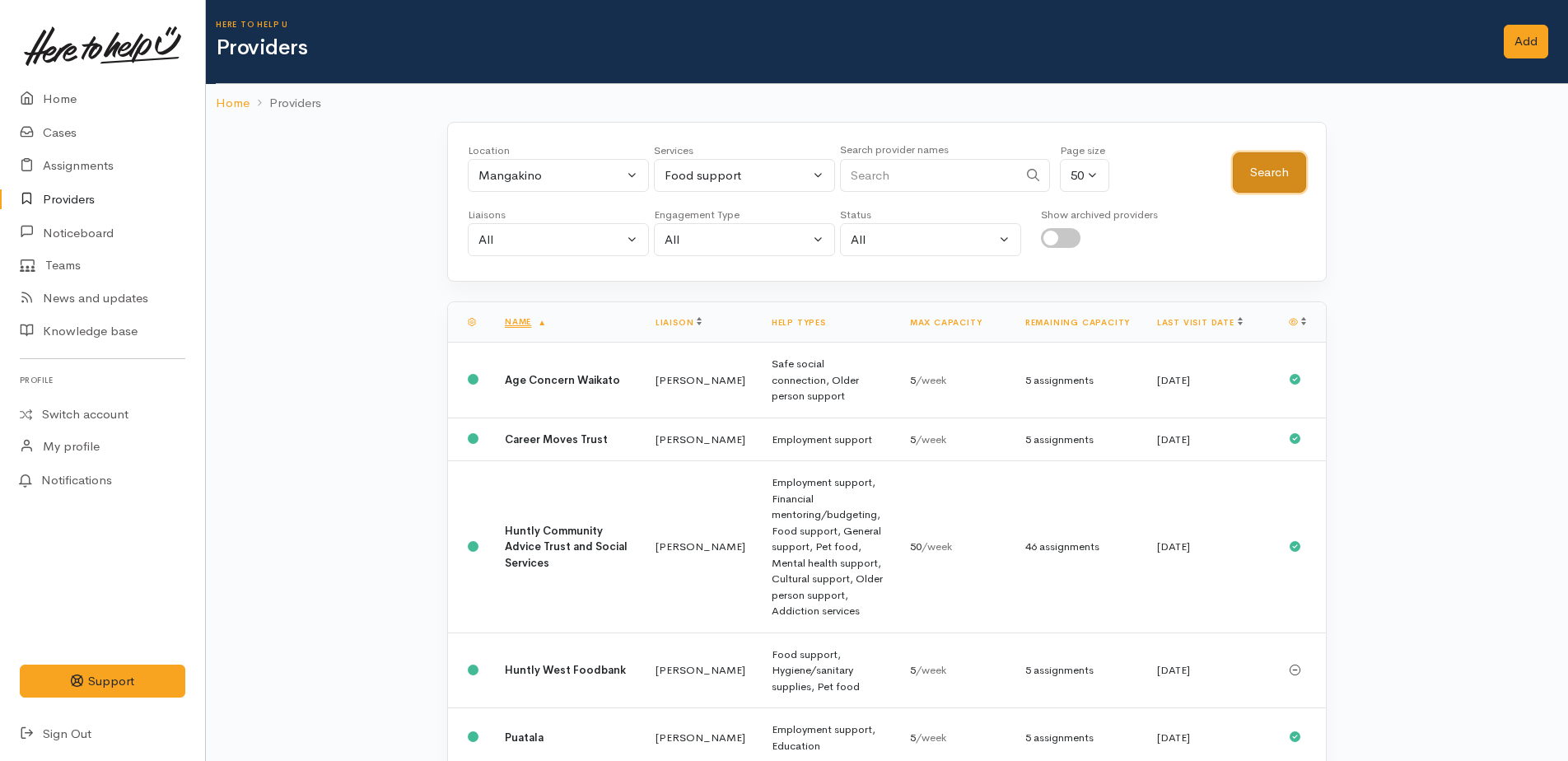
click at [1281, 180] on button "Search" at bounding box center [1269, 172] width 74 height 40
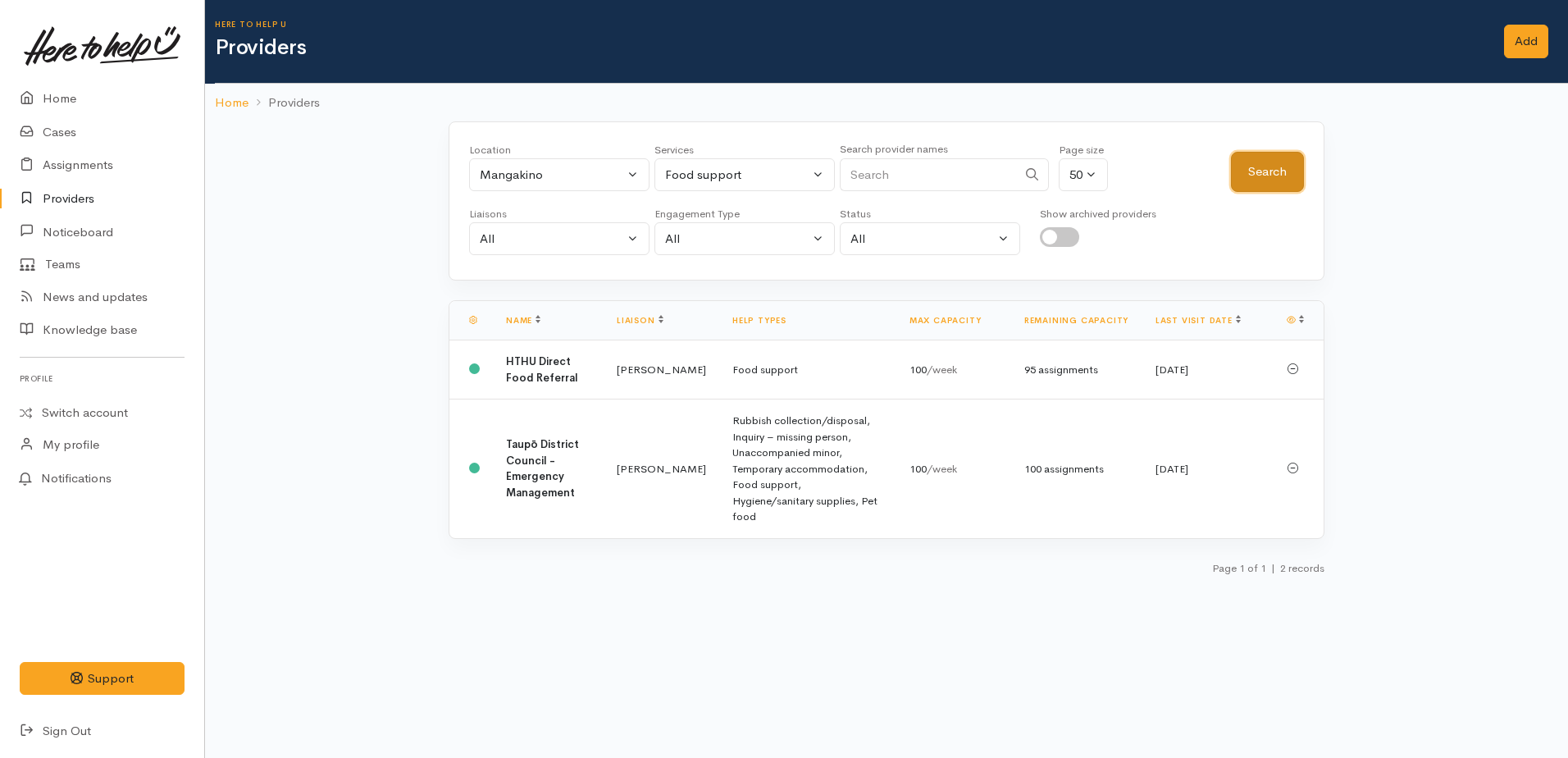
click at [1269, 169] on button "Search" at bounding box center [1267, 171] width 73 height 40
click at [713, 170] on div "Food support" at bounding box center [736, 175] width 144 height 19
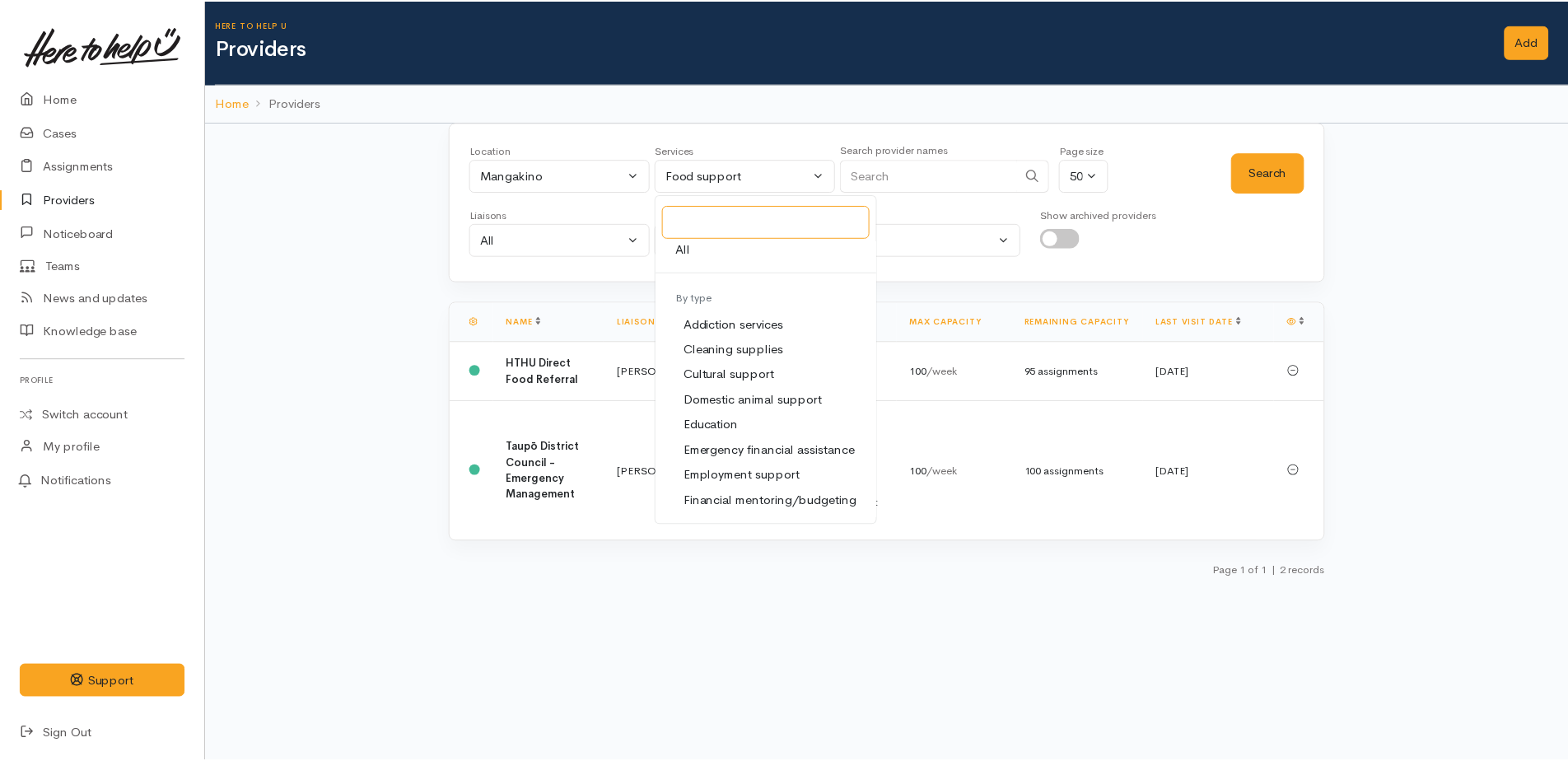
scroll to position [0, 0]
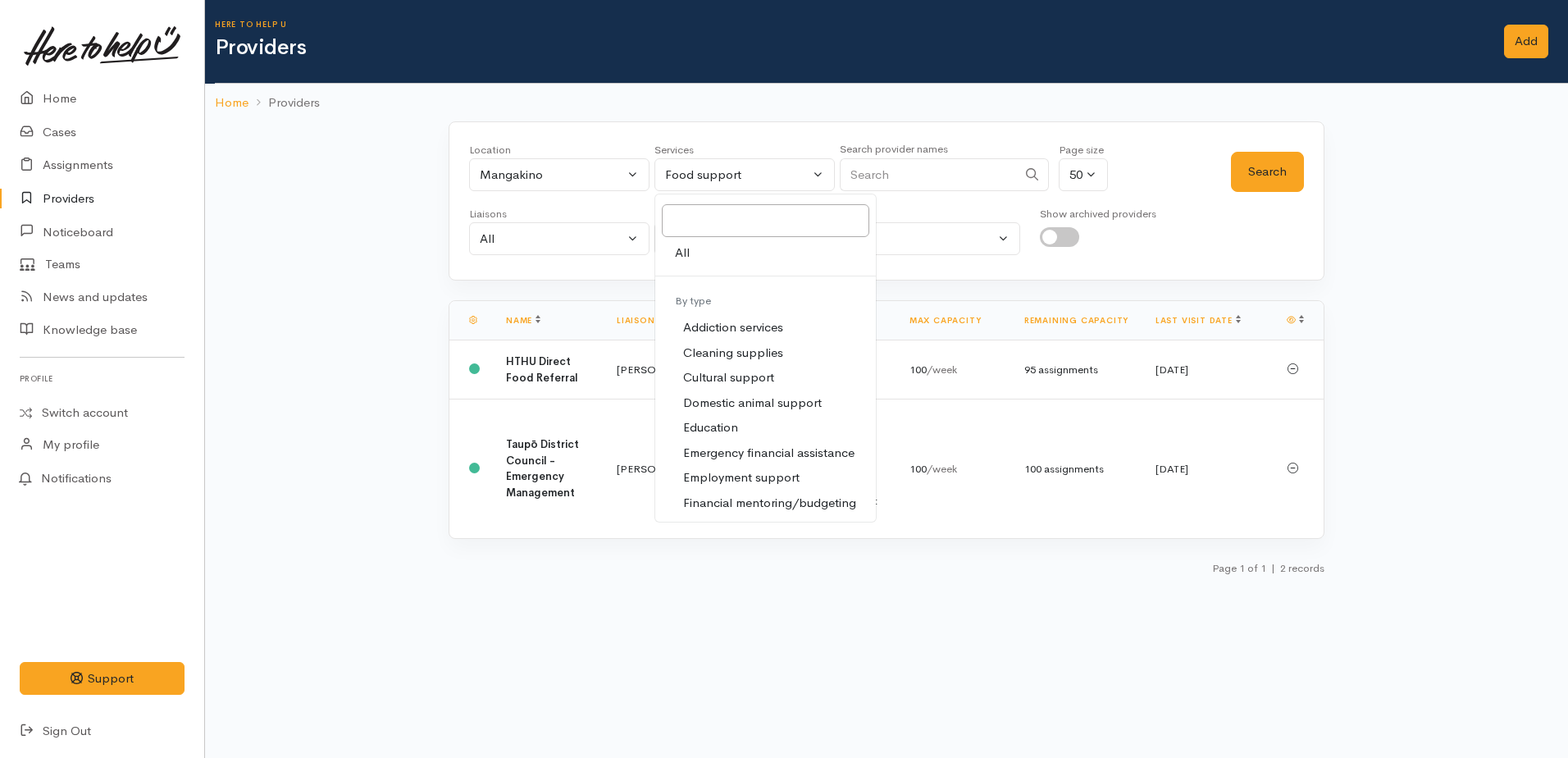
click at [682, 257] on span "All" at bounding box center [682, 253] width 15 height 19
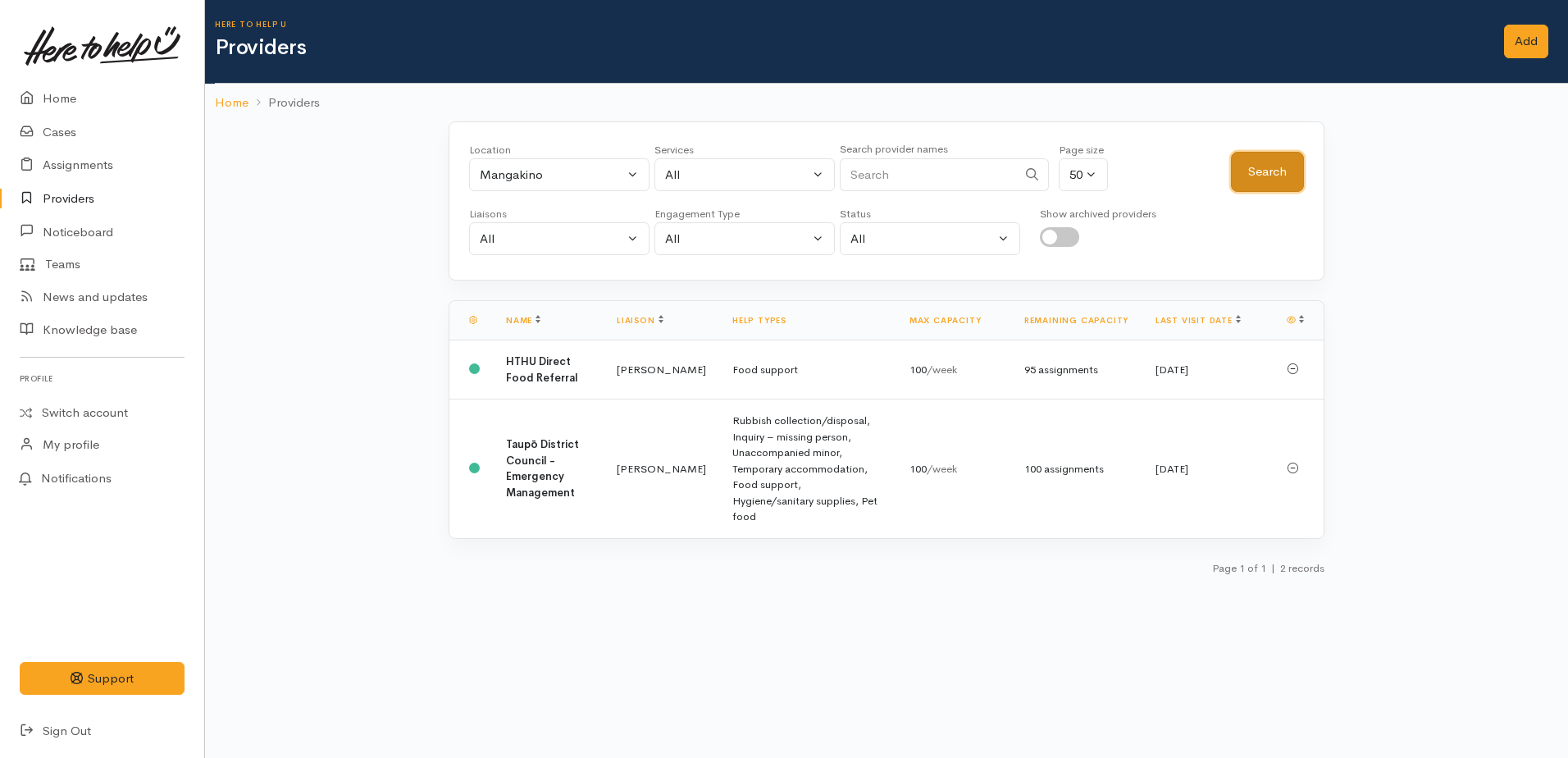
click at [1269, 181] on button "Search" at bounding box center [1267, 171] width 73 height 40
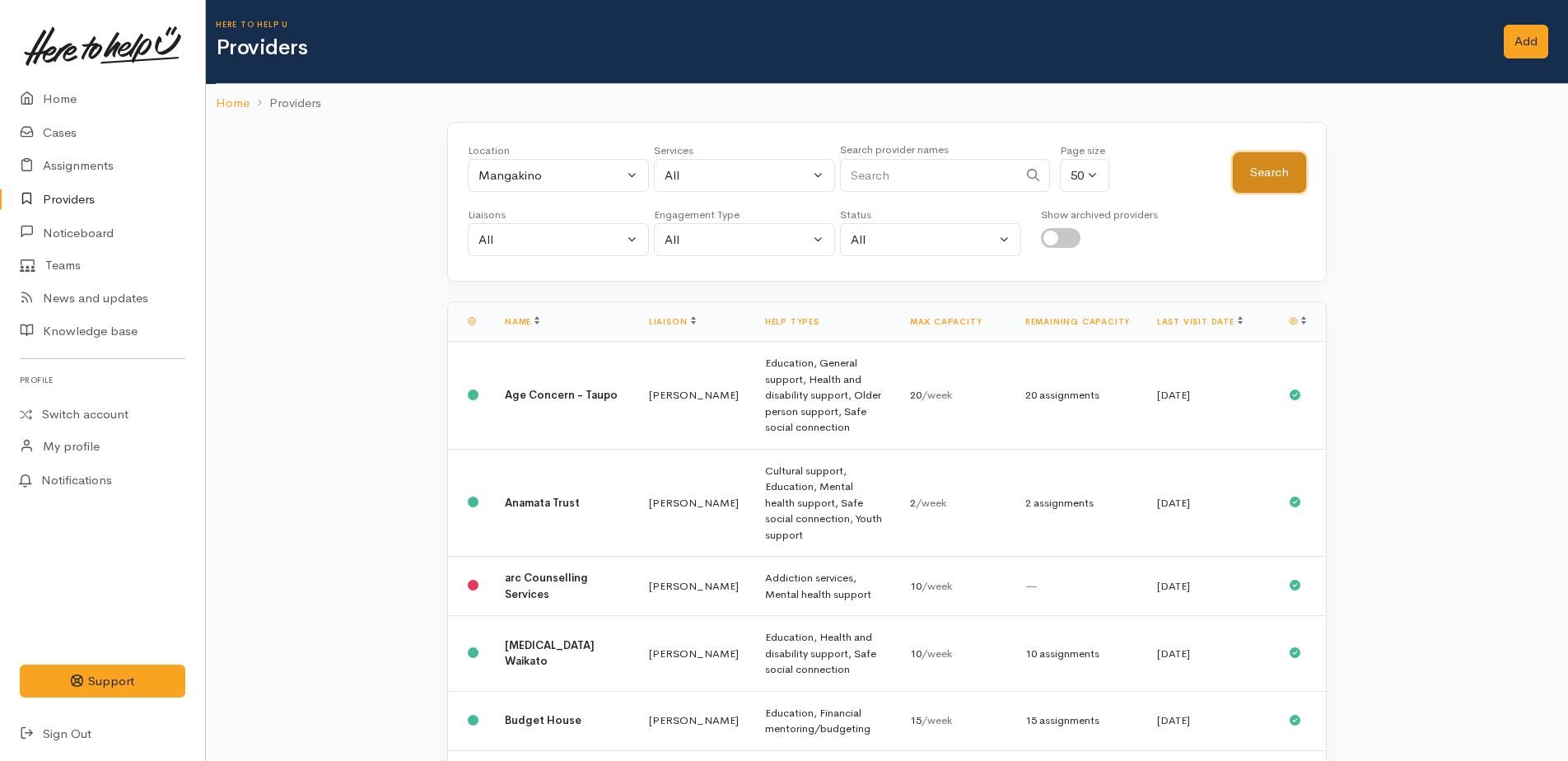
click at [1254, 172] on button "Search" at bounding box center [1269, 172] width 74 height 40
click at [719, 178] on div "All" at bounding box center [737, 176] width 145 height 19
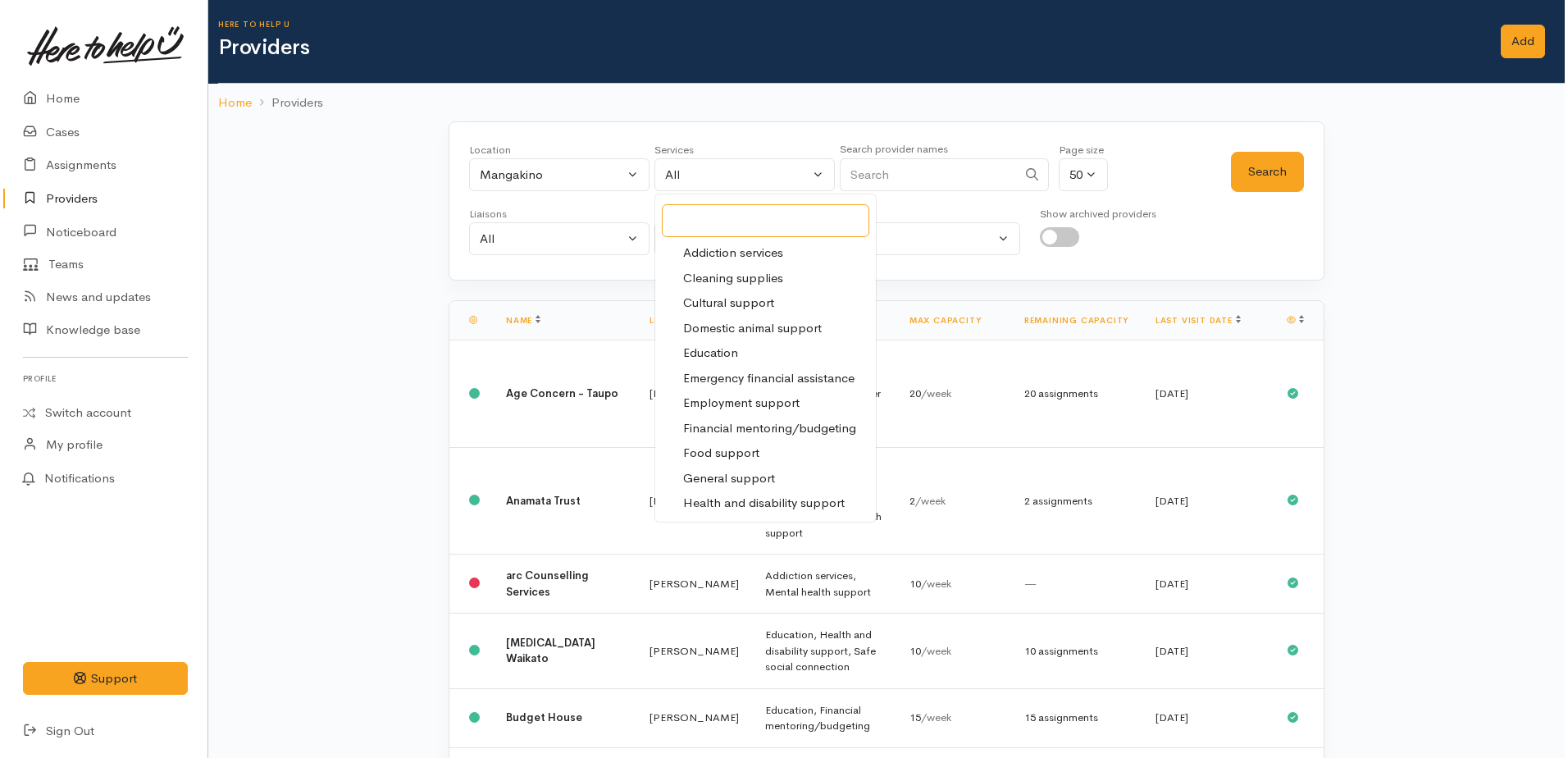
scroll to position [164, 0]
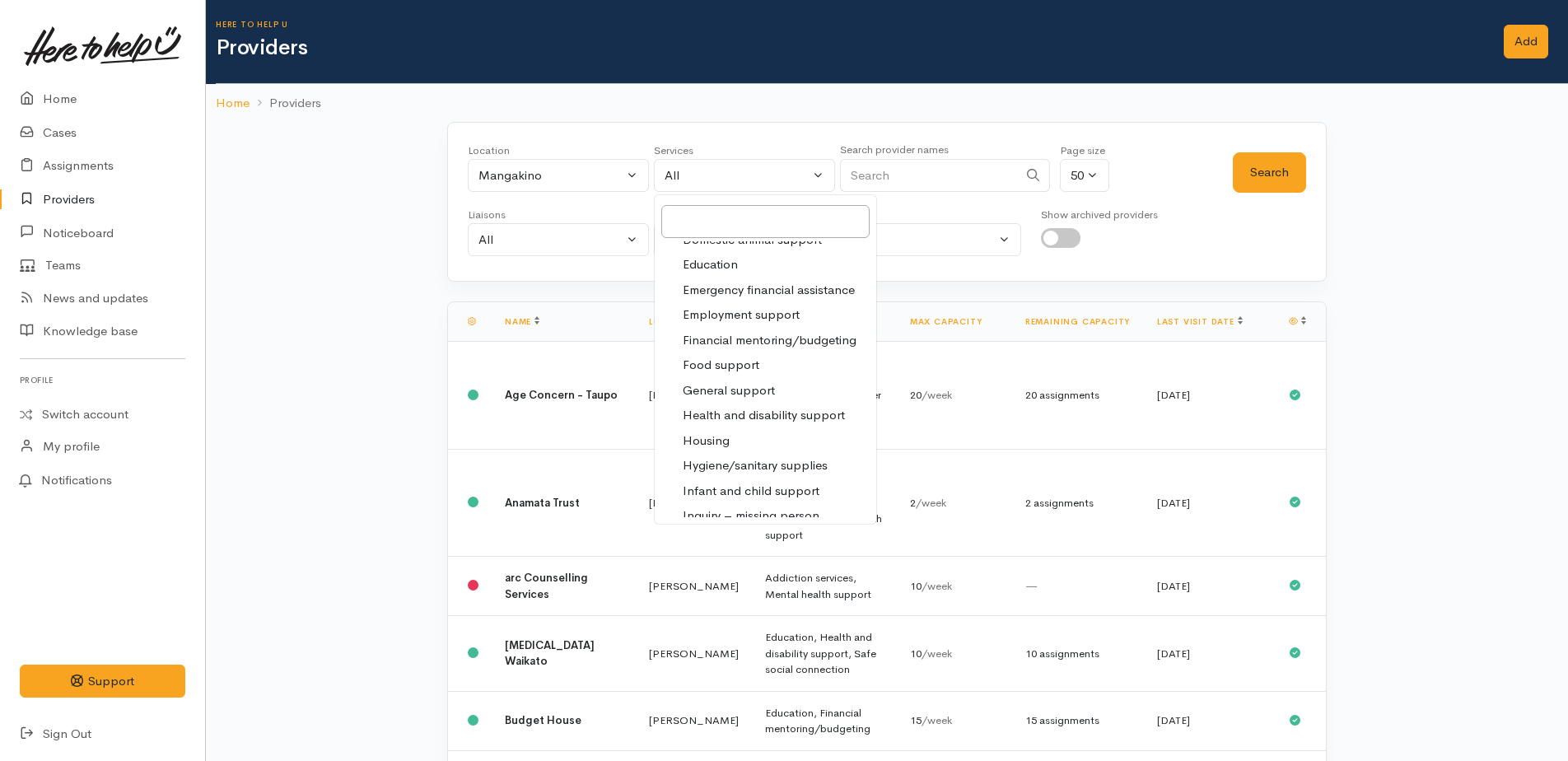
click at [730, 371] on span "Food support" at bounding box center [721, 365] width 77 height 19
select select "3"
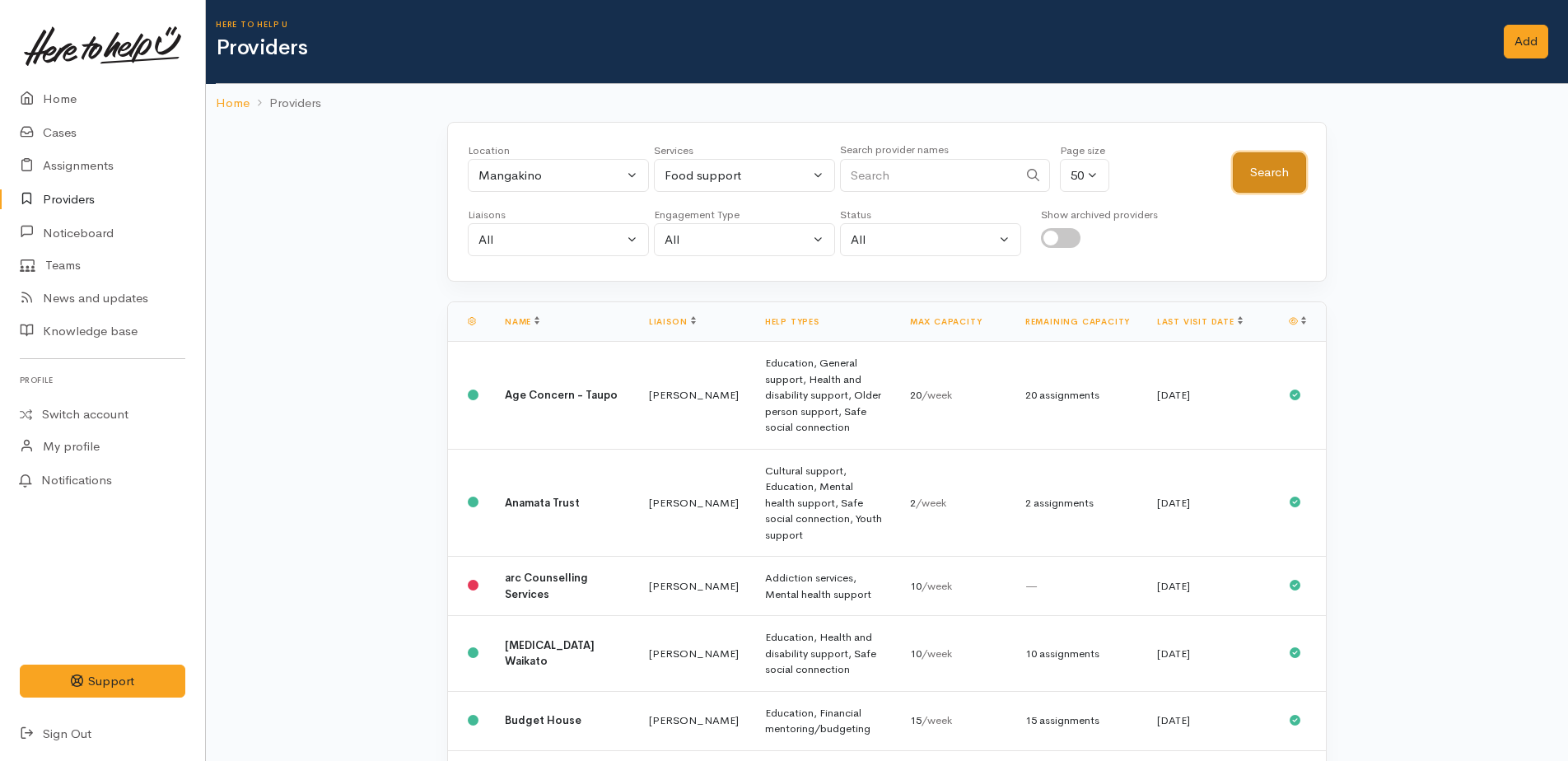
click at [1250, 180] on button "Search" at bounding box center [1269, 172] width 74 height 40
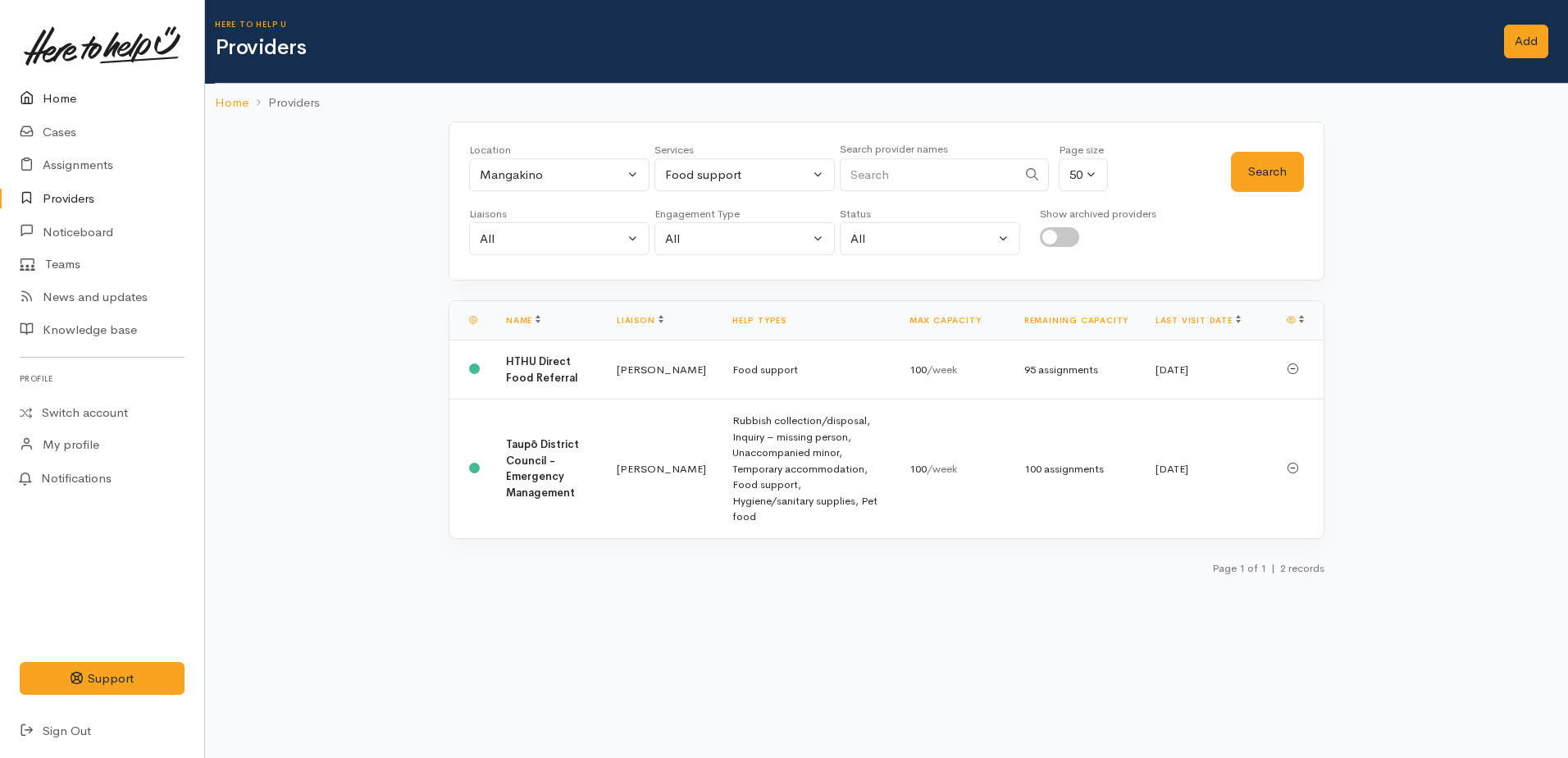
click at [60, 100] on link "Home" at bounding box center [102, 99] width 204 height 33
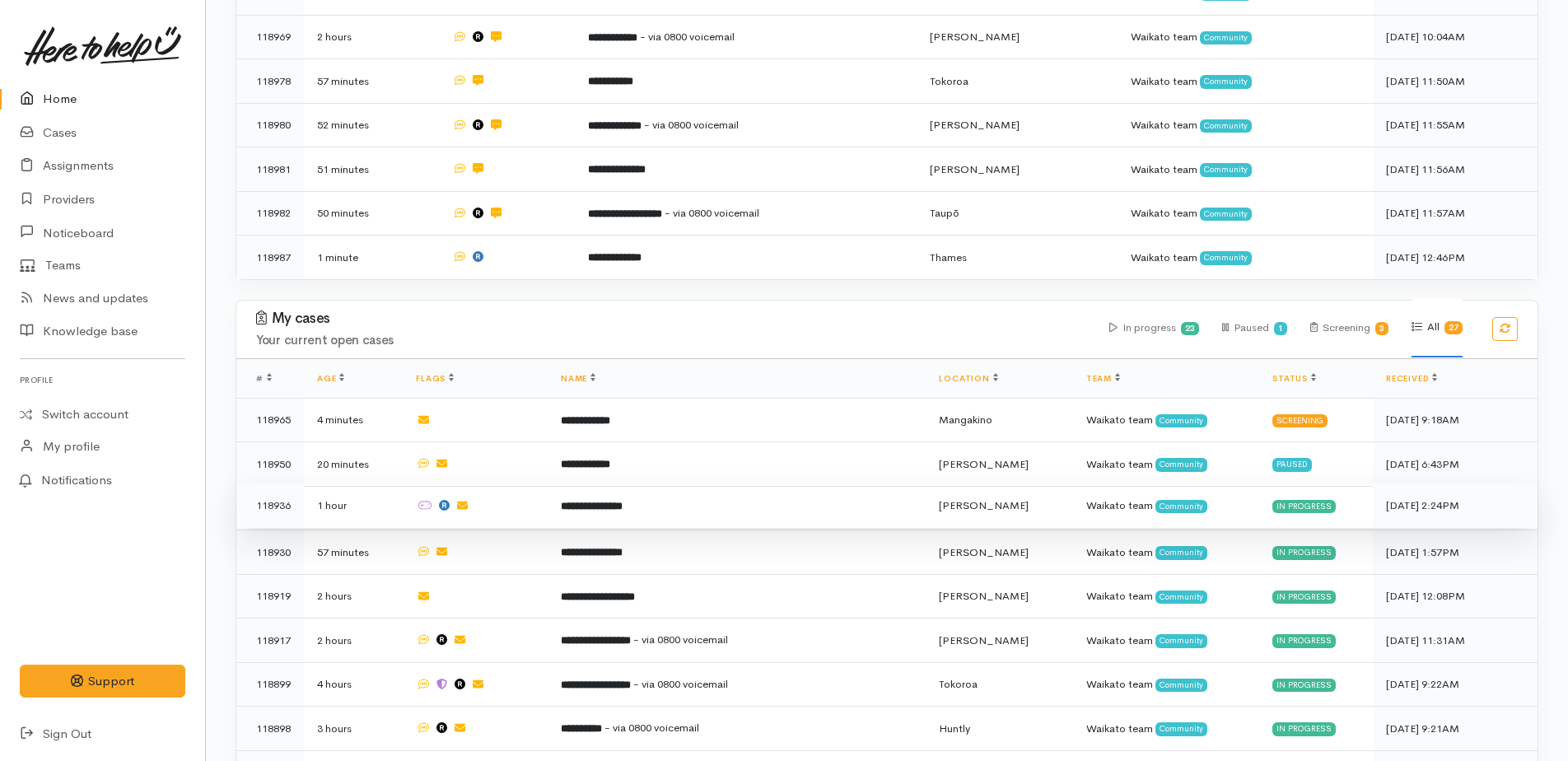
scroll to position [494, 0]
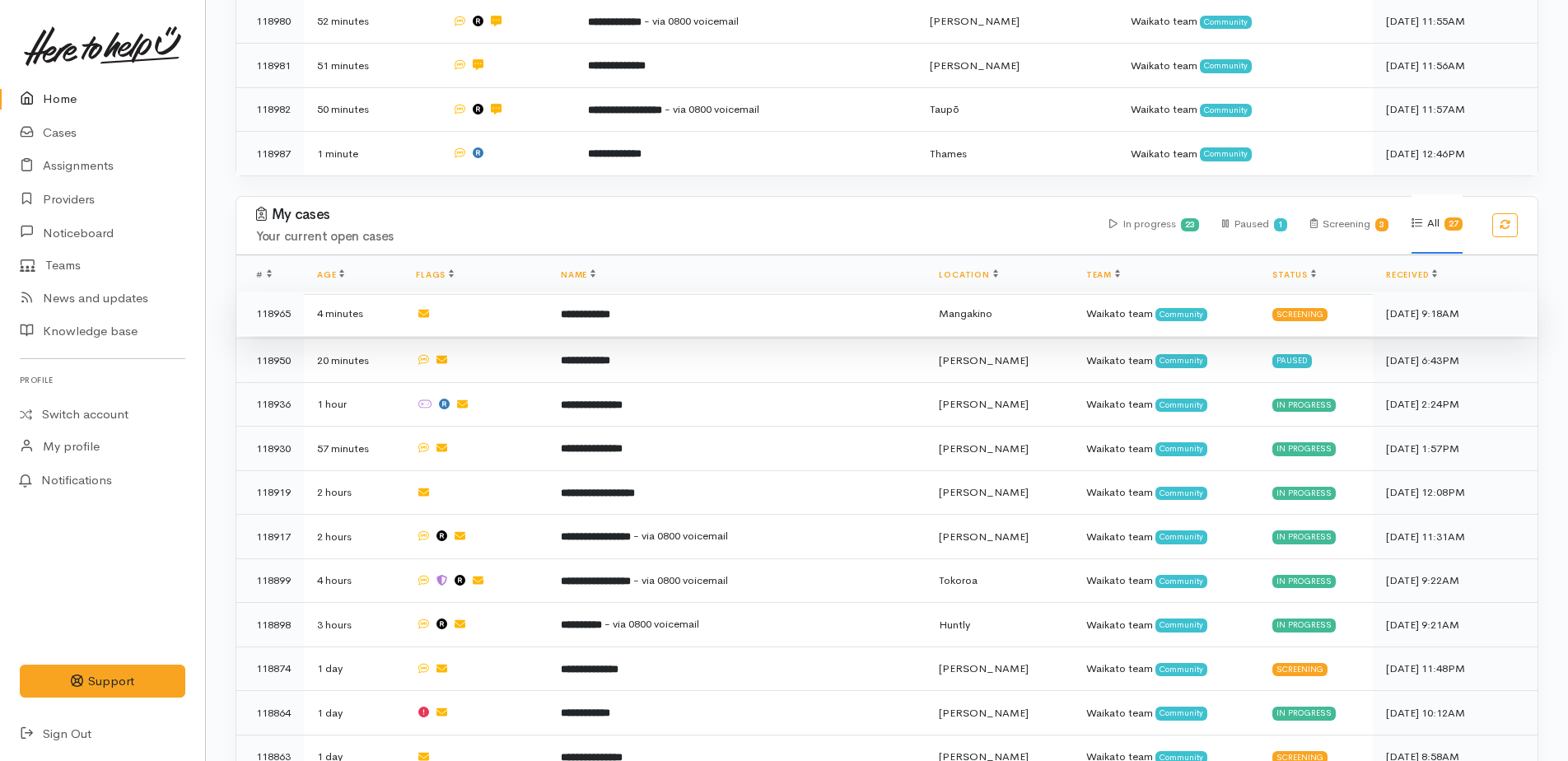
click at [580, 309] on b "**********" at bounding box center [586, 314] width 49 height 10
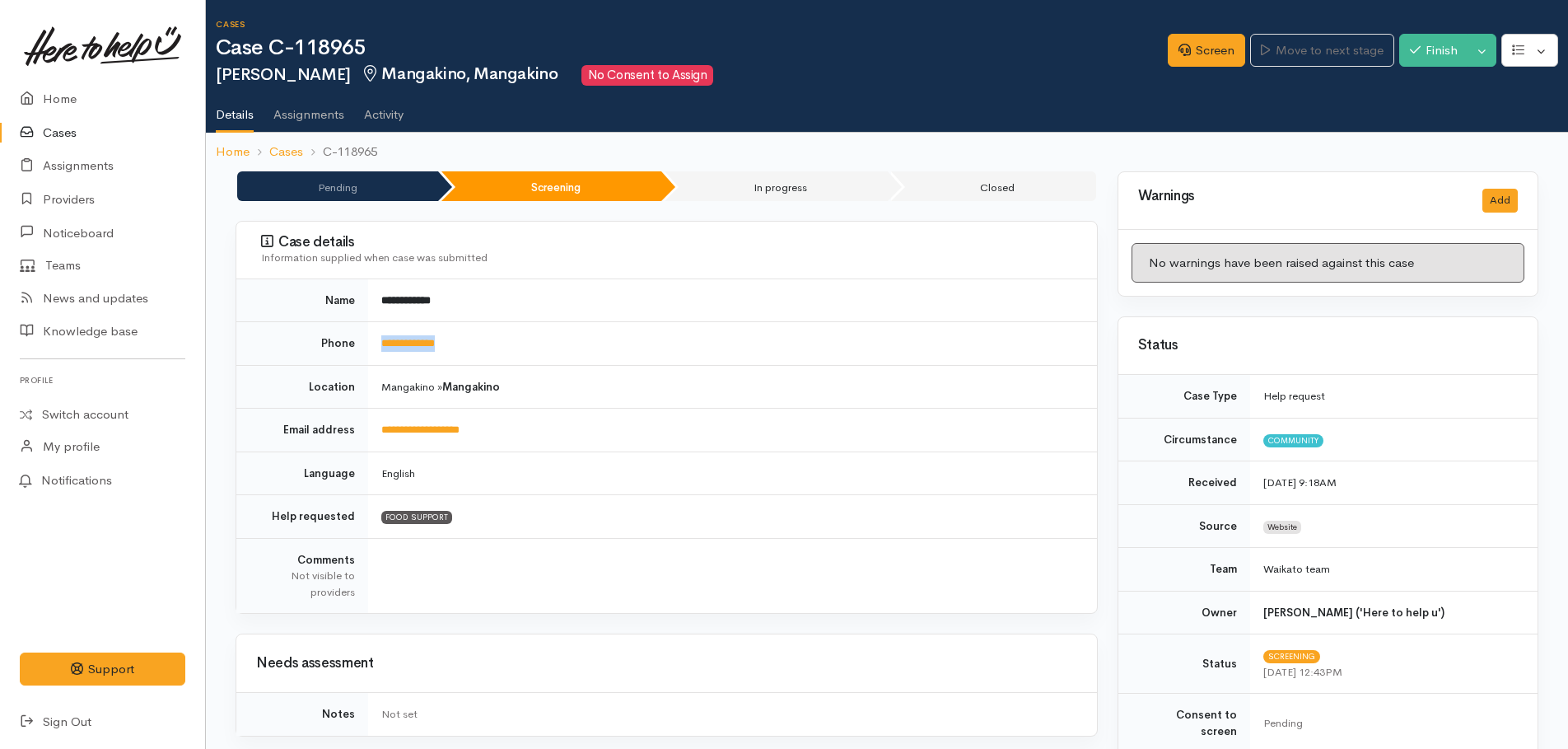
drag, startPoint x: 468, startPoint y: 343, endPoint x: 378, endPoint y: 346, distance: 90.0
click at [378, 346] on td "**********" at bounding box center [732, 344] width 729 height 44
copy link "**********"
click at [1196, 55] on link "Screen" at bounding box center [1207, 50] width 78 height 34
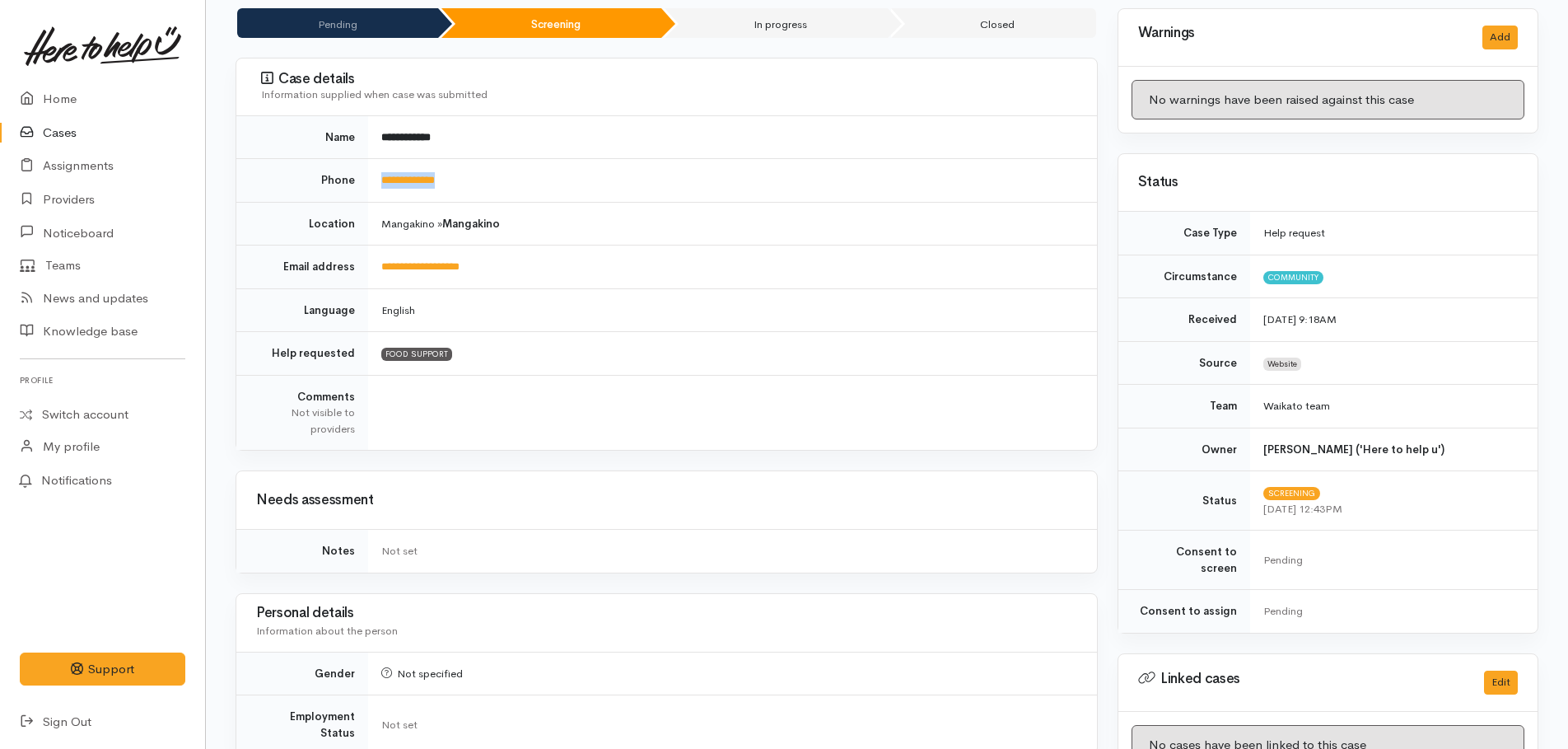
scroll to position [329, 0]
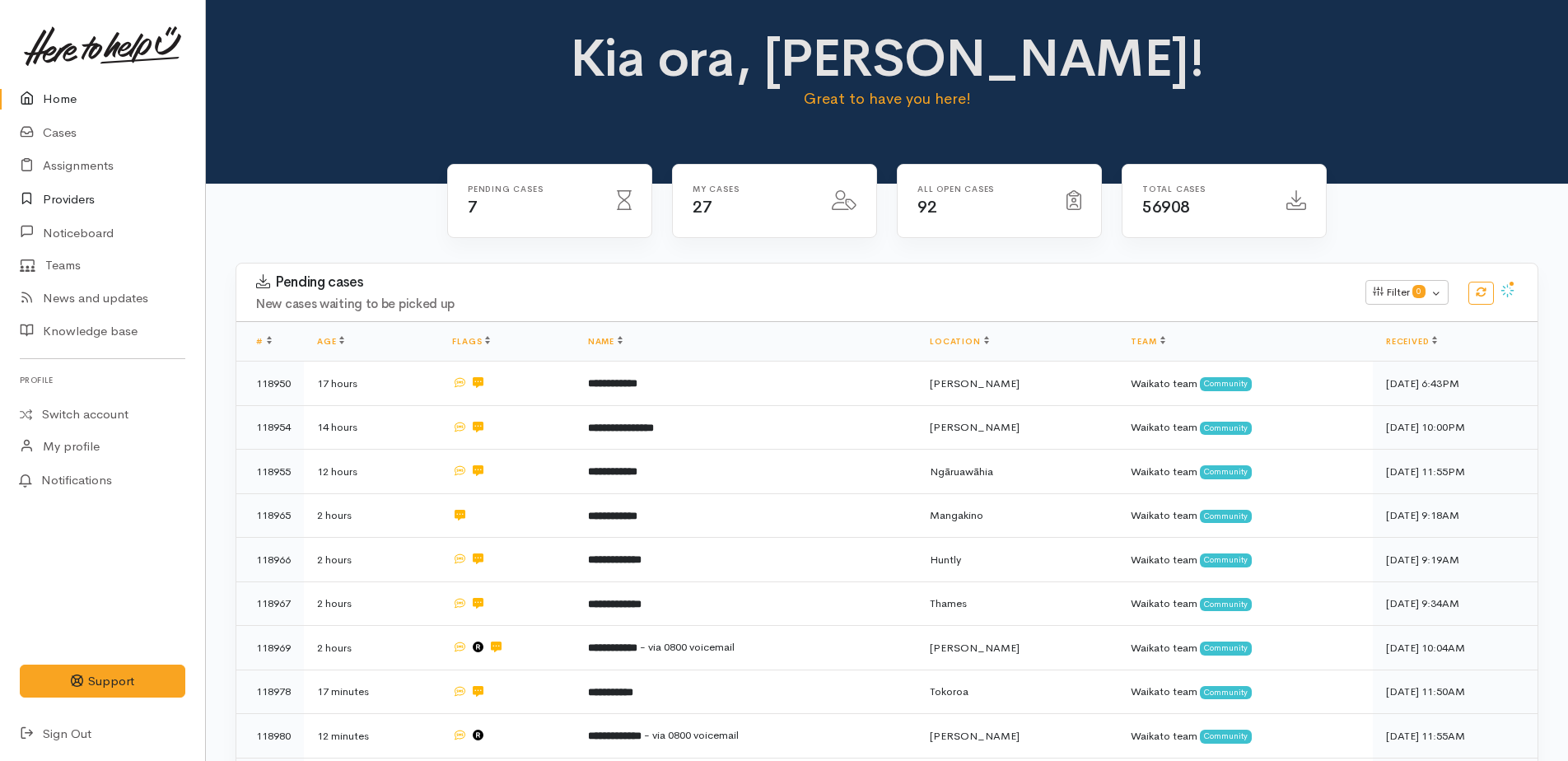
click at [63, 198] on link "Providers" at bounding box center [103, 200] width 205 height 34
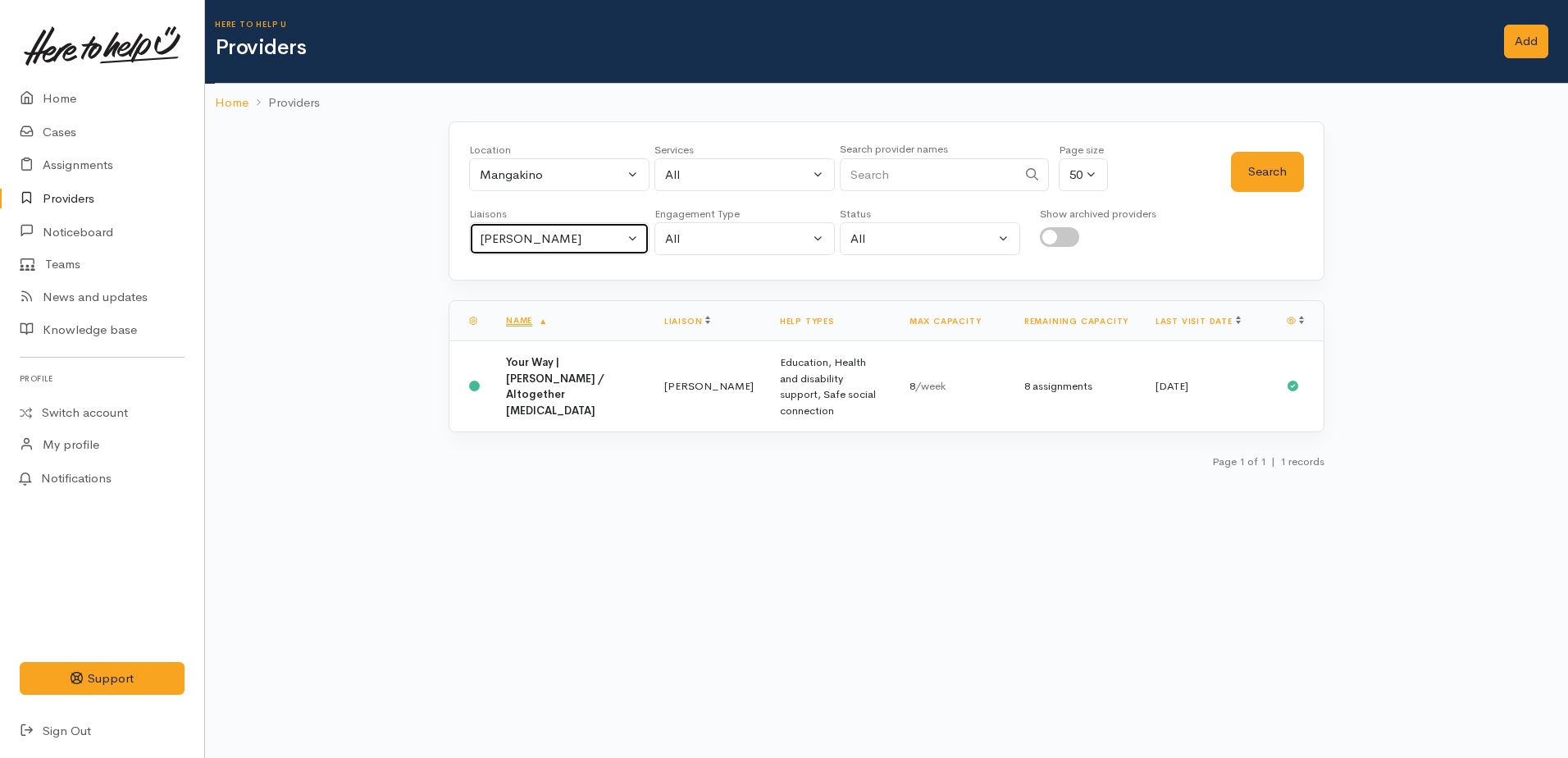
click at [525, 233] on div "[PERSON_NAME]" at bounding box center [551, 239] width 144 height 19
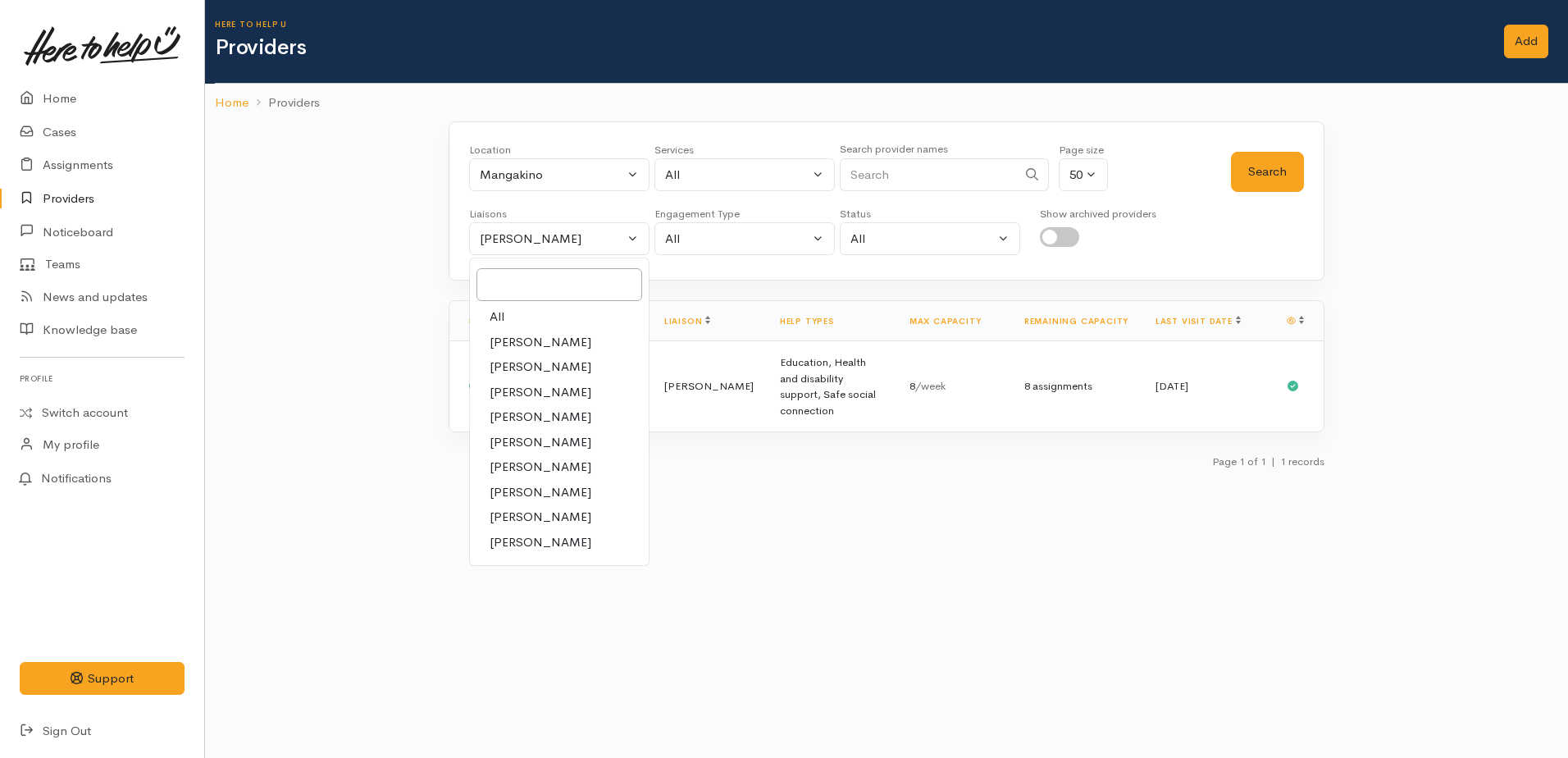
click at [497, 323] on span "All" at bounding box center [497, 317] width 15 height 19
select select "null"
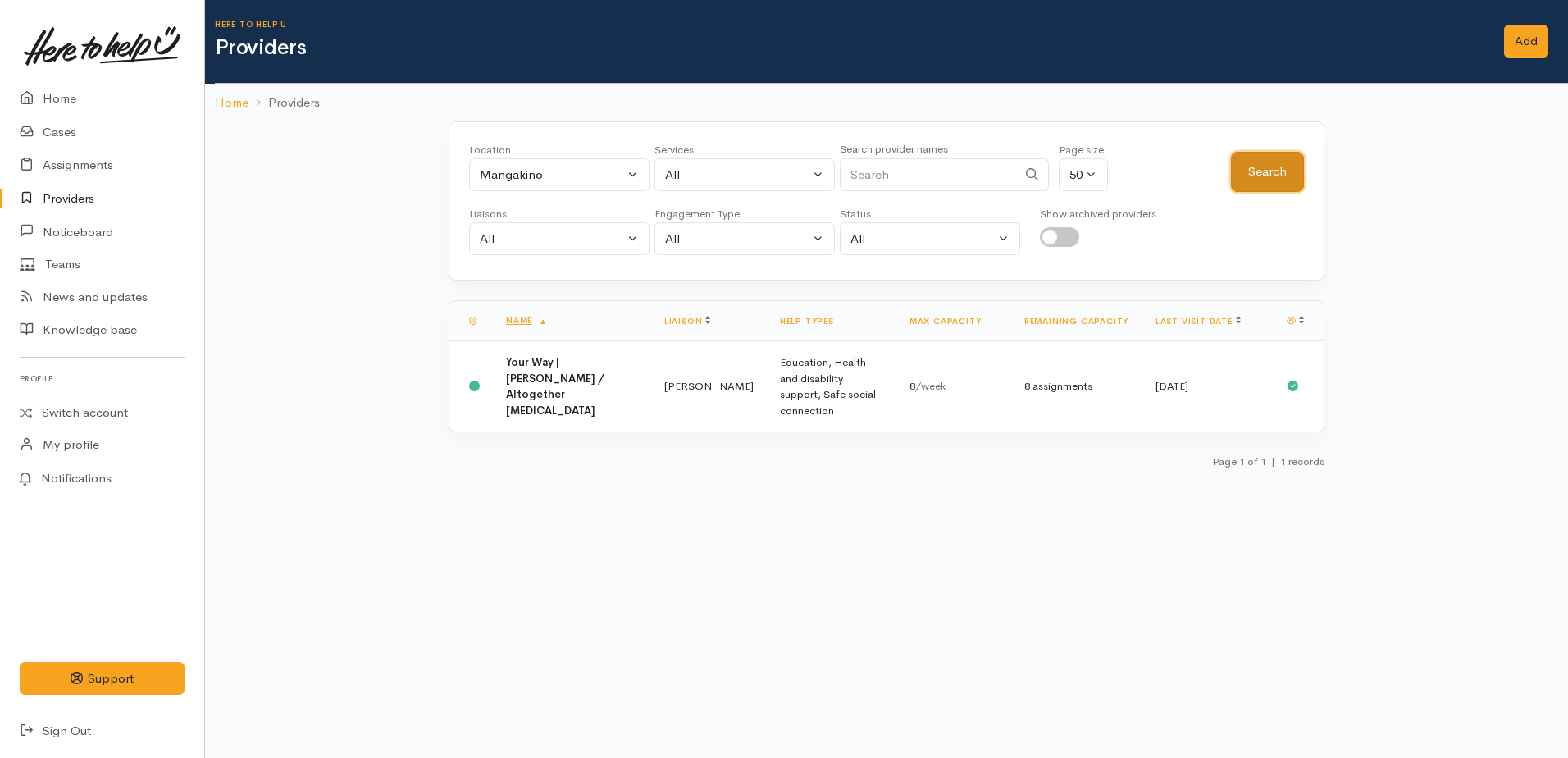
click at [1266, 169] on button "Search" at bounding box center [1267, 171] width 73 height 40
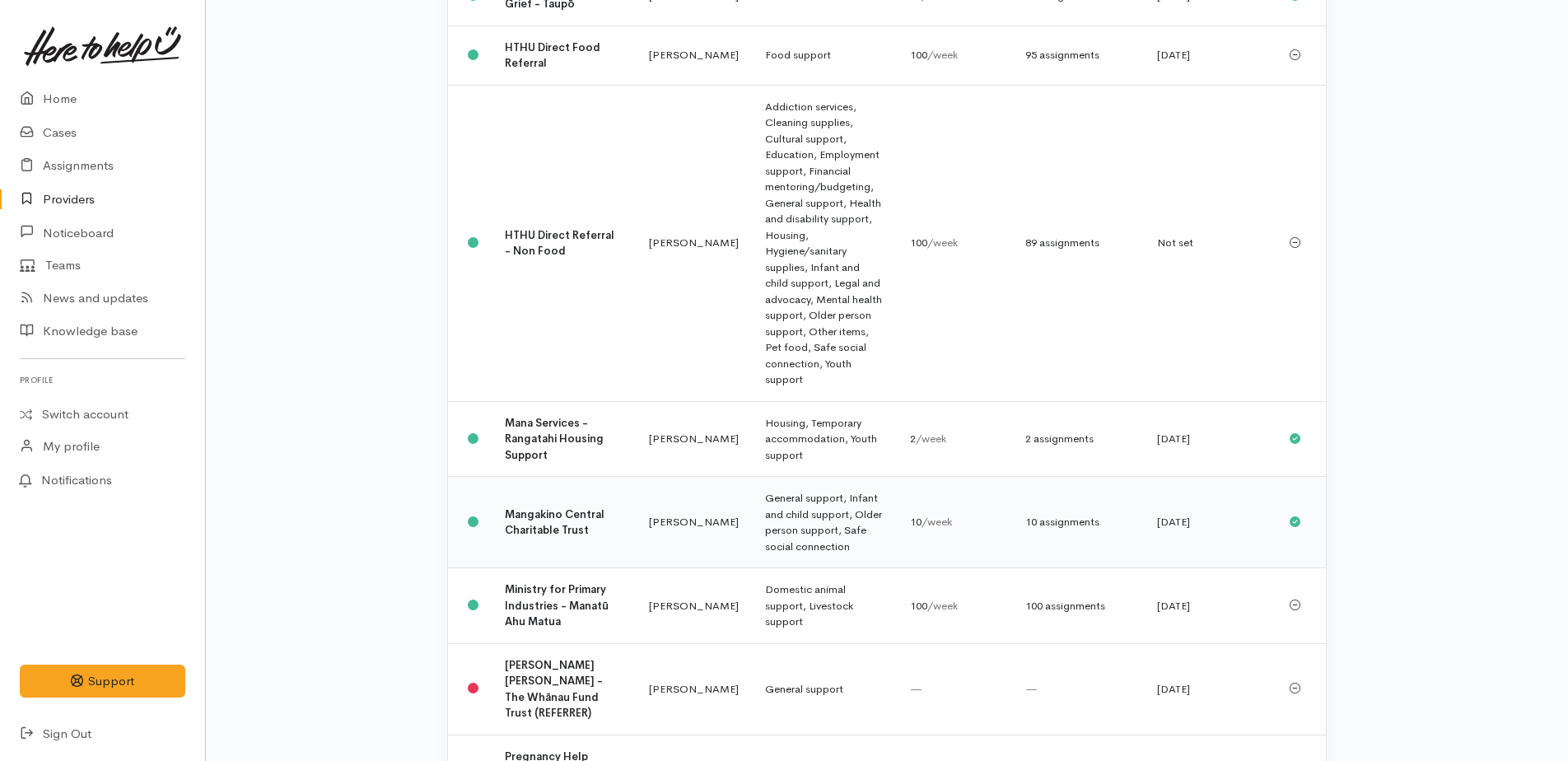
scroll to position [1318, 0]
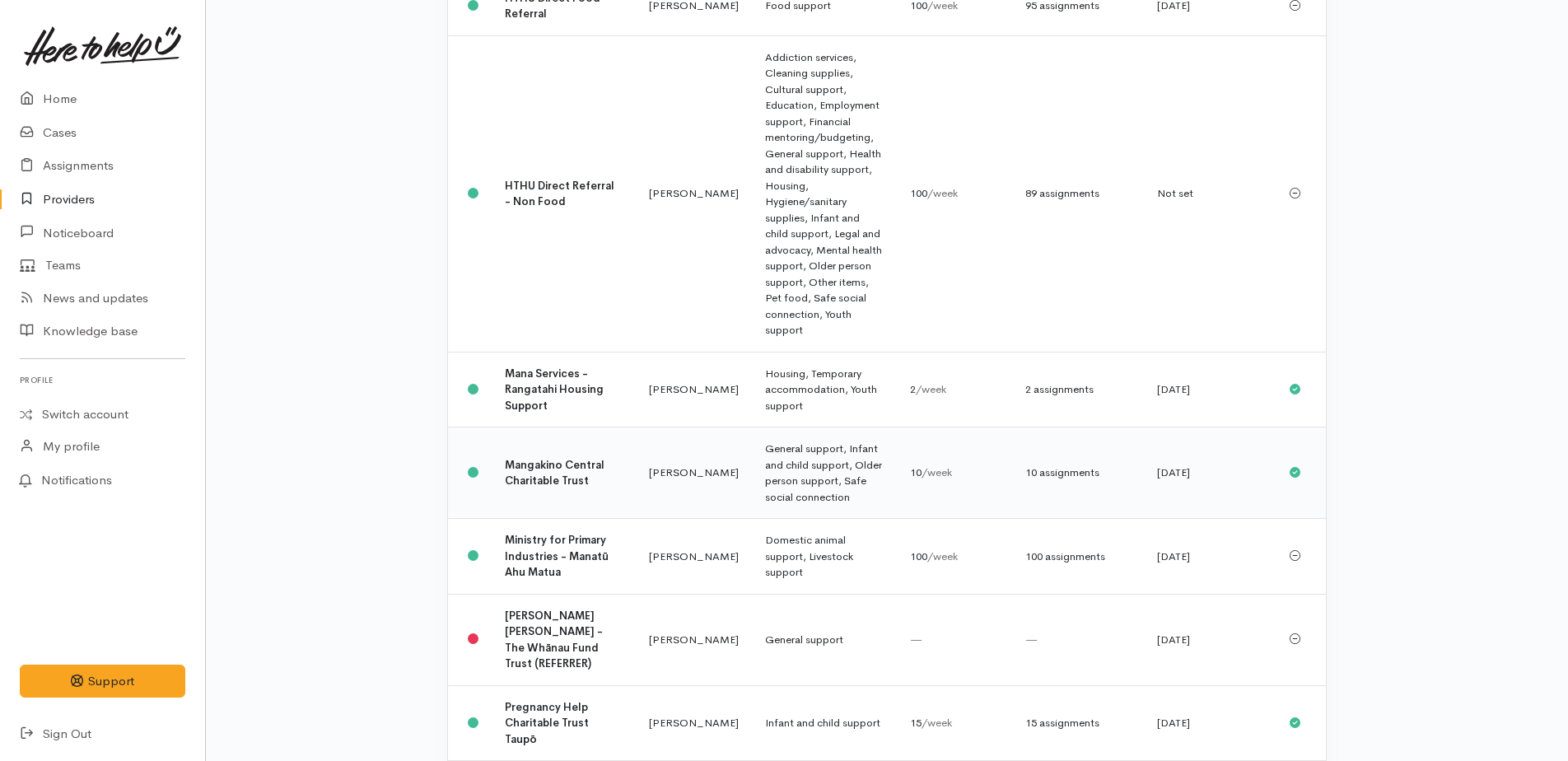
click at [541, 458] on b "Mangakino Central Charitable Trust" at bounding box center [555, 472] width 100 height 31
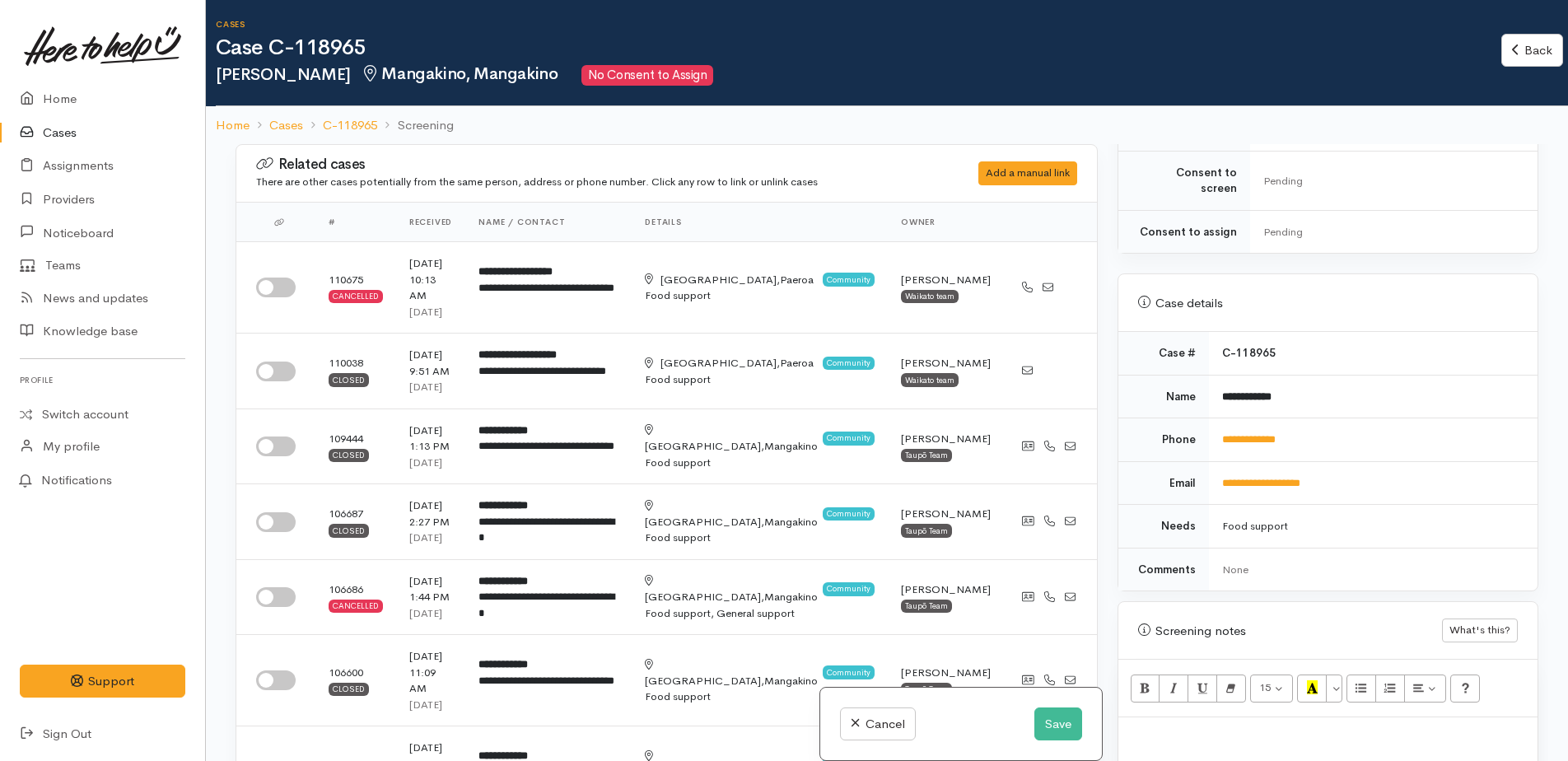
scroll to position [741, 0]
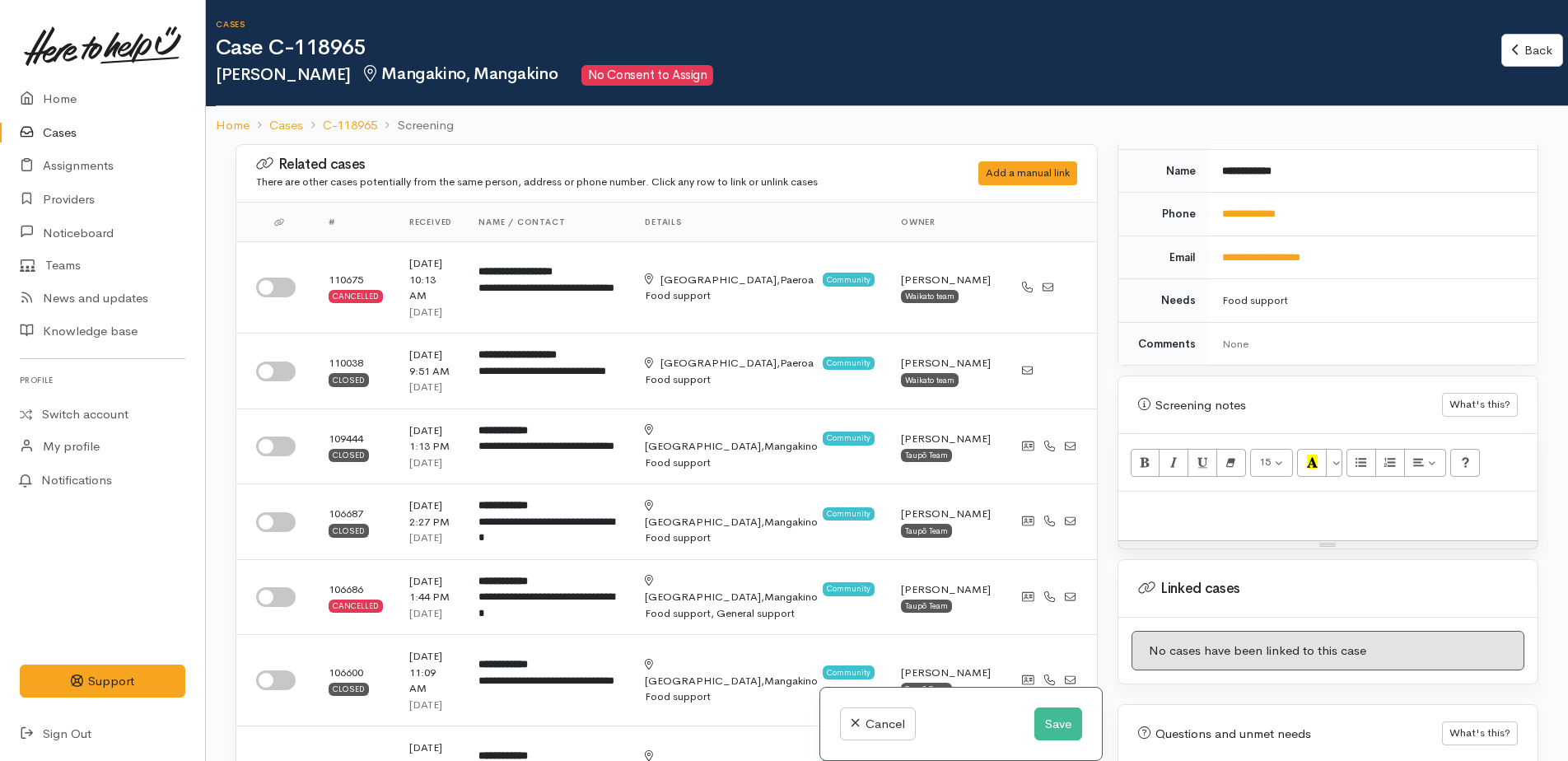
paste div
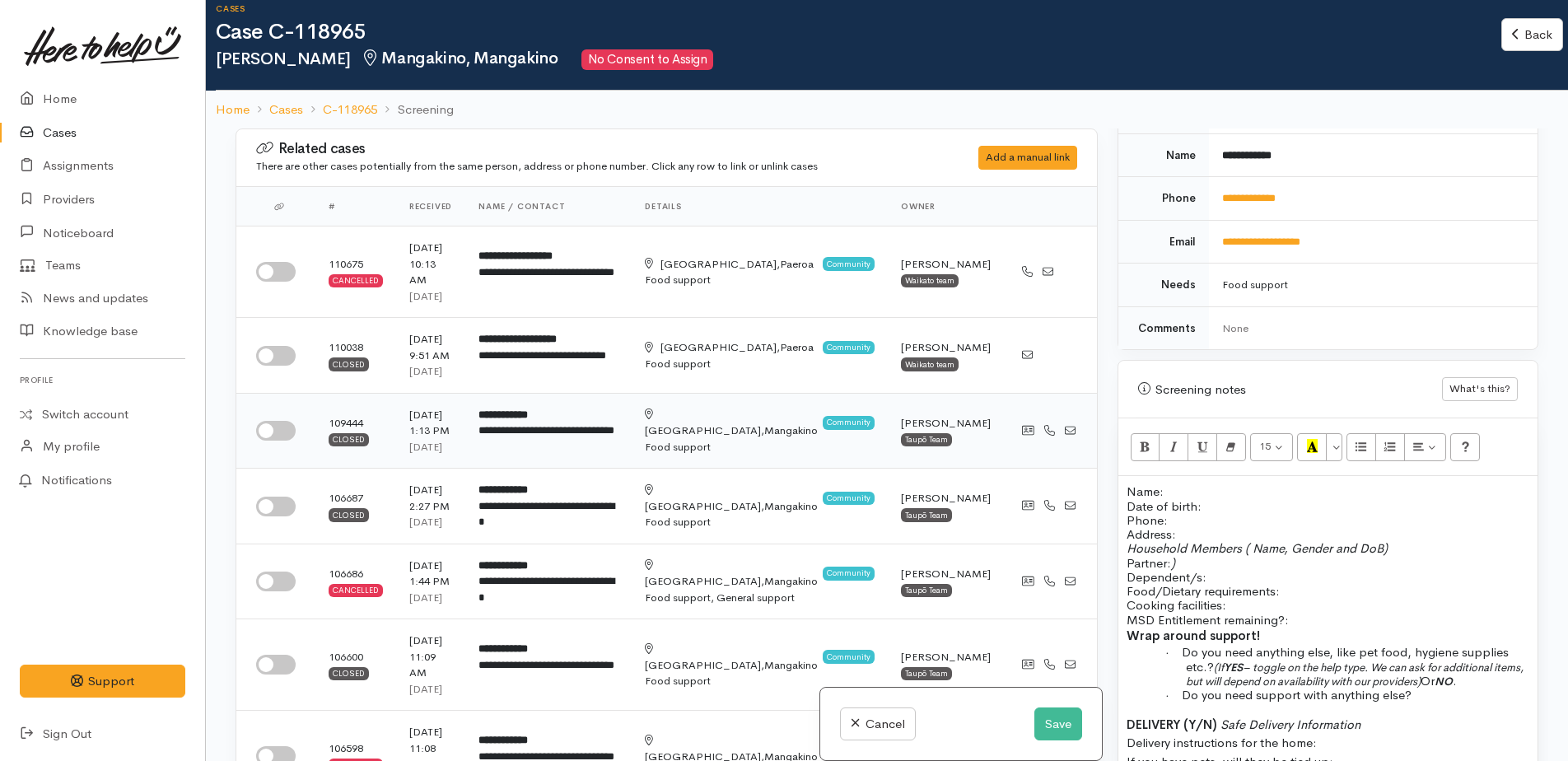
scroll to position [0, 0]
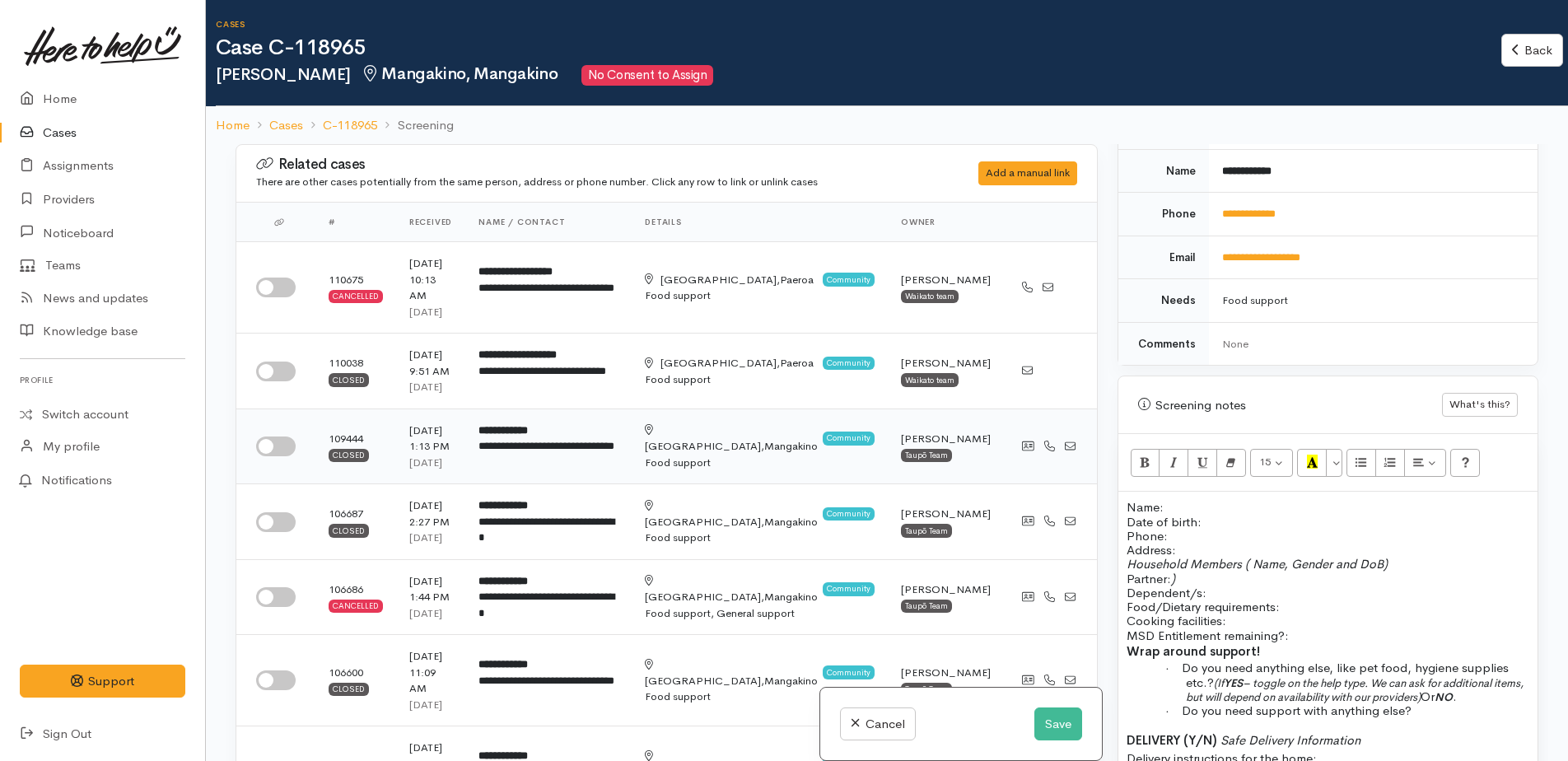
click at [274, 436] on input "checkbox" at bounding box center [275, 445] width 39 height 20
checkbox input "true"
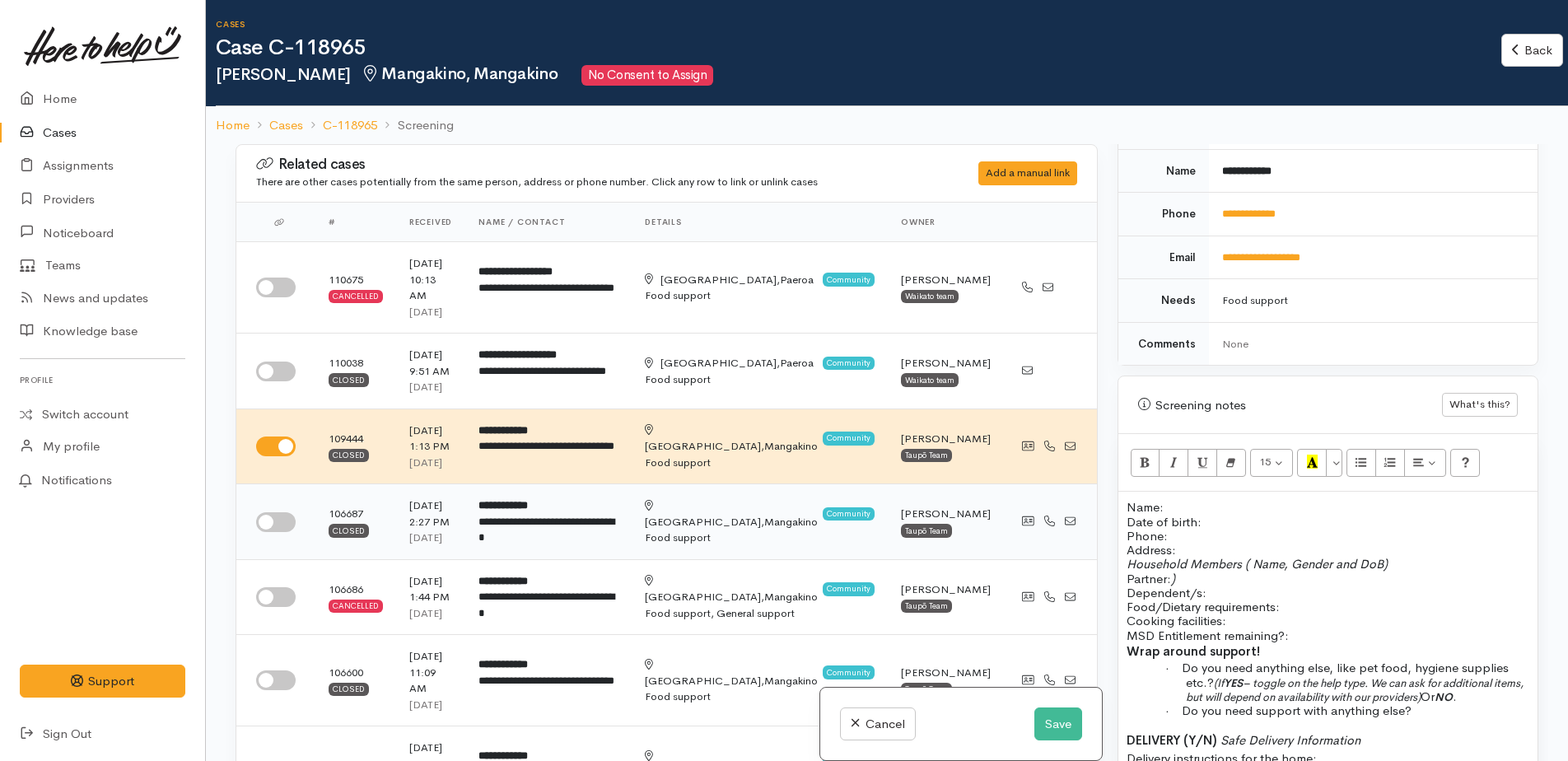
click at [264, 513] on input "checkbox" at bounding box center [275, 522] width 39 height 20
checkbox input "true"
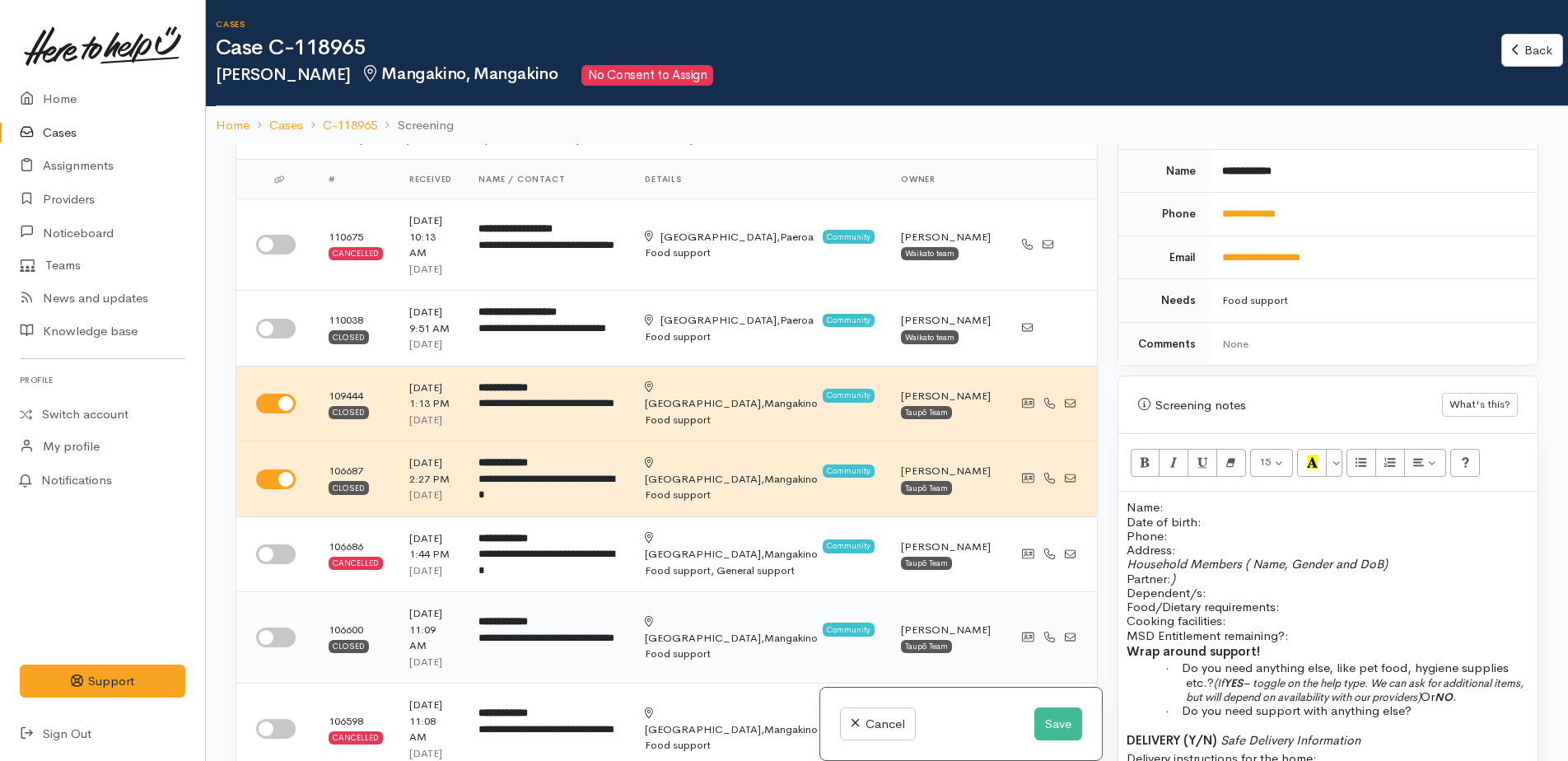
scroll to position [82, 0]
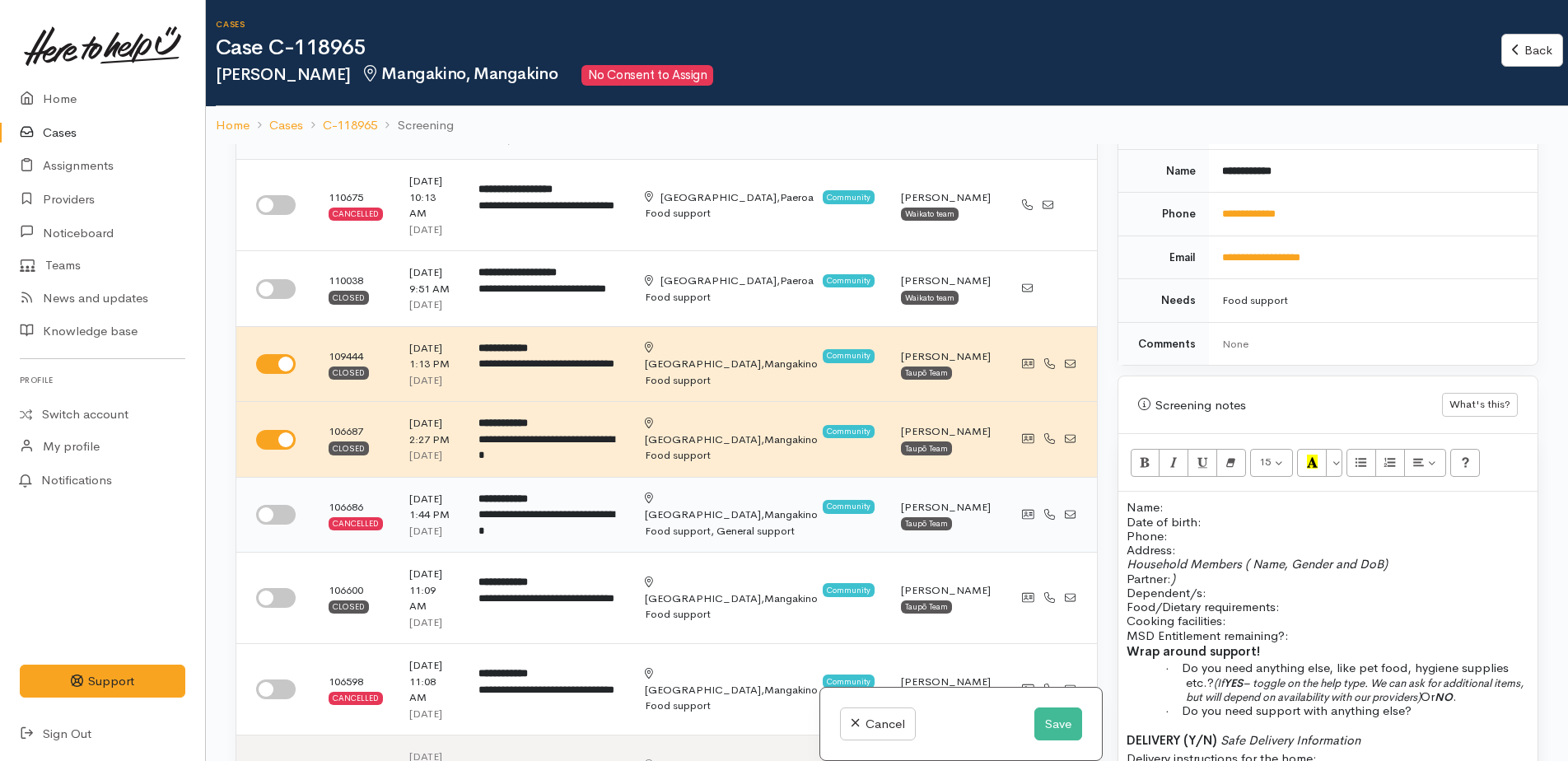
click at [265, 505] on input "checkbox" at bounding box center [275, 514] width 39 height 20
checkbox input "true"
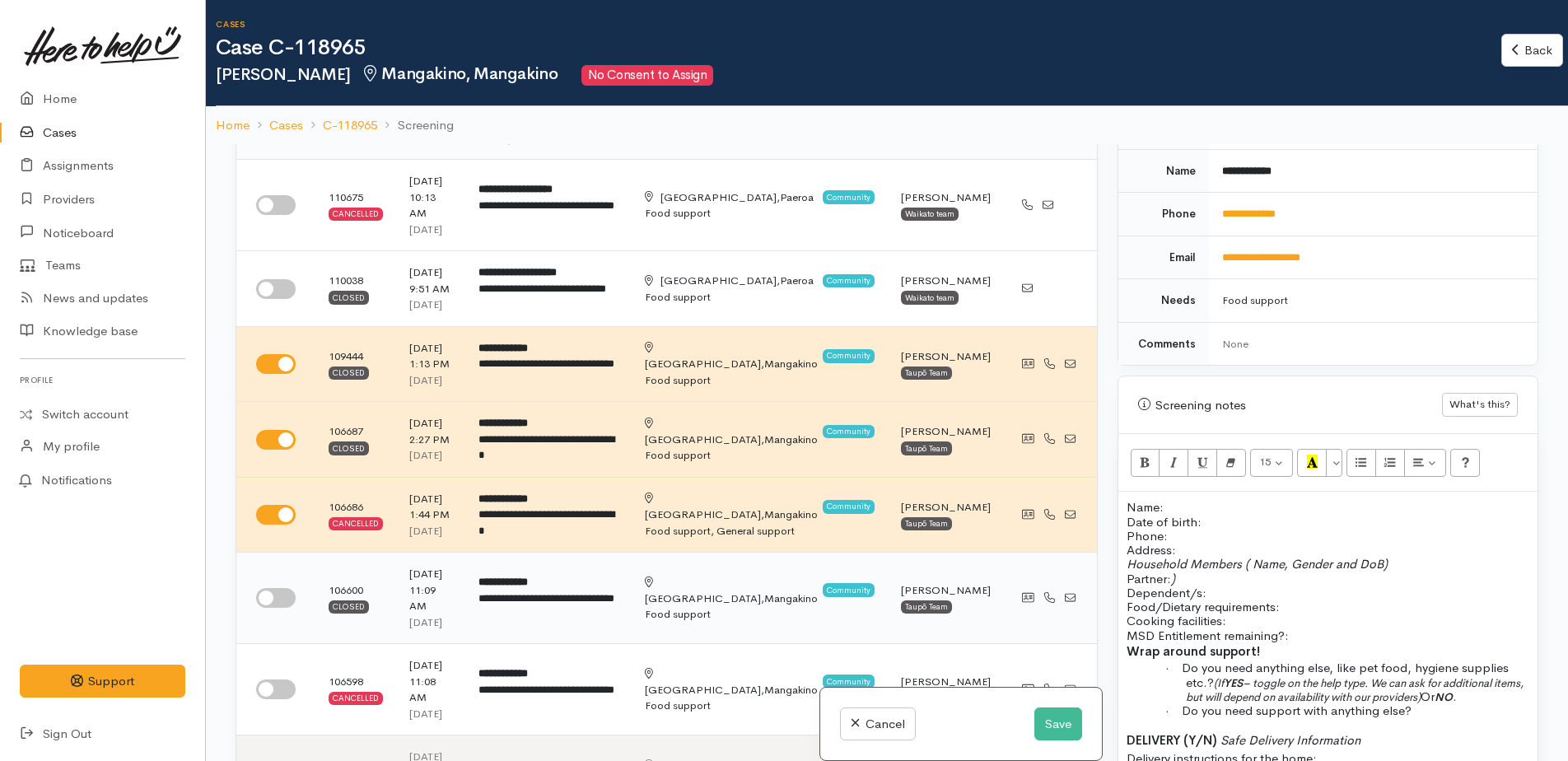
click at [272, 588] on input "checkbox" at bounding box center [275, 598] width 39 height 20
checkbox input "true"
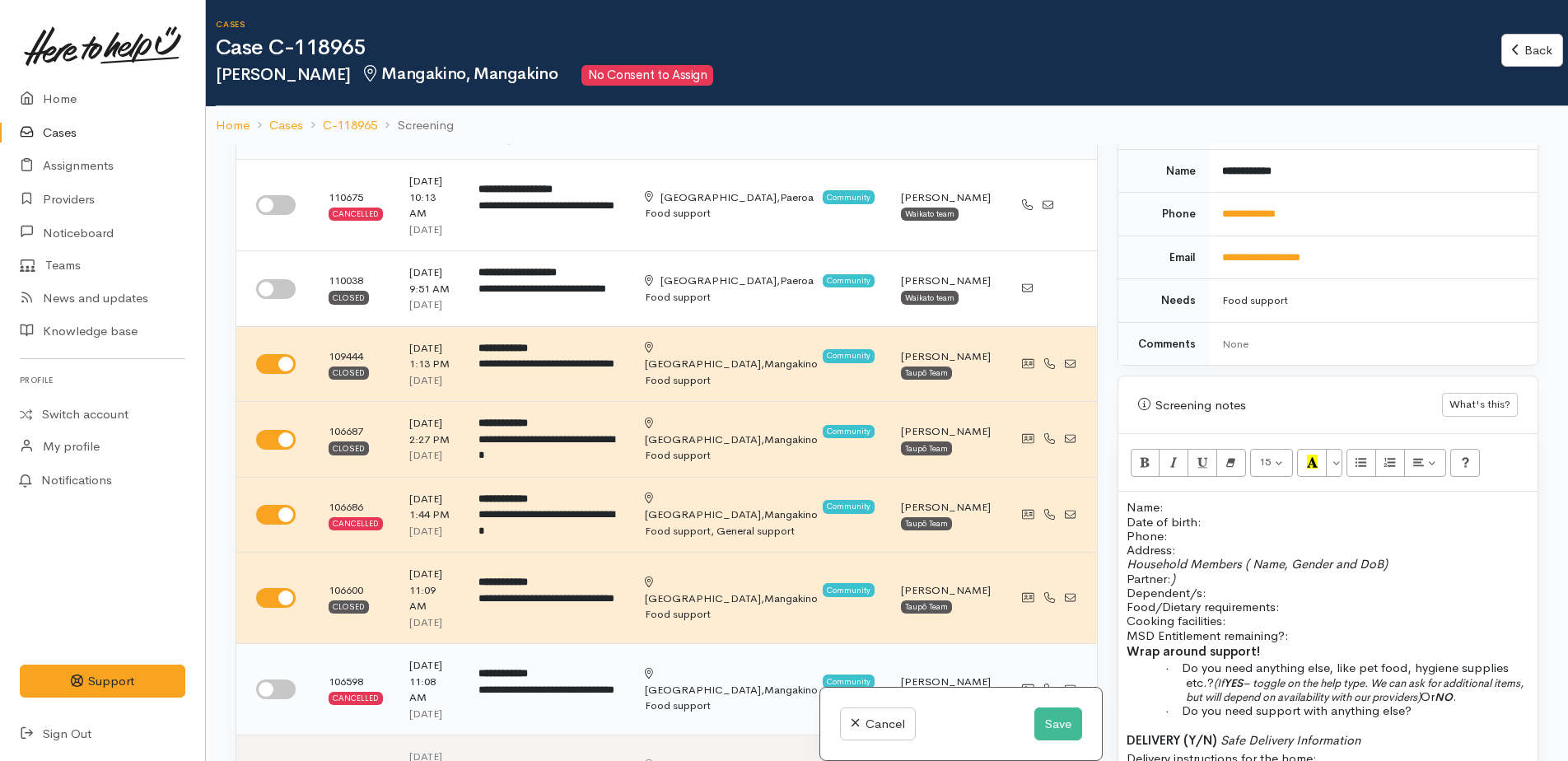
click at [275, 680] on input "checkbox" at bounding box center [275, 689] width 39 height 20
checkbox input "true"
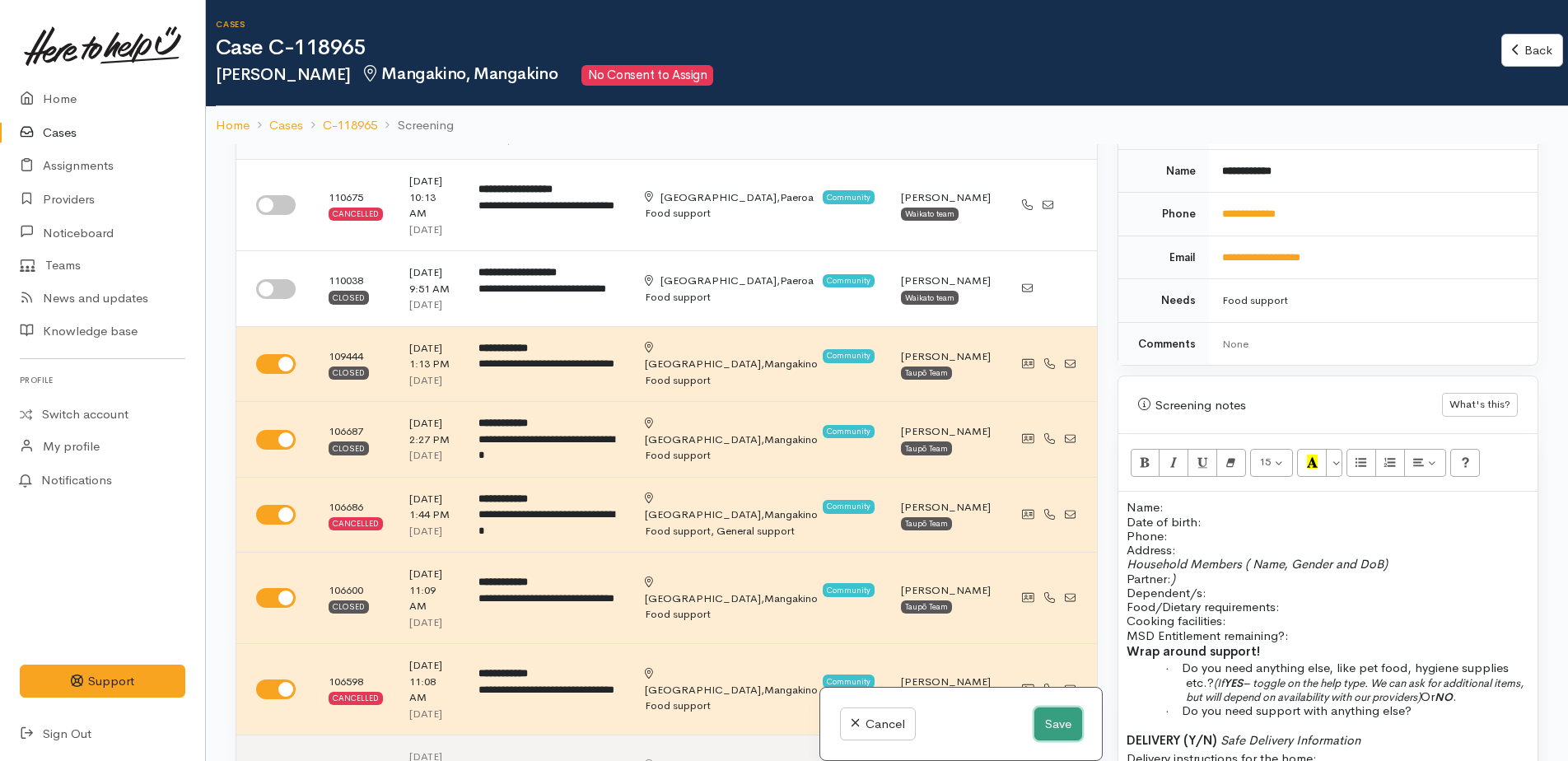
click at [1044, 726] on button "Save" at bounding box center [1058, 725] width 48 height 34
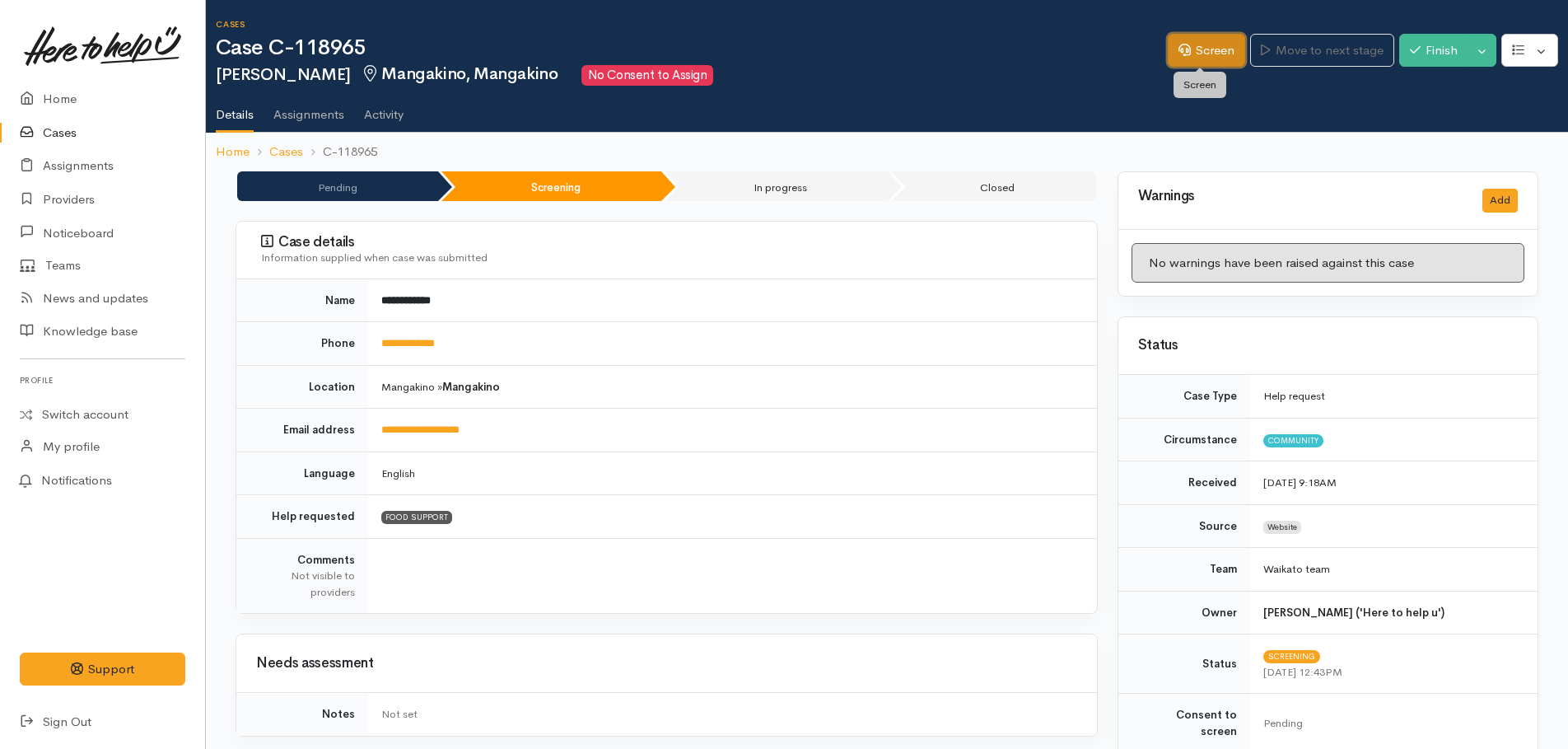
drag, startPoint x: 1212, startPoint y: 49, endPoint x: 1231, endPoint y: 122, distance: 75.4
click at [1212, 49] on link "Screen" at bounding box center [1207, 50] width 78 height 34
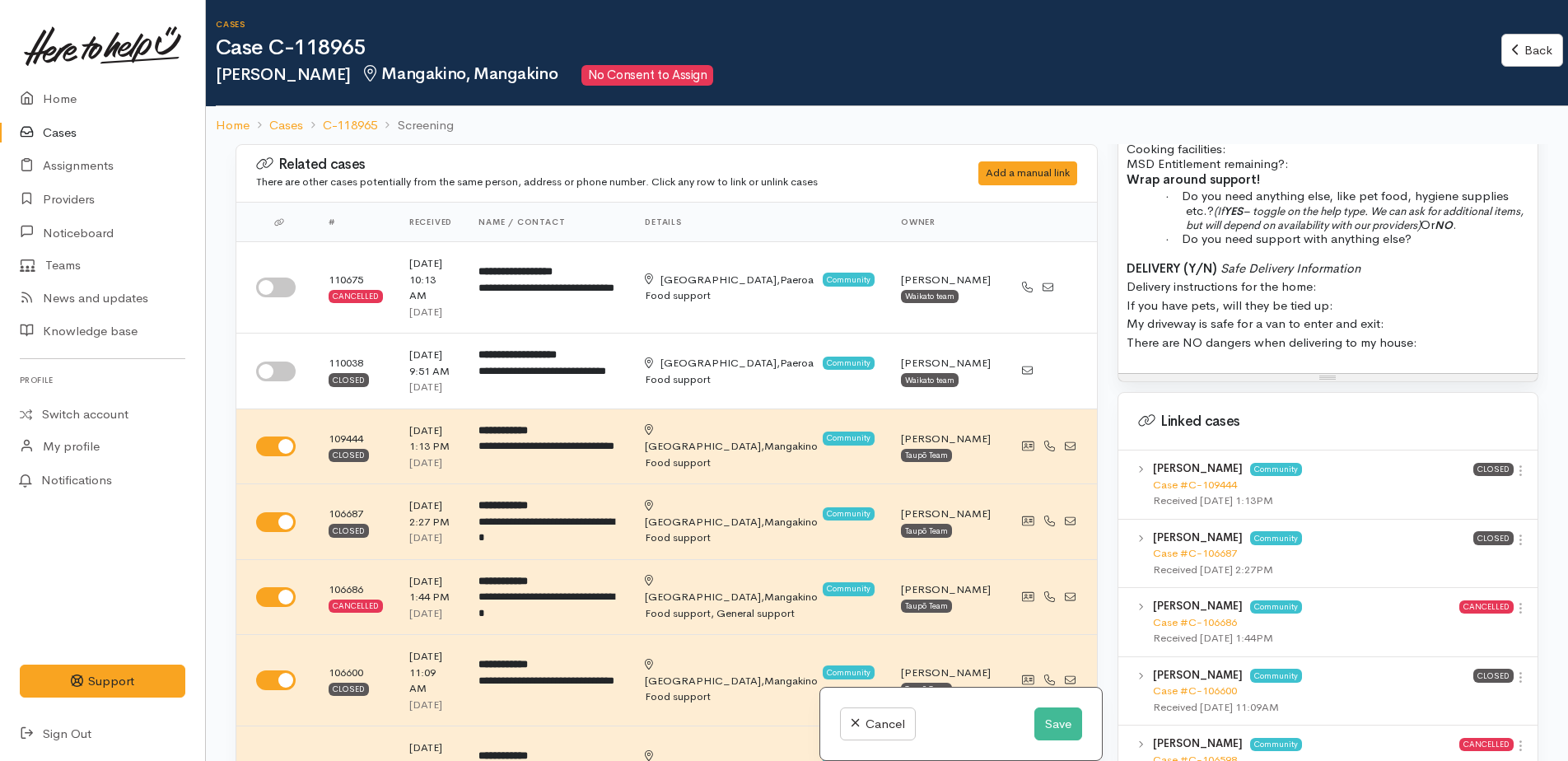
scroll to position [1235, 0]
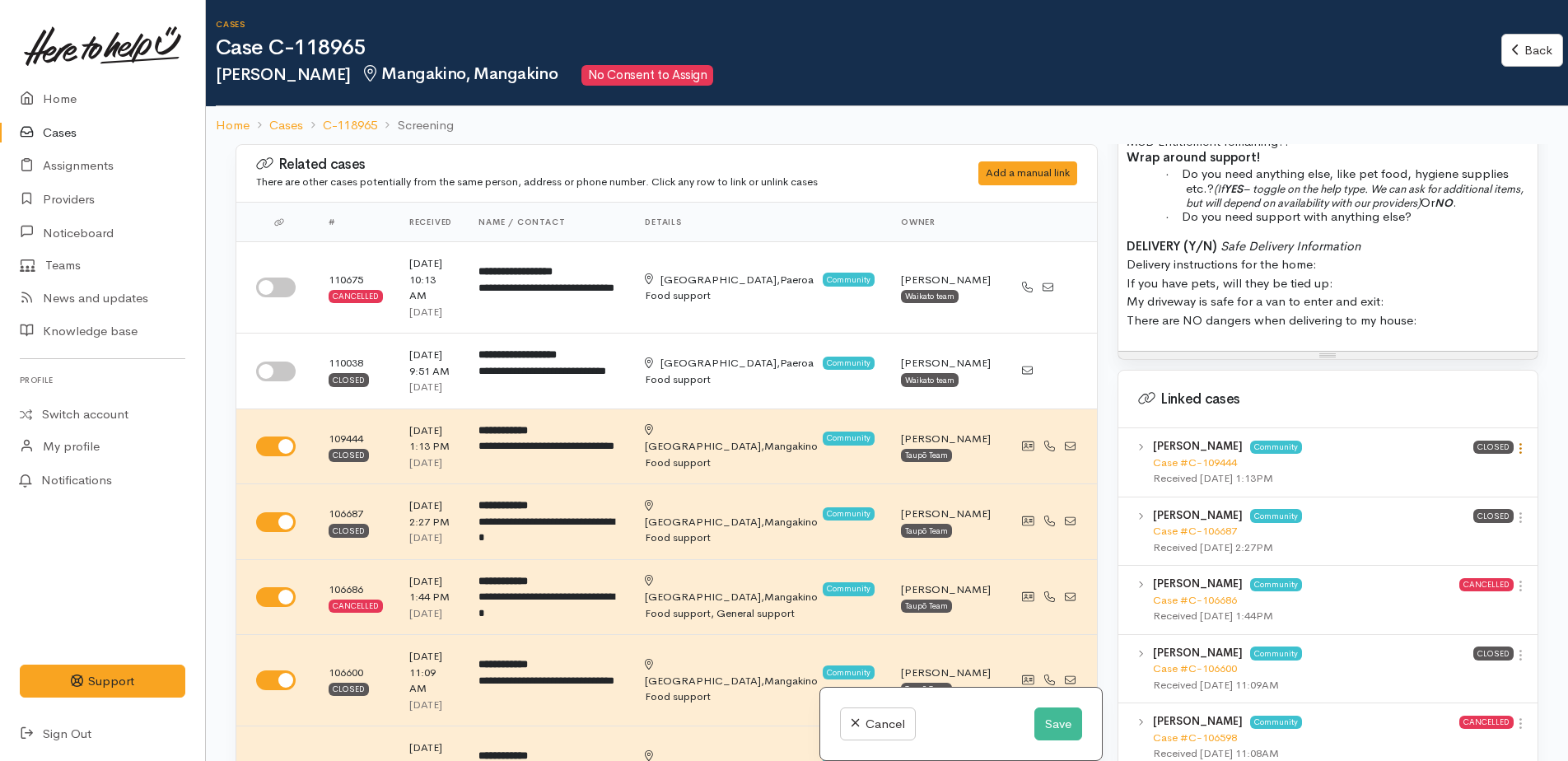
click at [1516, 442] on icon at bounding box center [1520, 448] width 14 height 14
click at [1443, 468] on link "View case" at bounding box center [1462, 480] width 130 height 25
click at [1514, 511] on icon at bounding box center [1520, 517] width 14 height 14
click at [1429, 542] on link "View case" at bounding box center [1462, 549] width 130 height 25
click at [1049, 722] on button "Save" at bounding box center [1058, 725] width 48 height 34
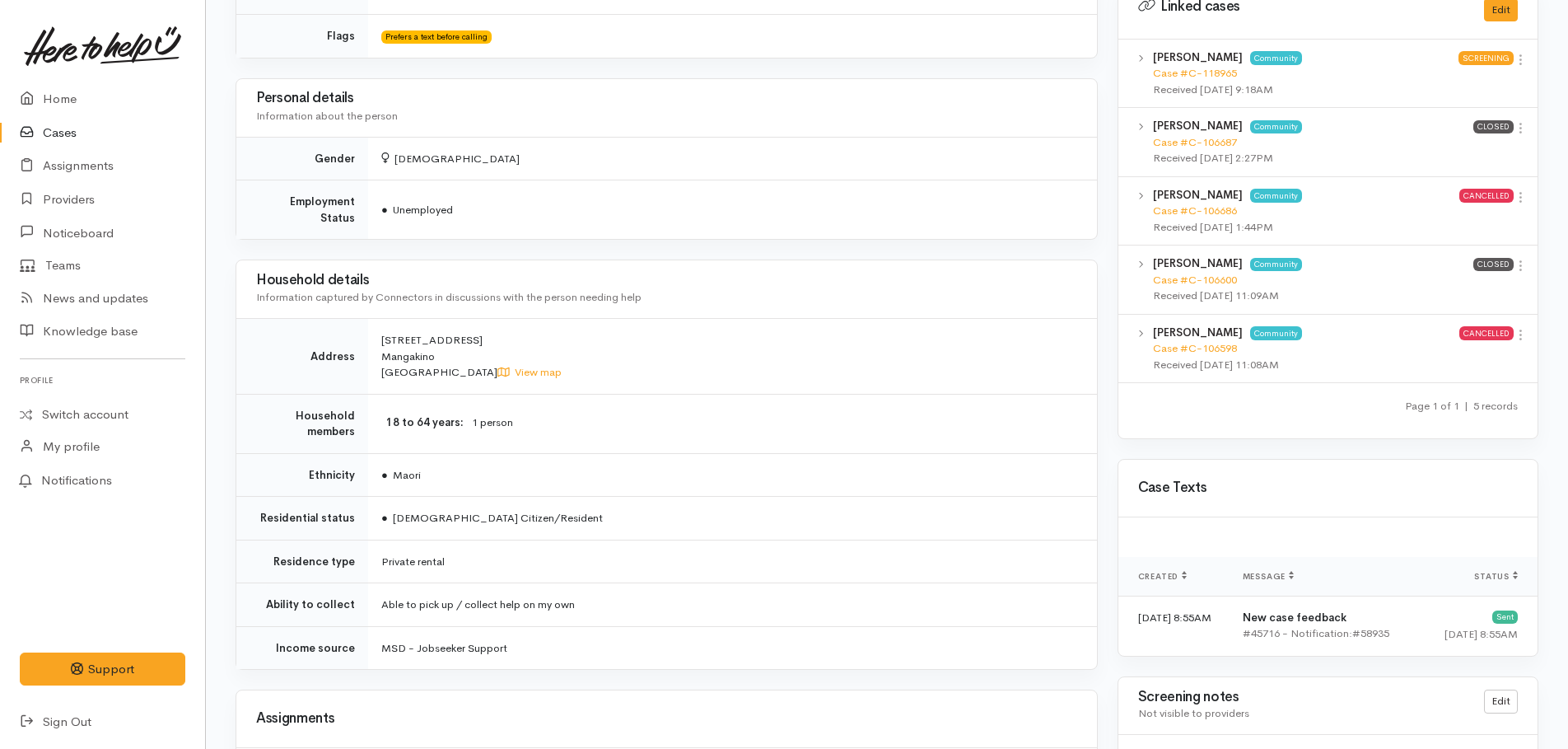
scroll to position [613, 0]
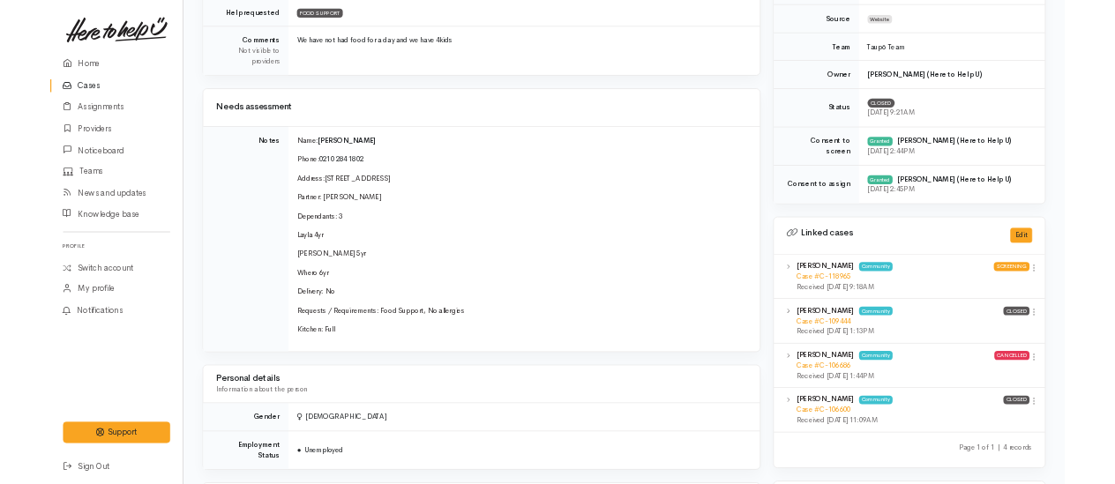
scroll to position [529, 0]
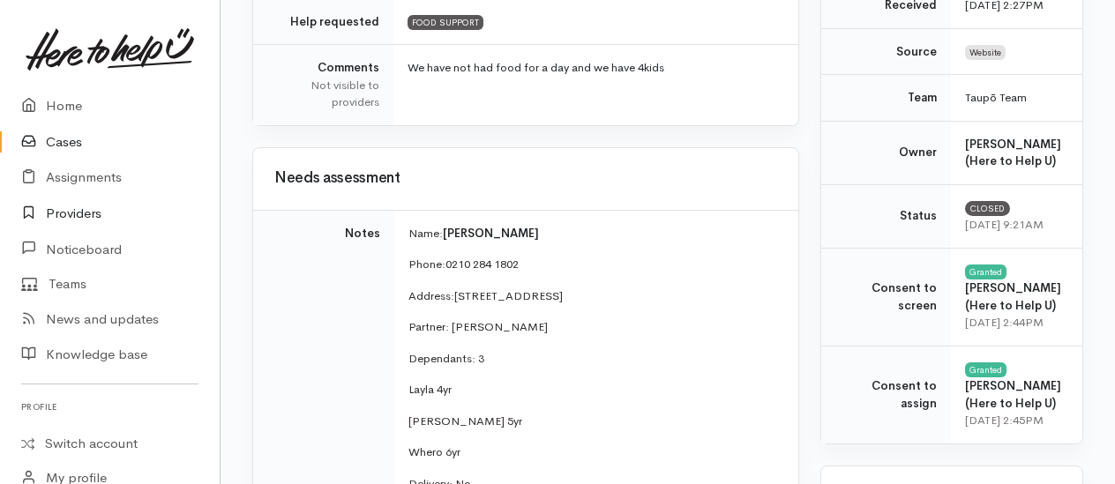
click at [86, 214] on link "Providers" at bounding box center [110, 214] width 220 height 36
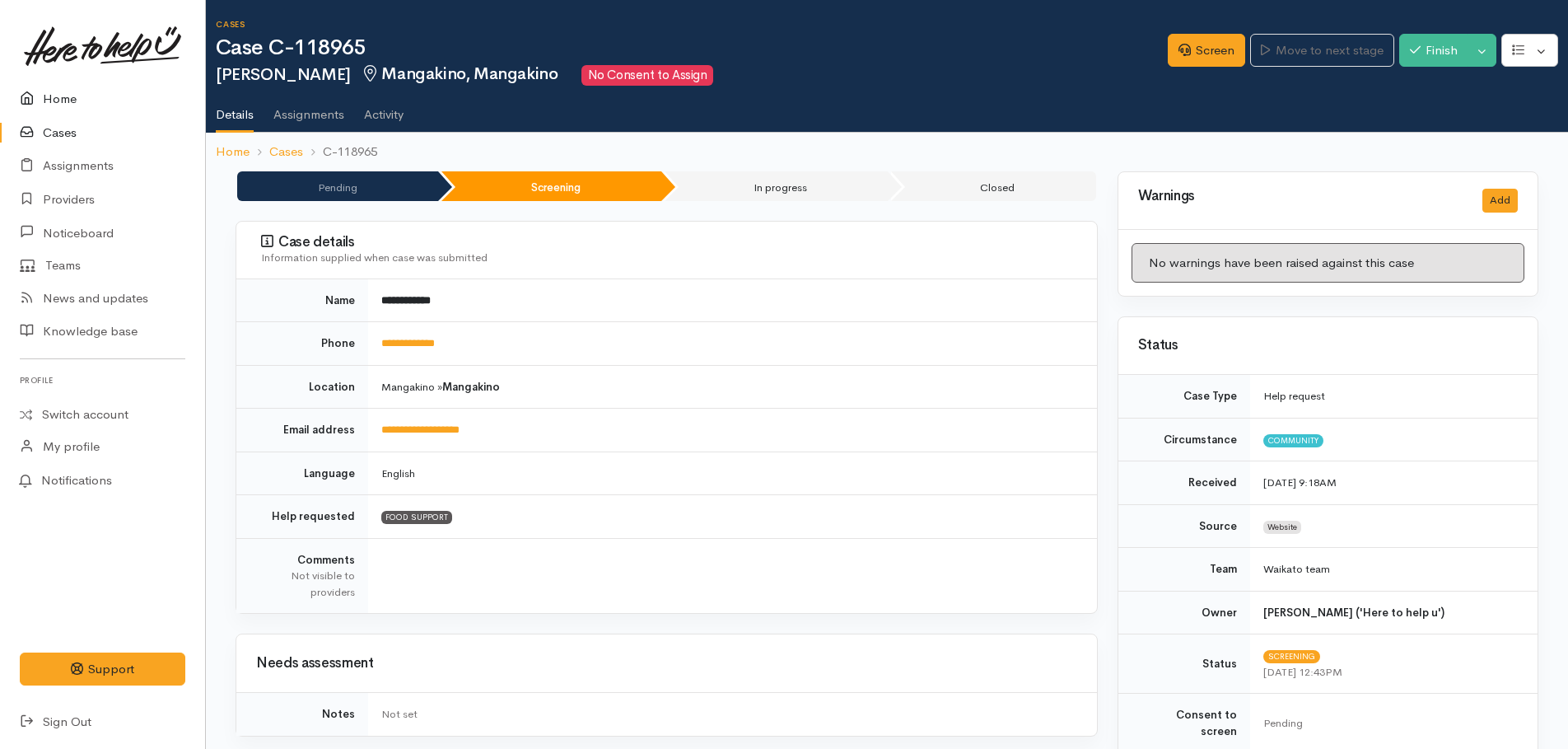
click at [56, 94] on link "Home" at bounding box center [103, 99] width 205 height 34
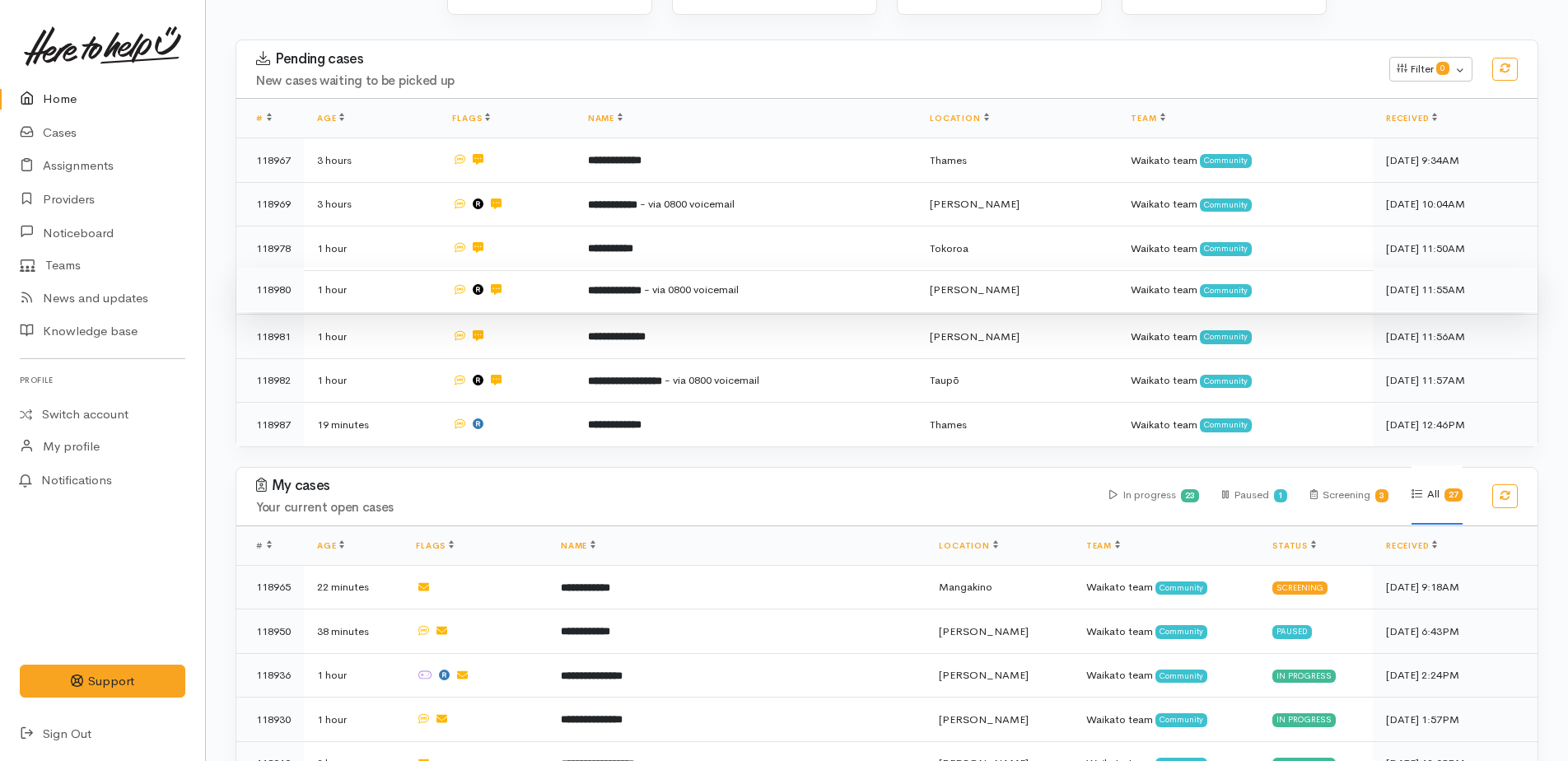
scroll to position [247, 0]
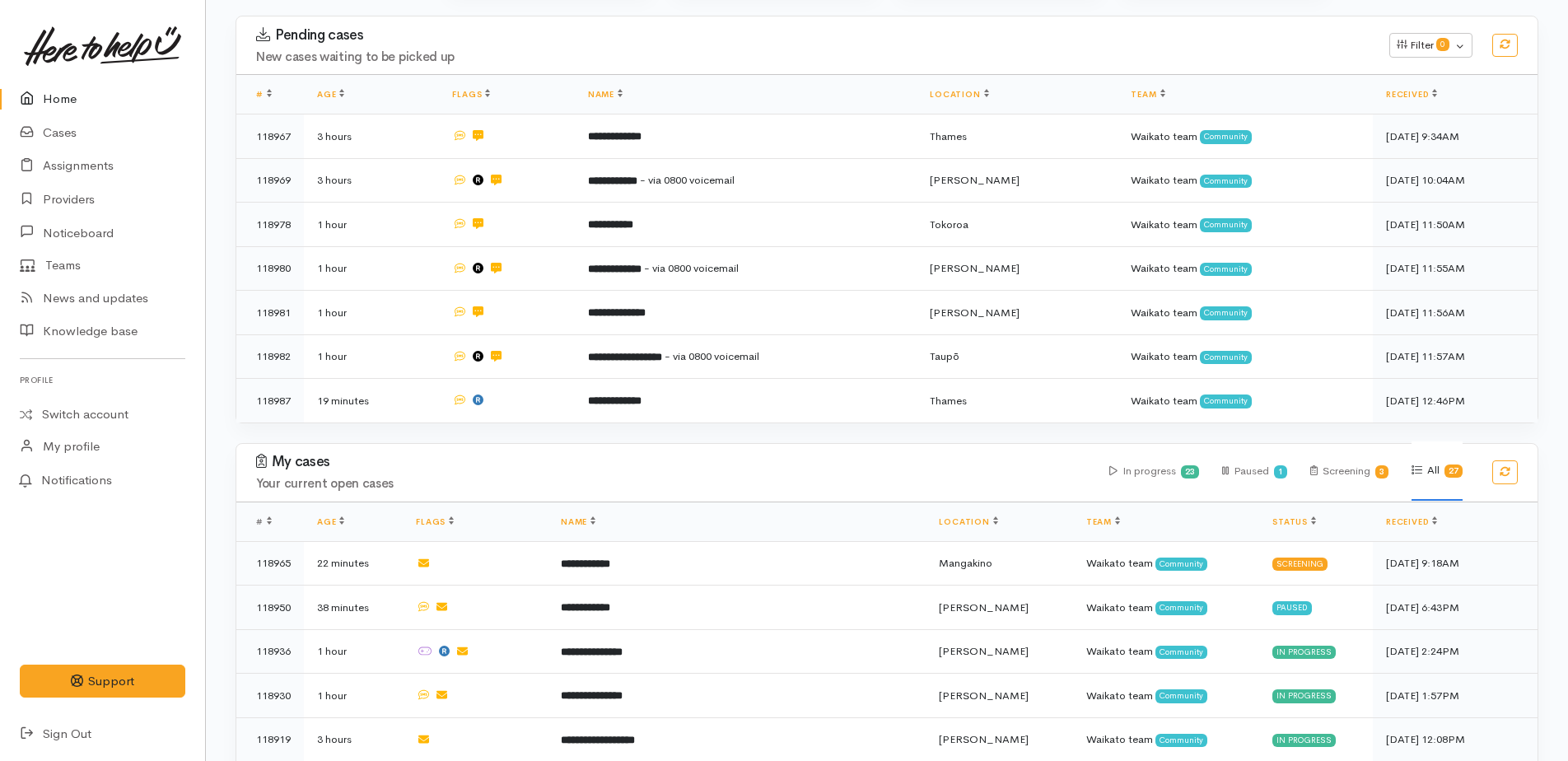
click at [61, 97] on link "Home" at bounding box center [103, 99] width 205 height 34
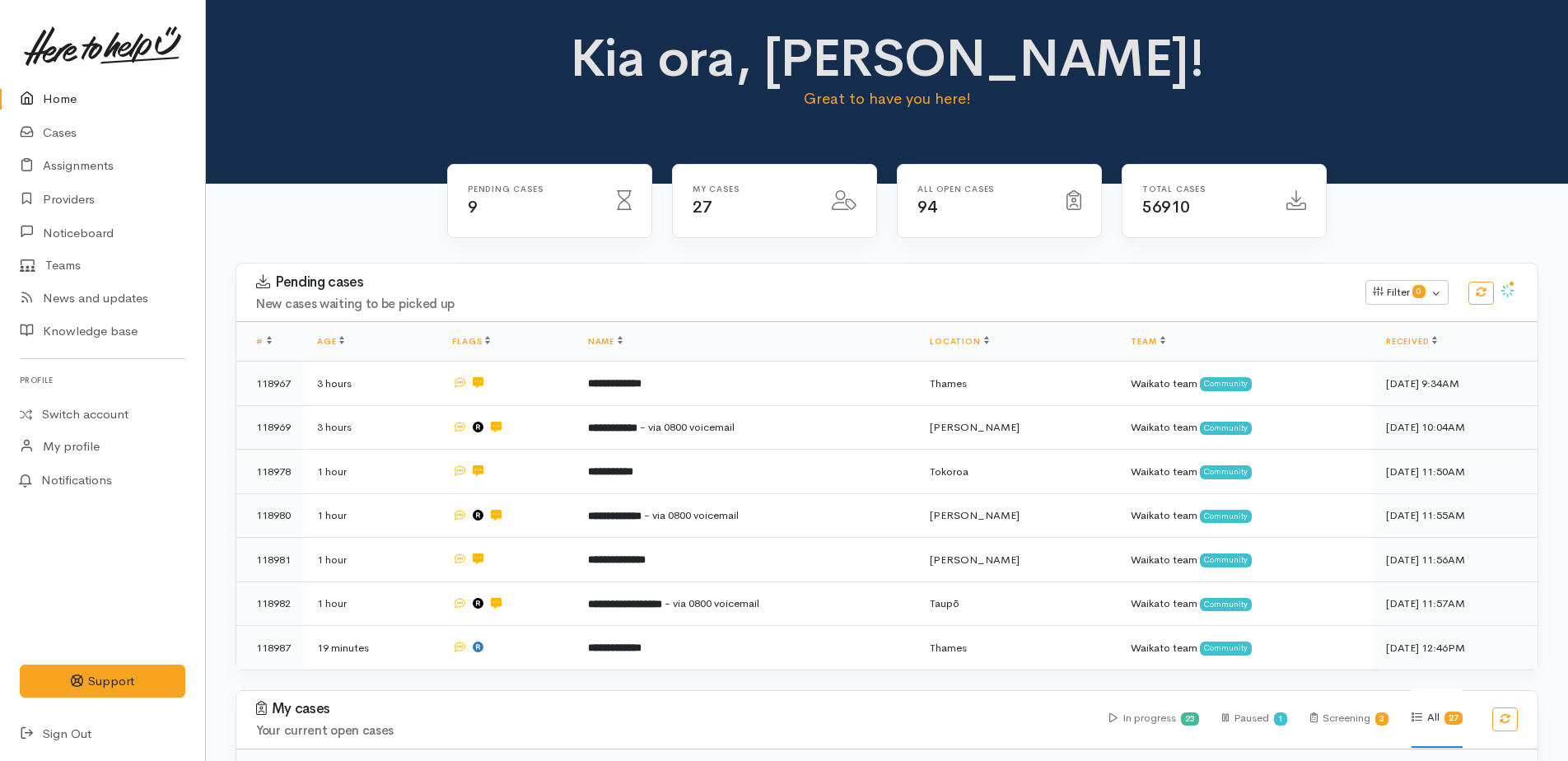
drag, startPoint x: 61, startPoint y: 88, endPoint x: 471, endPoint y: 271, distance: 449.0
click at [61, 87] on link "Home" at bounding box center [103, 99] width 205 height 34
